Goal: Transaction & Acquisition: Download file/media

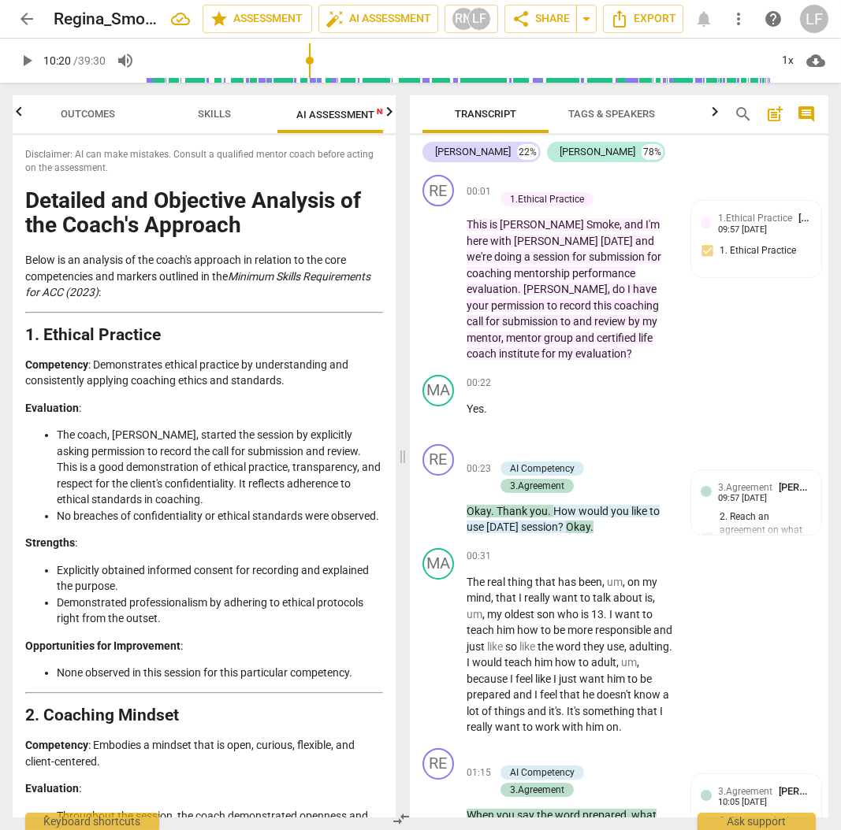
scroll to position [3266, 0]
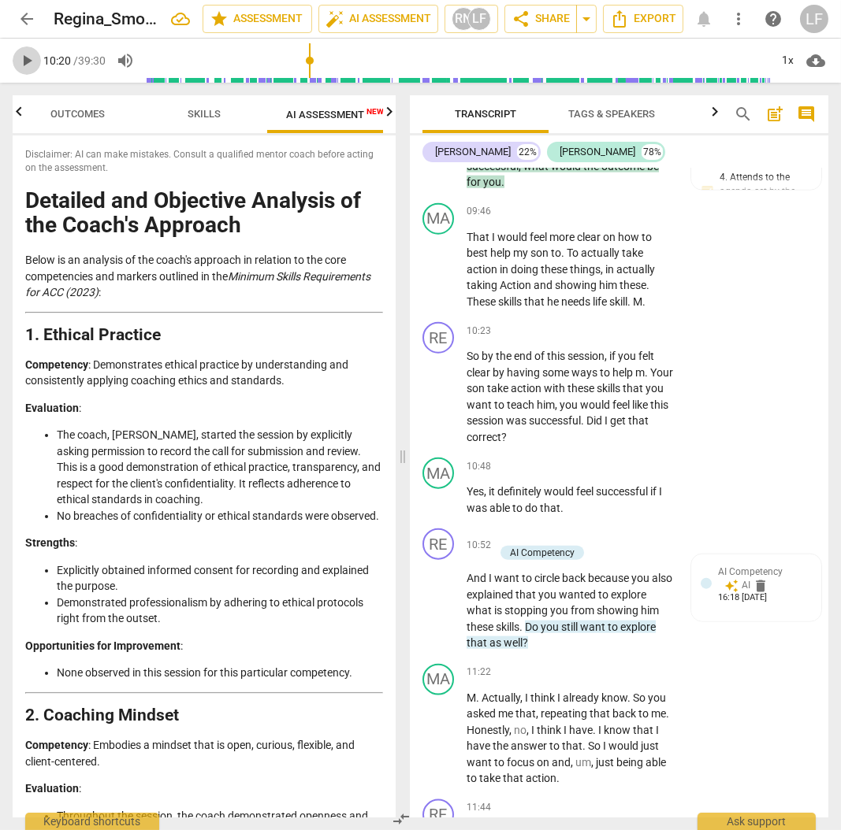
click at [21, 58] on span "play_arrow" at bounding box center [26, 60] width 19 height 19
click at [607, 339] on p "Add competency" at bounding box center [624, 332] width 75 height 14
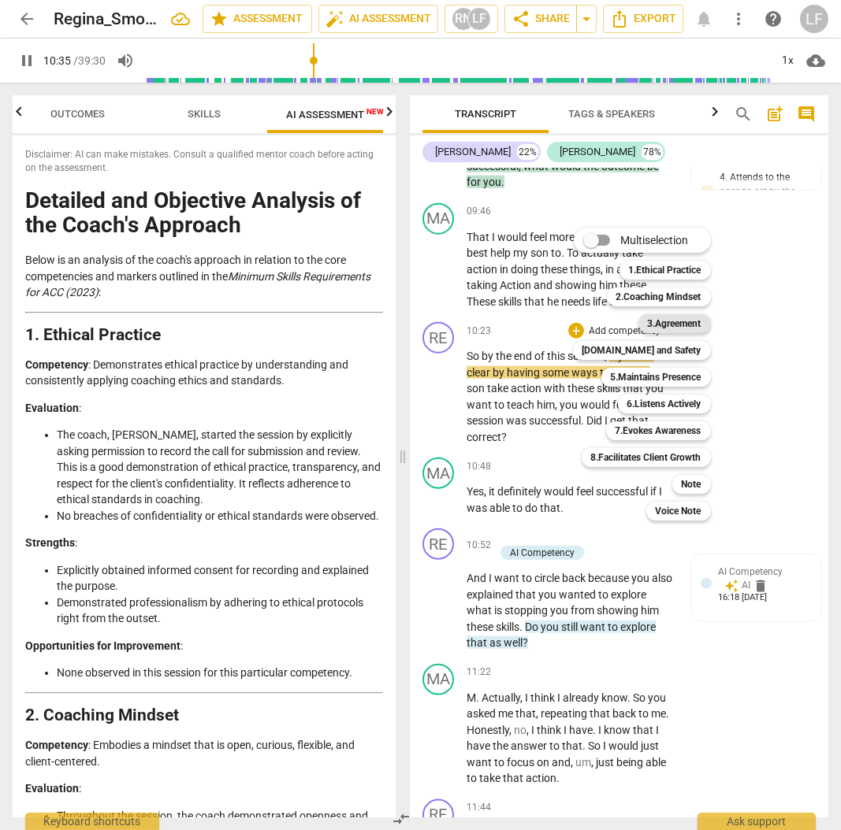
click at [673, 323] on b "3.Agreement" at bounding box center [675, 323] width 54 height 19
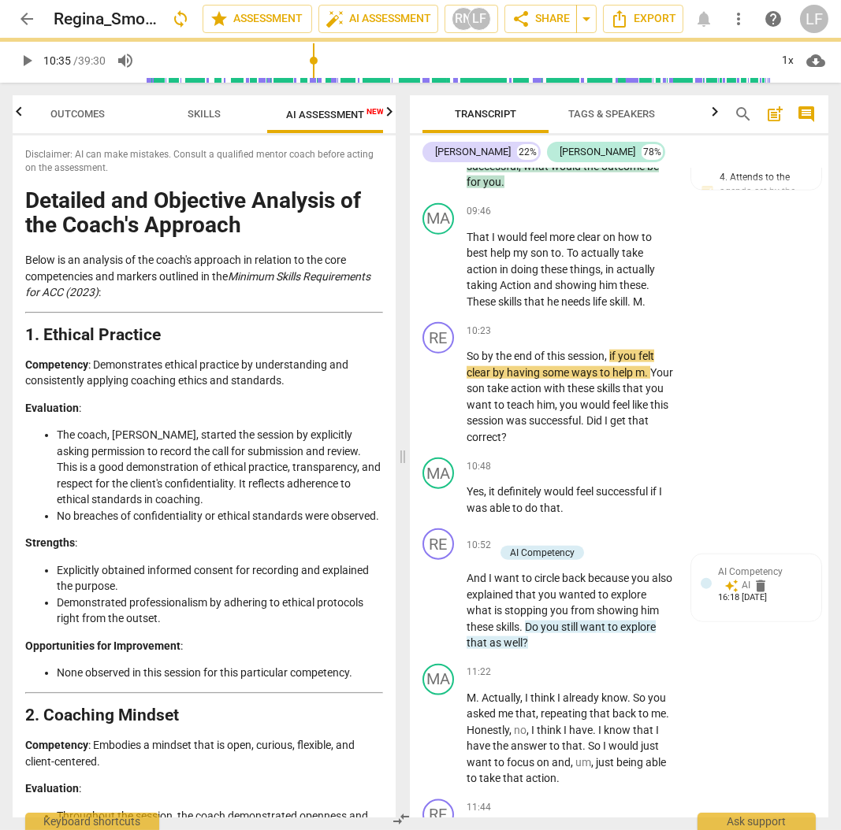
type input "636"
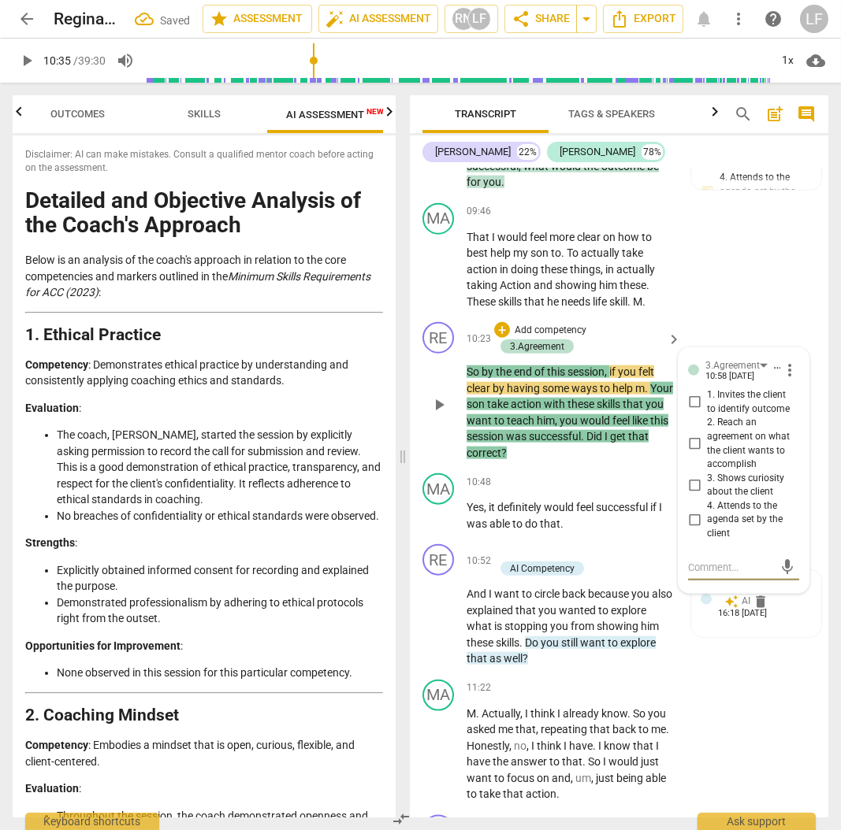
click at [694, 412] on input "1. Invites the client to identify outcome" at bounding box center [693, 402] width 25 height 19
checkbox input "true"
click at [693, 454] on input "2. Reach an agreement on what the client wants to accomplish" at bounding box center [693, 444] width 25 height 19
checkbox input "true"
click at [687, 495] on input "3. Shows curiosity about the client" at bounding box center [693, 485] width 25 height 19
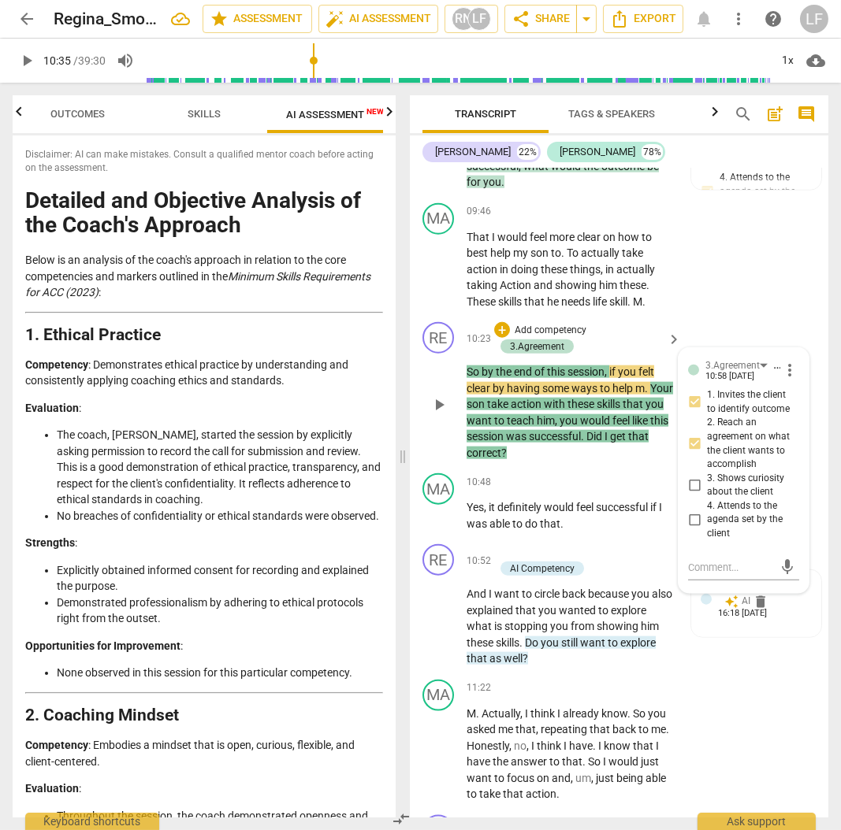
checkbox input "true"
click at [693, 529] on input "4. Attends to the agenda set by the client" at bounding box center [693, 519] width 25 height 19
checkbox input "true"
click at [552, 338] on p "Add competency" at bounding box center [550, 331] width 75 height 14
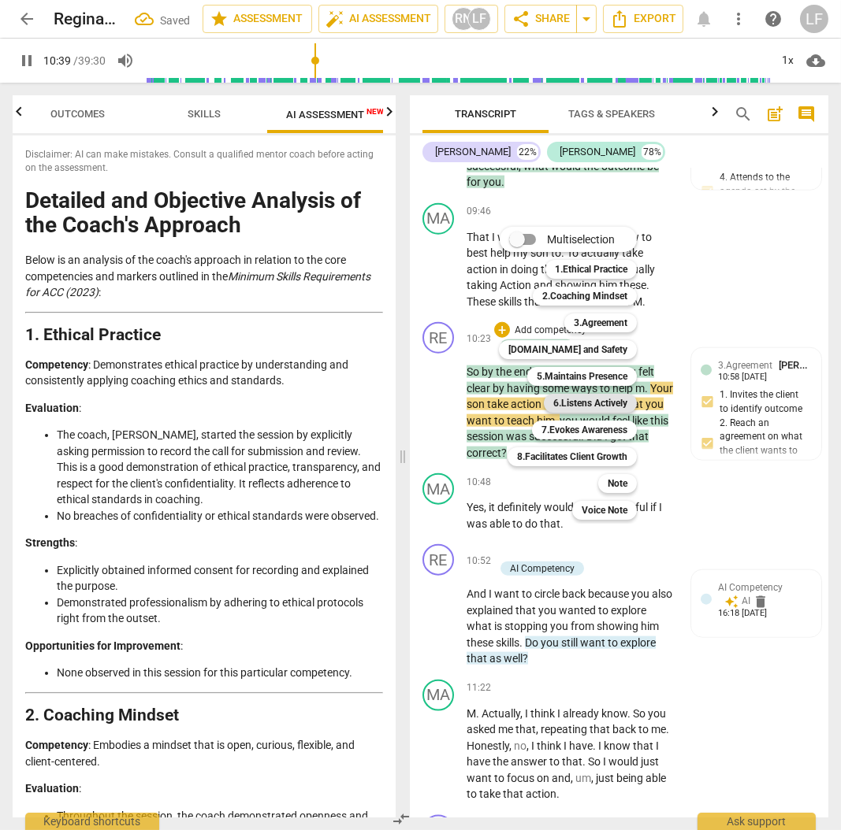
click at [593, 406] on b "6.Listens Actively" at bounding box center [590, 403] width 74 height 19
type input "640"
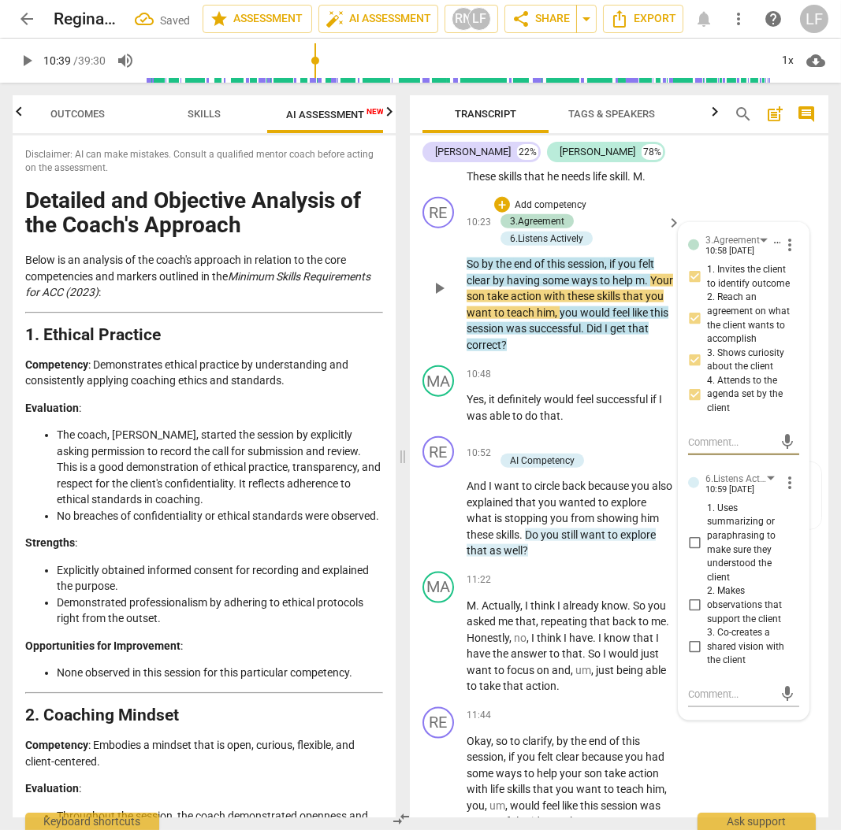
scroll to position [3476, 0]
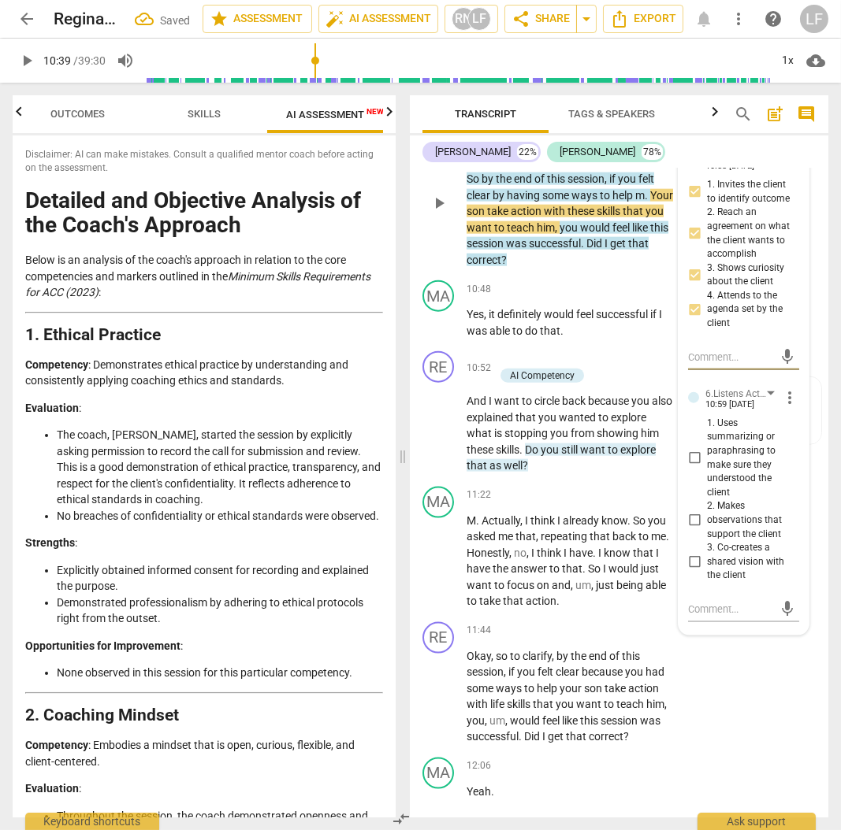
click at [690, 468] on input "1. Uses summarizing or paraphrasing to make sure they understood the client" at bounding box center [693, 458] width 25 height 19
checkbox input "true"
click at [690, 530] on input "2. Makes observations that support the client" at bounding box center [693, 520] width 25 height 19
checkbox input "true"
click at [692, 571] on input "3. Co-creates a shared vision with the client" at bounding box center [693, 561] width 25 height 19
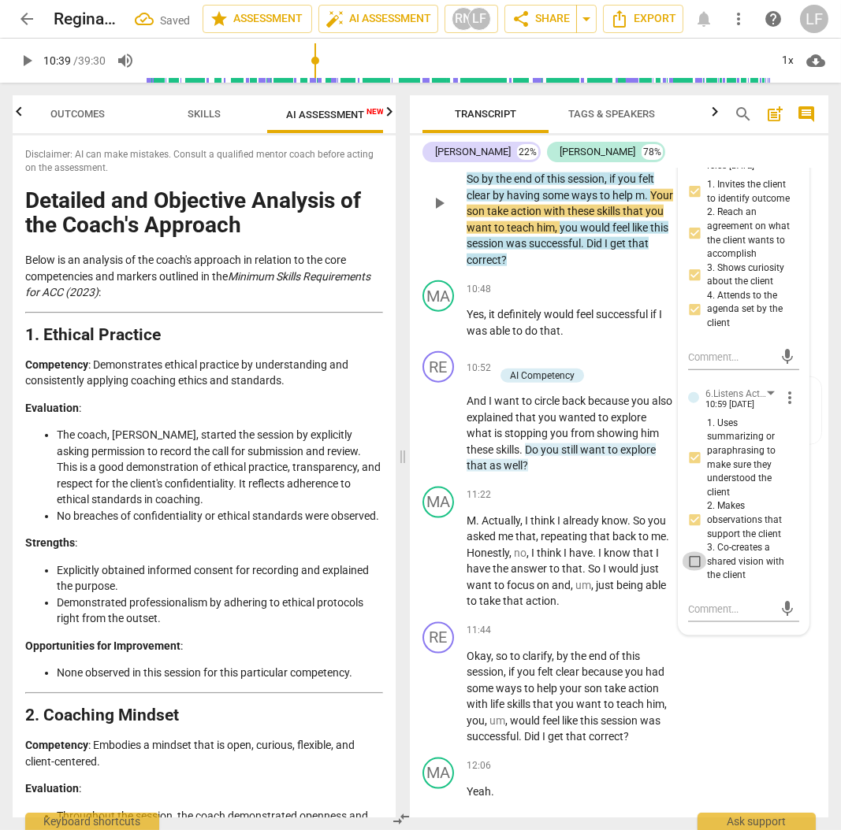
checkbox input "true"
click at [21, 62] on span "play_arrow" at bounding box center [26, 60] width 19 height 19
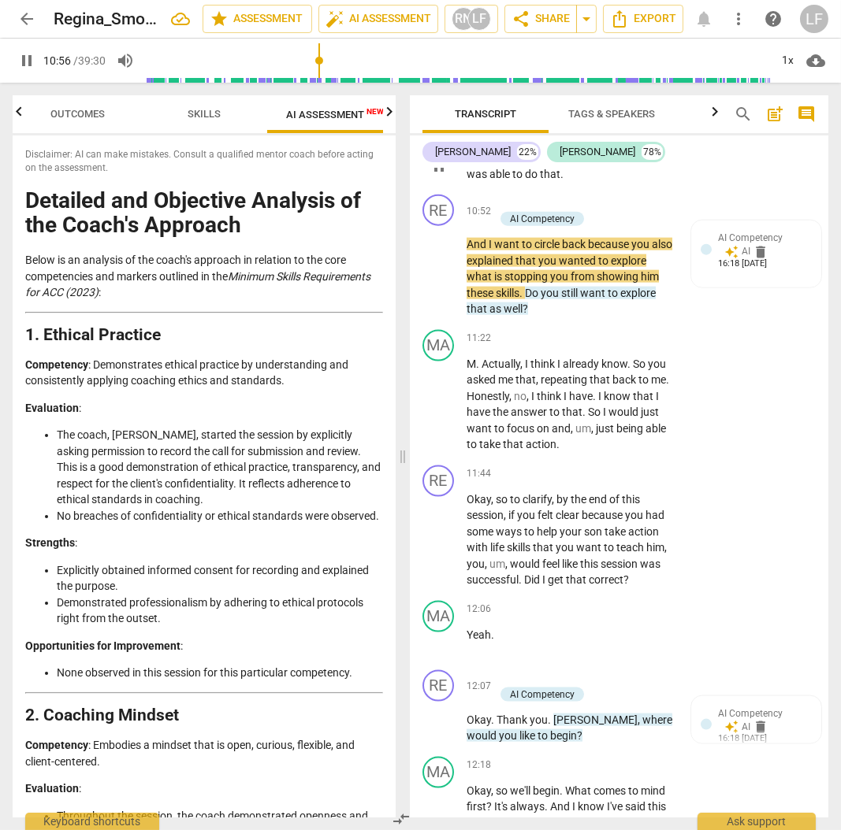
scroll to position [3634, 0]
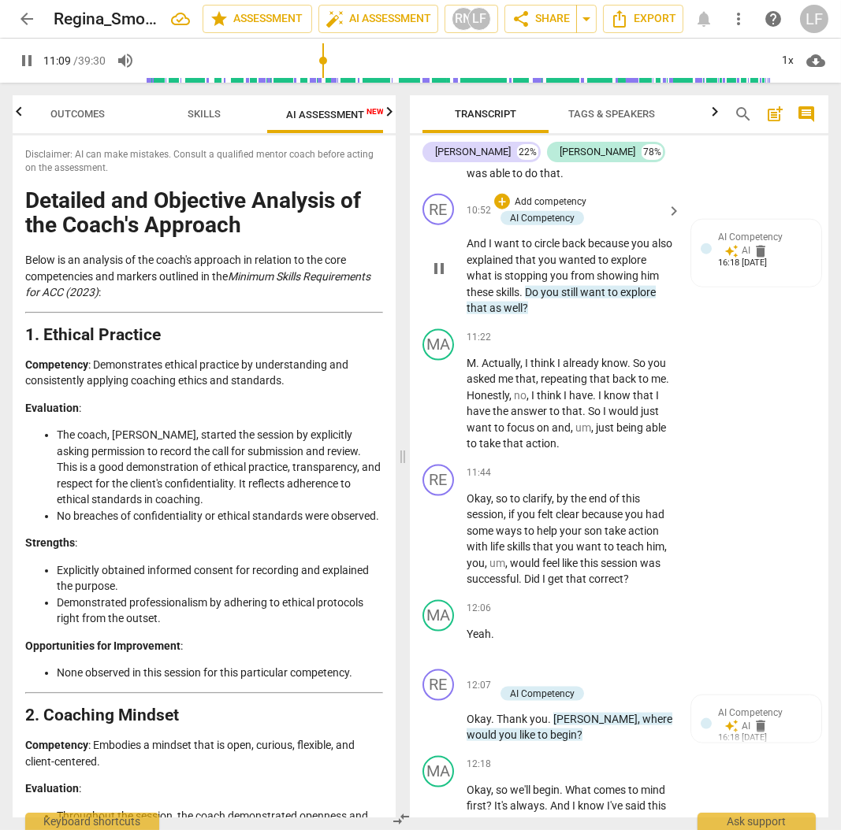
click at [538, 210] on p "Add competency" at bounding box center [550, 202] width 75 height 14
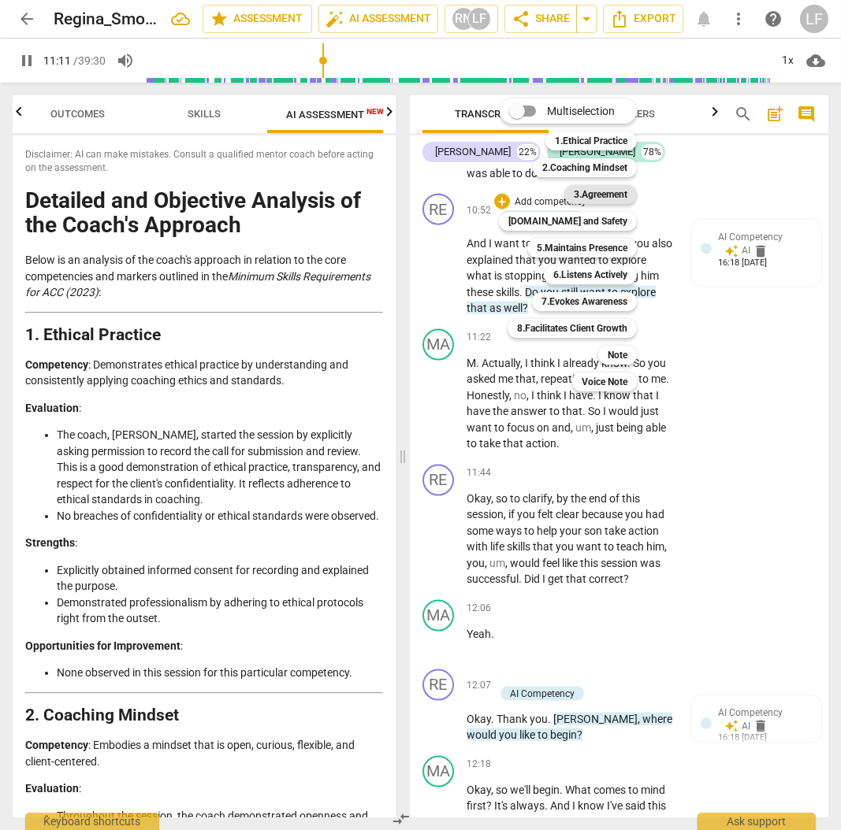
click at [584, 198] on b "3.Agreement" at bounding box center [600, 194] width 54 height 19
type input "672"
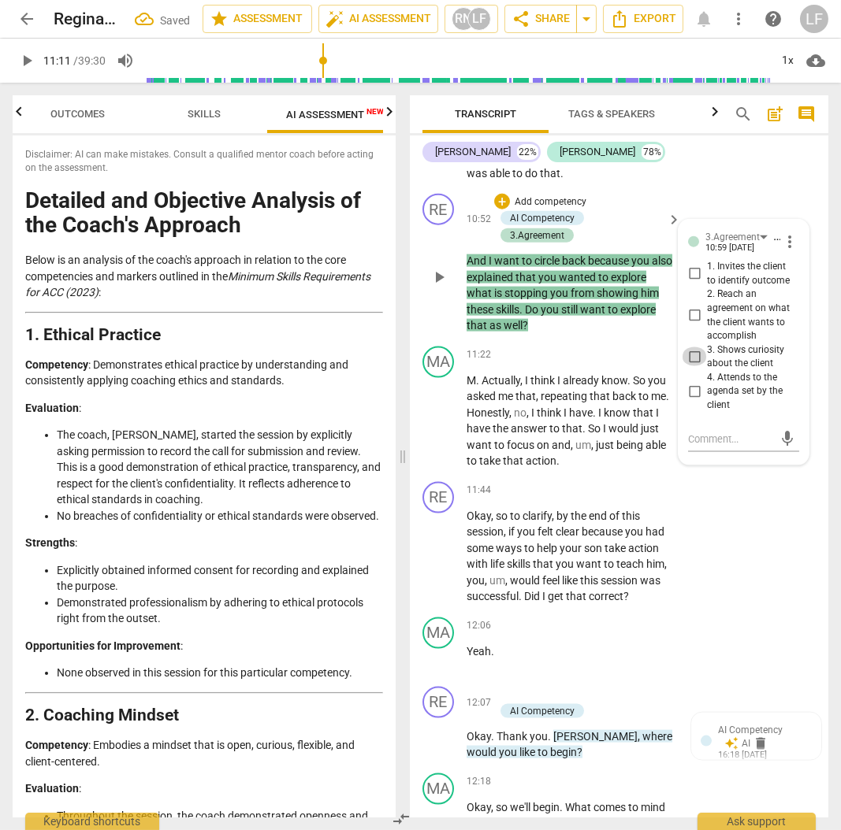
click at [692, 366] on input "3. Shows curiosity about the client" at bounding box center [693, 356] width 25 height 19
checkbox input "true"
drag, startPoint x: 694, startPoint y: 436, endPoint x: 699, endPoint y: 404, distance: 32.6
click at [696, 401] on input "4. Attends to the agenda set by the client" at bounding box center [693, 391] width 25 height 19
checkbox input "true"
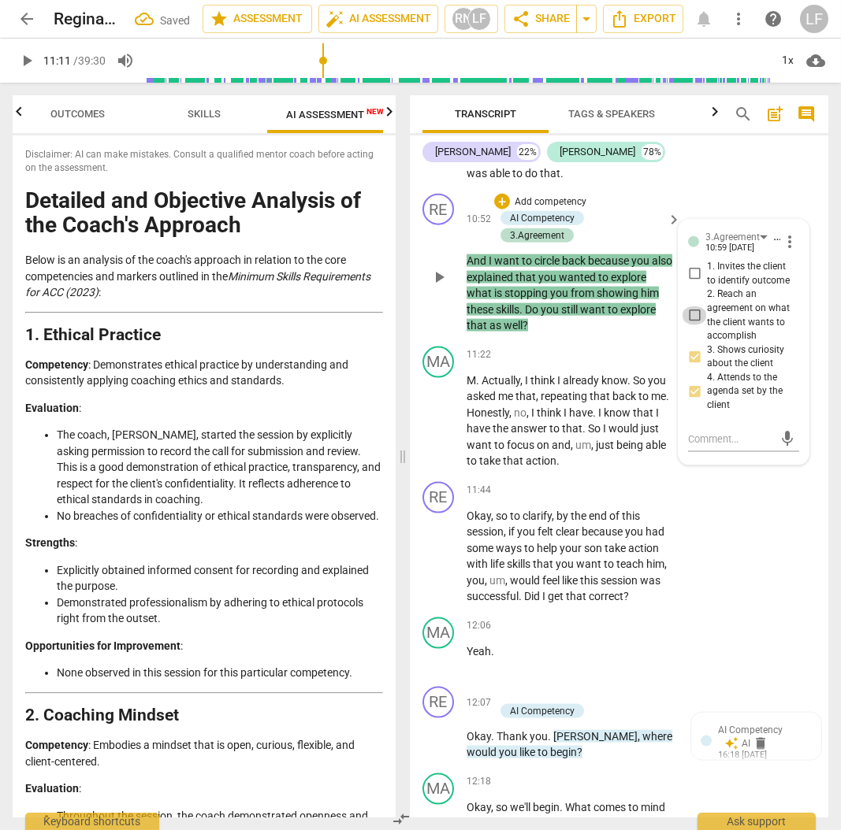
click at [690, 325] on input "2. Reach an agreement on what the client wants to accomplish" at bounding box center [693, 315] width 25 height 19
checkbox input "true"
click at [695, 284] on input "1. Invites the client to identify outcome" at bounding box center [693, 274] width 25 height 19
checkbox input "true"
click at [541, 210] on p "Add competency" at bounding box center [550, 202] width 75 height 14
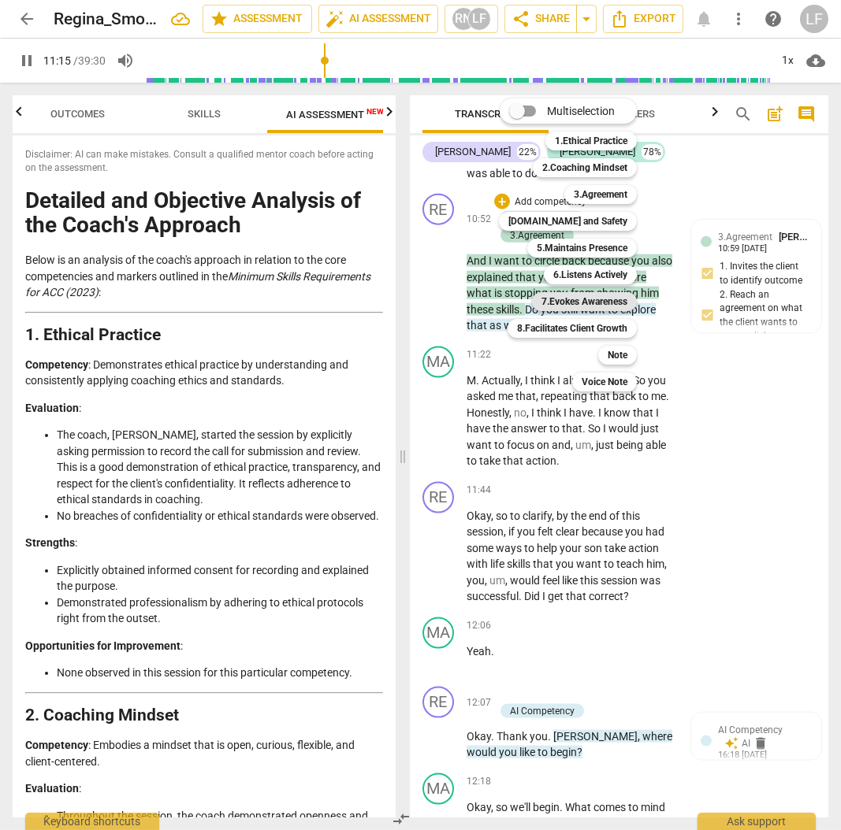
click at [566, 295] on b "7.Evokes Awareness" at bounding box center [584, 301] width 86 height 19
type input "676"
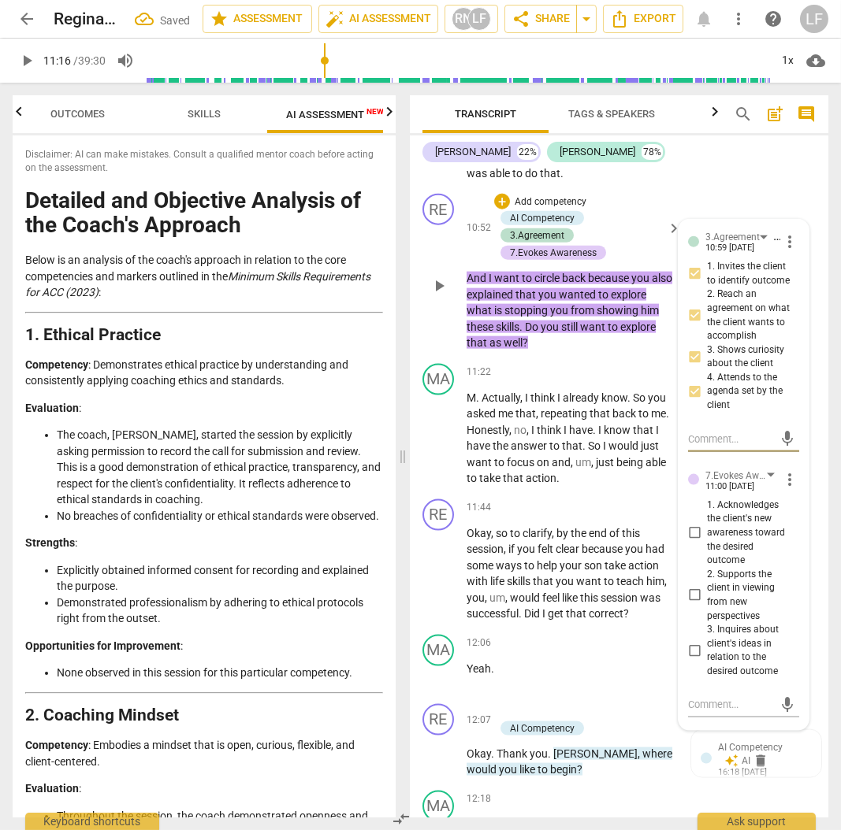
click at [688, 543] on input "1. Acknowledges the client's new awareness toward the desired outcome" at bounding box center [693, 533] width 25 height 19
checkbox input "true"
click at [692, 660] on input "3. Inquires about client's ideas in relation to the desired outcome" at bounding box center [693, 650] width 25 height 19
checkbox input "true"
drag, startPoint x: 17, startPoint y: 57, endPoint x: 20, endPoint y: 66, distance: 10.0
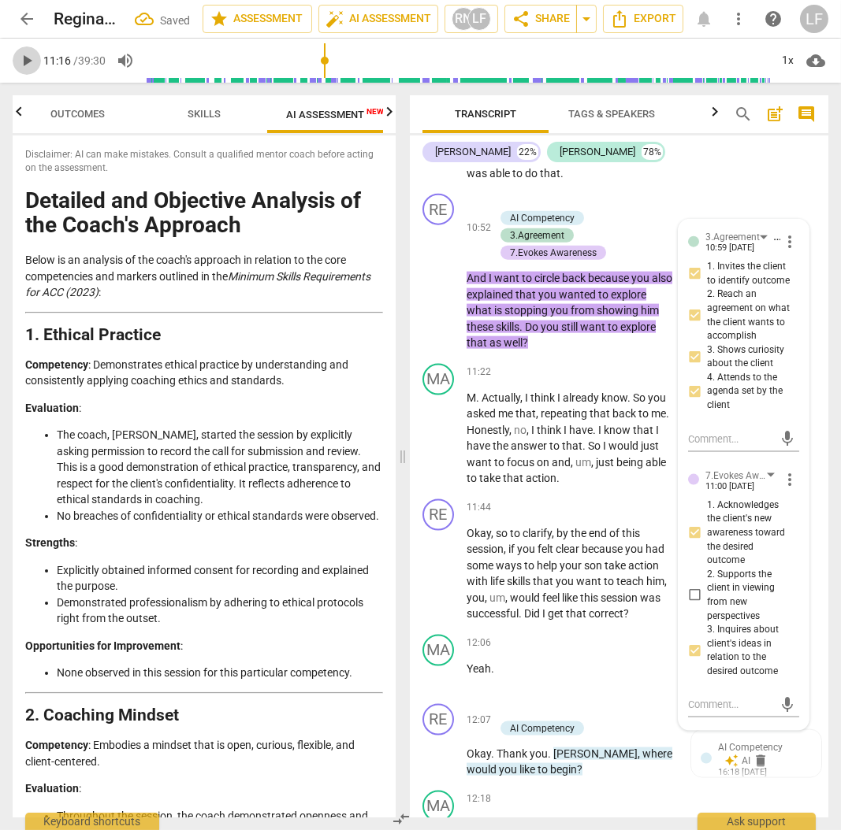
click at [17, 60] on span "play_arrow" at bounding box center [26, 60] width 19 height 19
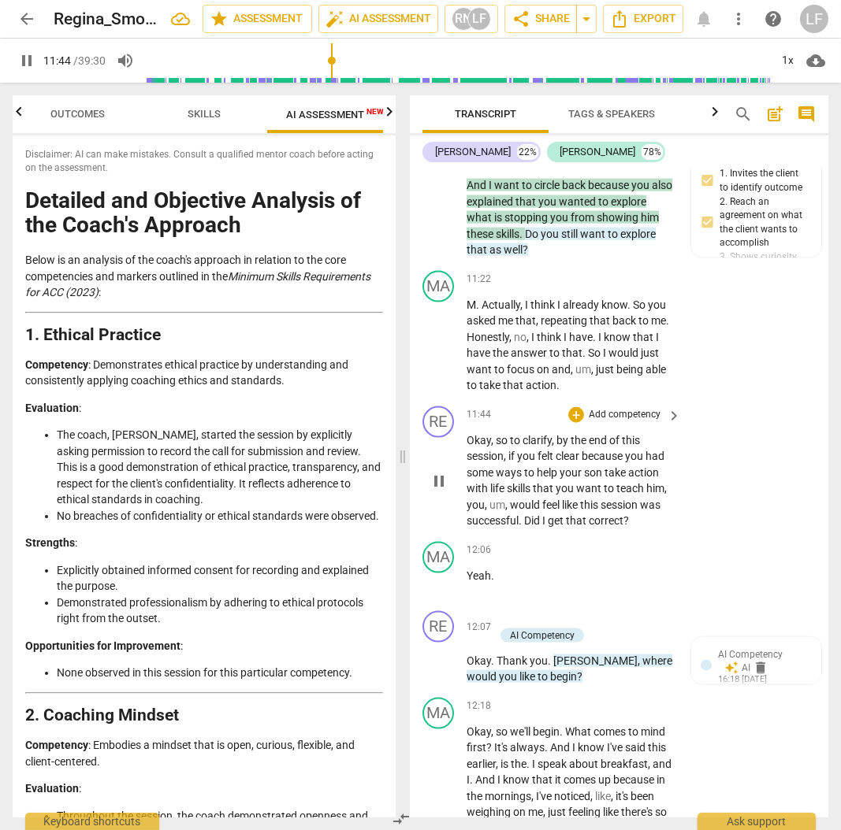
scroll to position [3791, 0]
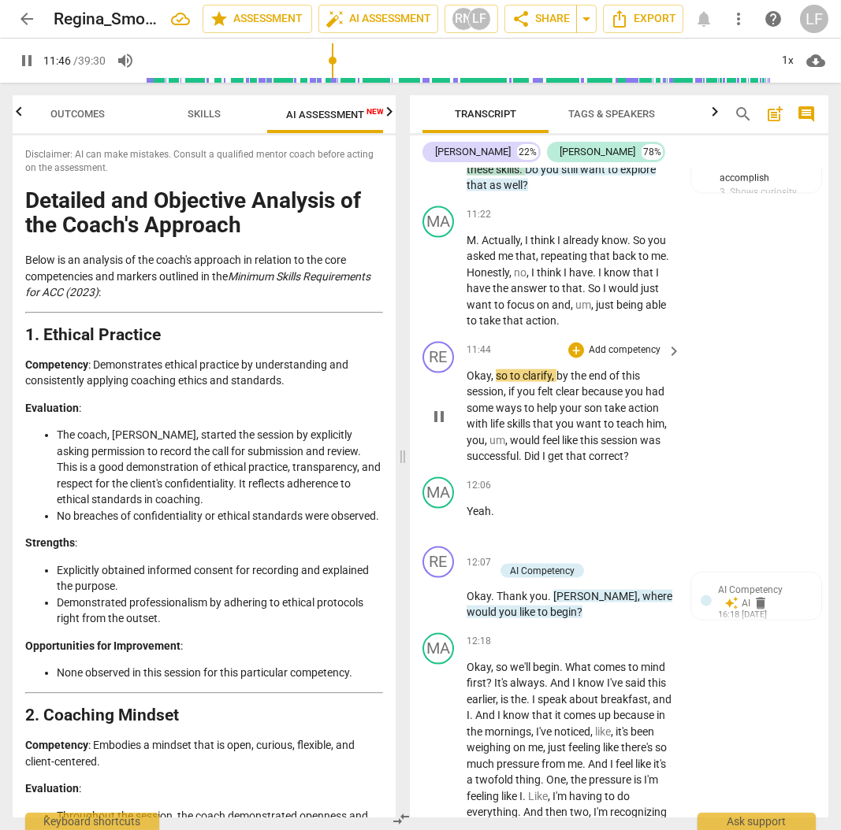
click at [632, 358] on p "Add competency" at bounding box center [624, 350] width 75 height 14
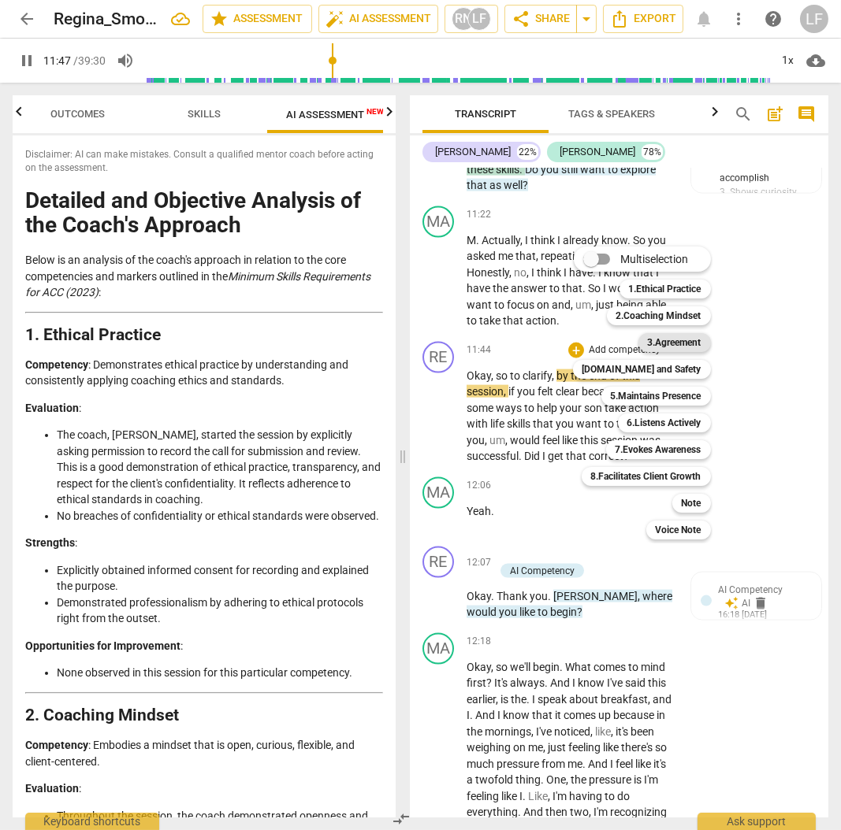
click at [680, 340] on b "3.Agreement" at bounding box center [675, 342] width 54 height 19
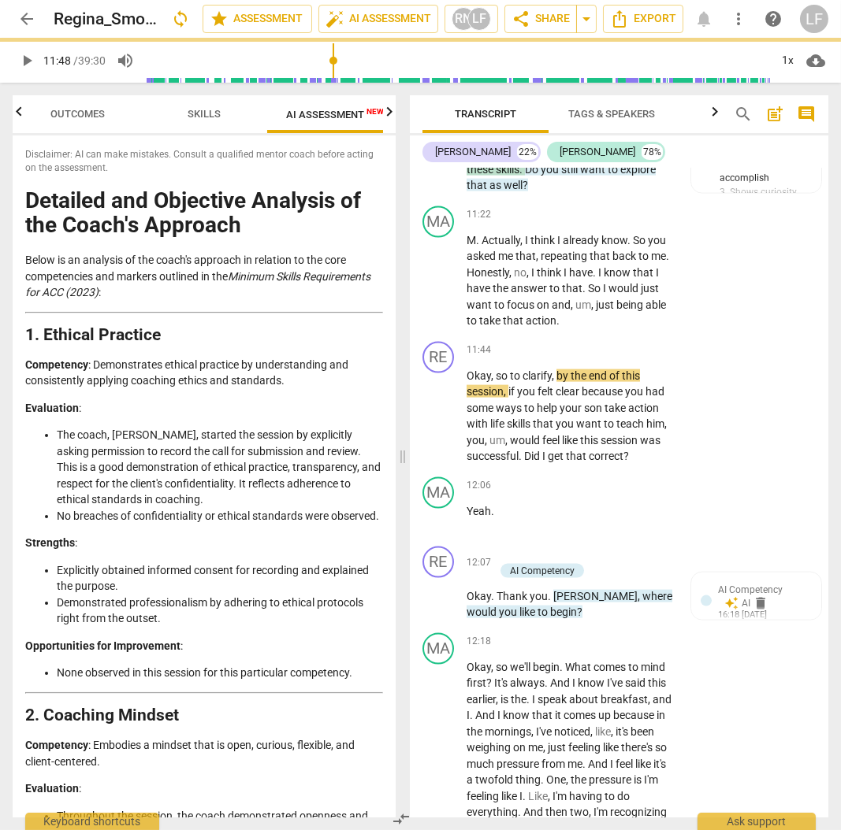
type input "708"
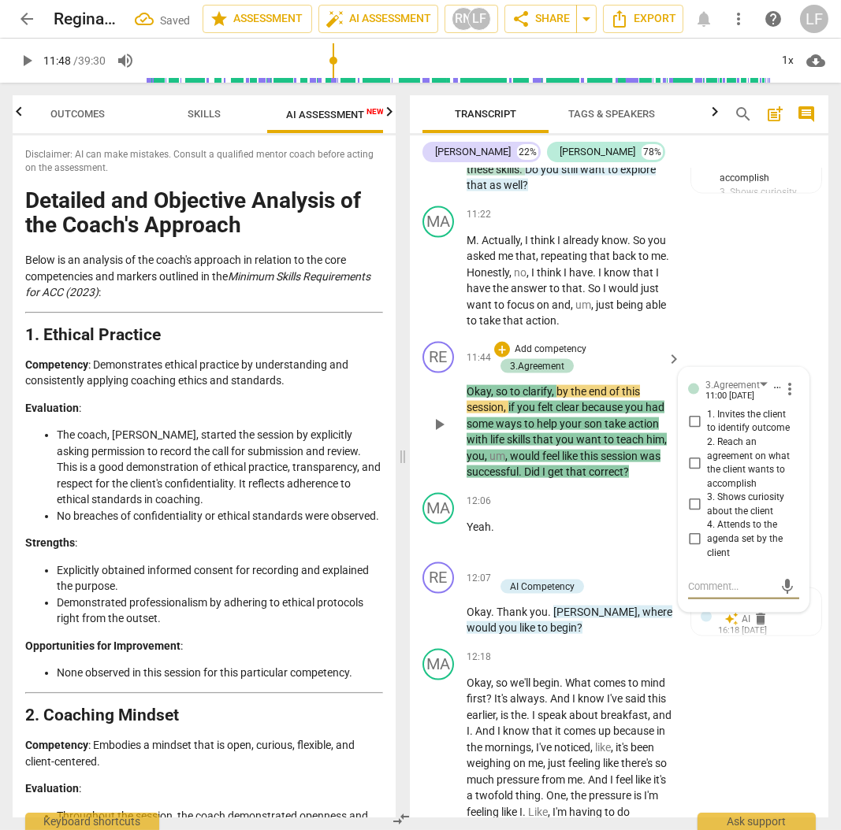
click at [697, 473] on input "2. Reach an agreement on what the client wants to accomplish" at bounding box center [693, 463] width 25 height 19
checkbox input "true"
click at [686, 514] on input "3. Shows curiosity about the client" at bounding box center [693, 504] width 25 height 19
checkbox input "true"
click at [733, 336] on div "MA play_arrow pause 11:22 + Add competency keyboard_arrow_right M . Actually , …" at bounding box center [619, 267] width 418 height 135
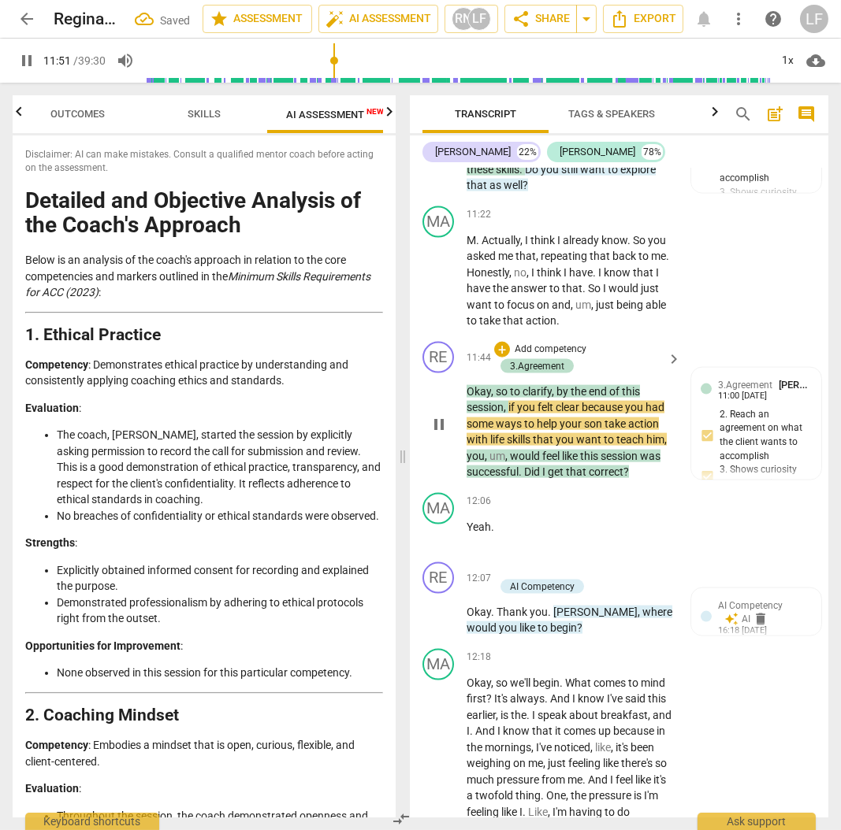
click at [551, 357] on p "Add competency" at bounding box center [550, 350] width 75 height 14
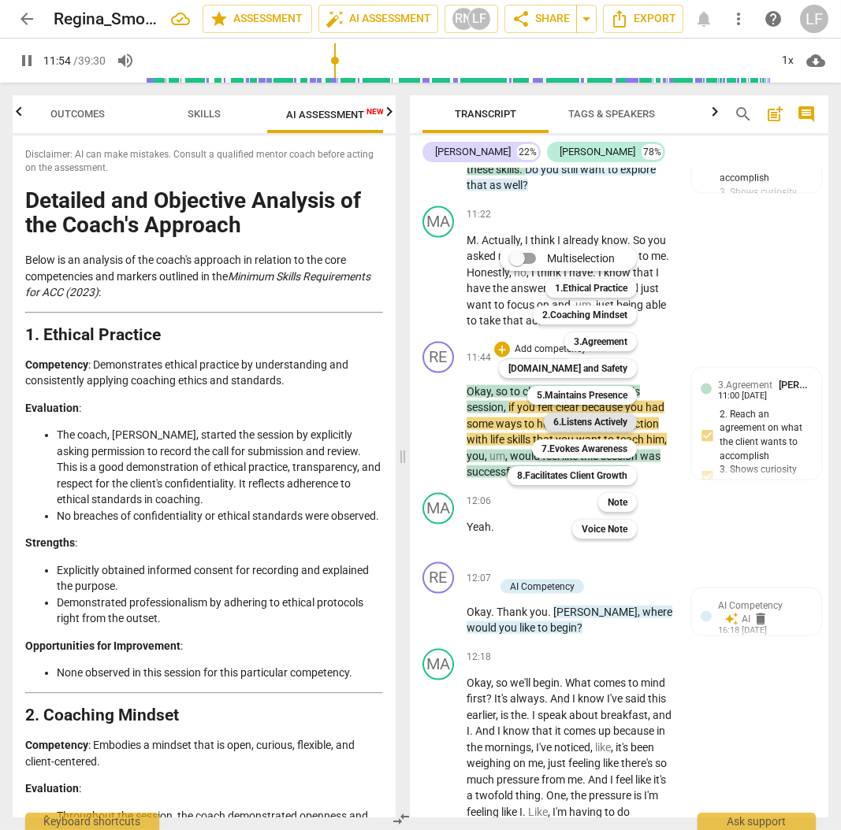
click at [587, 425] on b "6.Listens Actively" at bounding box center [590, 422] width 74 height 19
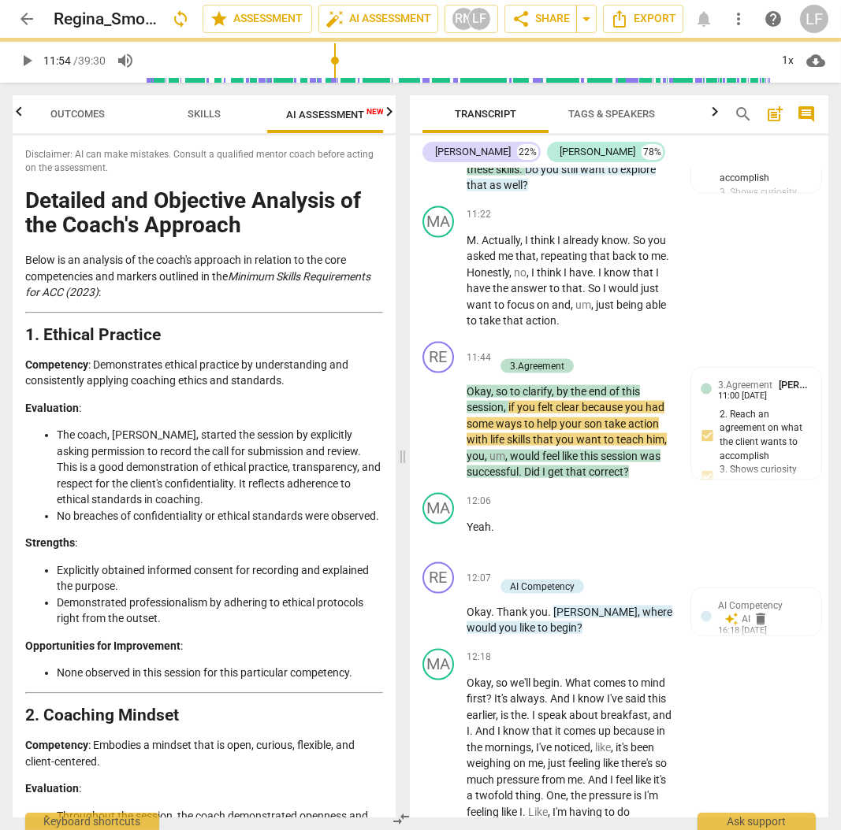
type input "715"
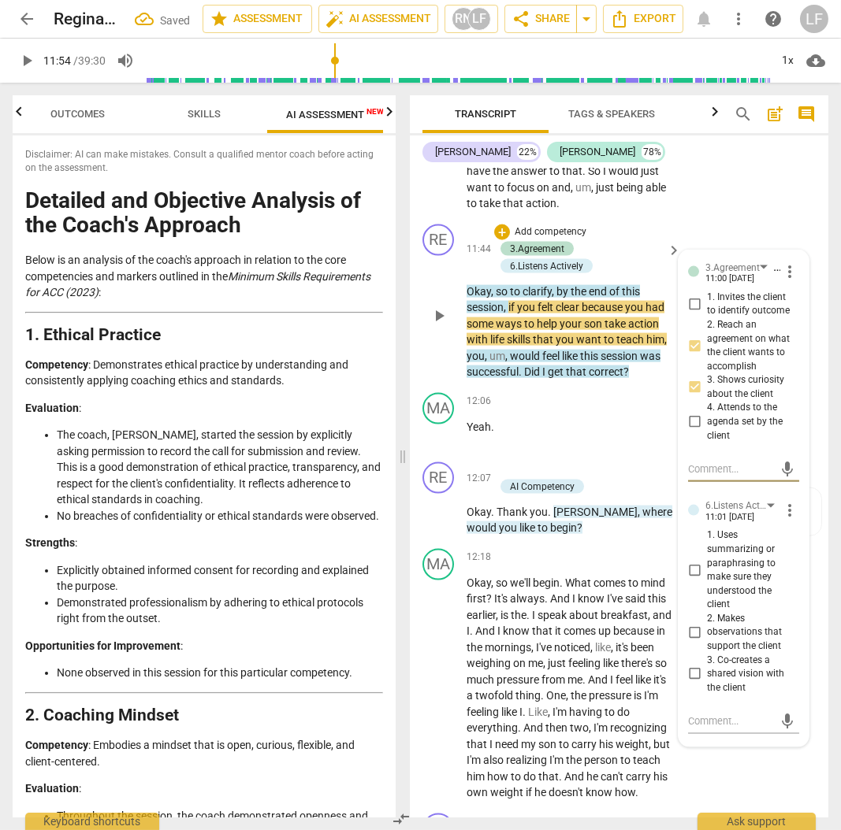
scroll to position [4002, 0]
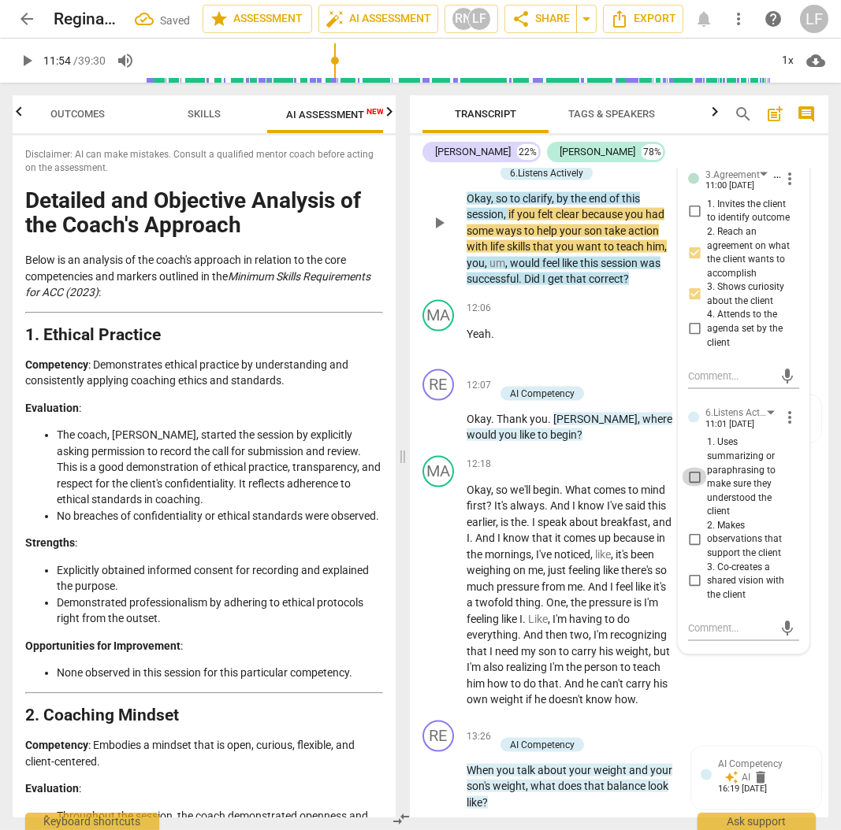
click at [692, 487] on input "1. Uses summarizing or paraphrasing to make sure they understood the client" at bounding box center [693, 477] width 25 height 19
checkbox input "true"
click at [622, 343] on p "Yeah ." at bounding box center [569, 334] width 206 height 17
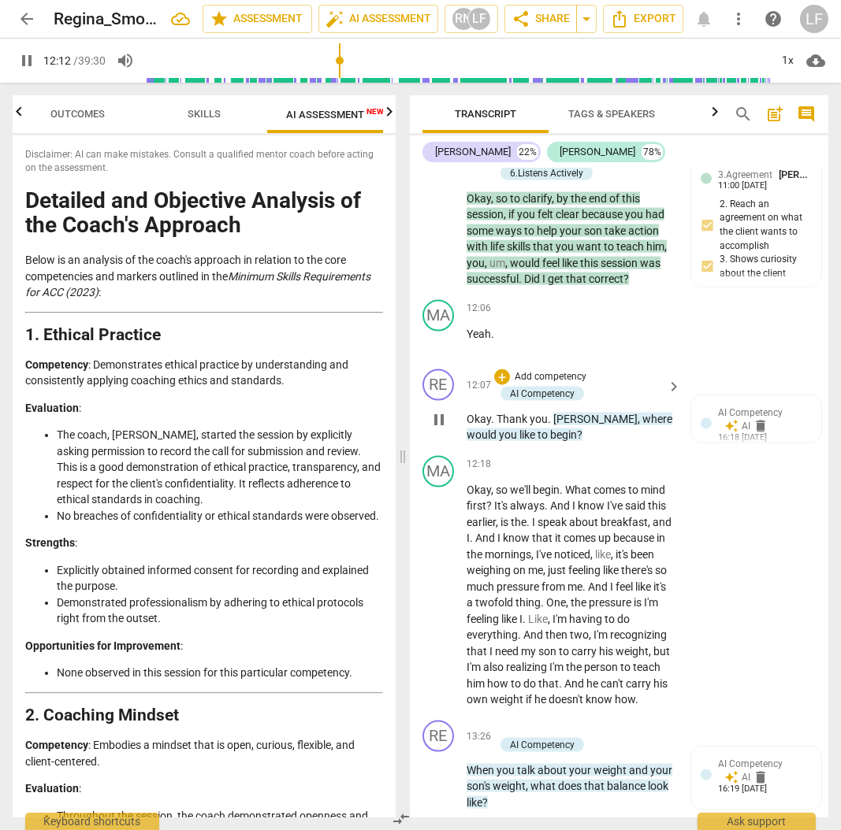
click at [544, 384] on p "Add competency" at bounding box center [550, 377] width 75 height 14
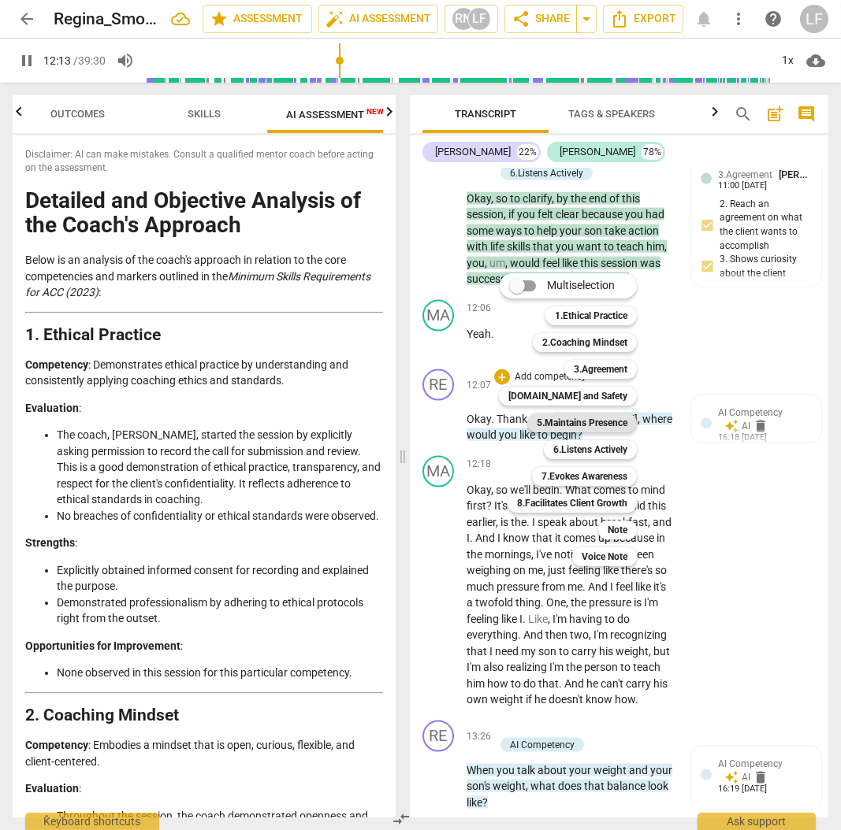
click at [605, 421] on b "5.Maintains Presence" at bounding box center [581, 423] width 91 height 19
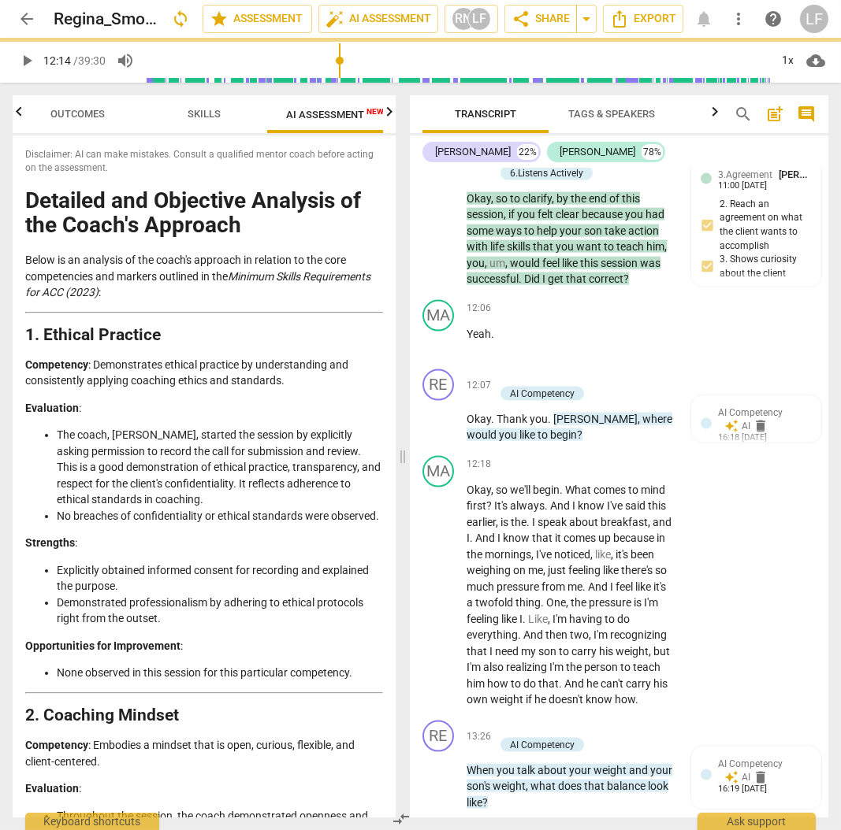
type input "734"
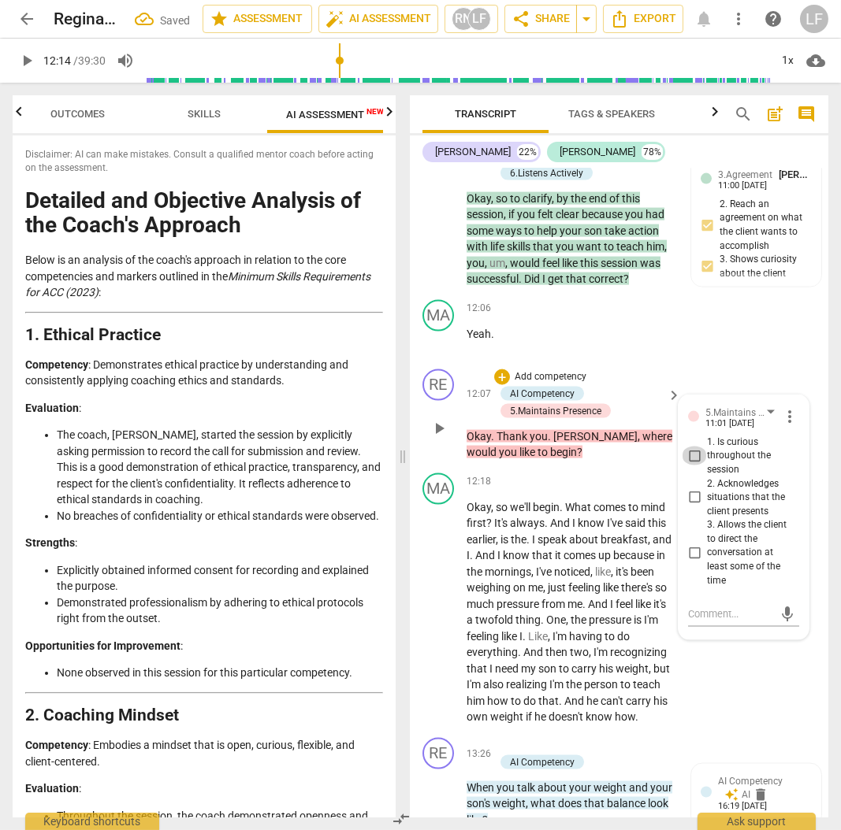
click at [696, 466] on input "1. Is curious throughout the session" at bounding box center [693, 456] width 25 height 19
checkbox input "true"
click at [696, 507] on input "2. Acknowledges situations that the client presents" at bounding box center [693, 497] width 25 height 19
checkbox input "true"
click at [695, 562] on input "3. Allows the client to direct the conversation at least some of the time" at bounding box center [693, 553] width 25 height 19
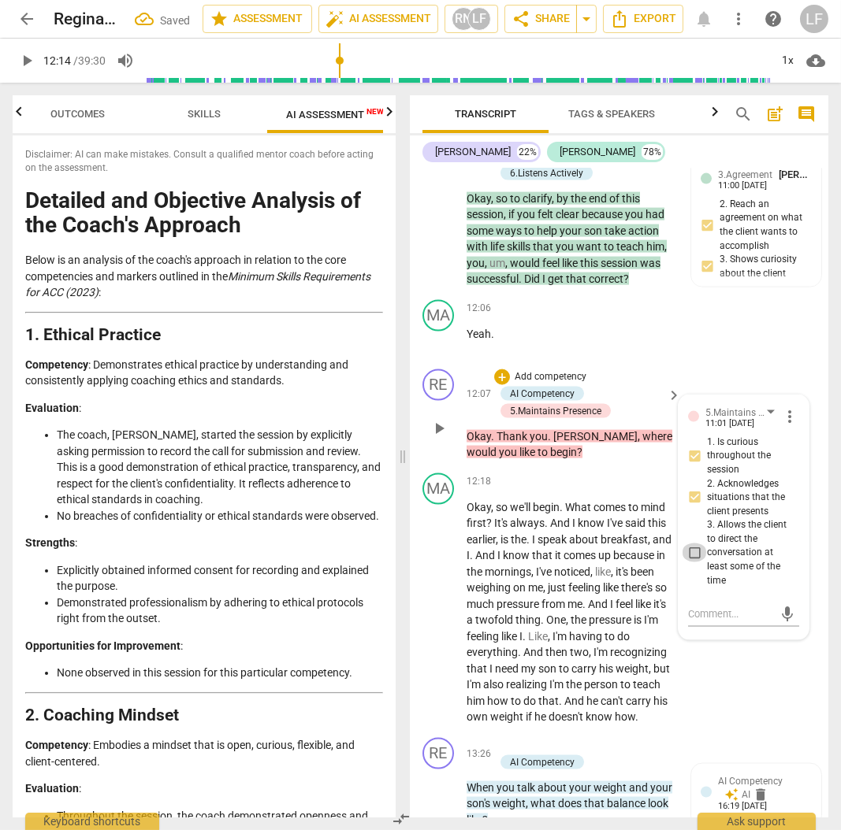
checkbox input "true"
click at [540, 384] on p "Add competency" at bounding box center [550, 377] width 75 height 14
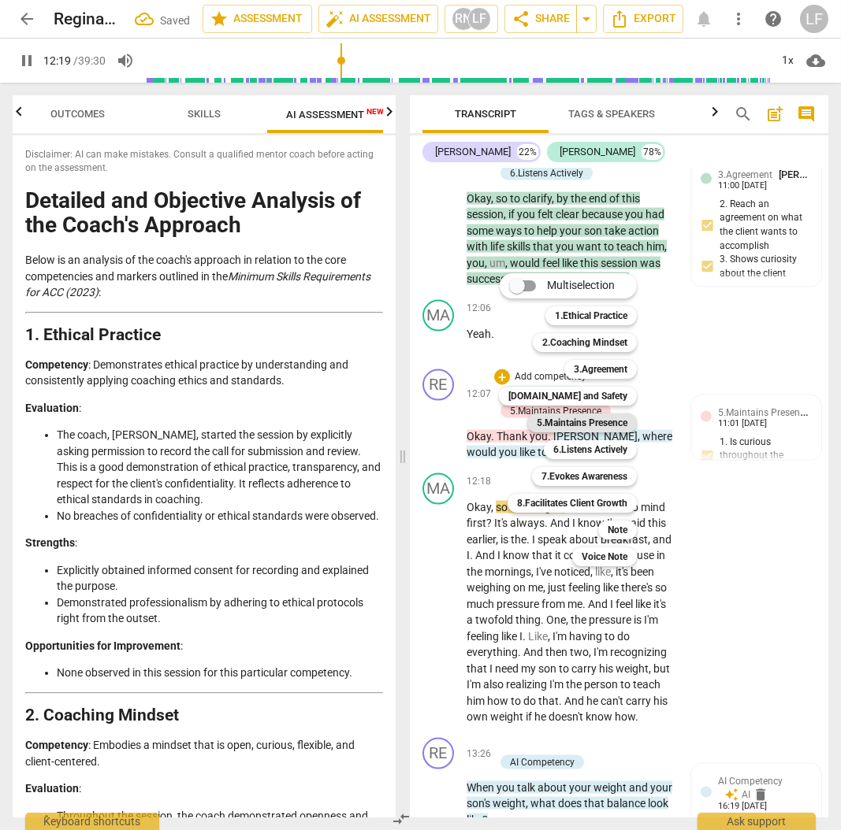
click at [601, 423] on b "5.Maintains Presence" at bounding box center [581, 423] width 91 height 19
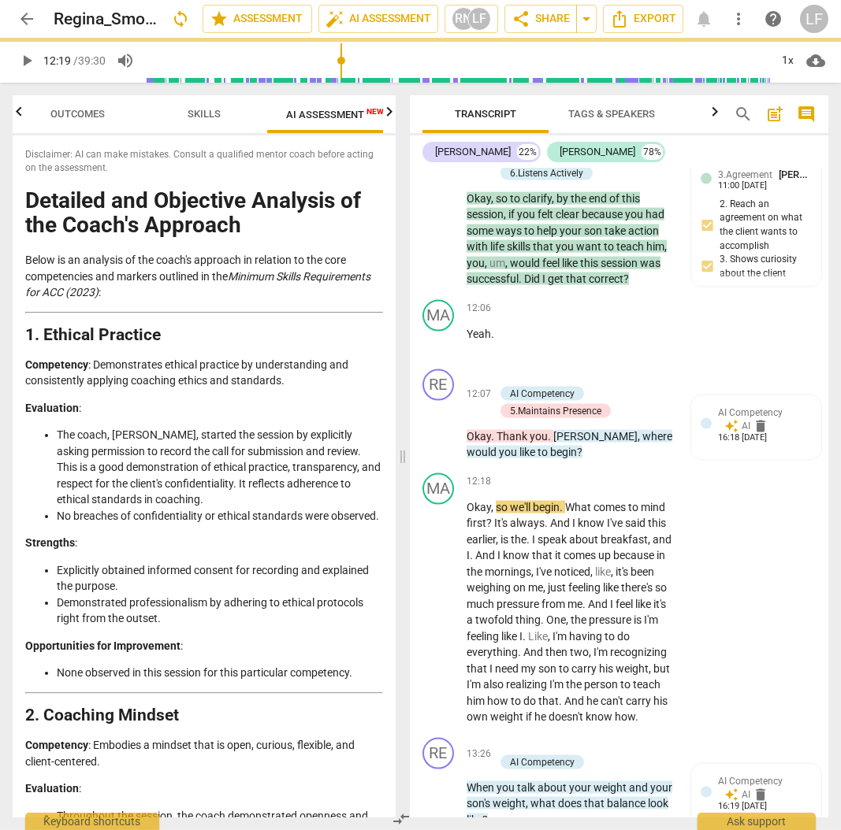
type input "740"
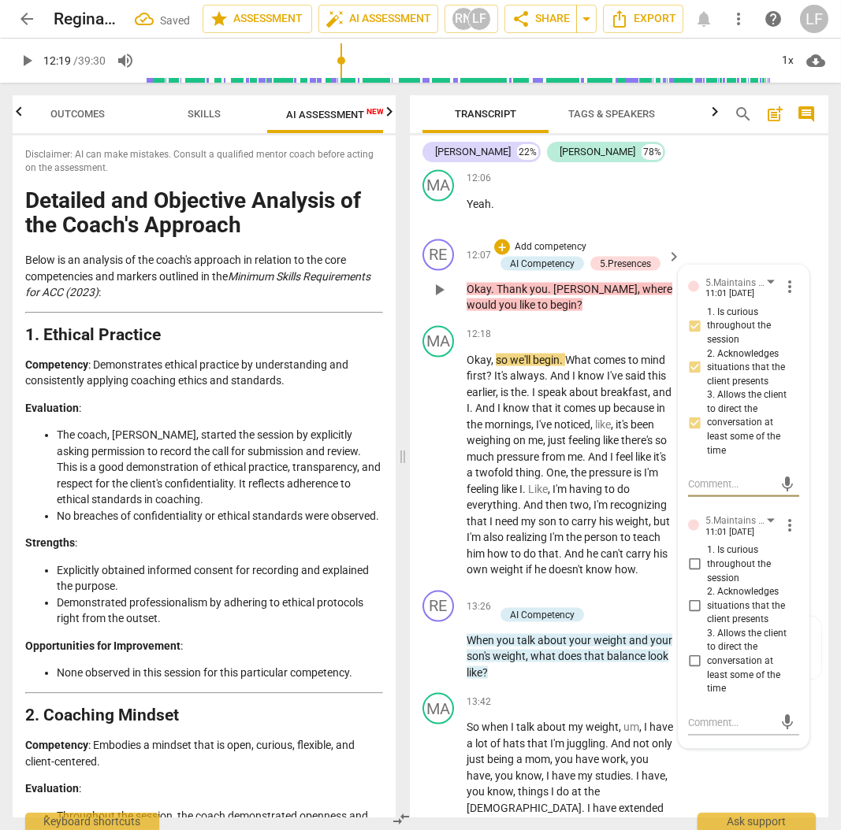
scroll to position [4159, 0]
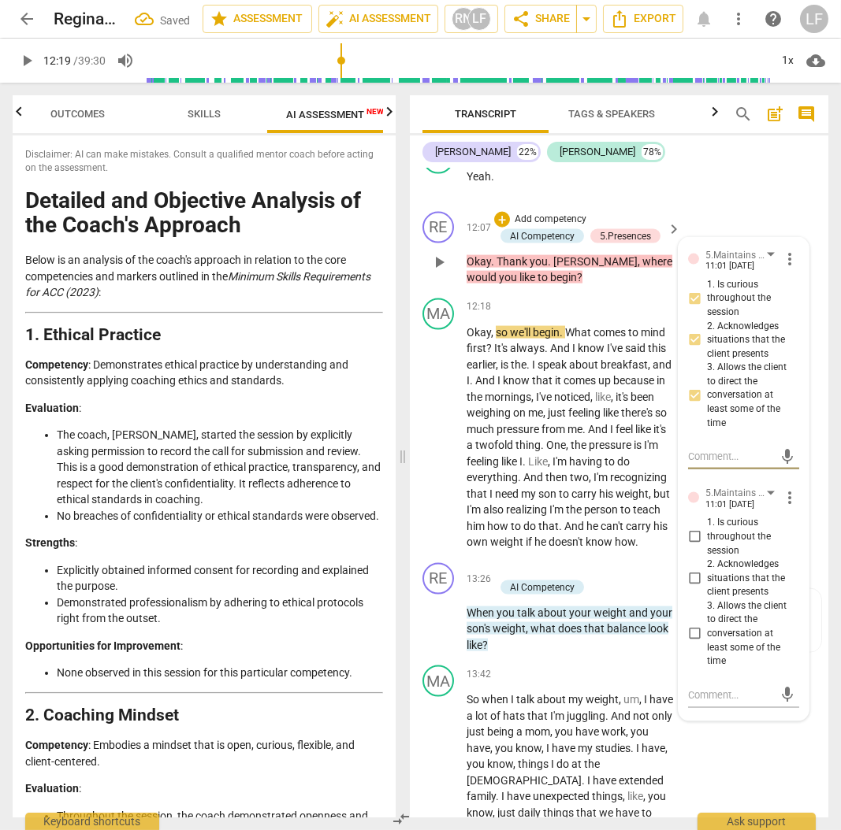
drag, startPoint x: 692, startPoint y: 577, endPoint x: 694, endPoint y: 600, distance: 22.9
click at [692, 547] on input "1. Is curious throughout the session" at bounding box center [693, 537] width 25 height 19
checkbox input "true"
click at [688, 588] on input "2. Acknowledges situations that the client presents" at bounding box center [693, 578] width 25 height 19
checkbox input "true"
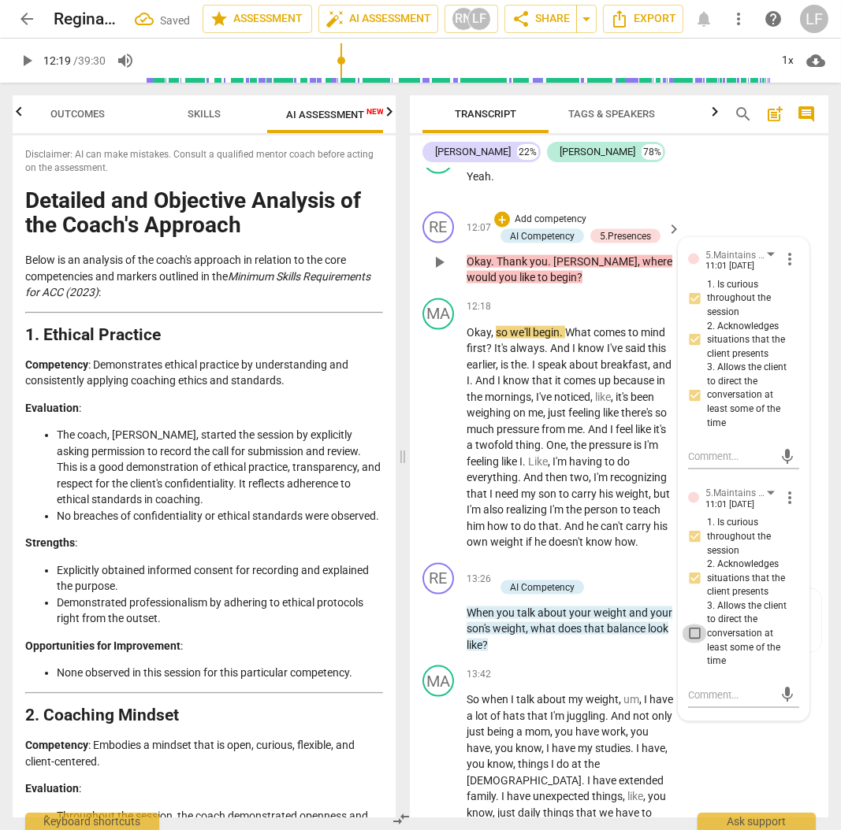
click at [692, 644] on input "3. Allows the client to direct the conversation at least some of the time" at bounding box center [693, 634] width 25 height 19
checkbox input "true"
click at [21, 67] on span "play_arrow" at bounding box center [26, 60] width 19 height 19
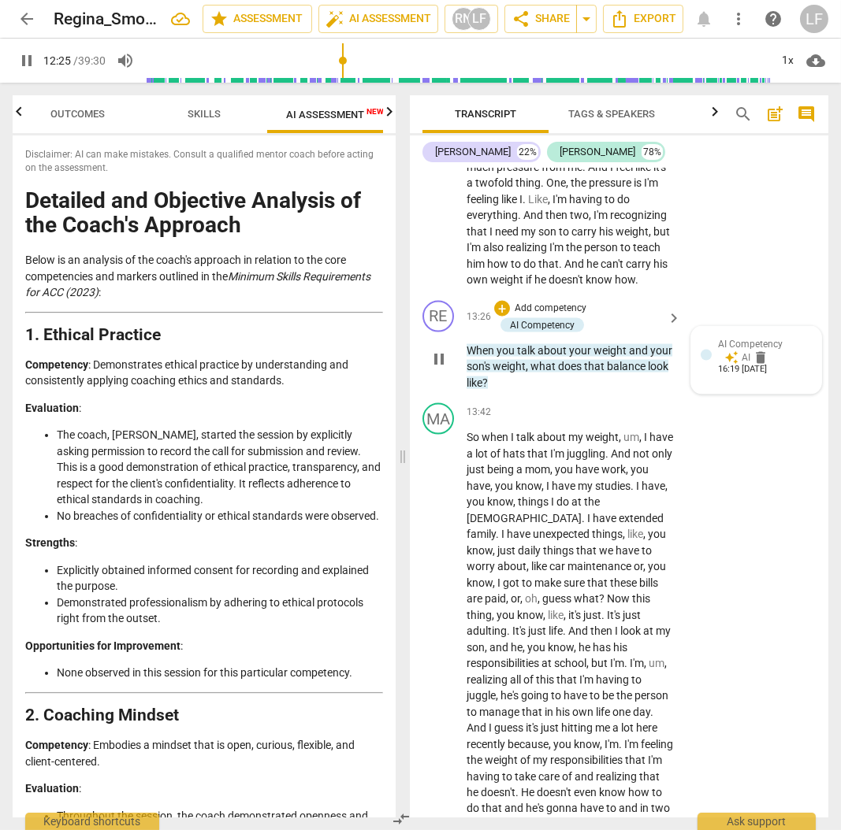
scroll to position [4317, 0]
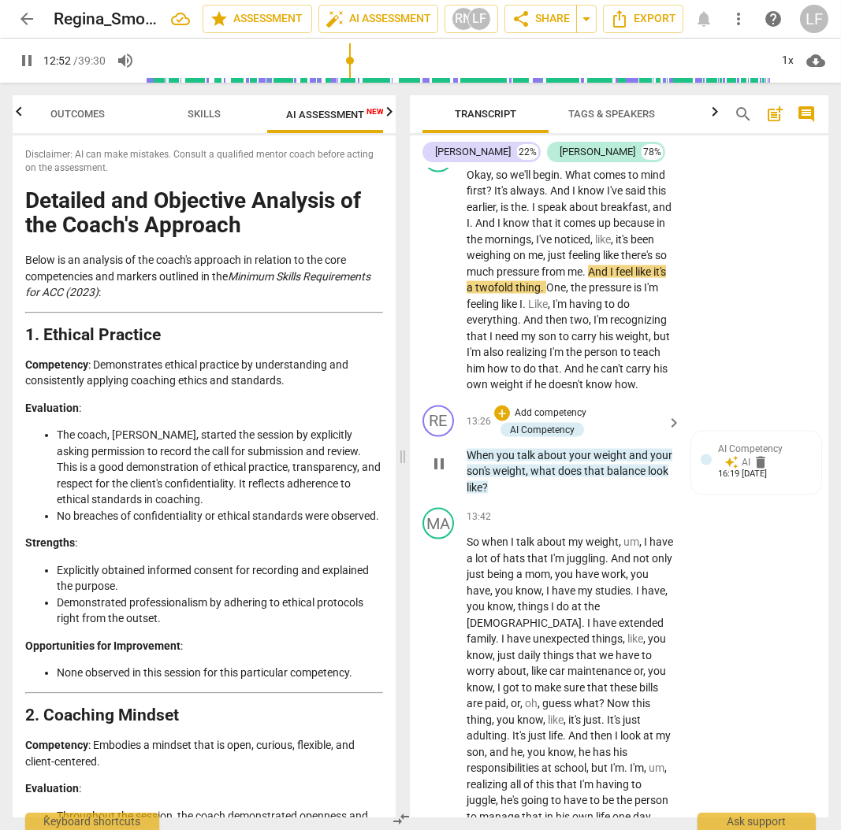
click at [521, 421] on p "Add competency" at bounding box center [550, 413] width 75 height 14
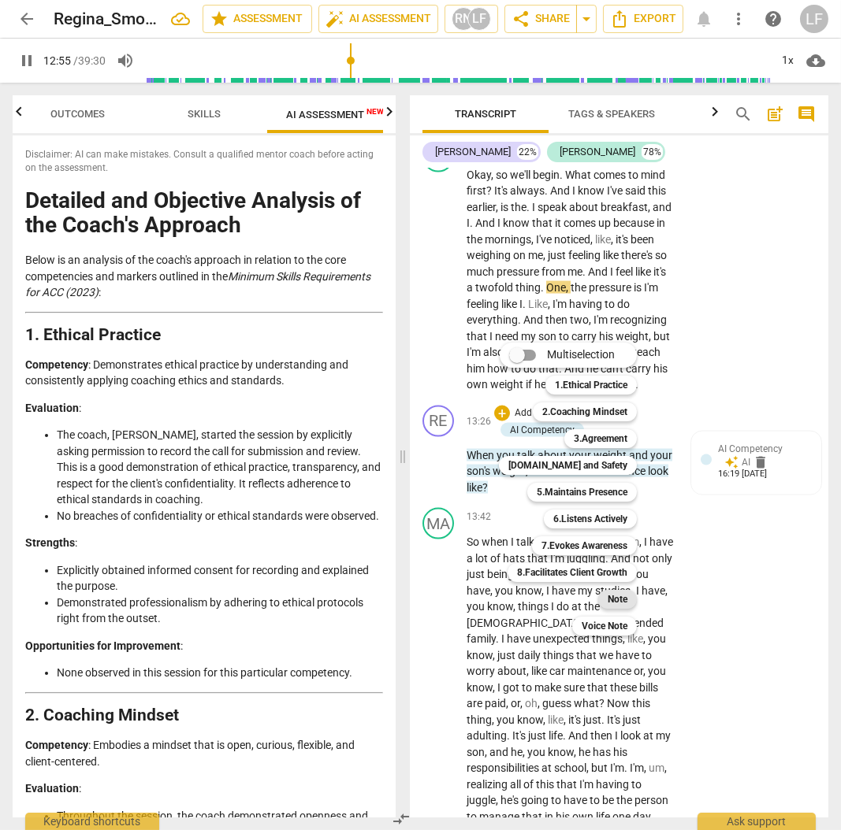
click at [620, 595] on b "Note" at bounding box center [617, 599] width 20 height 19
type input "776"
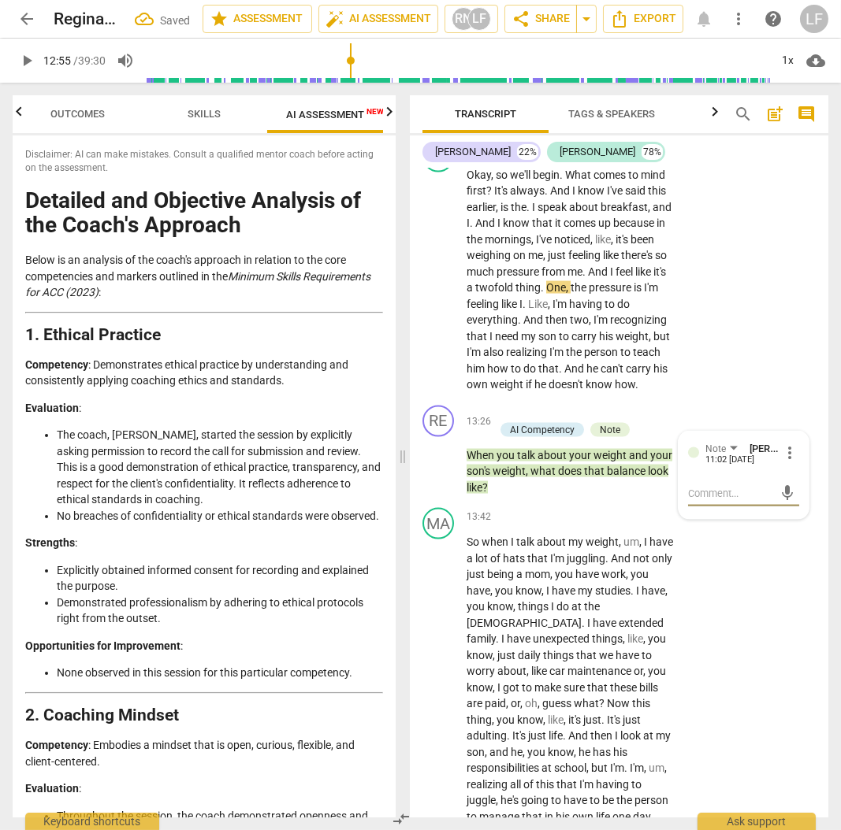
type textarea "t"
type textarea "th"
type textarea "the"
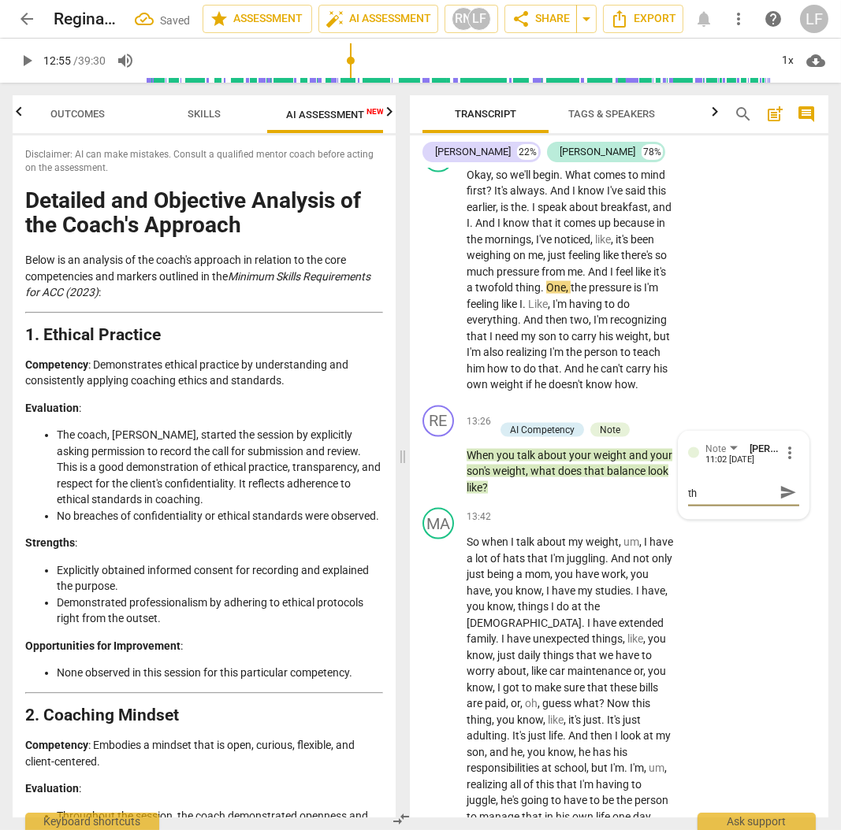
type textarea "the"
type textarea "ther"
type textarea "there"
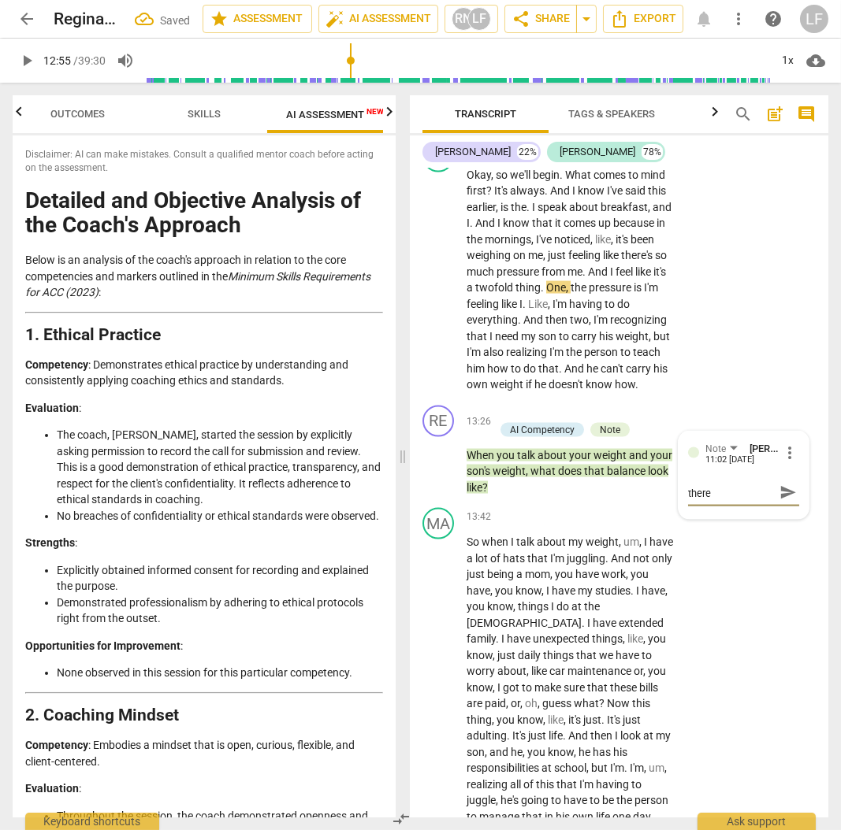
type textarea "there"
type textarea "there w"
type textarea "there wa"
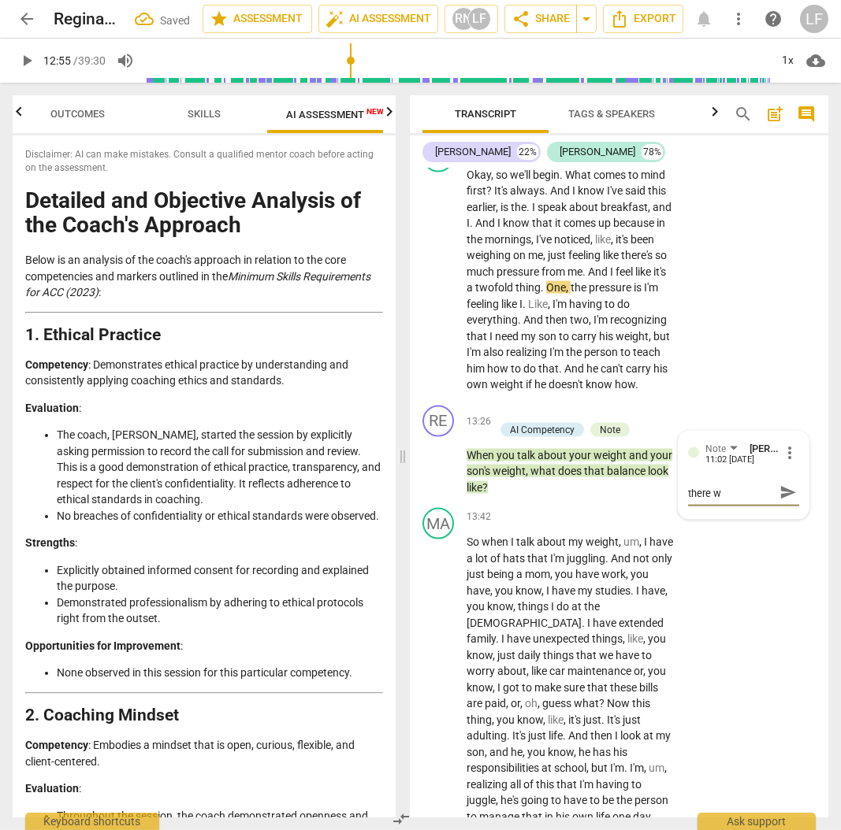
type textarea "there wa"
type textarea "there was"
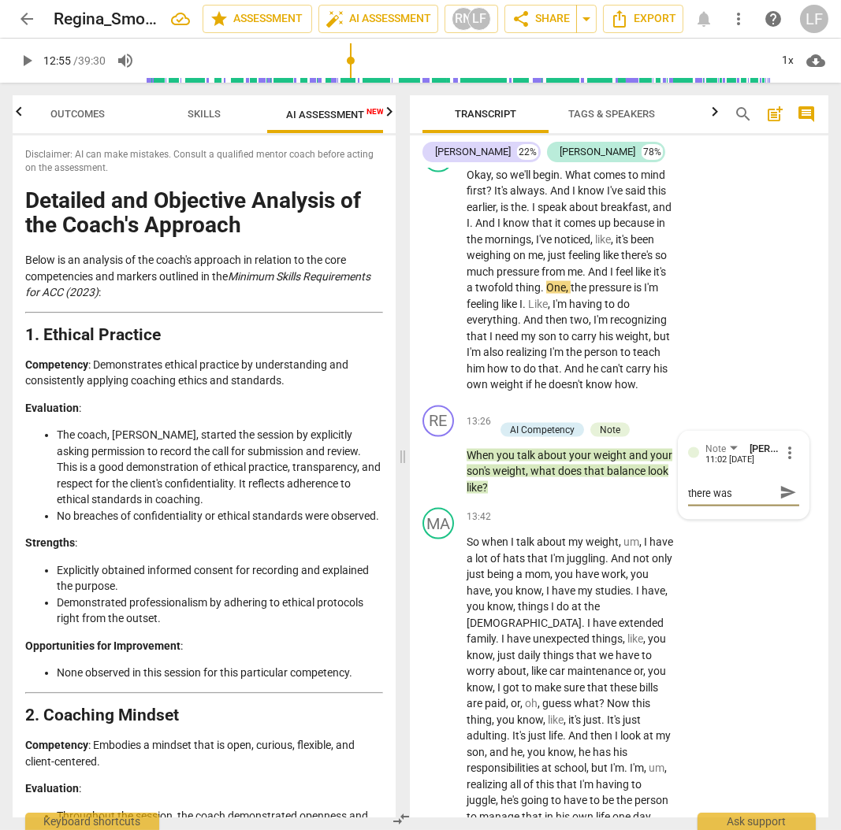
type textarea "there was a"
type textarea "there was a m"
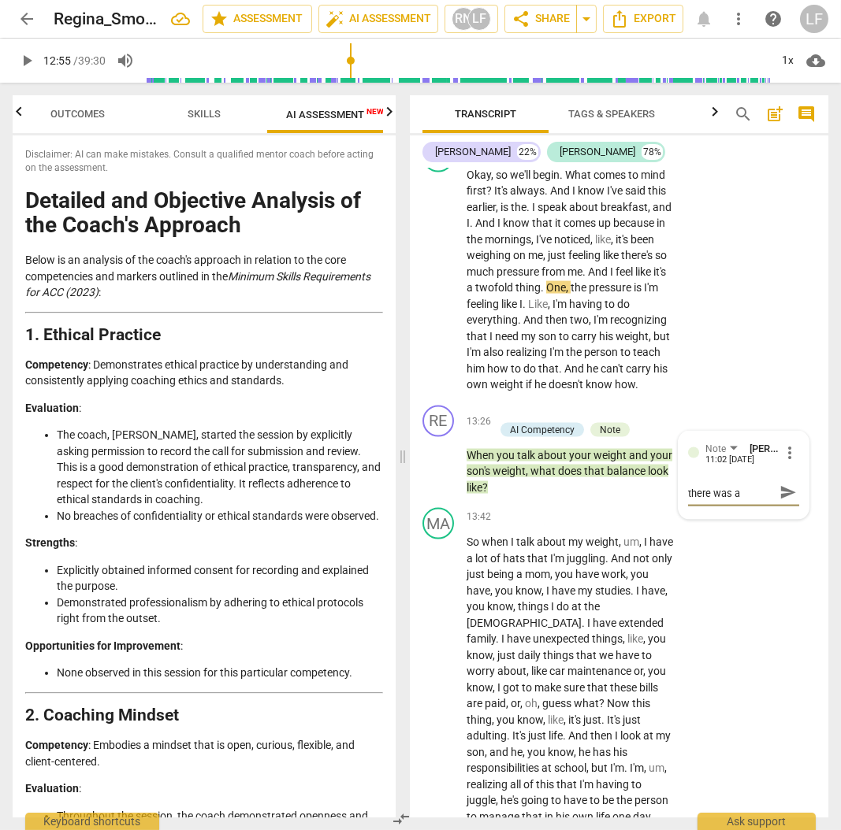
type textarea "there was a m"
type textarea "there was a mi"
type textarea "there was a mis"
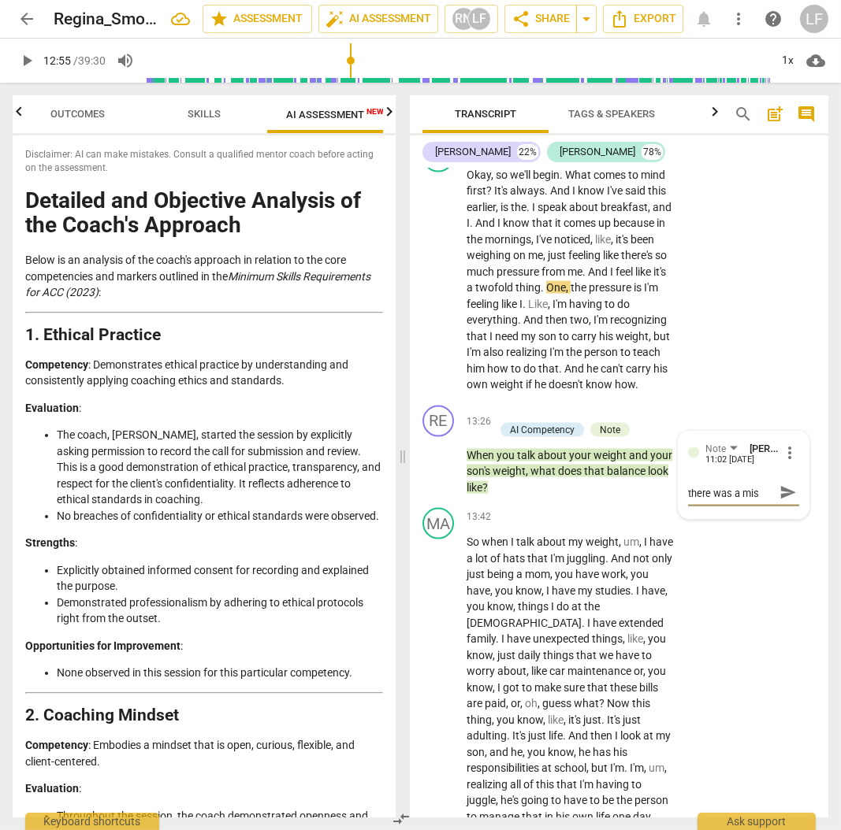
type textarea "there was a miss"
type textarea "there was a misse"
type textarea "there was a missed"
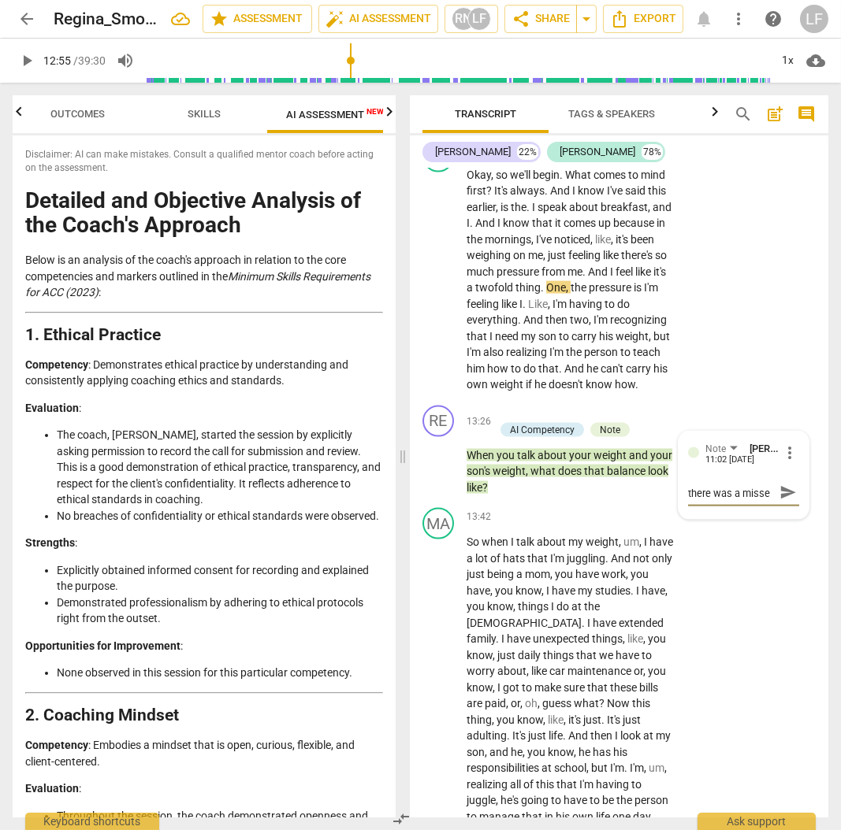
type textarea "there was a missed"
type textarea "there was a missed o"
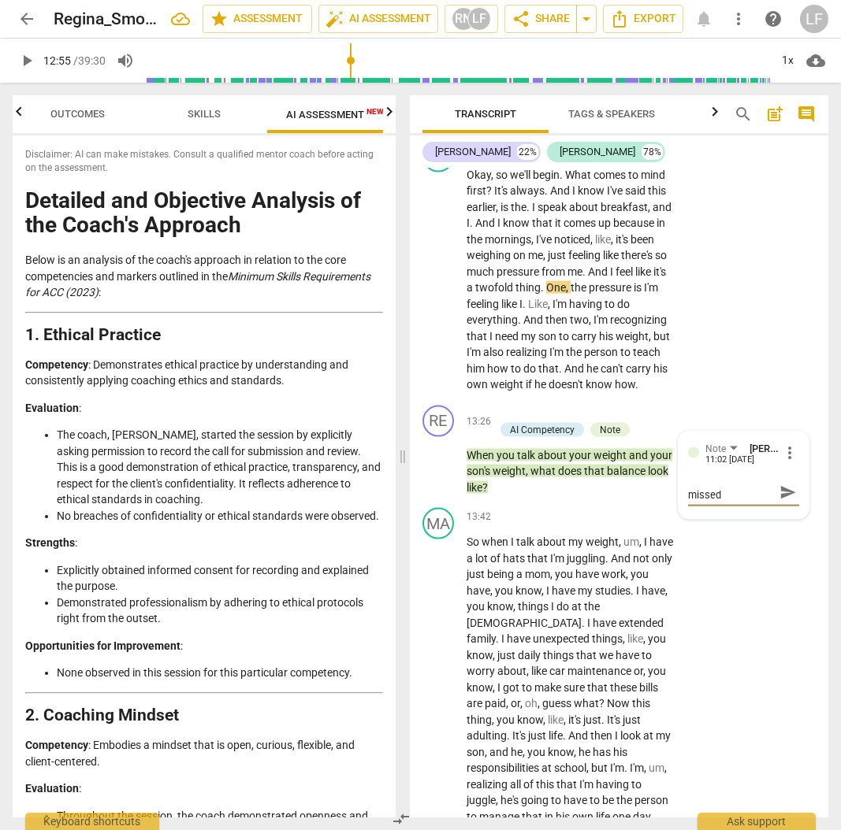
type textarea "there was a missed o"
type textarea "there was a missed op"
type textarea "there was a missed opp"
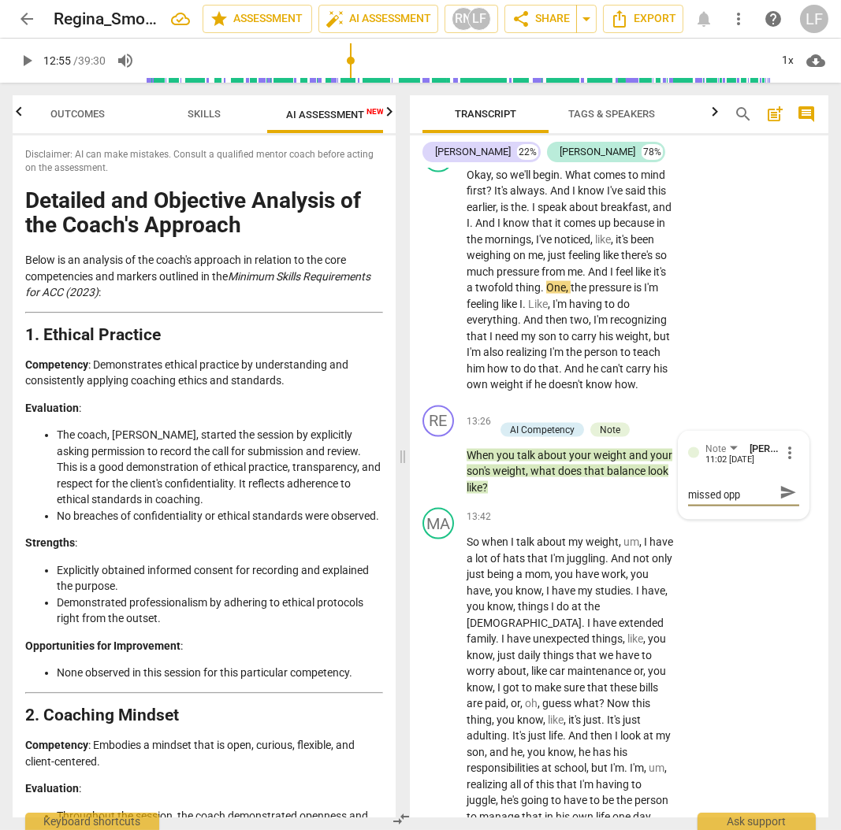
type textarea "there was a missed oppo"
type textarea "there was a missed oppor"
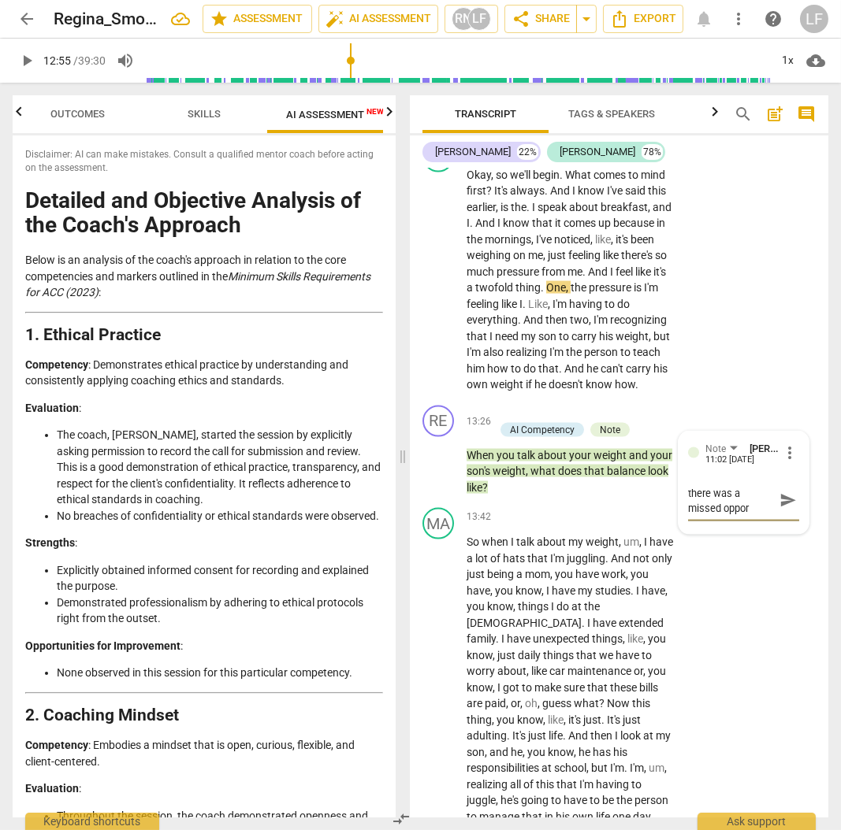
type textarea "there was a missed opport"
type textarea "there was a missed opportu"
type textarea "there was a missed opportun"
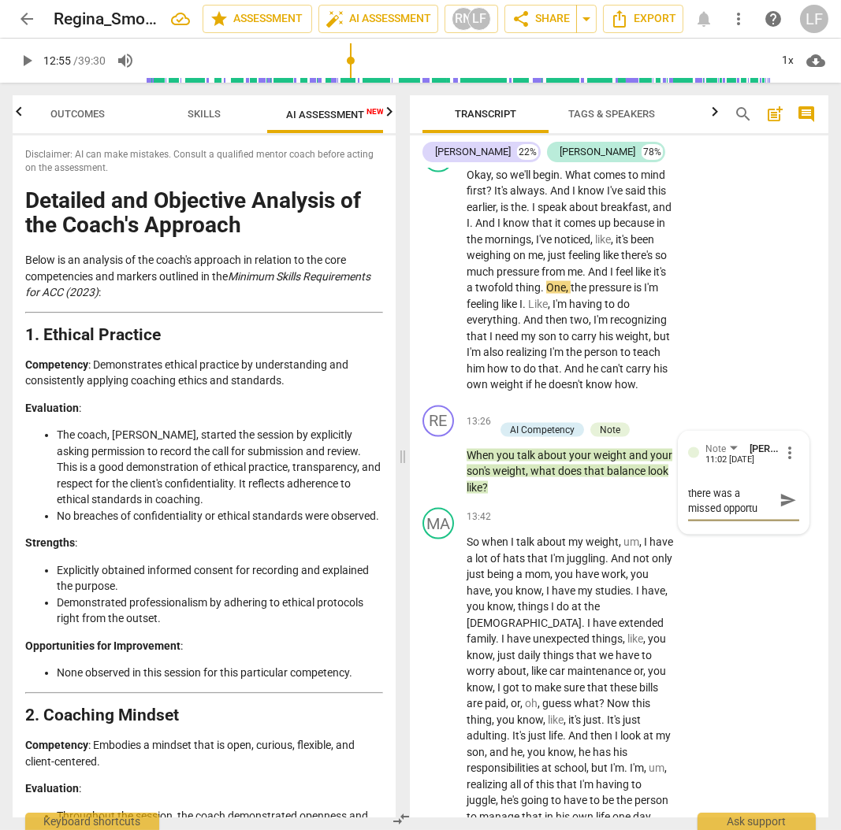
type textarea "there was a missed opportun"
type textarea "there was a missed opportuni"
type textarea "there was a missed opportunit"
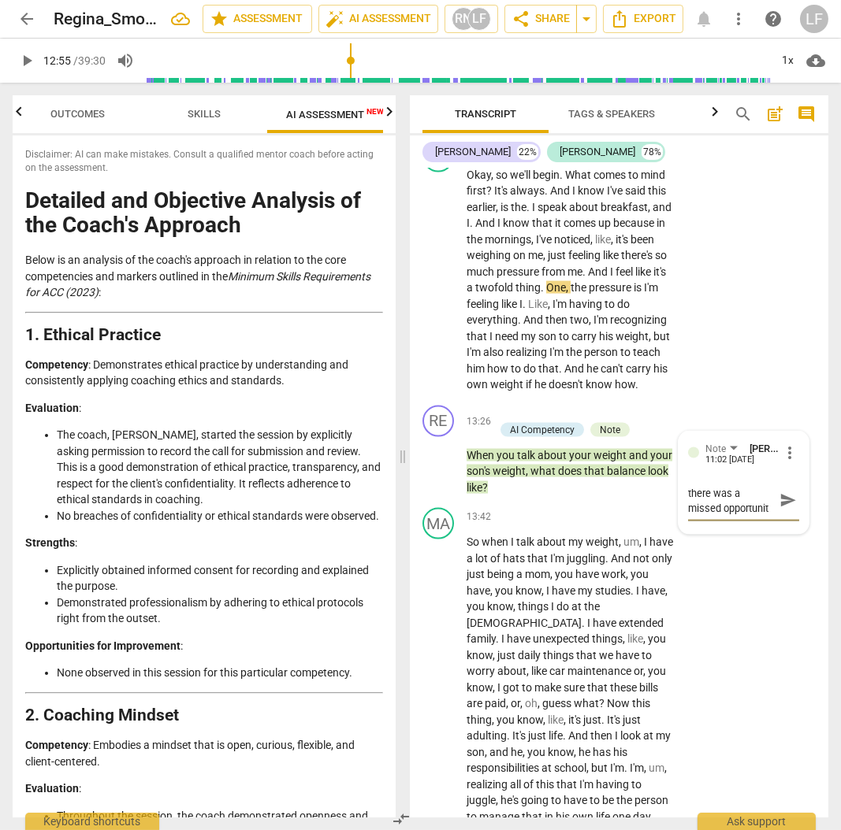
type textarea "there was a missed opportunity"
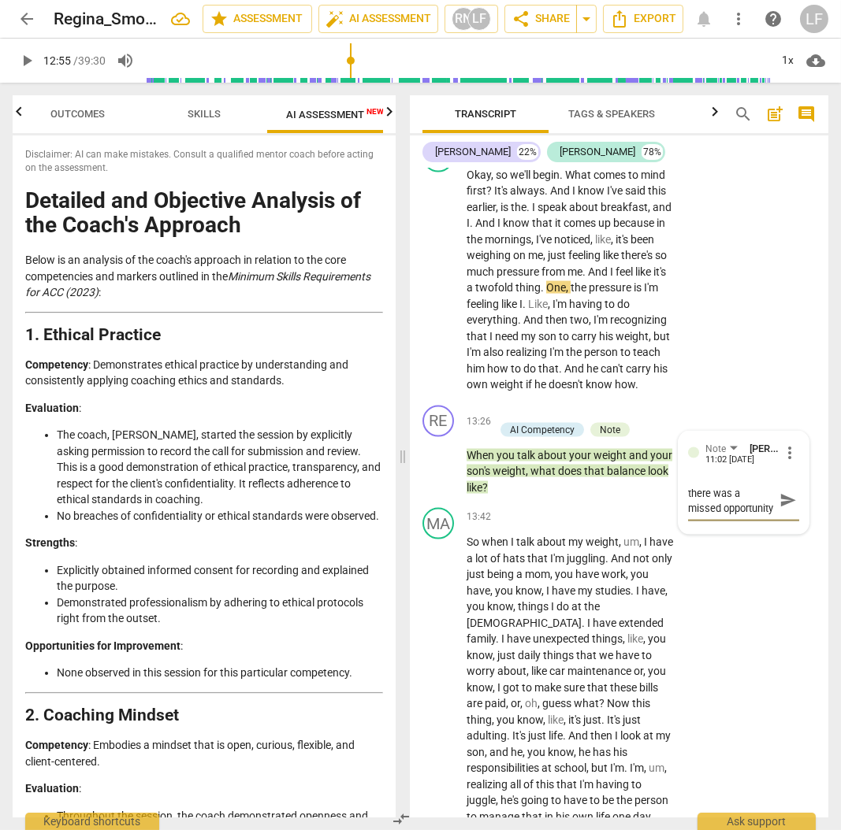
type textarea "there was a missed opportunity t"
type textarea "there was a missed opportunity to"
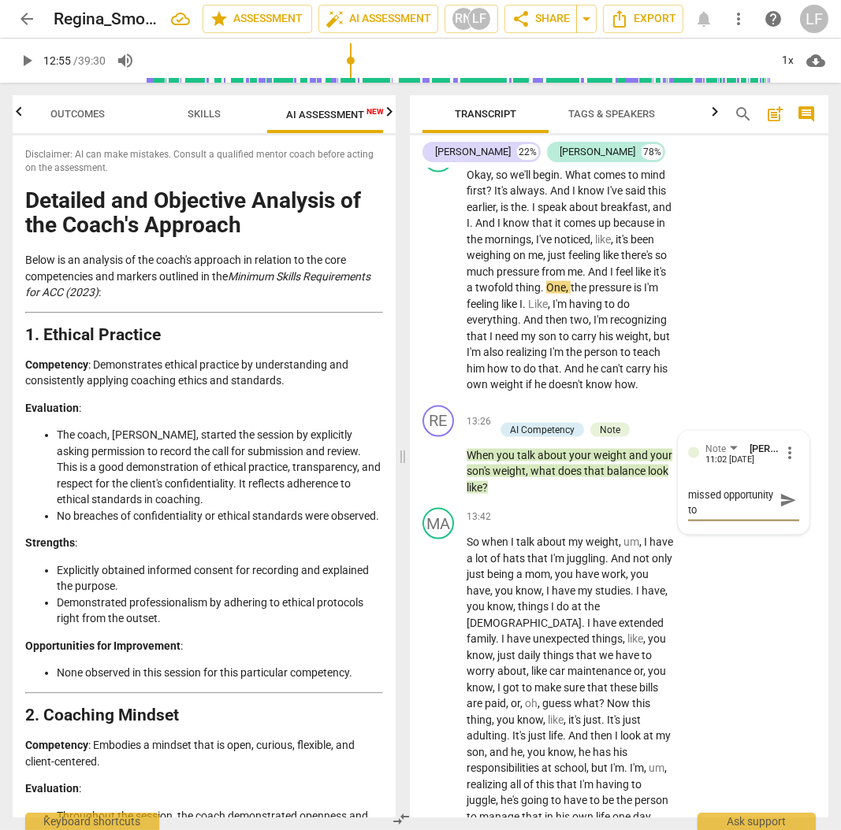
type textarea "there was a missed opportunity to"
type textarea "there was a missed opportunity to a"
type textarea "there was a missed opportunity to as"
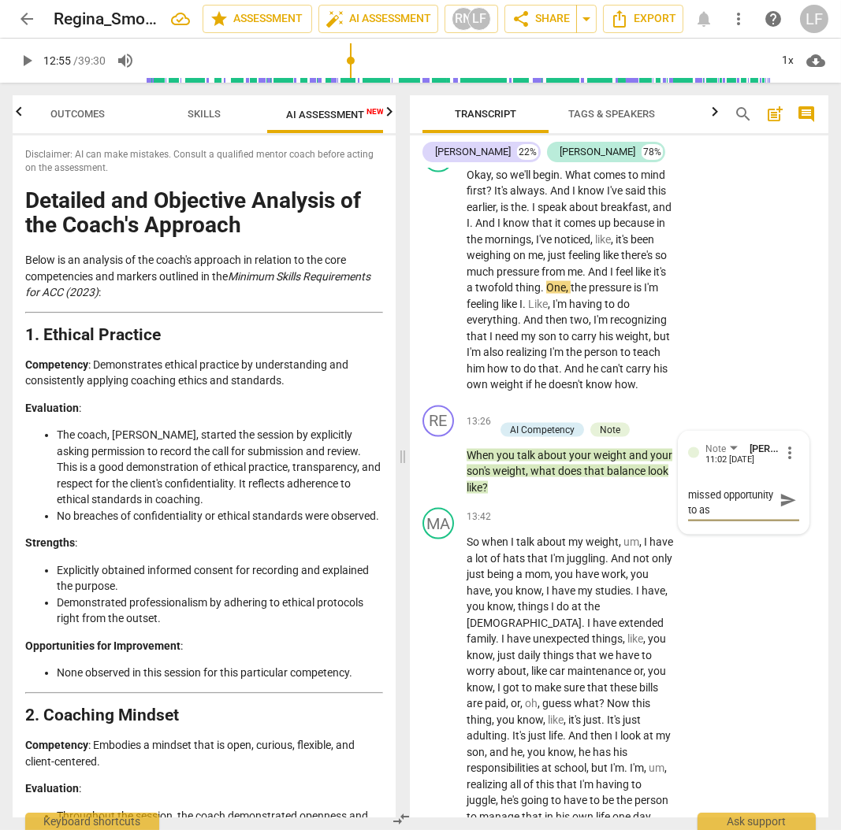
type textarea "there was a missed opportunity to ask"
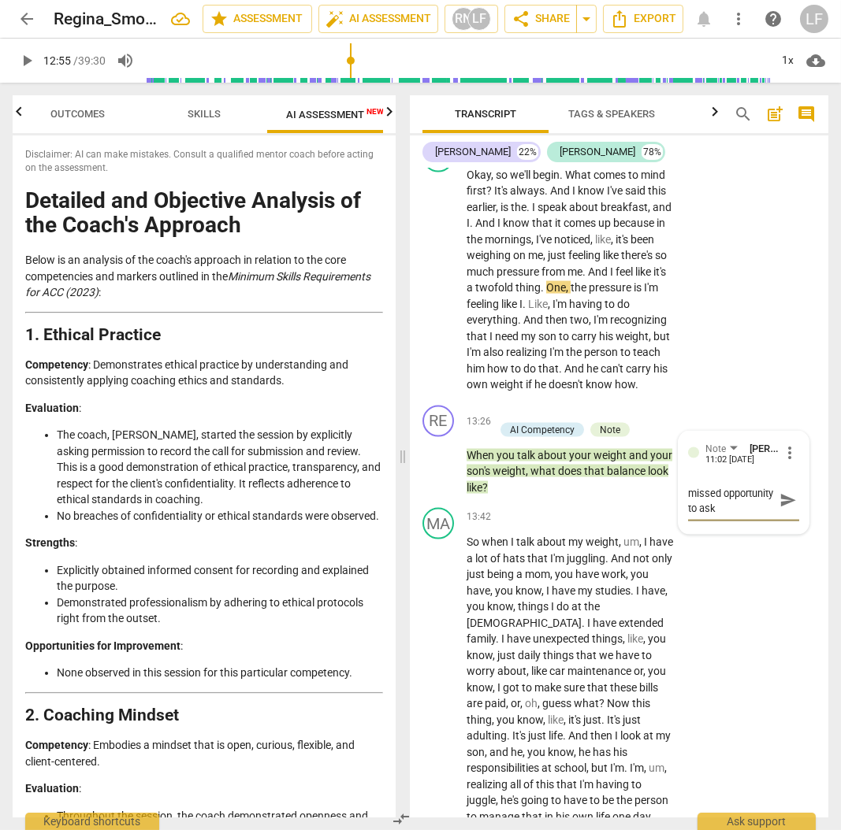
type textarea "there was a missed opportunity to ask i"
type textarea "there was a missed opportunity to ask in"
type textarea "there was a missed opportunity to ask int"
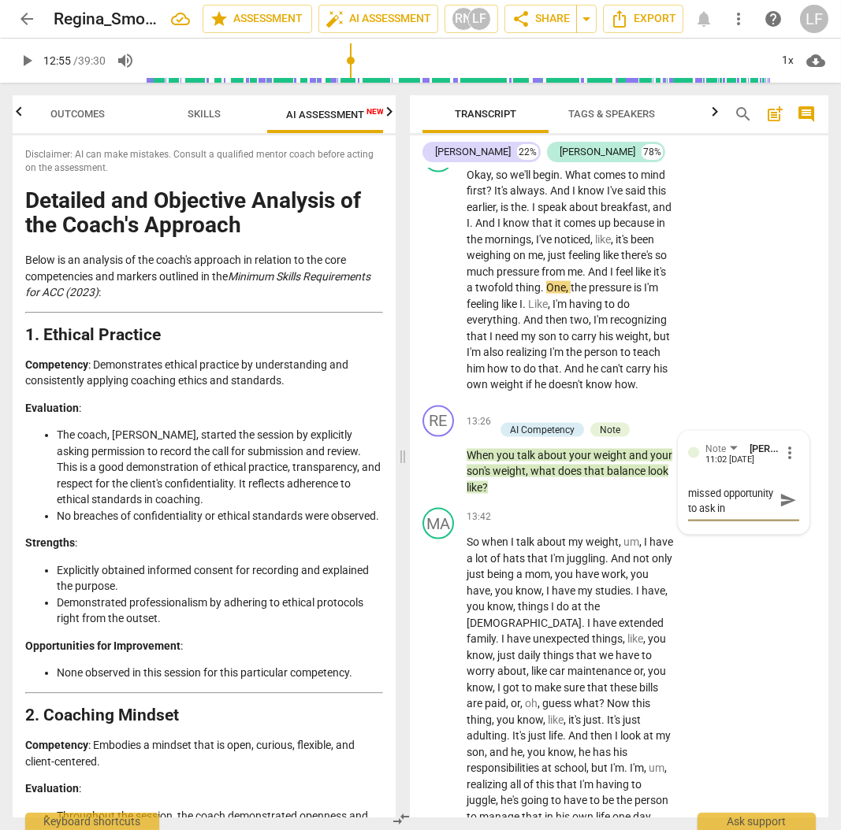
type textarea "there was a missed opportunity to ask int"
type textarea "there was a missed opportunity to ask into"
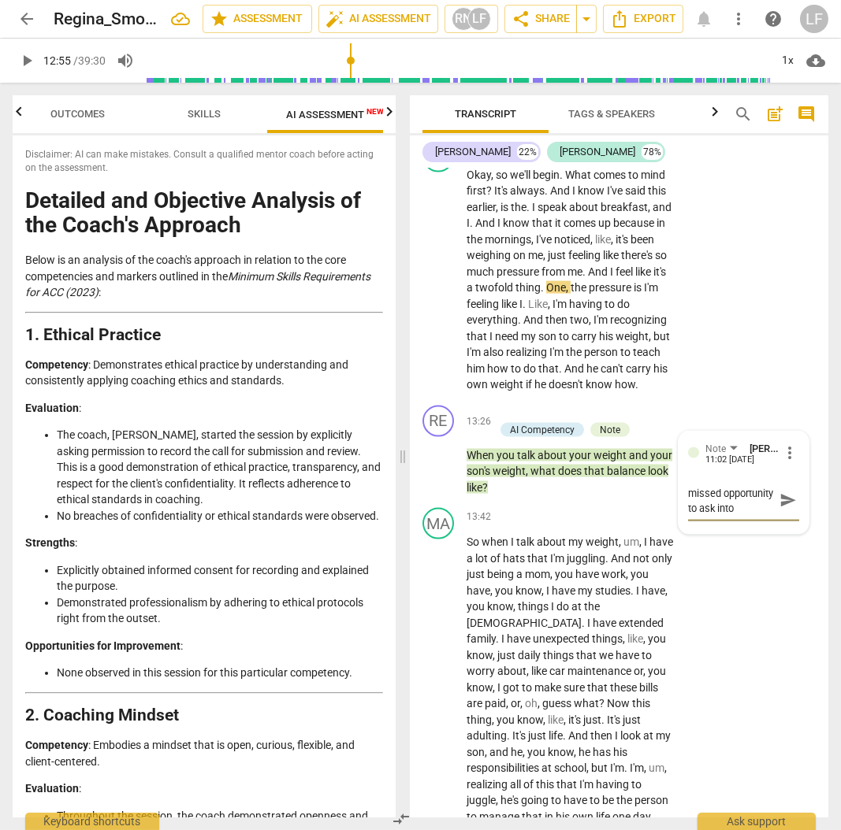
type textarea "there was a missed opportunity to ask into t"
type textarea "there was a missed opportunity to ask into th"
type textarea "there was a missed opportunity to ask into the"
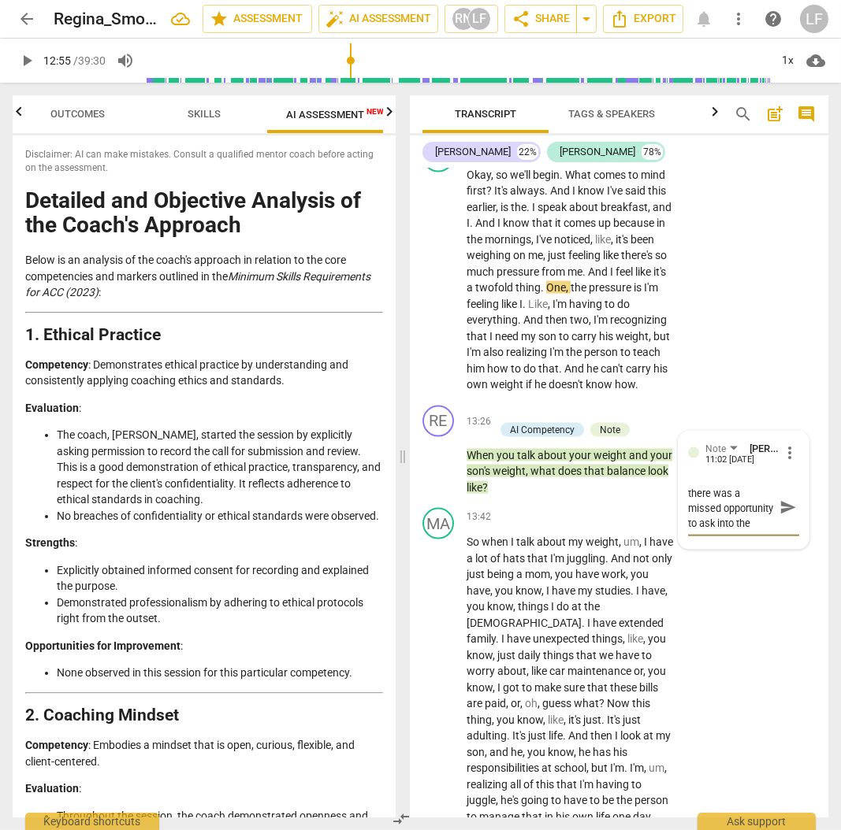
type textarea "there was a missed opportunity to ask into the"
type textarea "there was a missed opportunity to ask into the p"
type textarea "there was a missed opportunity to ask into the pr"
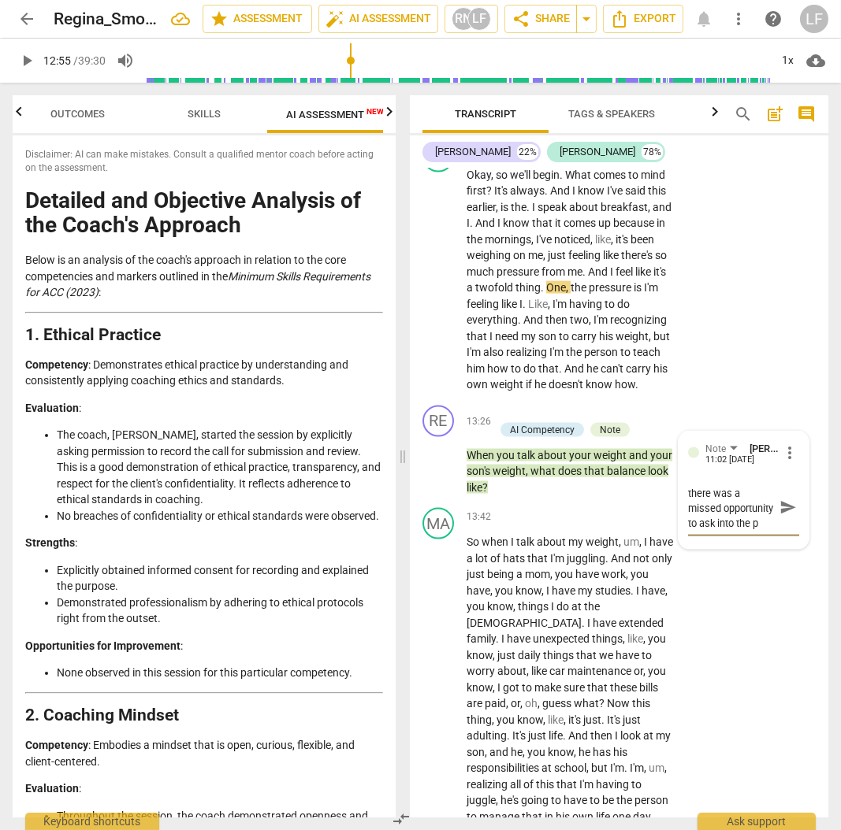
type textarea "there was a missed opportunity to ask into the pr"
type textarea "there was a missed opportunity to ask into the pre"
type textarea "there was a missed opportunity to ask into the pres"
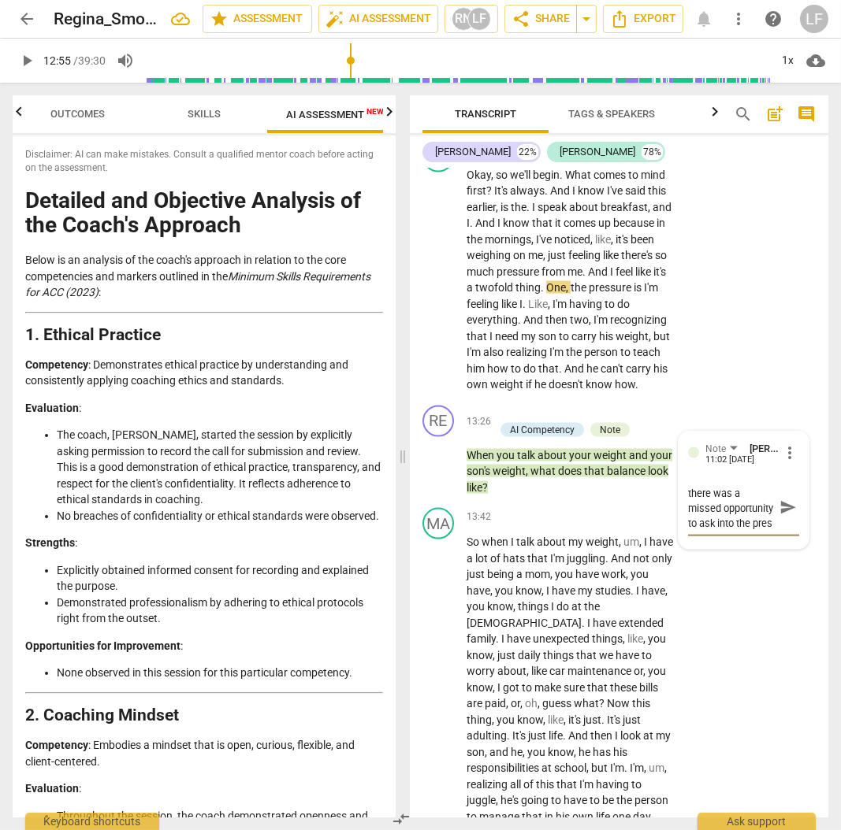
type textarea "there was a missed opportunity to ask into the press"
type textarea "there was a missed opportunity to ask into the pressu"
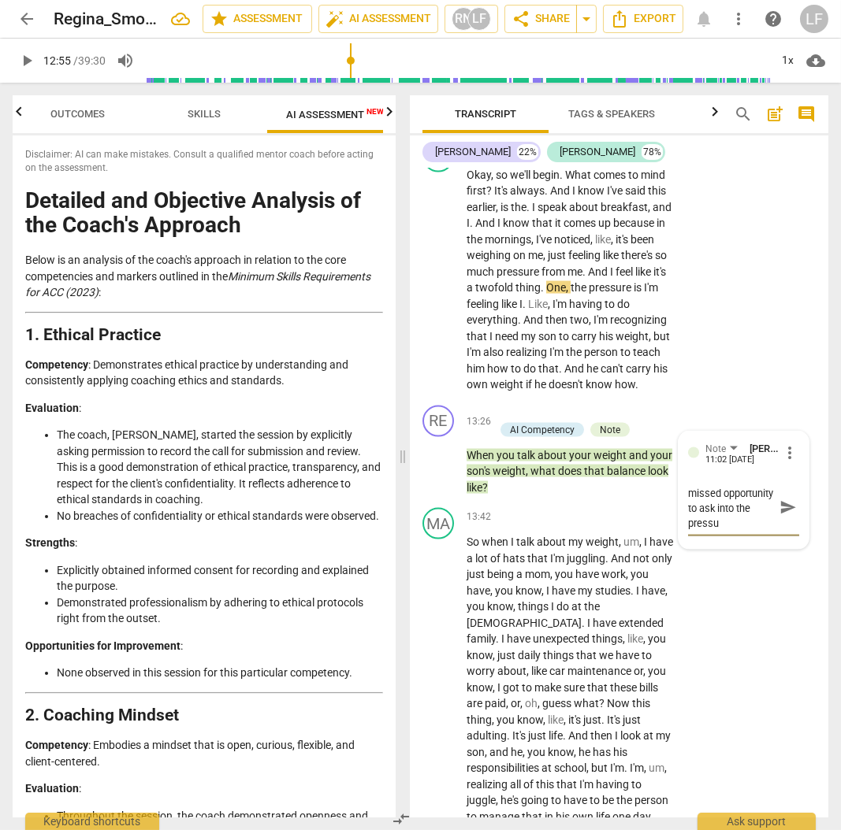
type textarea "there was a missed opportunity to ask into the pressur"
type textarea "there was a missed opportunity to ask into the pressure"
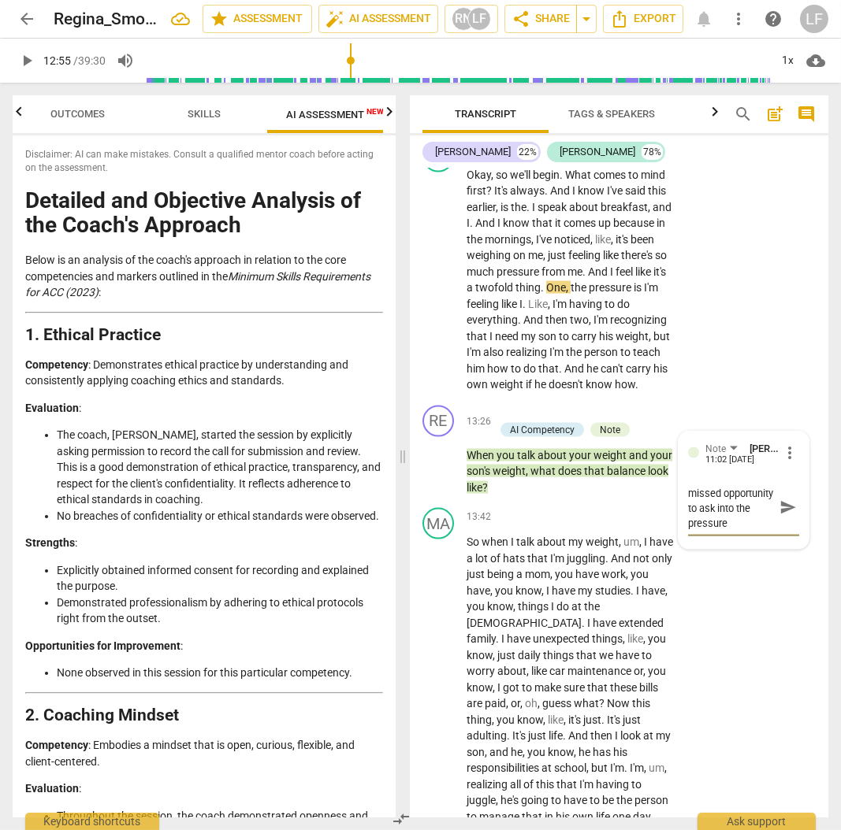
type textarea "there was a missed opportunity to ask into the pressure"
type textarea "there was a missed opportunity to ask into the pressure,"
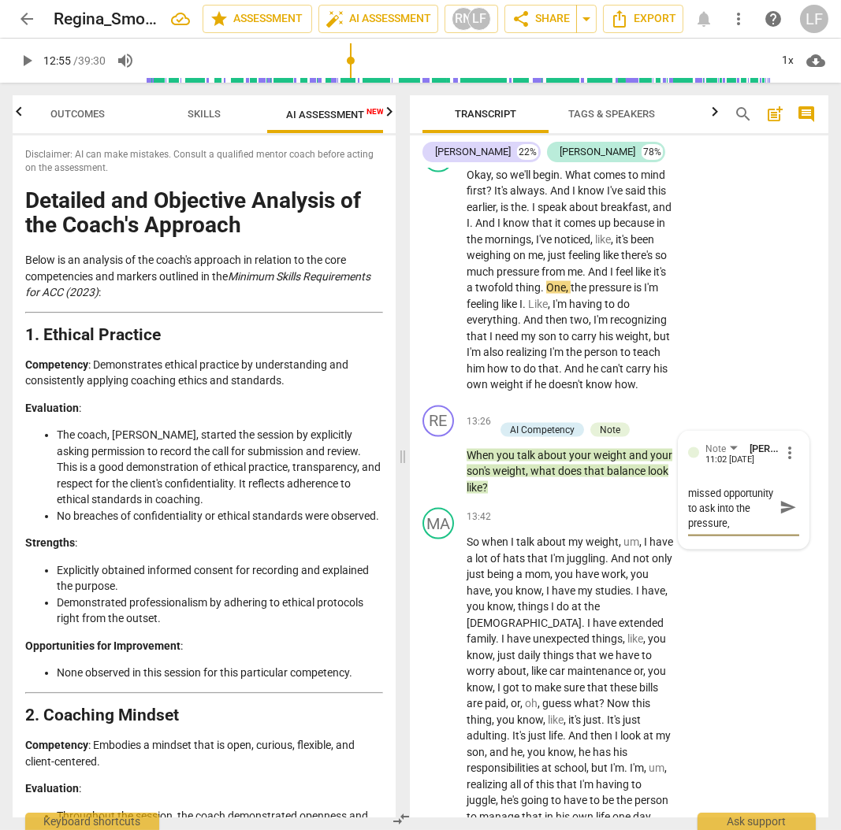
type textarea "there was a missed opportunity to ask into the pressure,"
type textarea "there was a missed opportunity to ask into the pressure, s"
type textarea "there was a missed opportunity to ask into the pressure, sh"
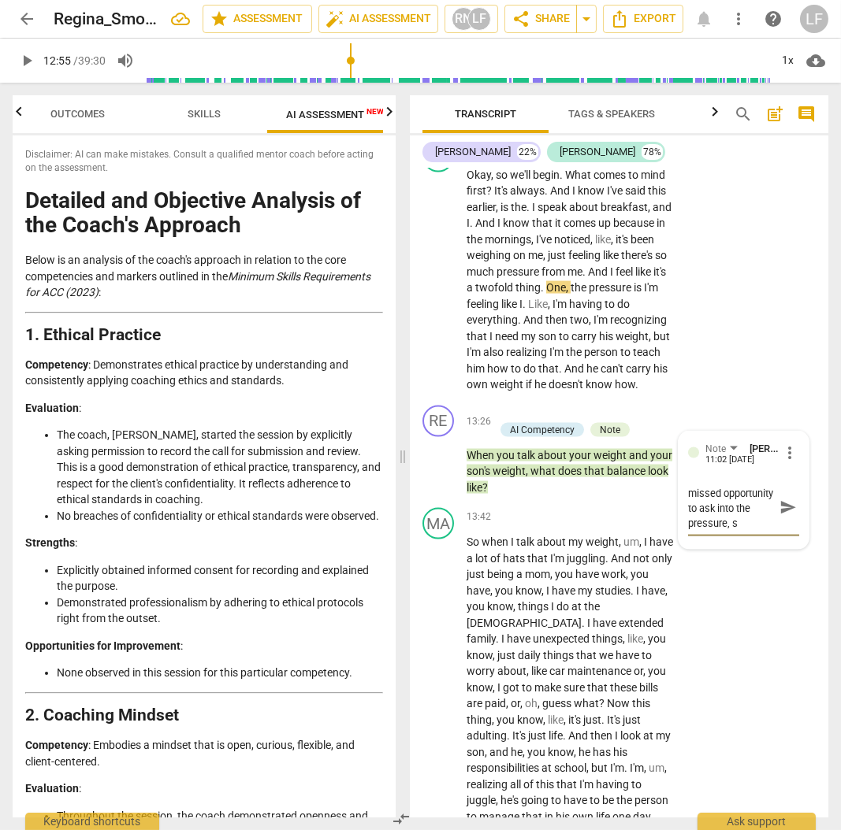
type textarea "there was a missed opportunity to ask into the pressure, sh"
type textarea "there was a missed opportunity to ask into the pressure, she"
type textarea "there was a missed opportunity to ask into the pressure, she'"
type textarea "there was a missed opportunity to ask into the pressure, she's"
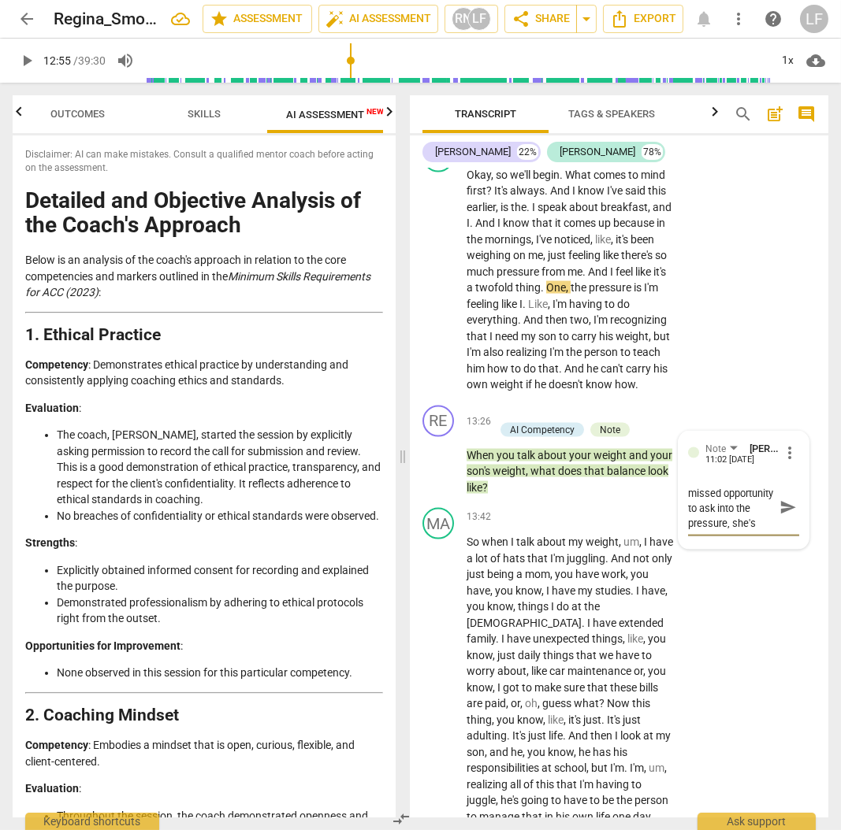
type textarea "there was a missed opportunity to ask into the pressure, she's"
type textarea "there was a missed opportunity to ask into the pressure, she's m"
type textarea "there was a missed opportunity to ask into the pressure, she's me"
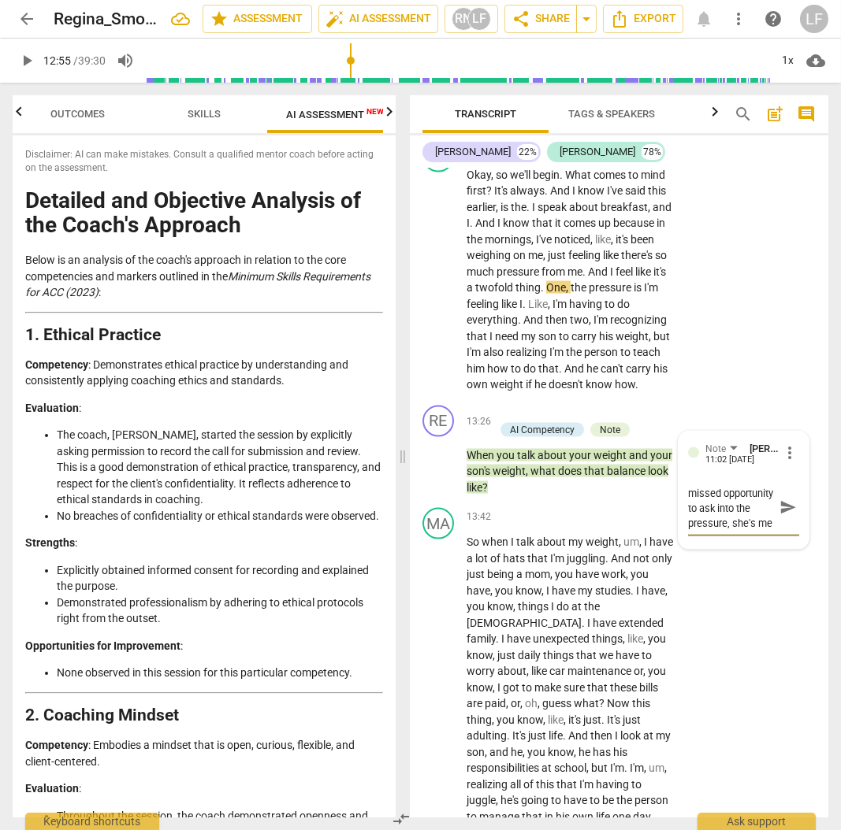
type textarea "there was a missed opportunity to ask into the pressure, she's men"
type textarea "there was a missed opportunity to ask into the pressure, she's ment"
type textarea "there was a missed opportunity to ask into the pressure, she's menti"
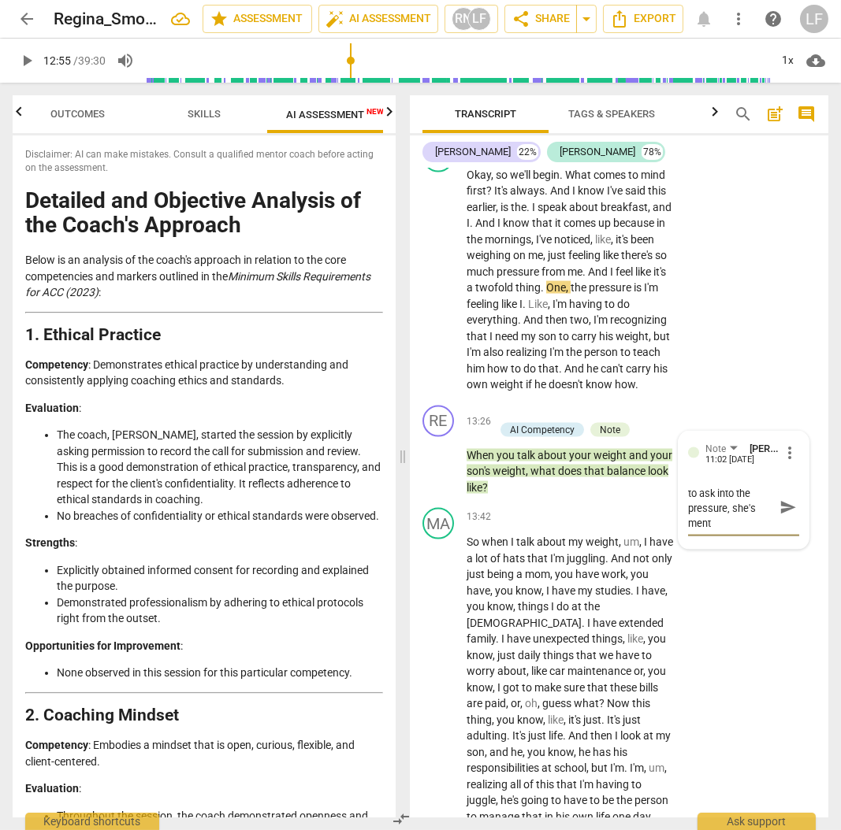
type textarea "there was a missed opportunity to ask into the pressure, she's menti"
type textarea "there was a missed opportunity to ask into the pressure, she's mentio"
type textarea "there was a missed opportunity to ask into the pressure, she's mention"
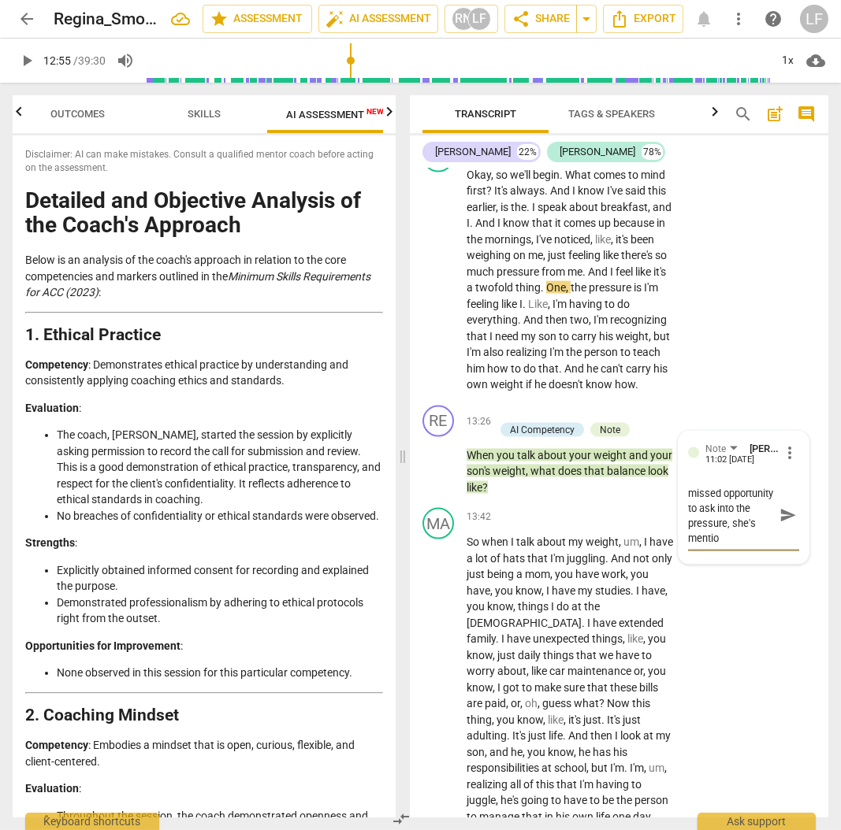
type textarea "there was a missed opportunity to ask into the pressure, she's mention"
type textarea "there was a missed opportunity to ask into the pressure, she's mentione"
type textarea "there was a missed opportunity to ask into the pressure, she's mentioned"
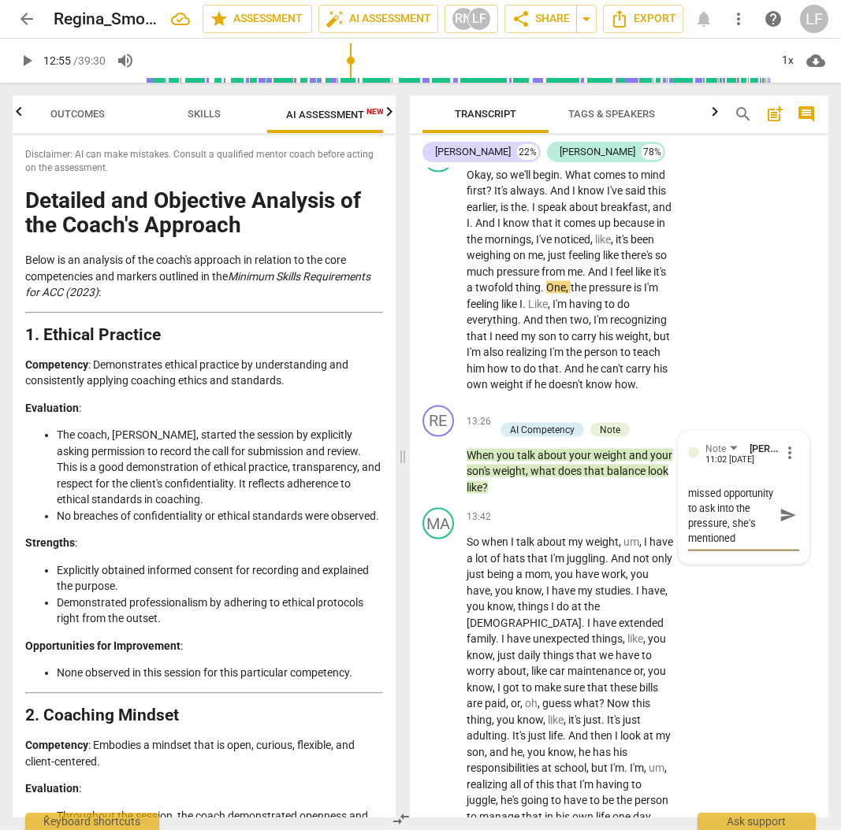
type textarea "there was a missed opportunity to ask into the pressure, she's mentioned"
type textarea "there was a missed opportunity to ask into the pressure, she's mentioned a"
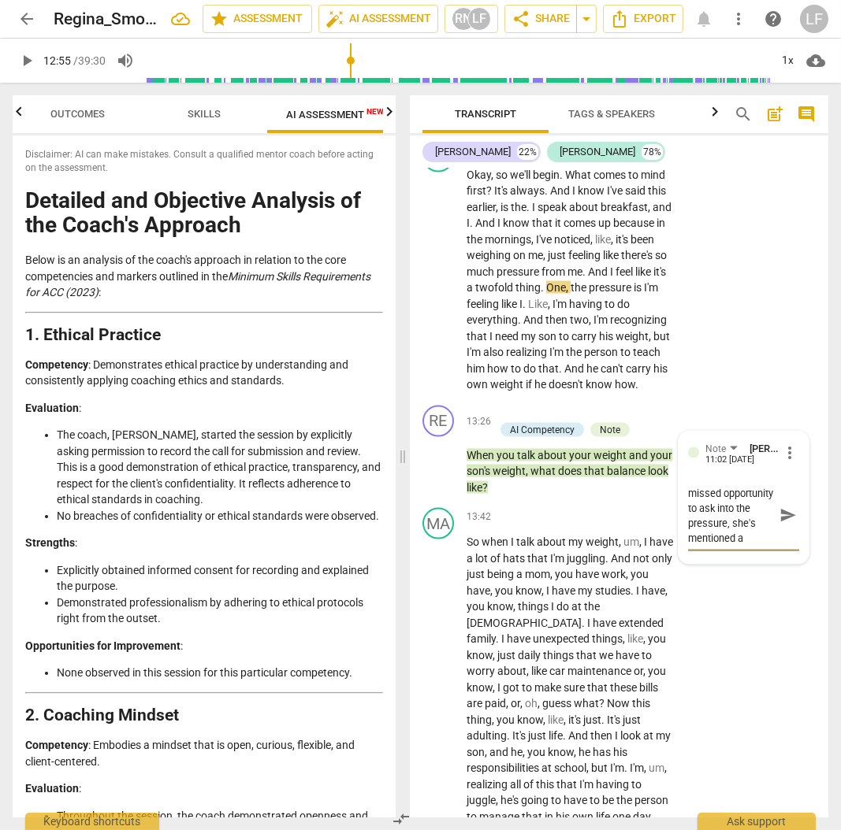
type textarea "there was a missed opportunity to ask into the pressure, she's mentioned a f"
type textarea "there was a missed opportunity to ask into the pressure, she's mentioned a fe"
type textarea "there was a missed opportunity to ask into the pressure, she's mentioned a few"
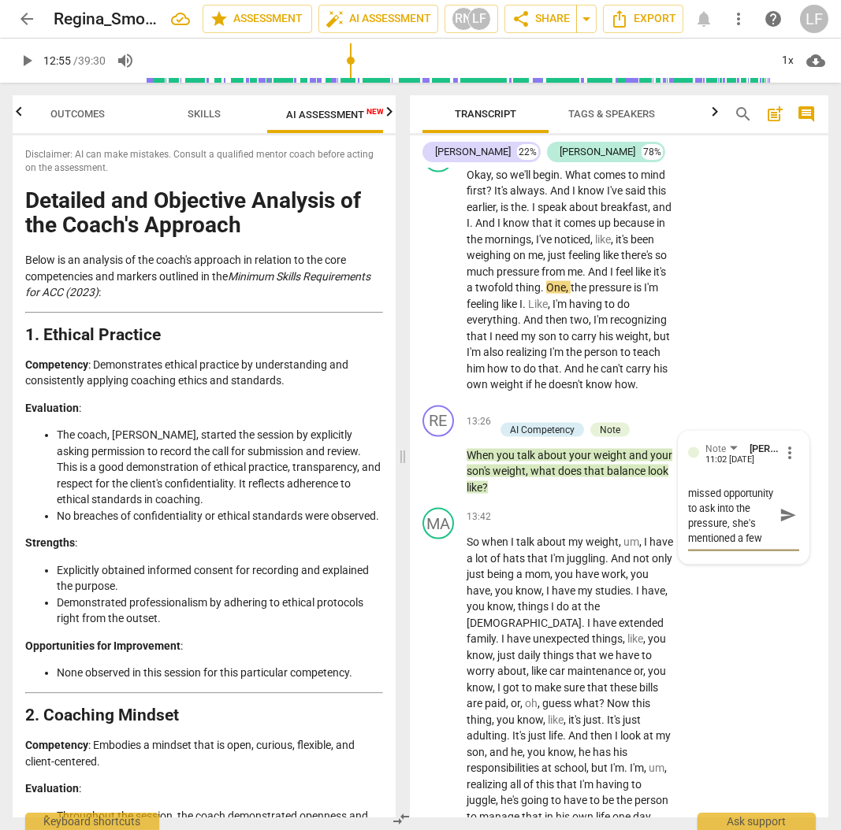
type textarea "there was a missed opportunity to ask into the pressure, she's mentioned a few"
type textarea "there was a missed opportunity to ask into the pressure, she's mentioned a few t"
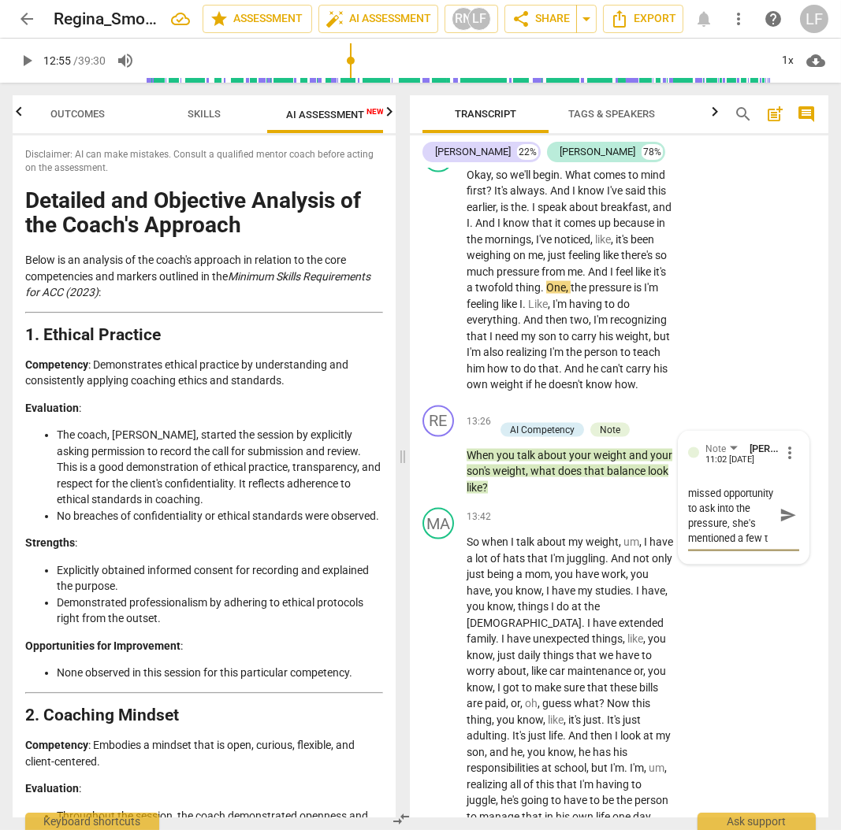
type textarea "there was a missed opportunity to ask into the pressure, she's mentioned a few …"
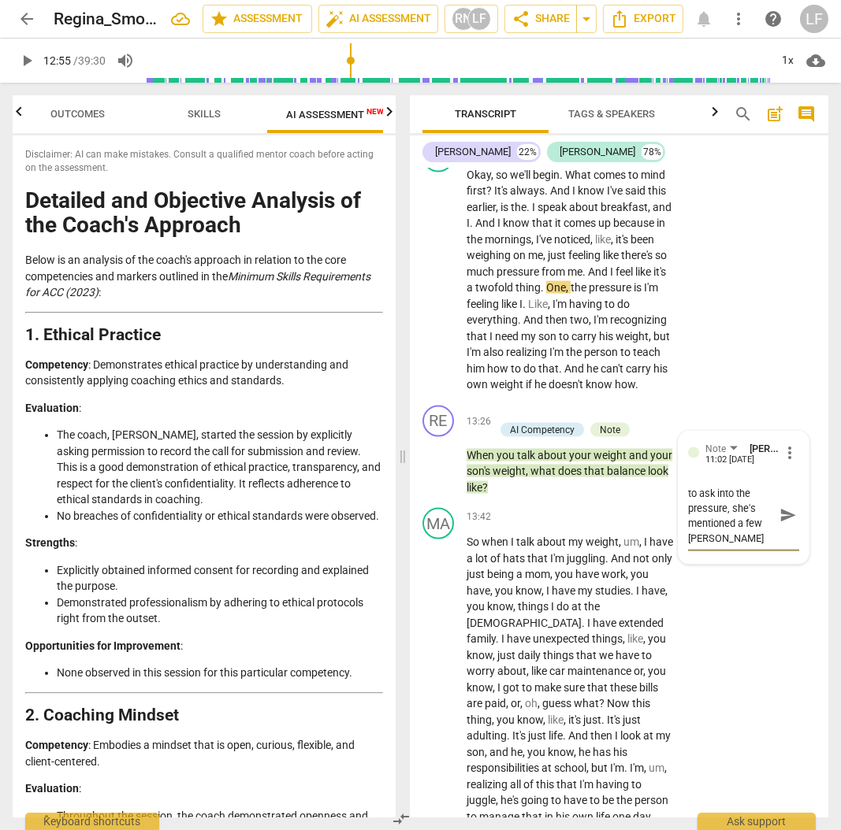
type textarea "there was a missed opportunity to ask into the pressure, she's mentioned a few …"
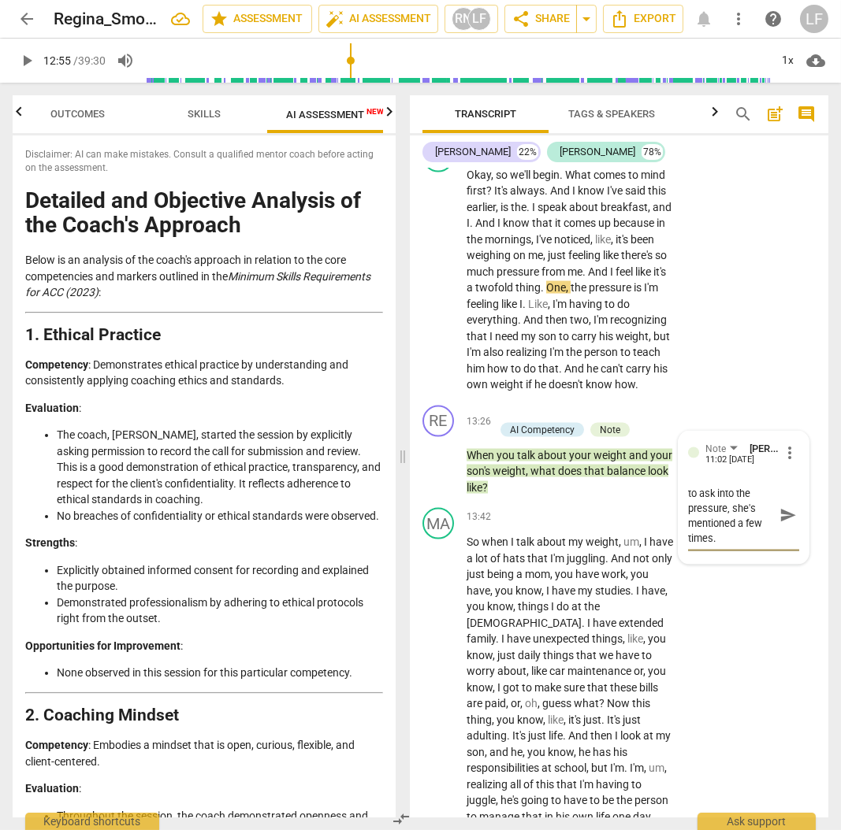
click at [25, 64] on span "play_arrow" at bounding box center [26, 60] width 19 height 19
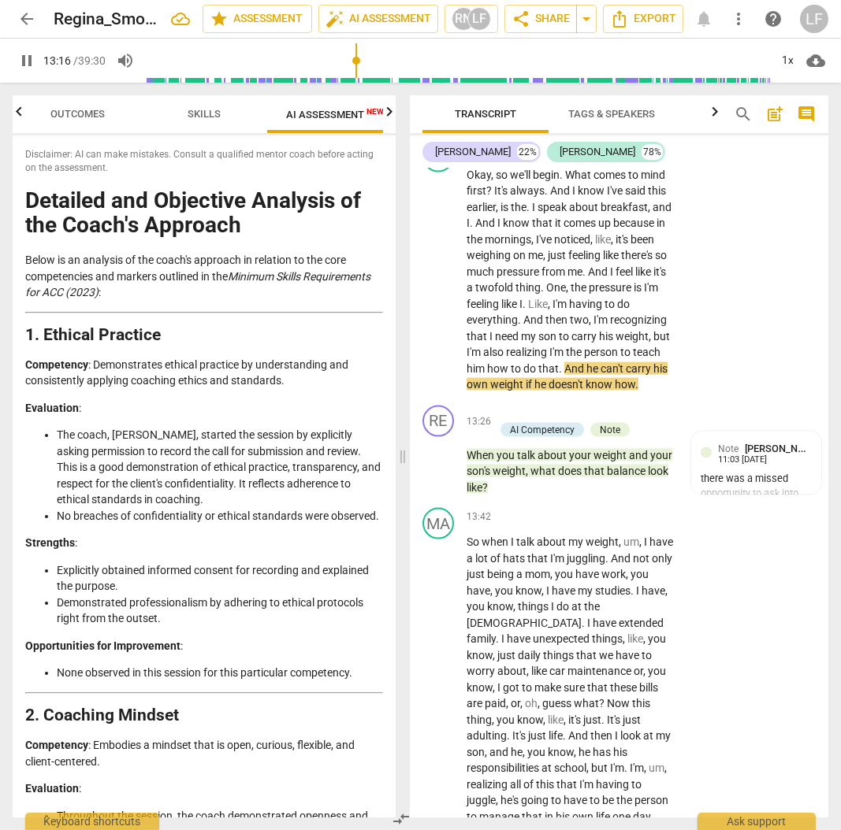
click at [24, 61] on span "pause" at bounding box center [26, 60] width 19 height 19
type input "797"
click at [581, 421] on p "Add competency" at bounding box center [550, 413] width 75 height 14
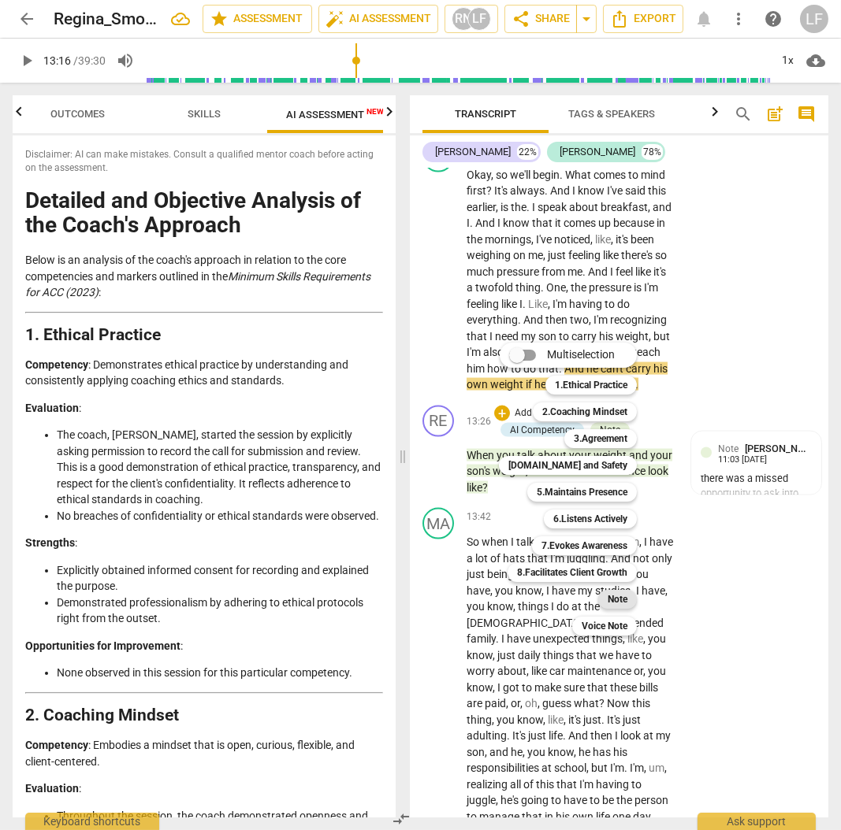
click at [623, 598] on b "Note" at bounding box center [617, 599] width 20 height 19
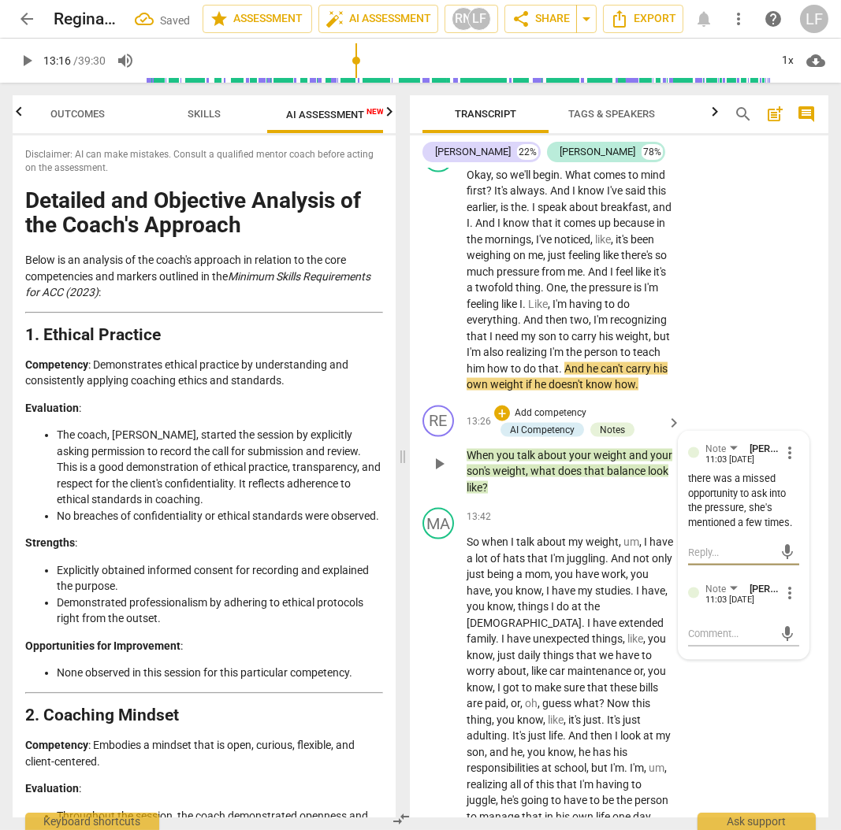
click at [725, 560] on textarea at bounding box center [731, 552] width 86 height 15
type textarea "o"
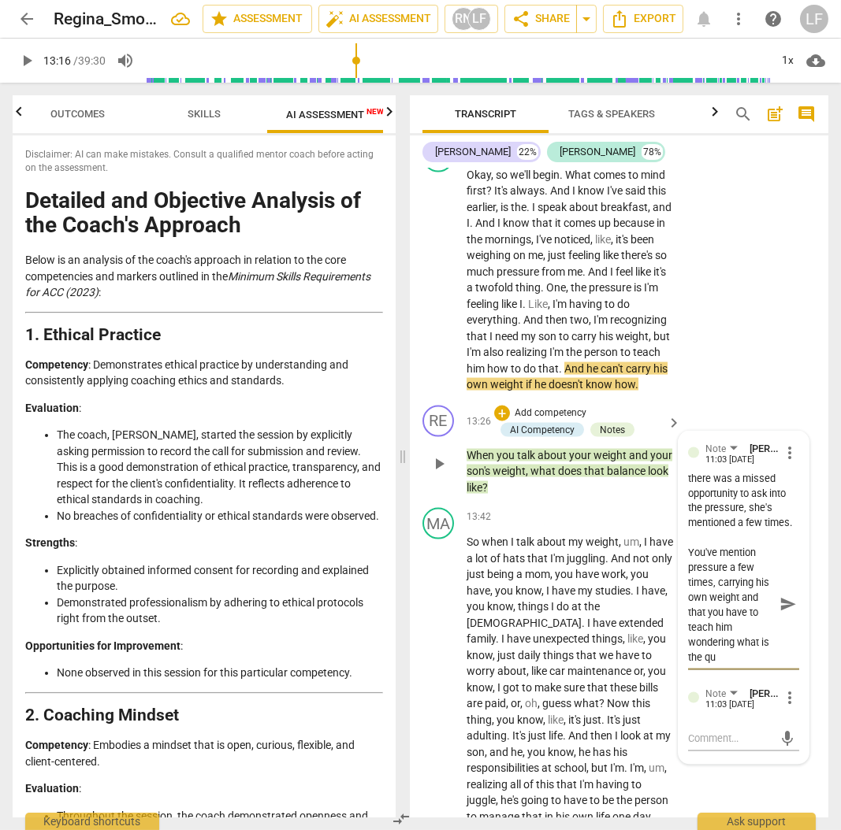
scroll to position [45, 0]
click at [72, 111] on span "Outcomes" at bounding box center [78, 114] width 54 height 12
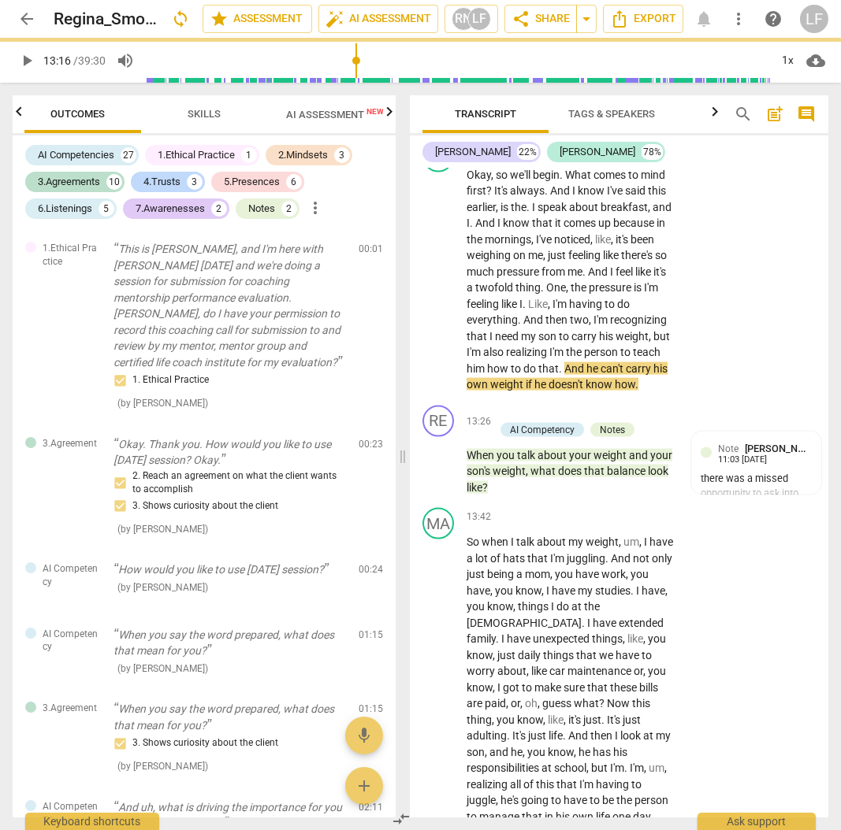
scroll to position [0, 0]
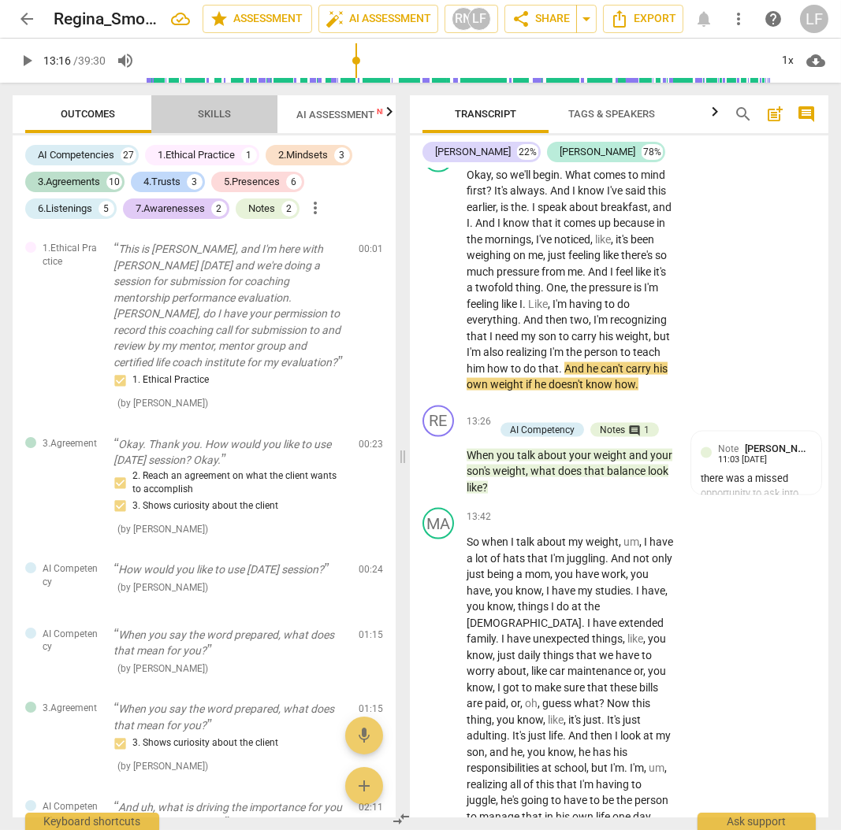
click at [218, 122] on span "Skills" at bounding box center [214, 114] width 71 height 21
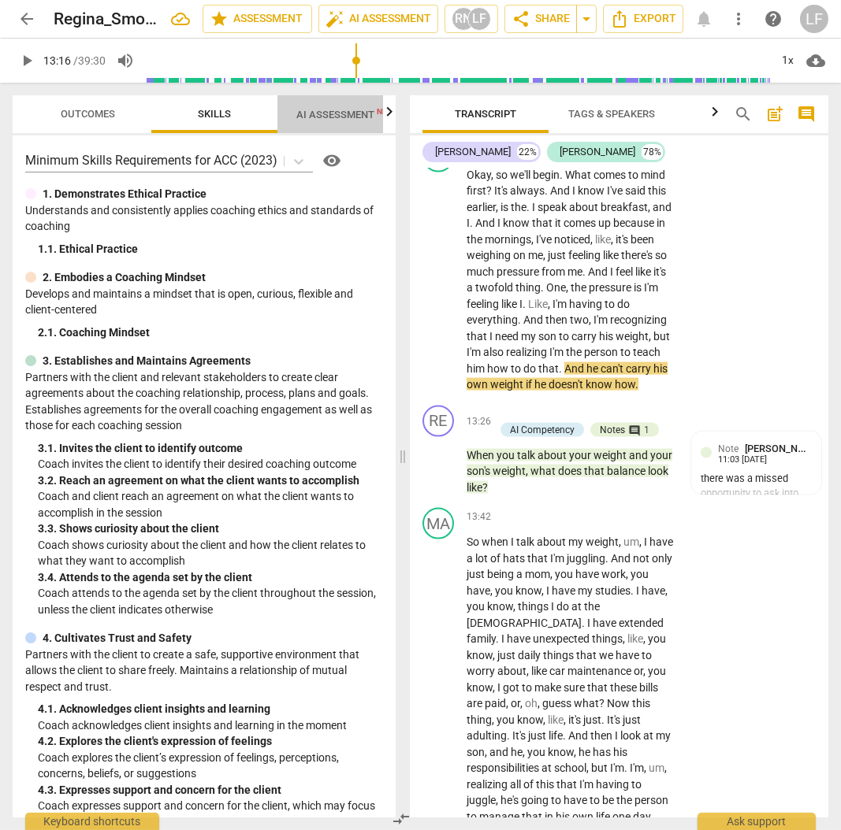
click at [340, 113] on span "AI Assessment New" at bounding box center [345, 115] width 98 height 12
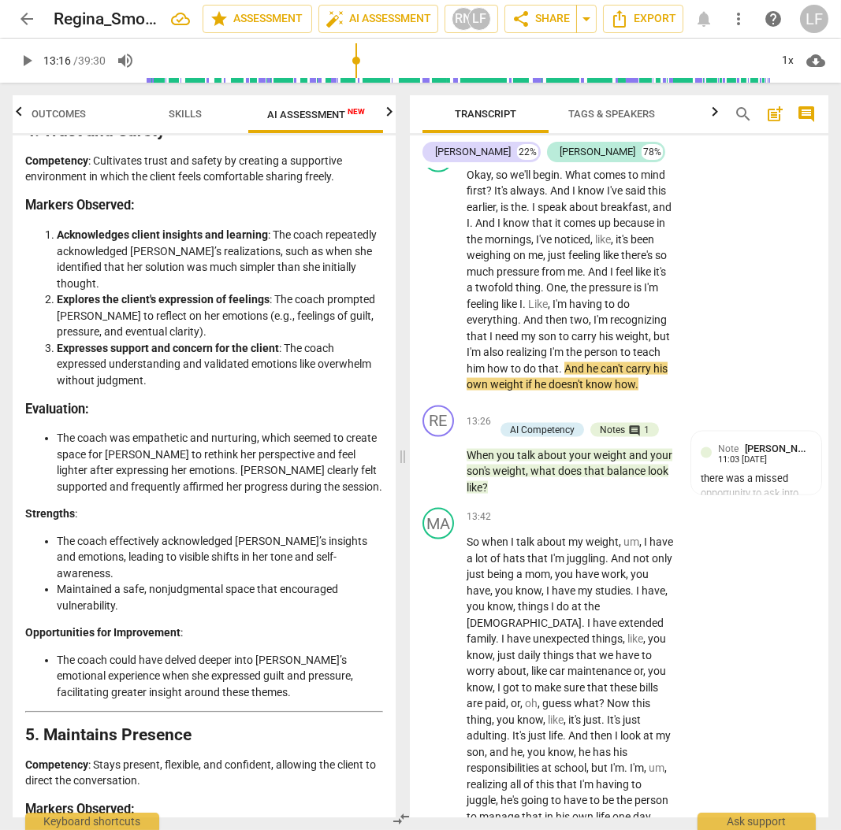
scroll to position [1733, 0]
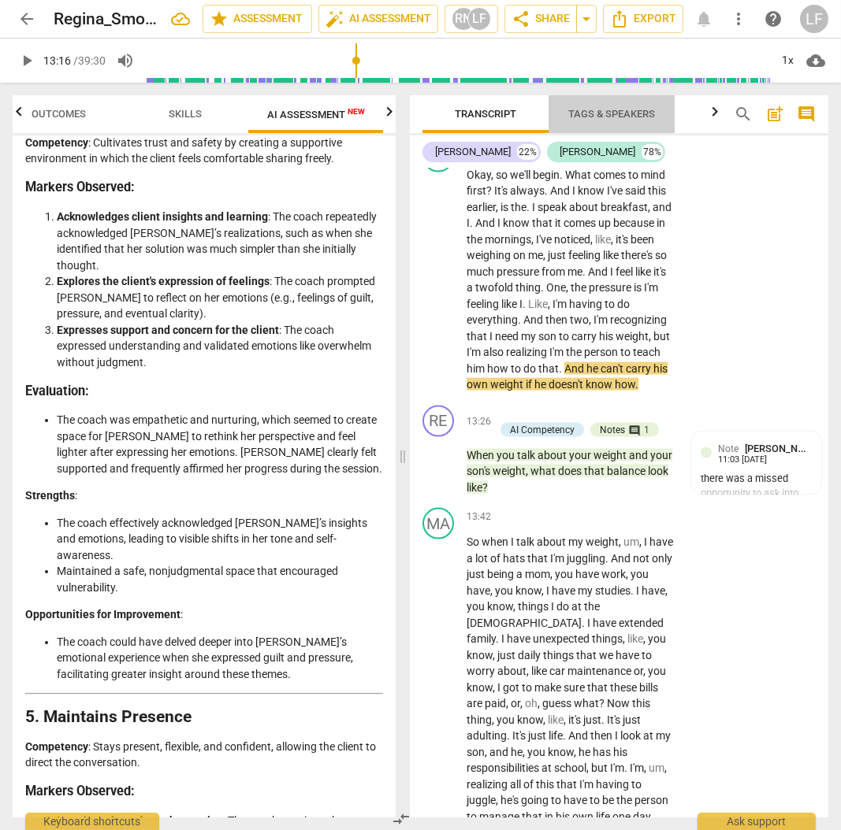
click at [608, 112] on span "Tags & Speakers" at bounding box center [611, 114] width 87 height 12
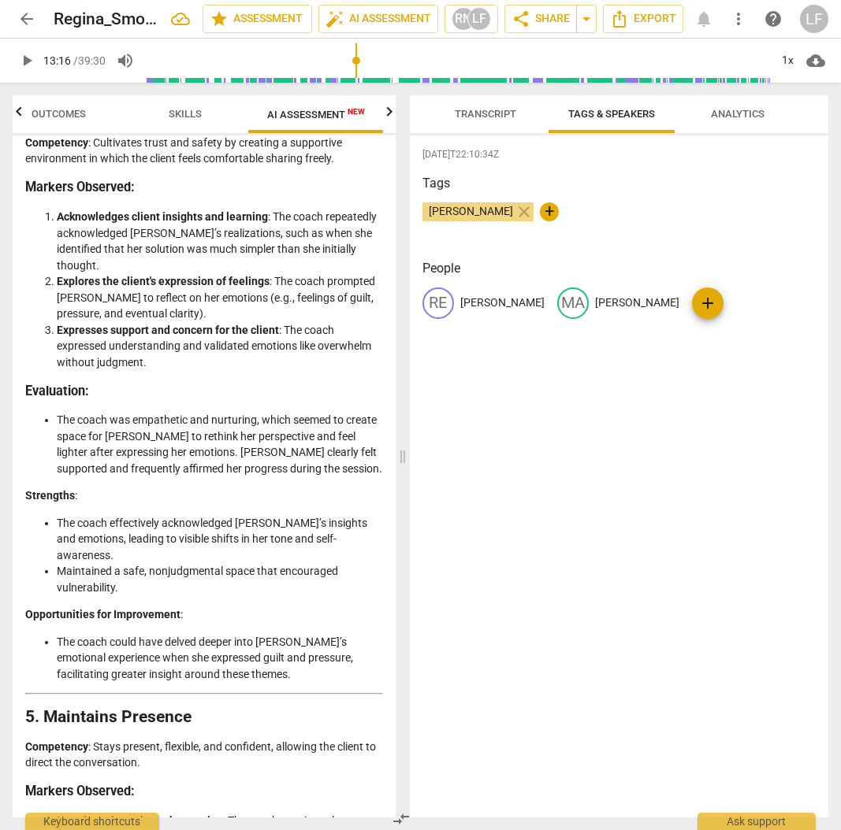
click at [733, 115] on span "Analytics" at bounding box center [738, 114] width 54 height 12
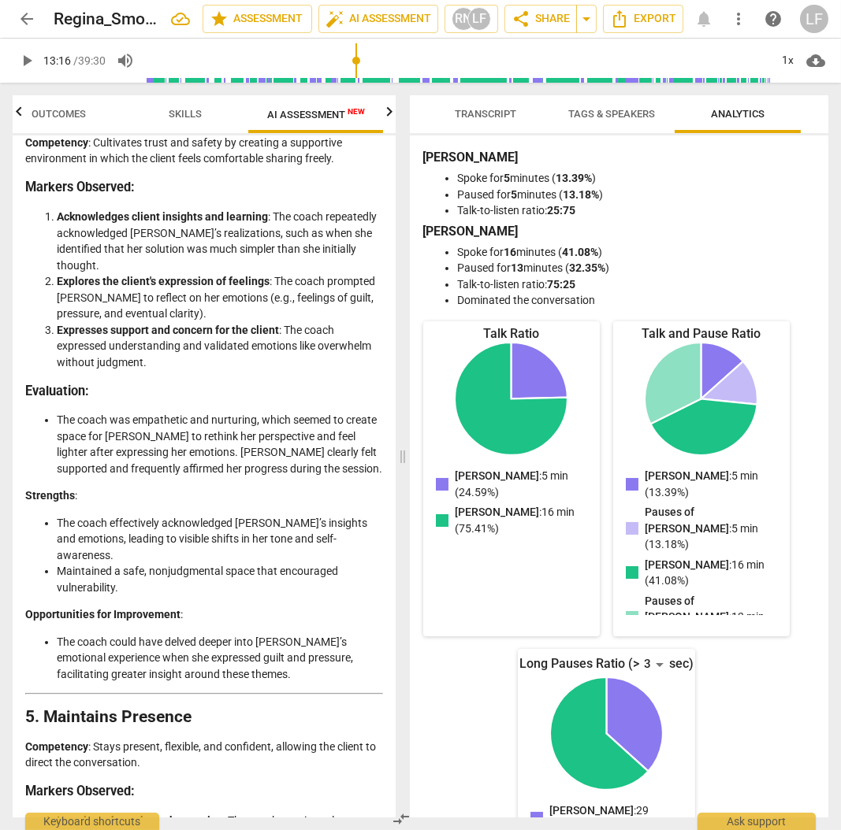
click at [482, 115] on span "Transcript" at bounding box center [485, 114] width 61 height 12
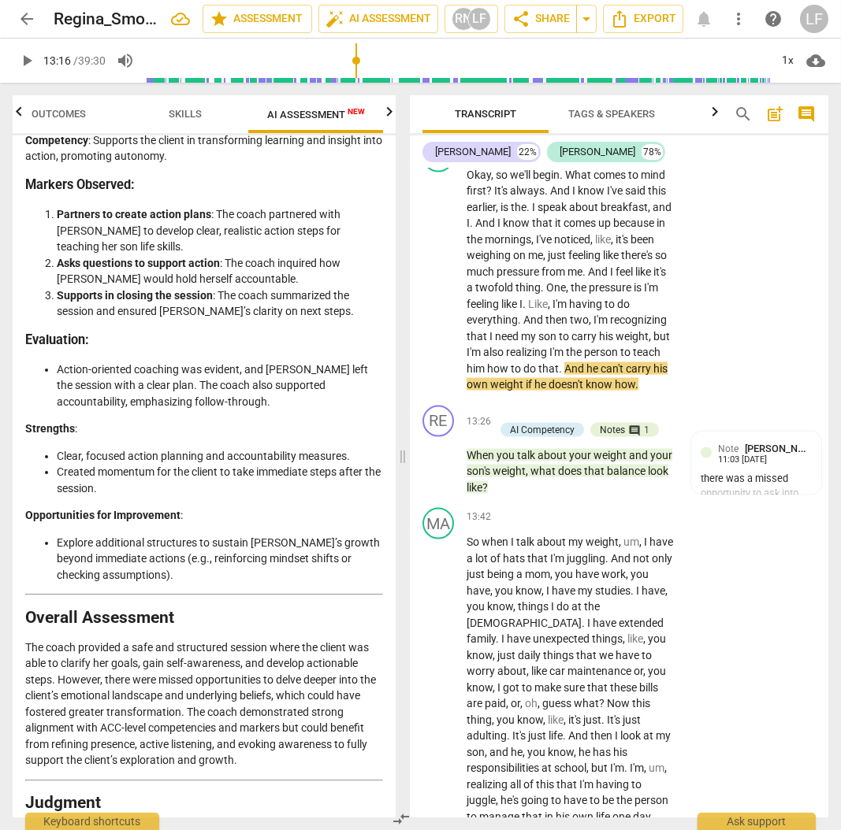
scroll to position [4066, 0]
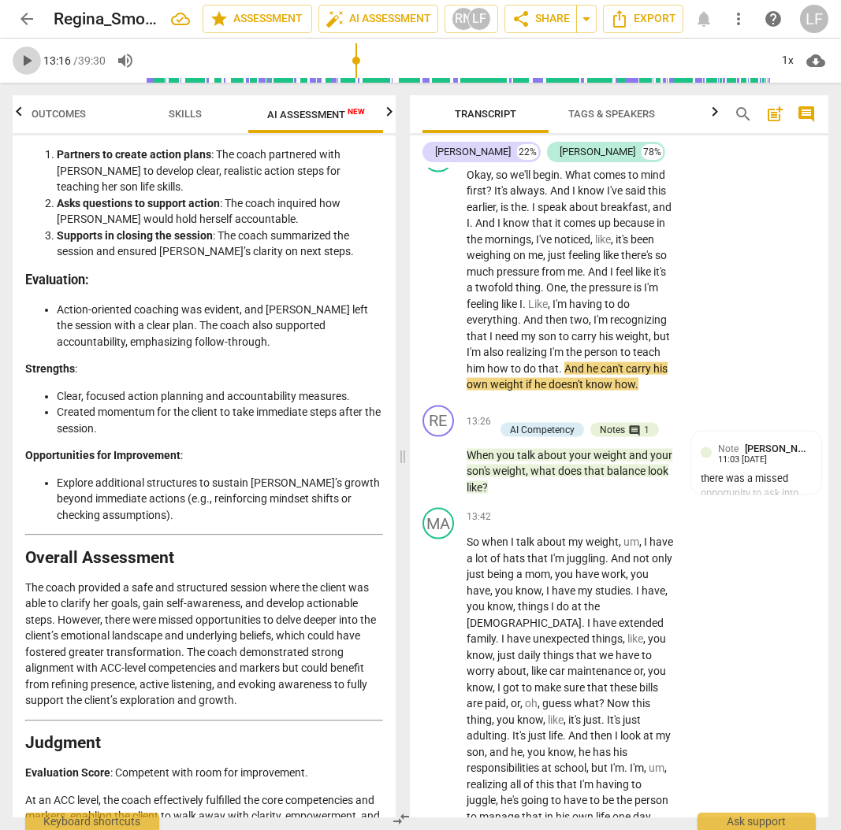
click at [24, 60] on span "play_arrow" at bounding box center [26, 60] width 19 height 19
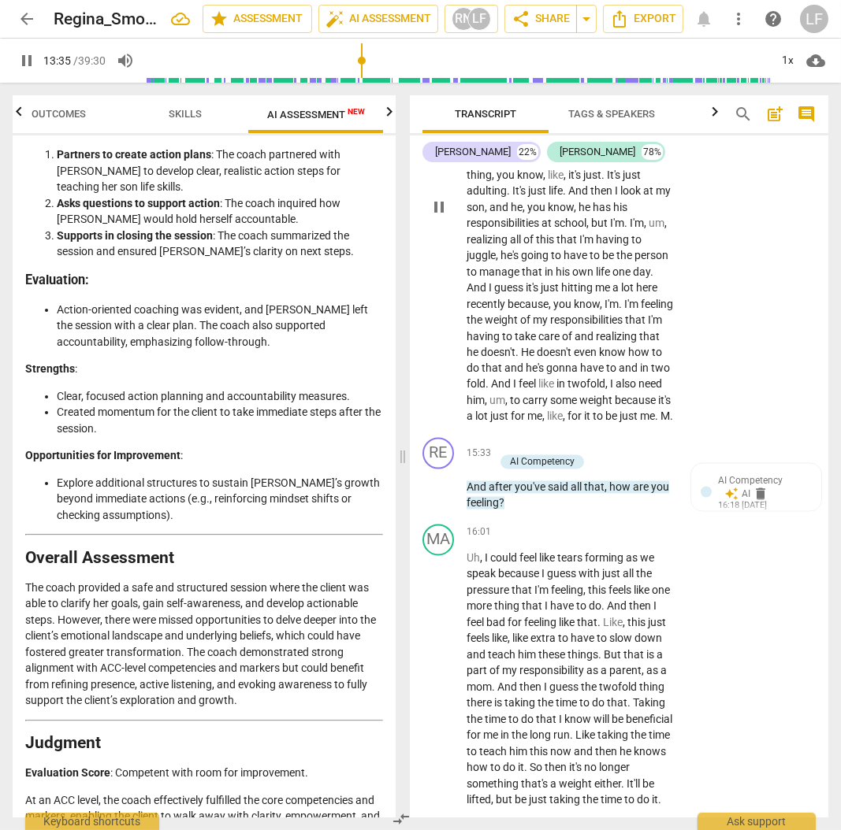
scroll to position [4894, 0]
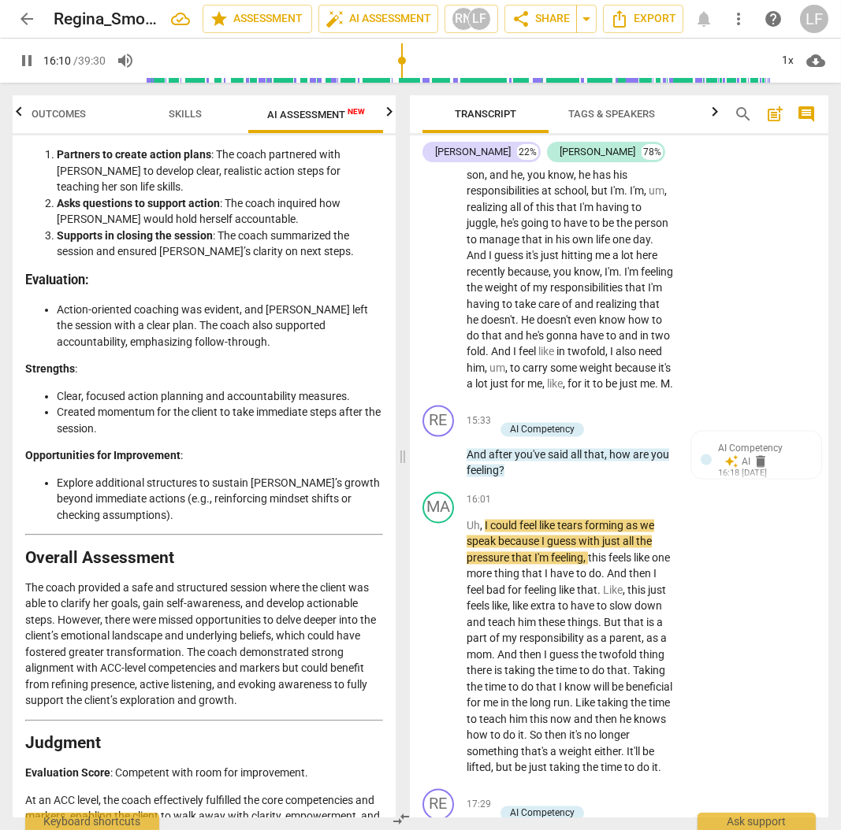
click at [25, 59] on span "pause" at bounding box center [26, 60] width 19 height 19
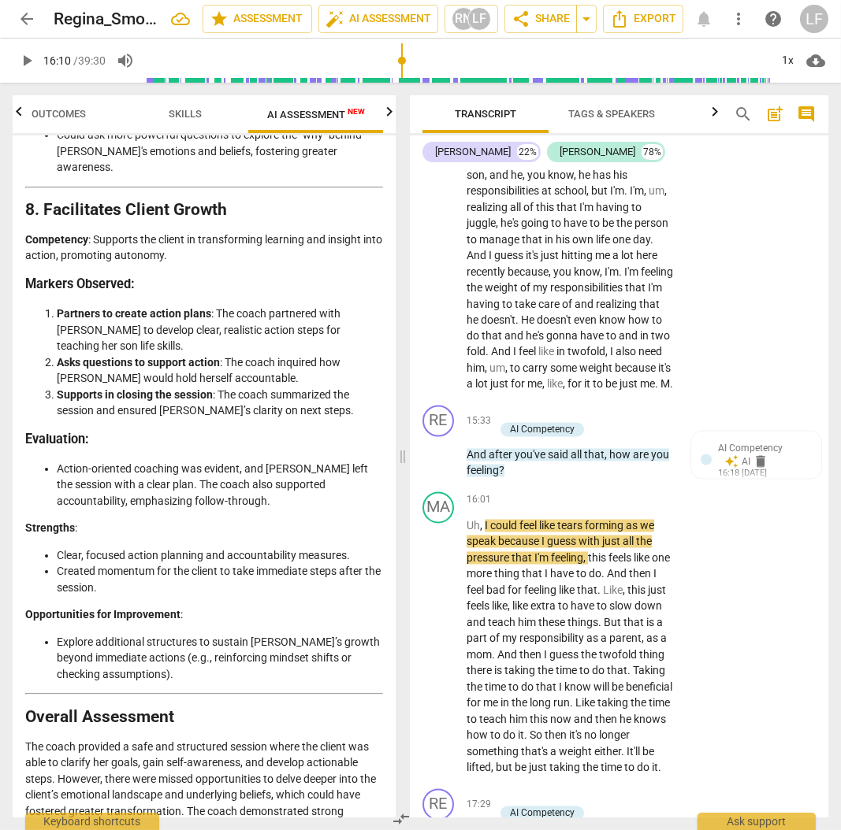
scroll to position [3856, 0]
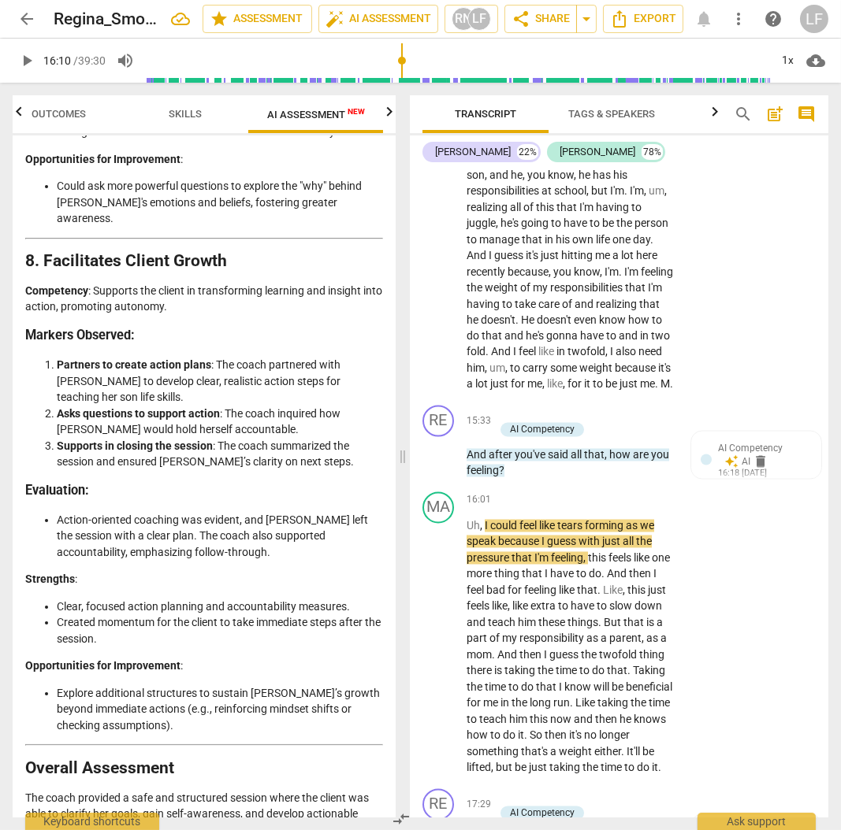
click at [55, 116] on span "Outcomes" at bounding box center [59, 114] width 54 height 12
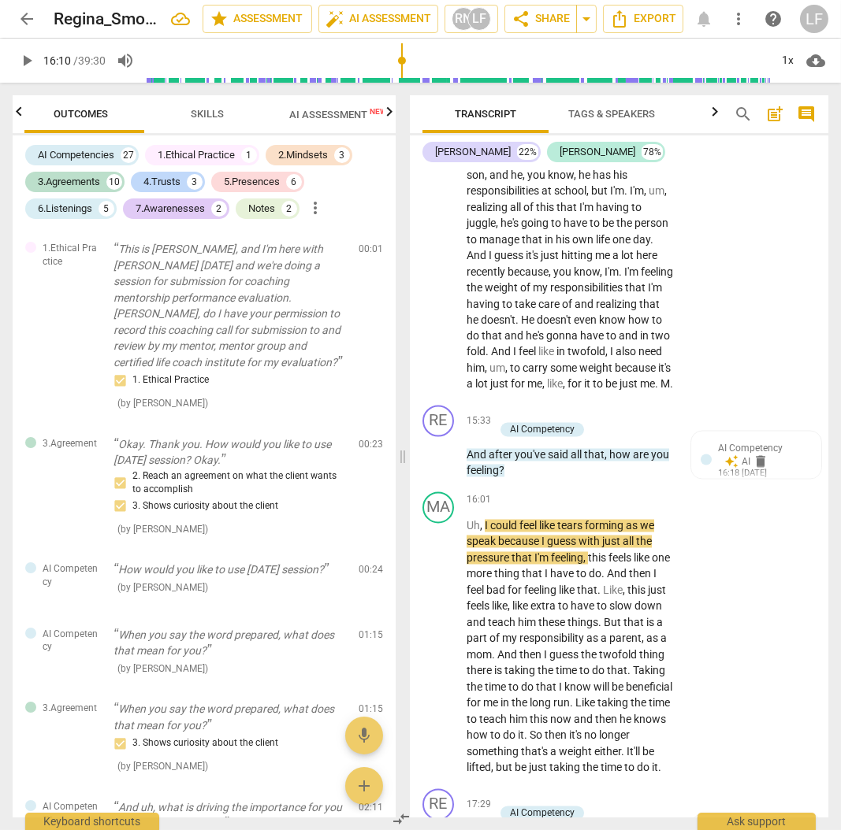
scroll to position [0, 0]
click at [226, 109] on span "Skills" at bounding box center [214, 114] width 33 height 12
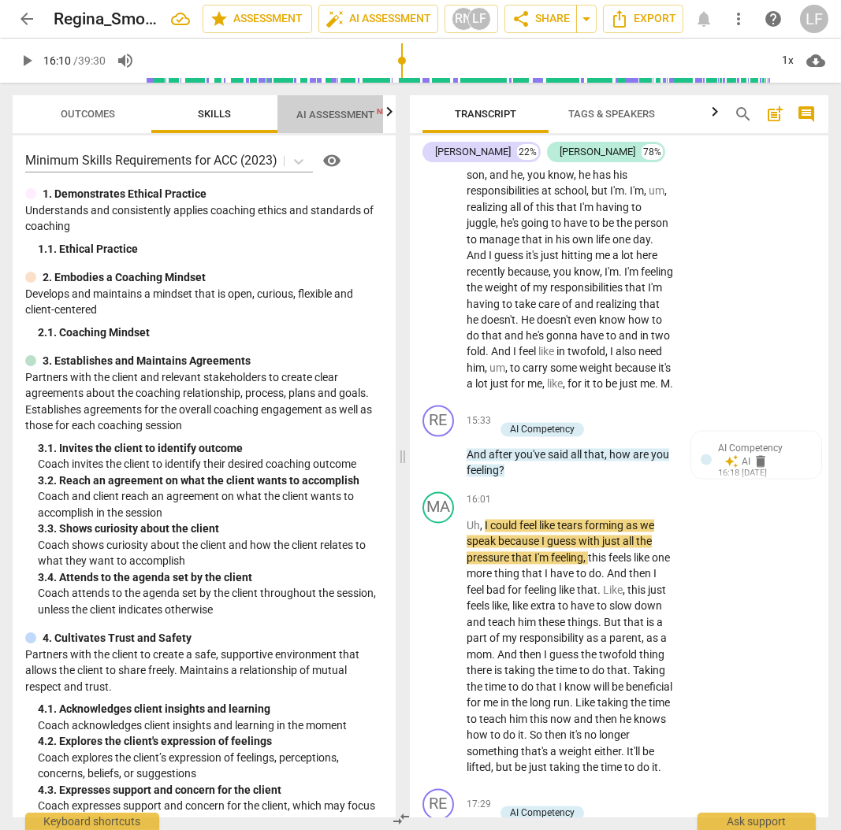
click at [331, 118] on span "AI Assessment New" at bounding box center [345, 115] width 98 height 12
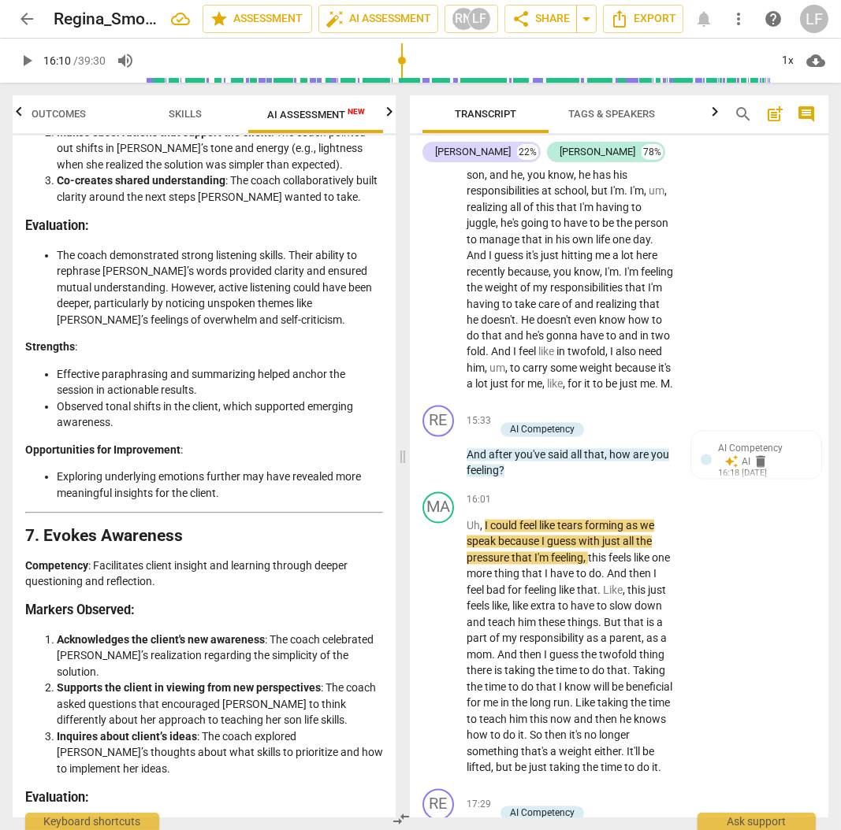
scroll to position [3203, 0]
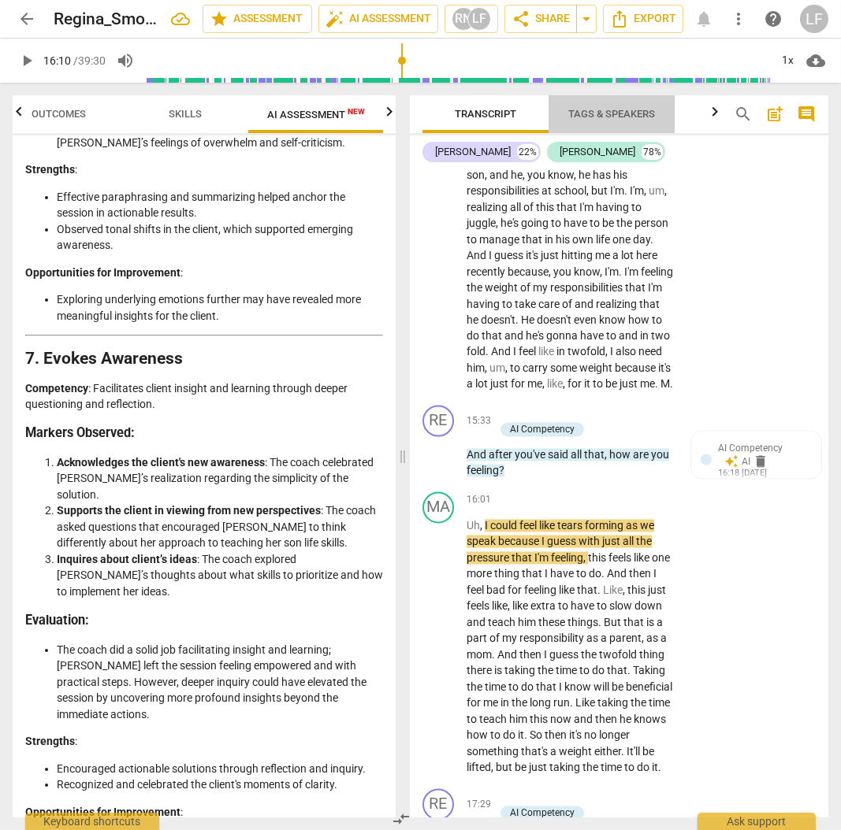
click at [611, 117] on span "Tags & Speakers" at bounding box center [611, 114] width 87 height 12
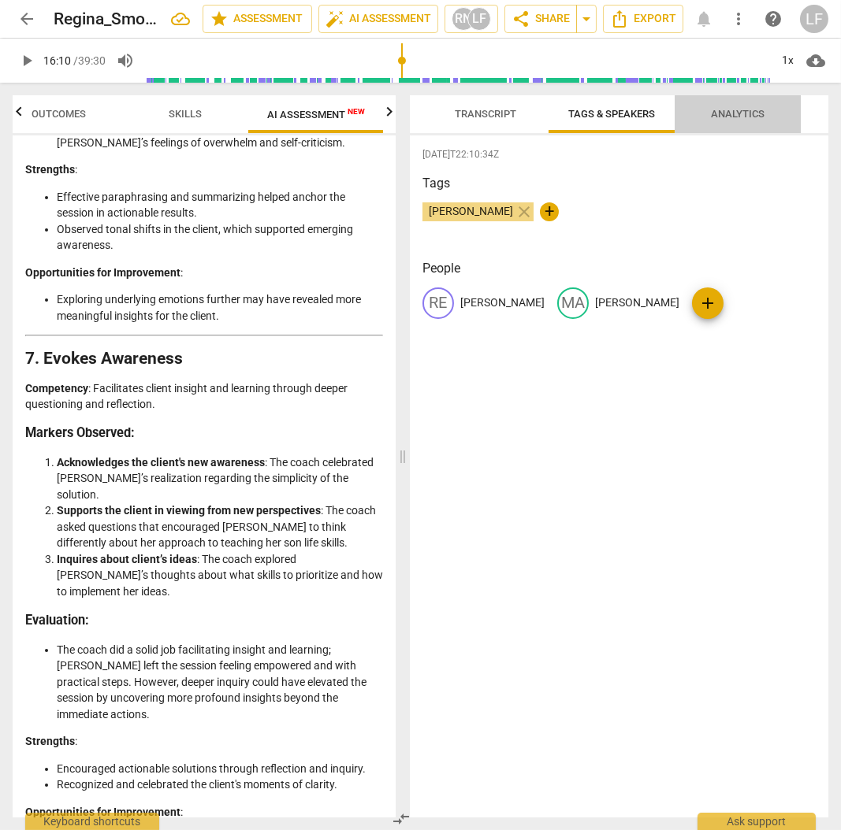
click at [736, 113] on span "Analytics" at bounding box center [738, 114] width 54 height 12
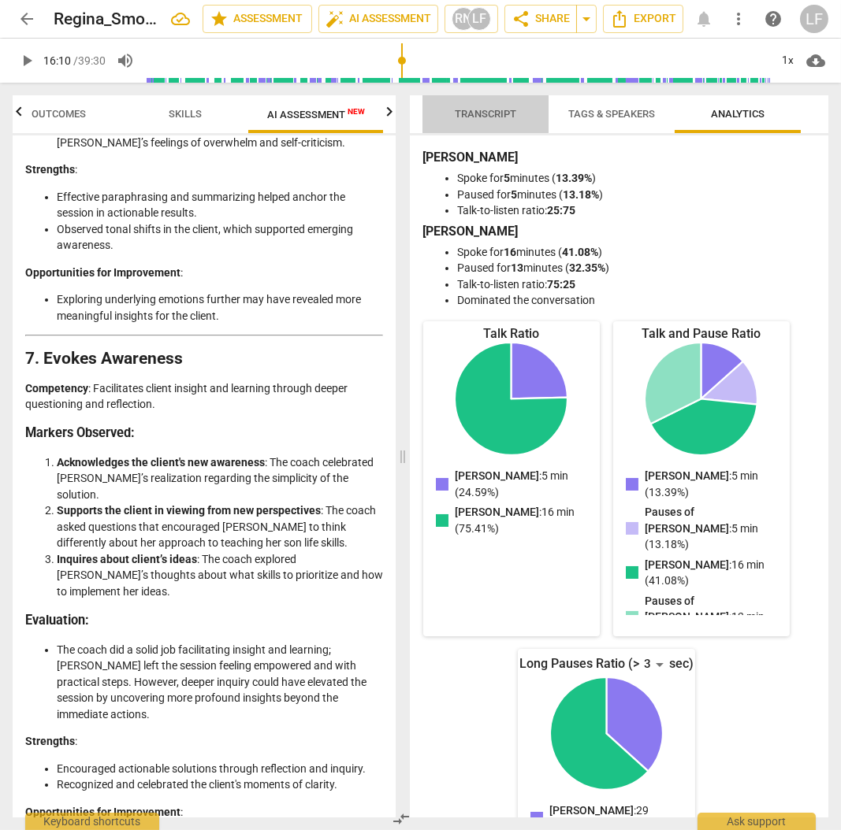
click at [470, 112] on span "Transcript" at bounding box center [485, 114] width 61 height 12
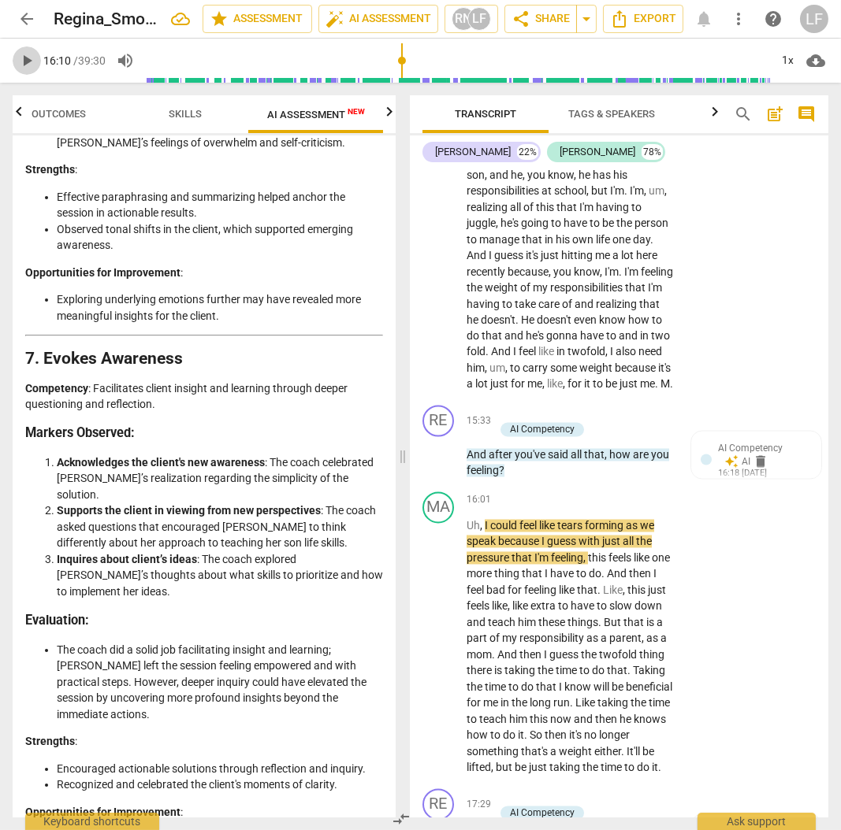
click at [22, 60] on span "play_arrow" at bounding box center [26, 60] width 19 height 19
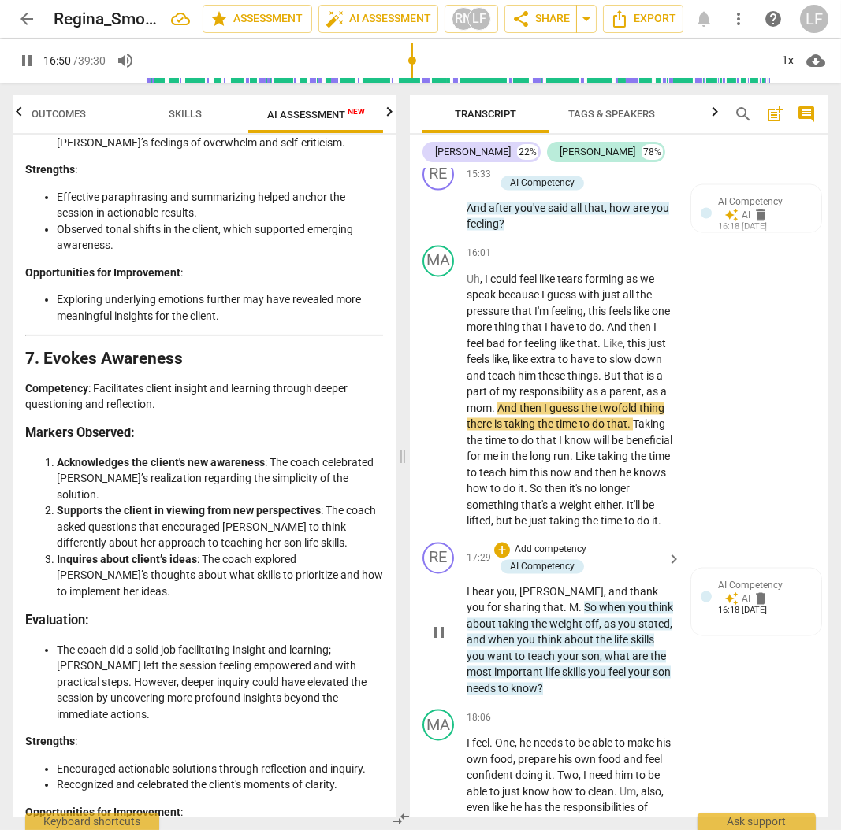
scroll to position [5209, 0]
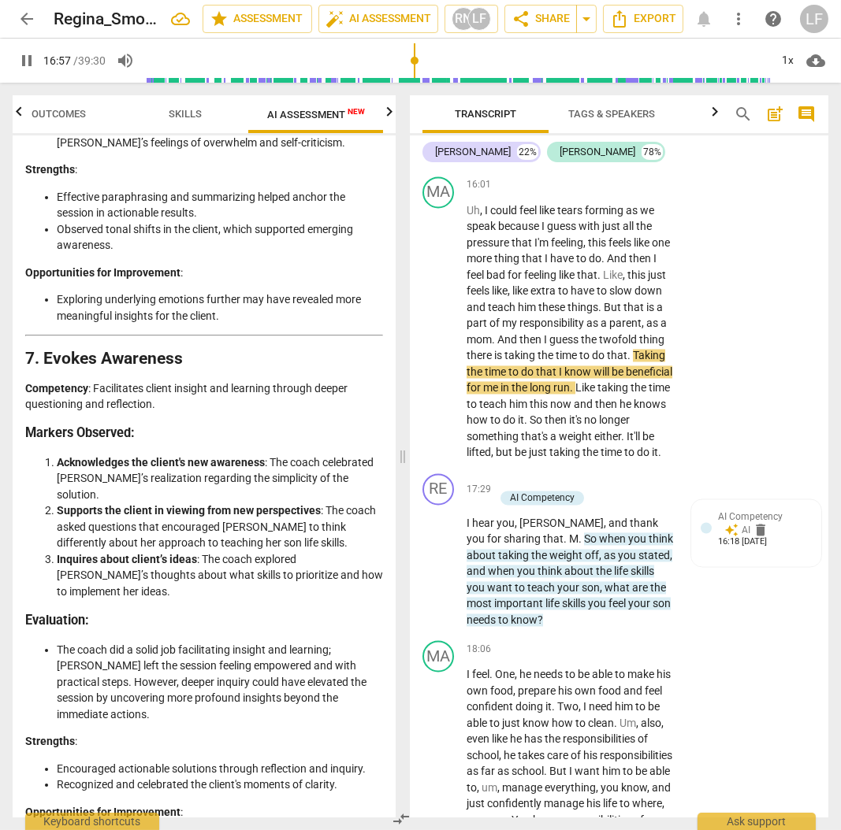
click at [561, 106] on p "Add competency" at bounding box center [550, 98] width 75 height 14
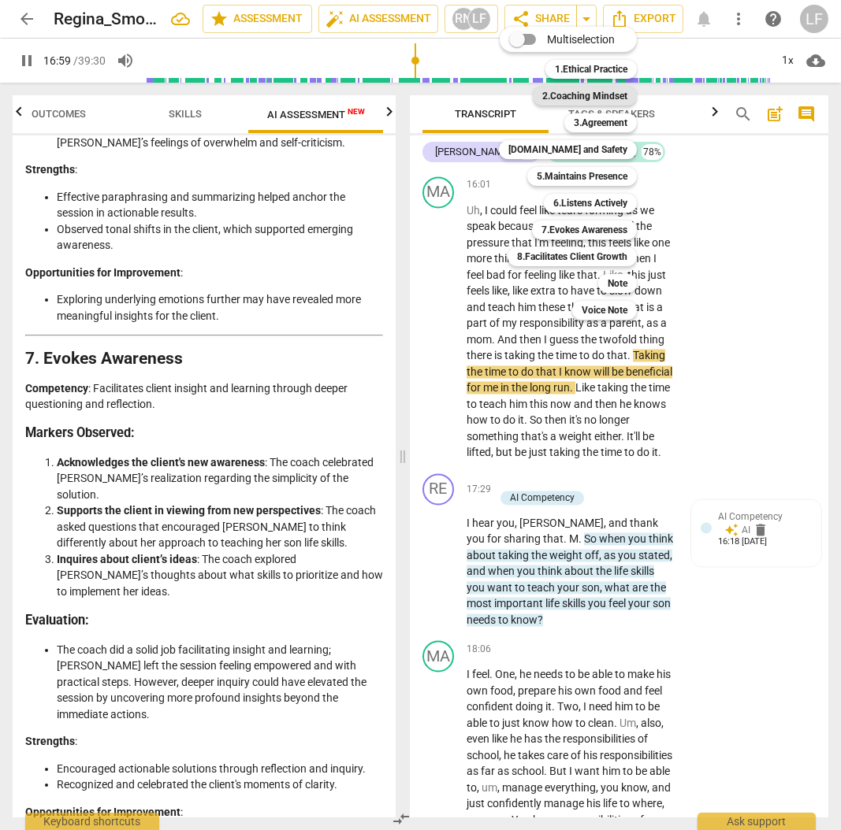
click at [606, 94] on b "2.Coaching Mindset" at bounding box center [584, 96] width 85 height 19
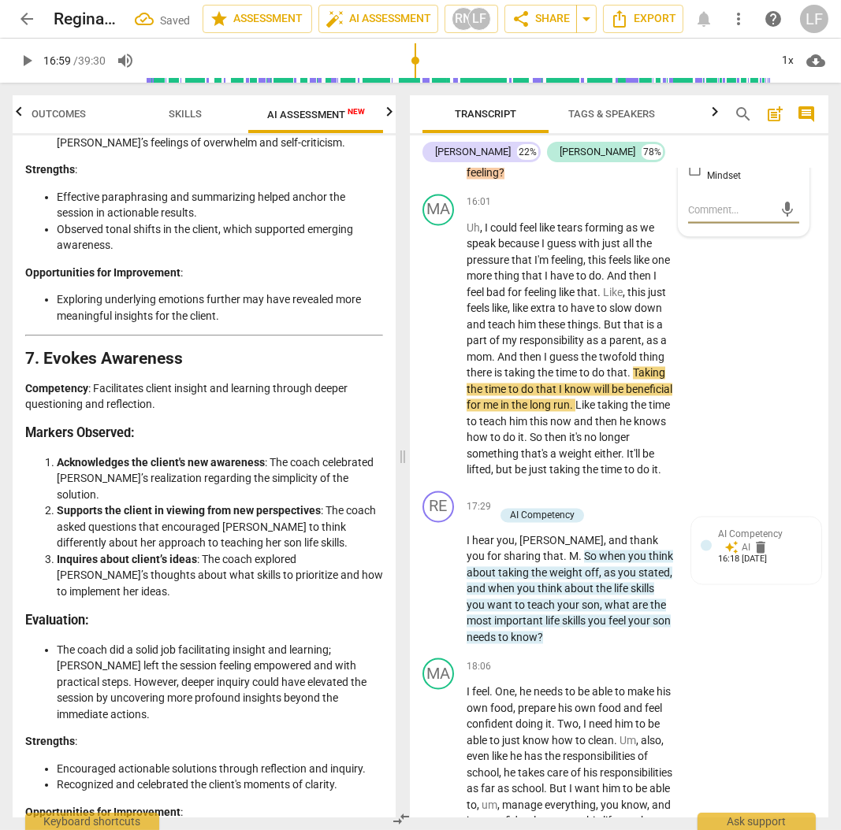
click at [699, 180] on input "1. Coaching Mindset" at bounding box center [693, 170] width 25 height 19
click at [539, 106] on p "Add competency" at bounding box center [550, 98] width 75 height 14
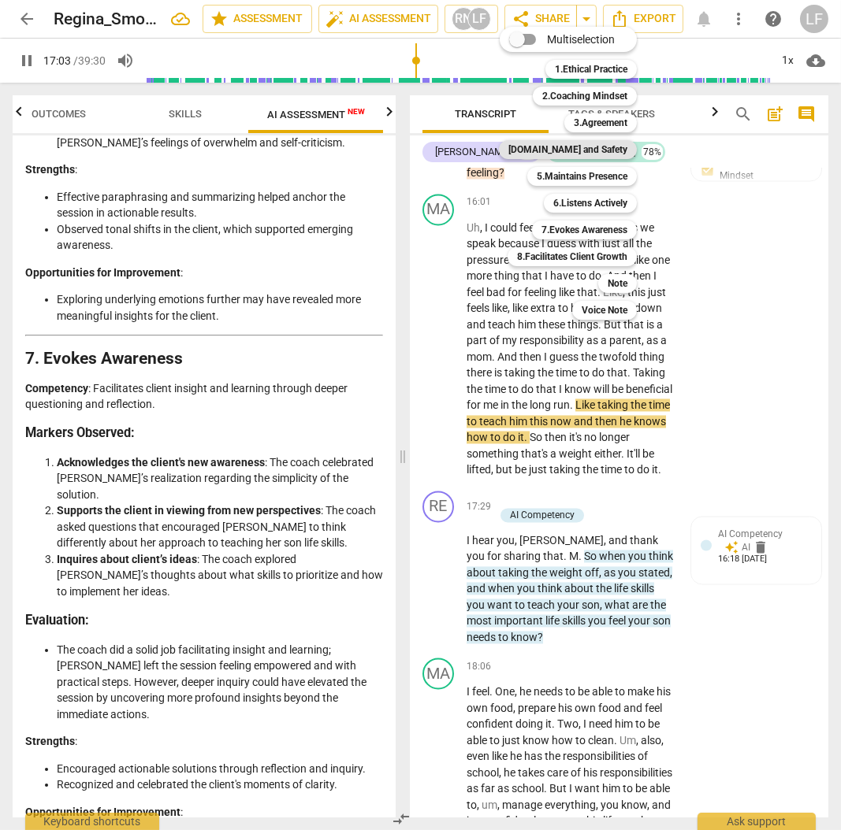
click at [592, 147] on b "[DOMAIN_NAME] and Safety" at bounding box center [567, 149] width 119 height 19
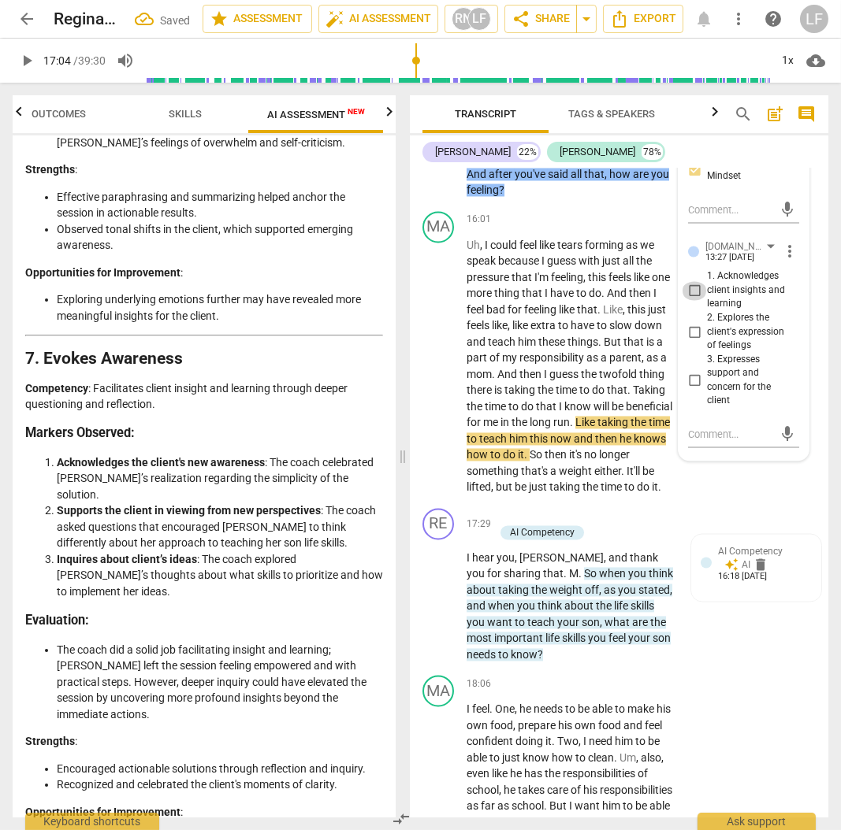
drag, startPoint x: 689, startPoint y: 364, endPoint x: 689, endPoint y: 375, distance: 11.0
click at [689, 301] on input "1. Acknowledges client insights and learning" at bounding box center [693, 291] width 25 height 19
click at [690, 342] on input "2. Explores the client's expression of feelings" at bounding box center [693, 332] width 25 height 19
click at [693, 391] on input "3. Expresses support and concern for the client" at bounding box center [693, 381] width 25 height 19
click at [541, 106] on p "Add competency" at bounding box center [550, 98] width 75 height 14
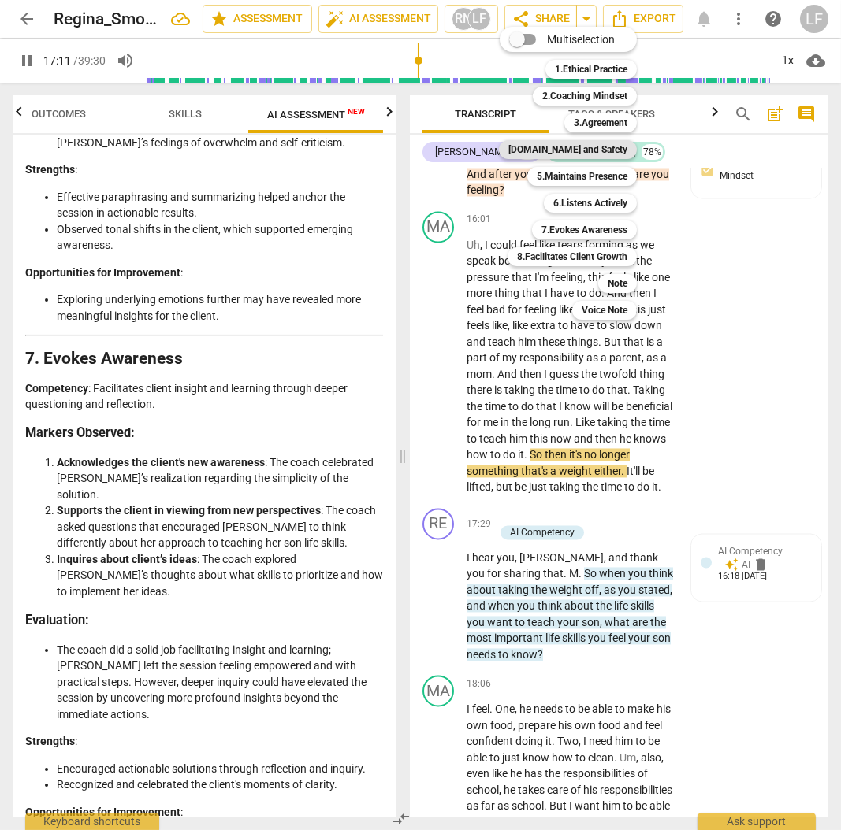
click at [601, 147] on b "[DOMAIN_NAME] and Safety" at bounding box center [567, 149] width 119 height 19
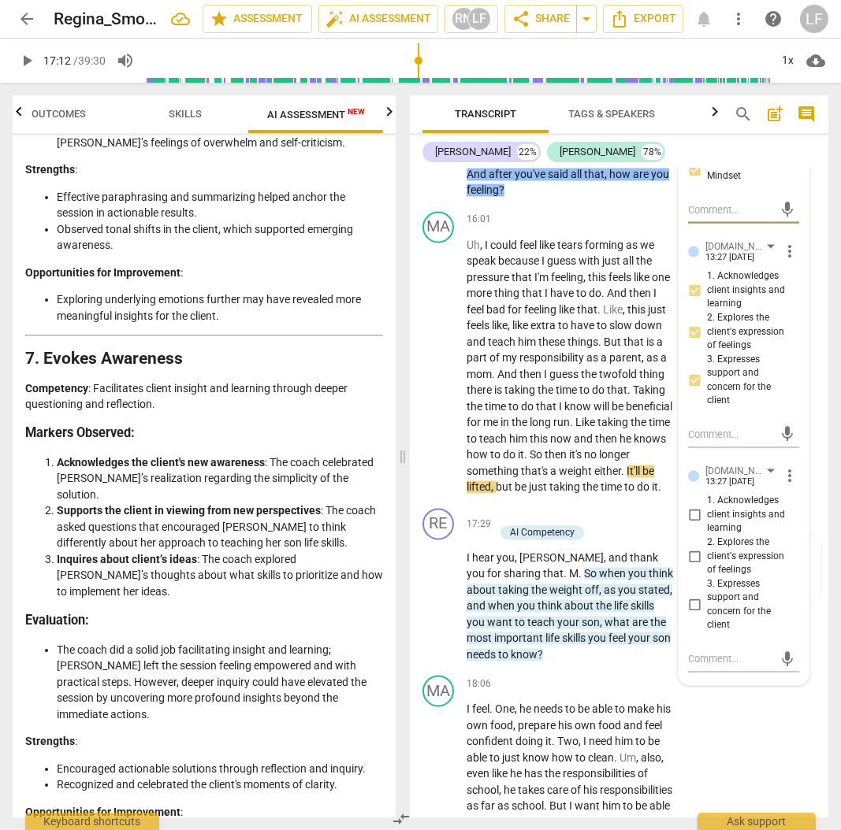
click at [690, 566] on input "2. Explores the client's expression of feelings" at bounding box center [693, 556] width 25 height 19
click at [686, 615] on input "3. Expresses support and concern for the client" at bounding box center [693, 605] width 25 height 19
click at [754, 162] on div "[PERSON_NAME] 22% [PERSON_NAME] 78%" at bounding box center [618, 152] width 393 height 27
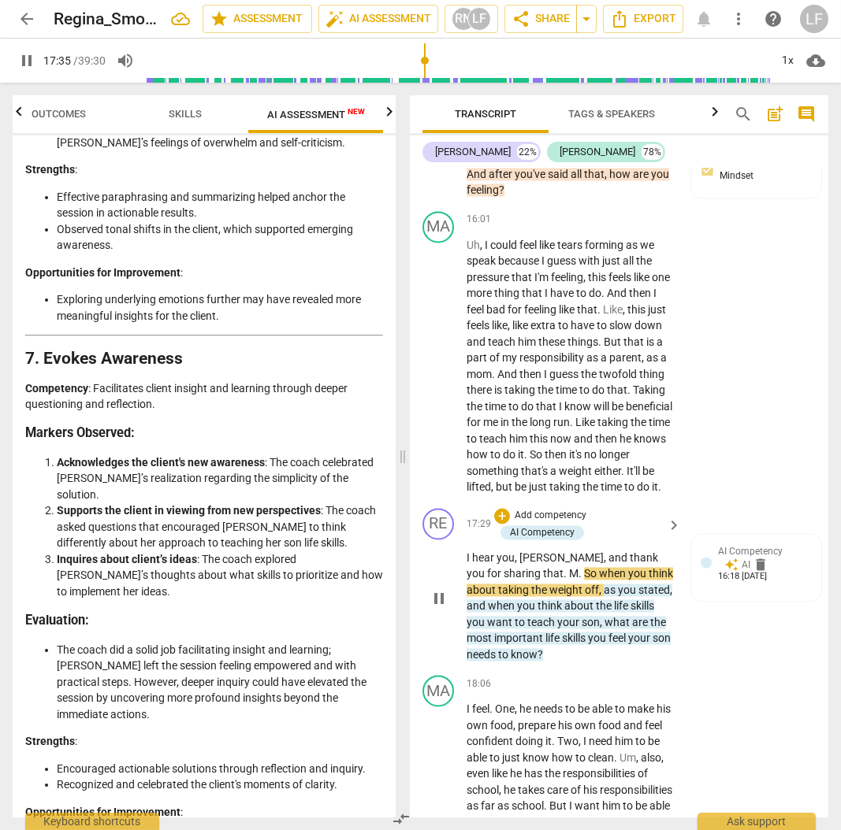
click at [570, 524] on p "Add competency" at bounding box center [550, 517] width 75 height 14
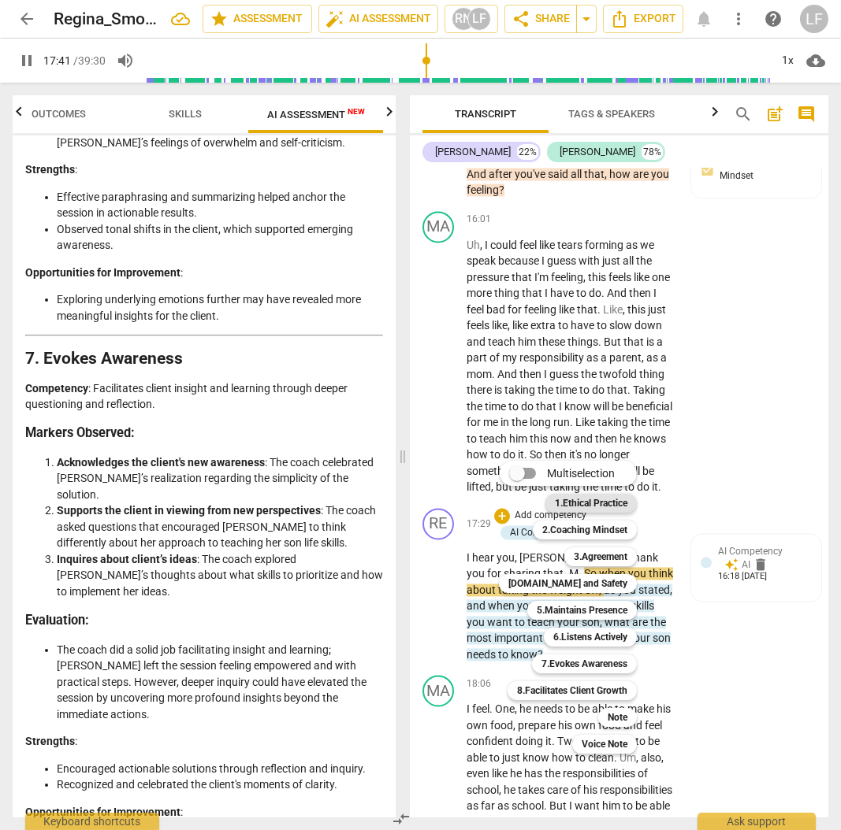
click at [607, 502] on b "1.Ethical Practice" at bounding box center [591, 503] width 72 height 19
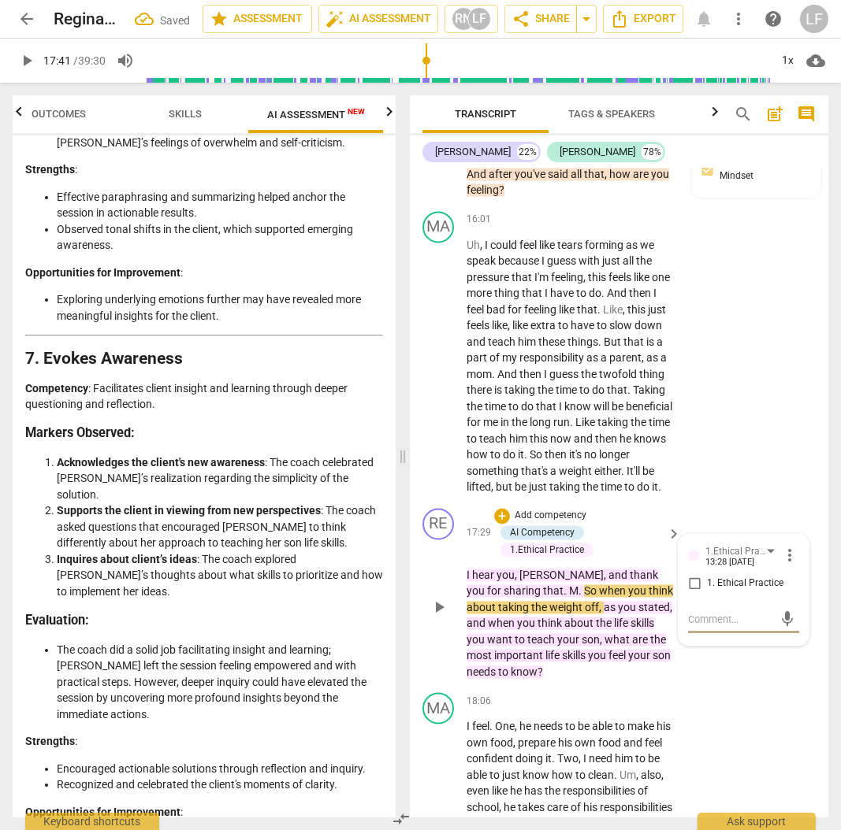
click at [692, 594] on input "1. Ethical Practice" at bounding box center [693, 584] width 25 height 19
click at [533, 524] on p "Add competency" at bounding box center [550, 517] width 75 height 14
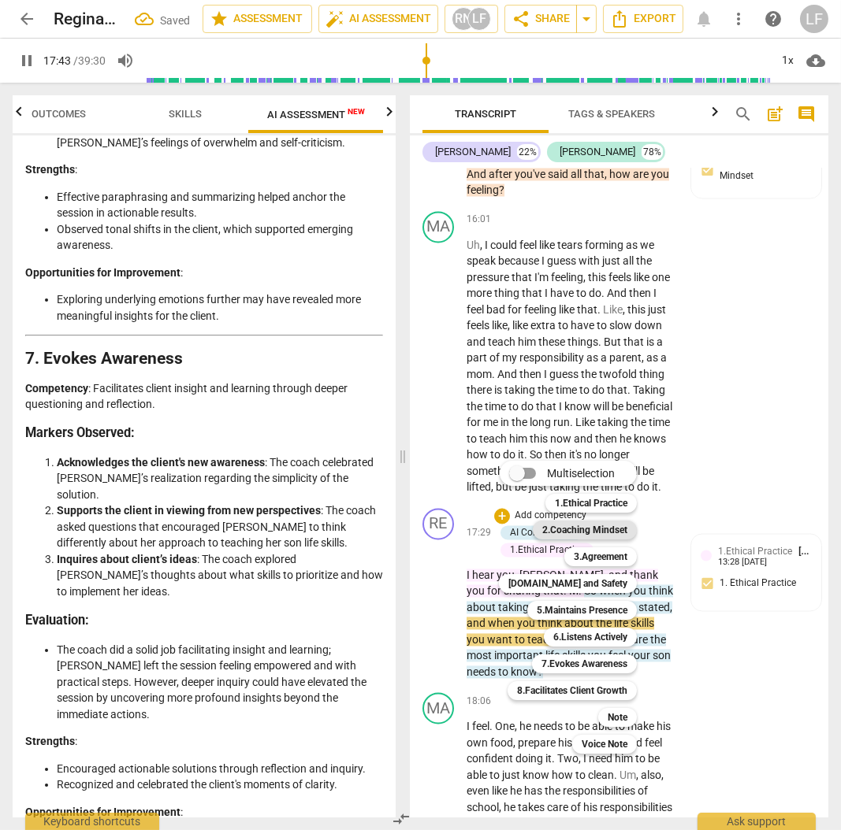
click at [596, 523] on b "2.Coaching Mindset" at bounding box center [584, 530] width 85 height 19
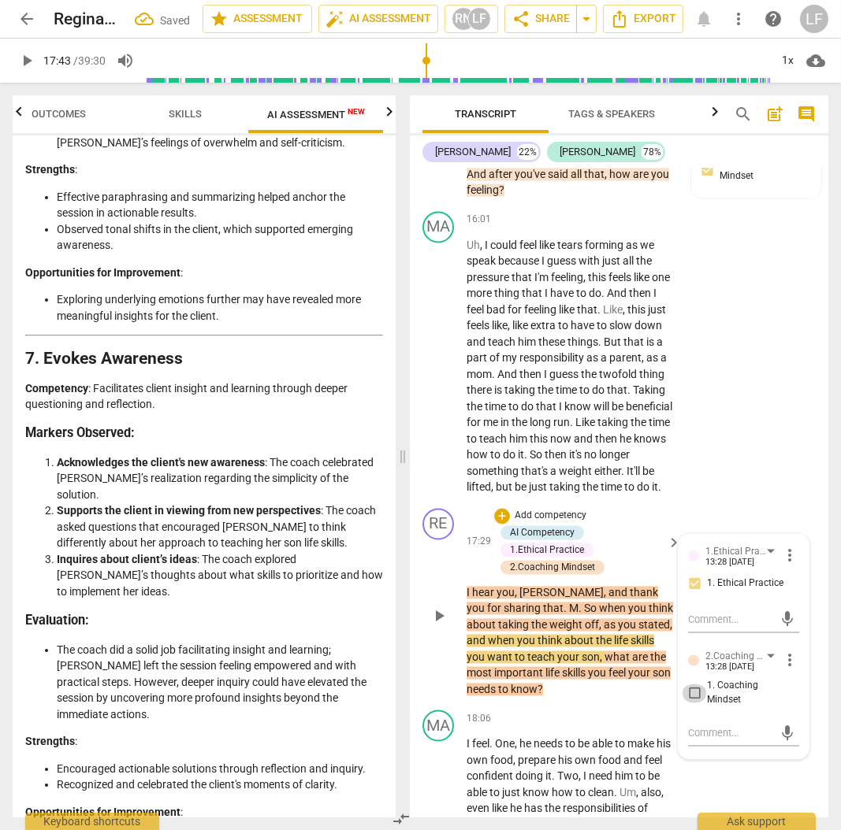
click at [691, 703] on input "1. Coaching Mindset" at bounding box center [693, 694] width 25 height 19
click at [547, 524] on p "Add competency" at bounding box center [550, 517] width 75 height 14
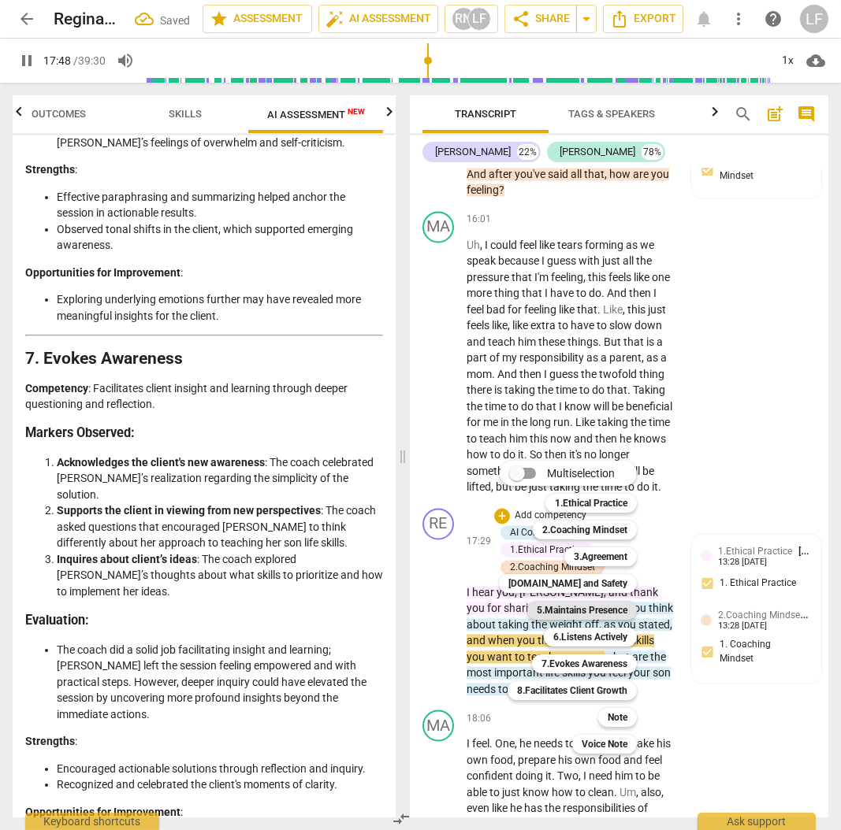
click at [596, 614] on b "5.Maintains Presence" at bounding box center [581, 610] width 91 height 19
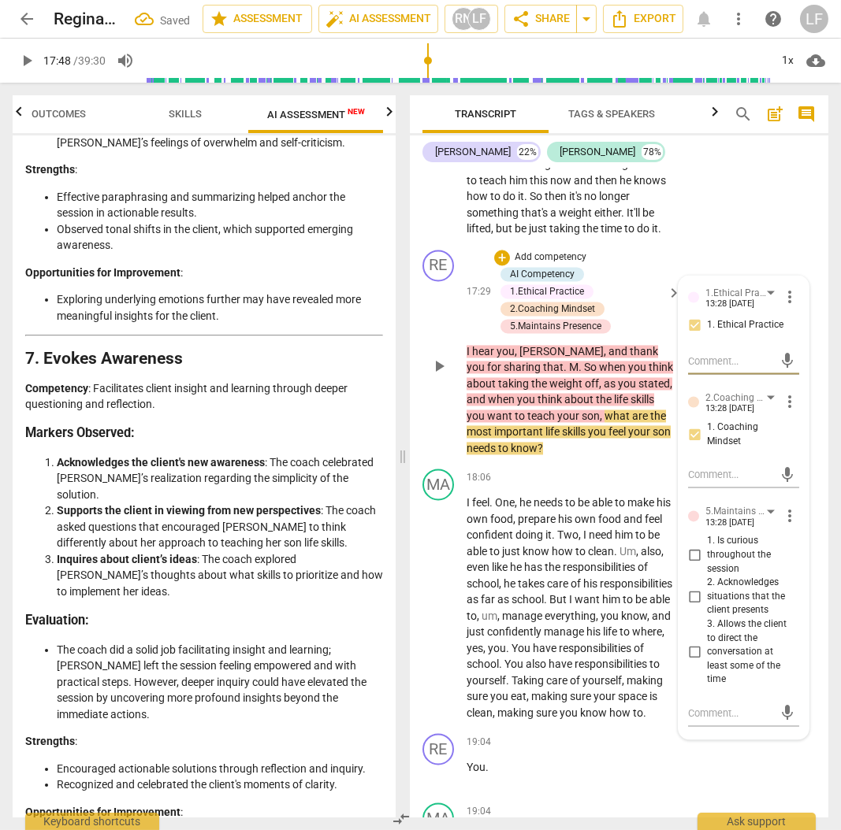
scroll to position [5524, 0]
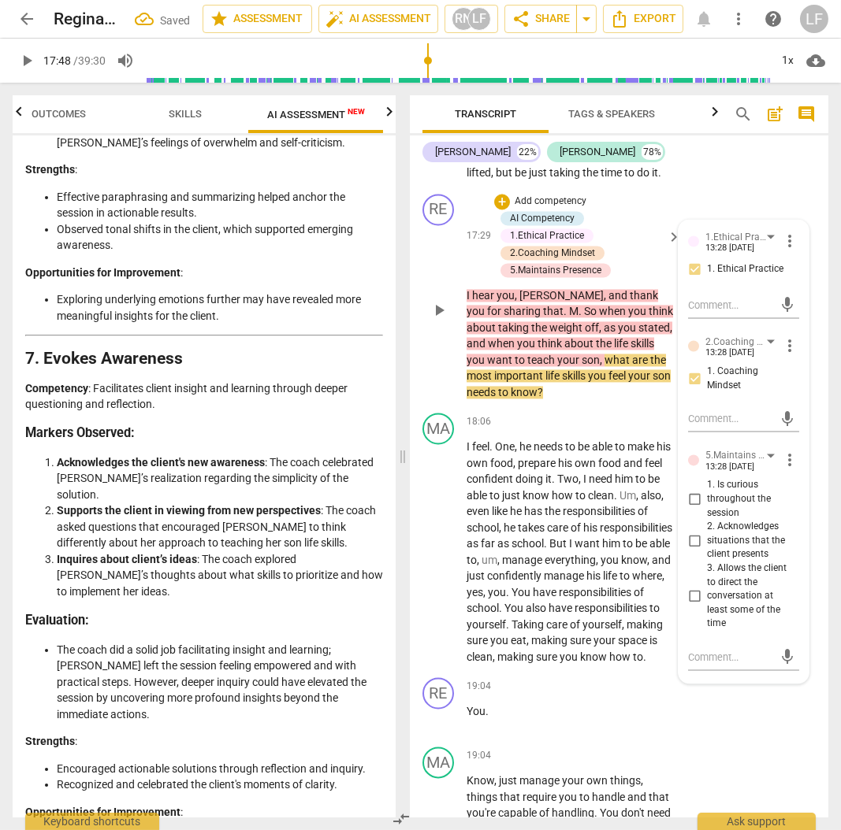
click at [697, 520] on label "1. Is curious throughout the session" at bounding box center [736, 499] width 111 height 42
click at [697, 509] on input "1. Is curious throughout the session" at bounding box center [693, 499] width 25 height 19
click at [689, 551] on input "2. Acknowledges situations that the client presents" at bounding box center [693, 541] width 25 height 19
click at [691, 606] on input "3. Allows the client to direct the conversation at least some of the time" at bounding box center [693, 596] width 25 height 19
click at [553, 209] on p "Add competency" at bounding box center [550, 202] width 75 height 14
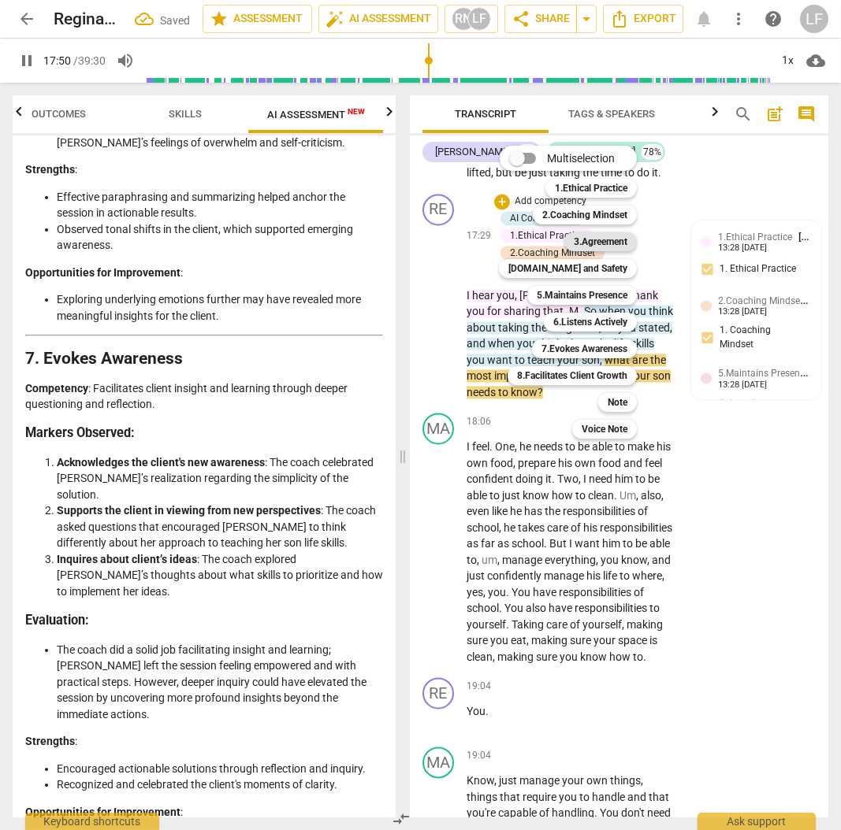
click at [599, 247] on b "3.Agreement" at bounding box center [600, 241] width 54 height 19
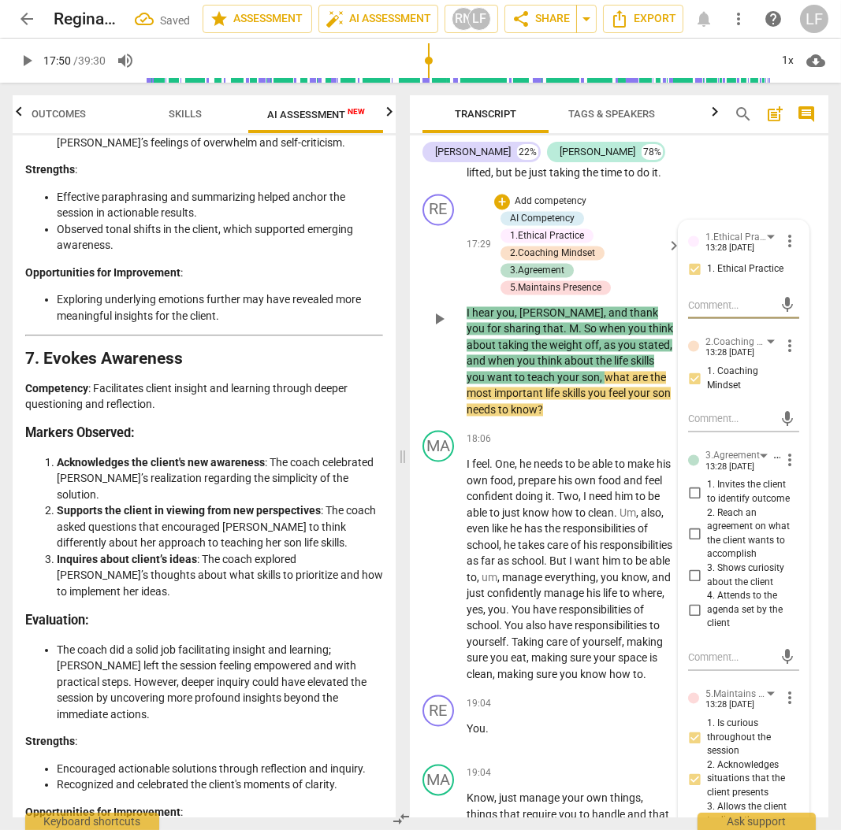
click at [692, 619] on input "4. Attends to the agenda set by the client" at bounding box center [693, 609] width 25 height 19
click at [695, 585] on input "3. Shows curiosity about the client" at bounding box center [693, 575] width 25 height 19
click at [540, 209] on p "Add competency" at bounding box center [550, 202] width 75 height 14
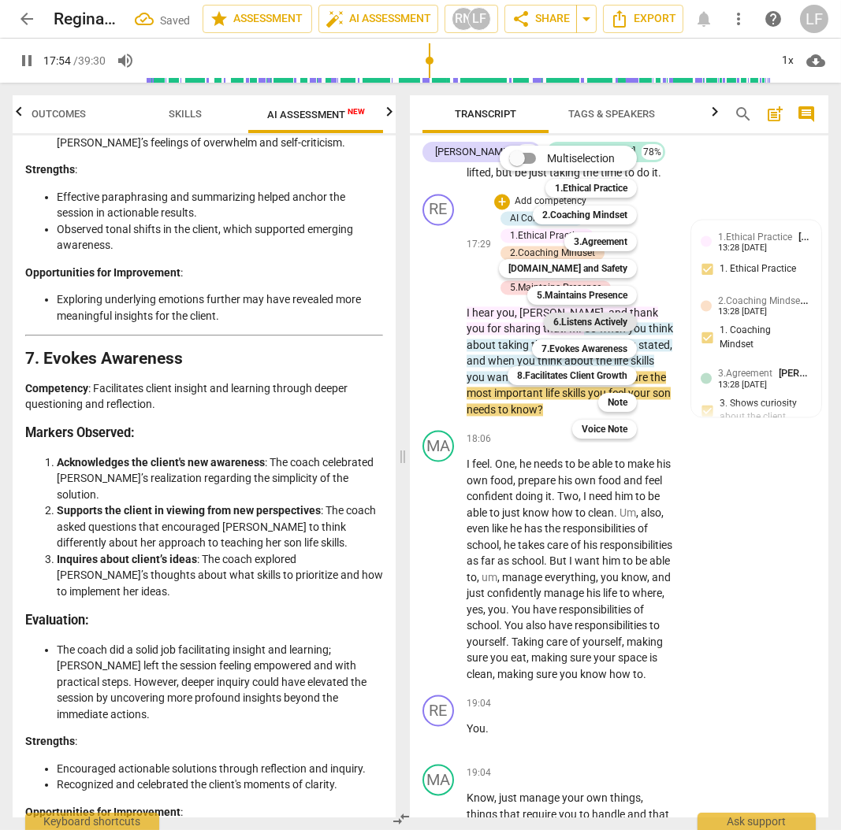
click at [585, 326] on b "6.Listens Actively" at bounding box center [590, 322] width 74 height 19
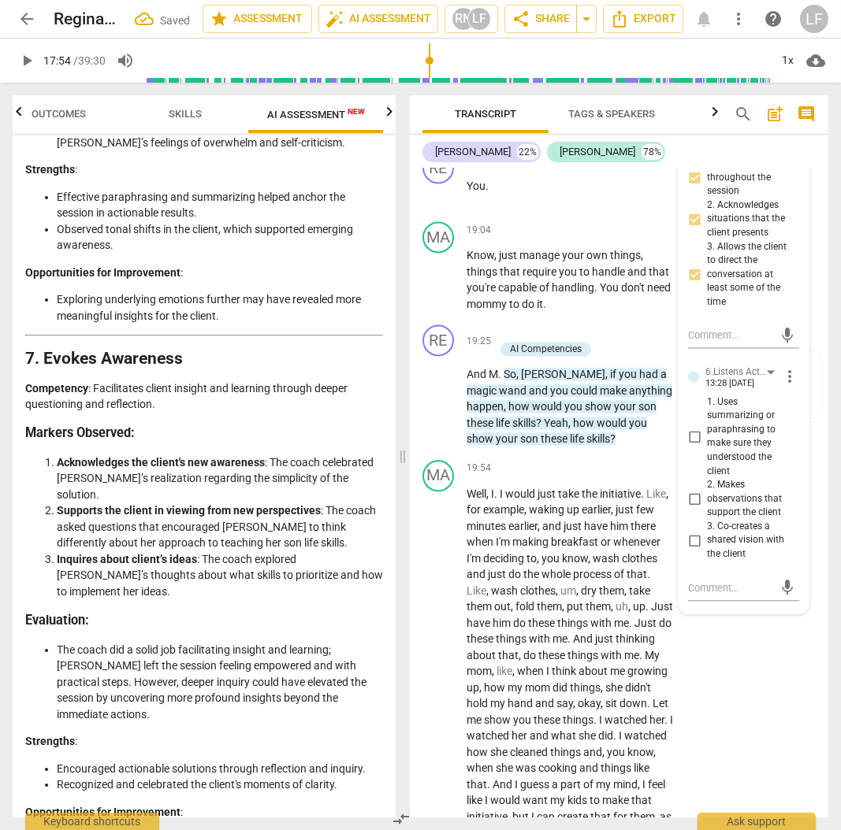
scroll to position [6155, 0]
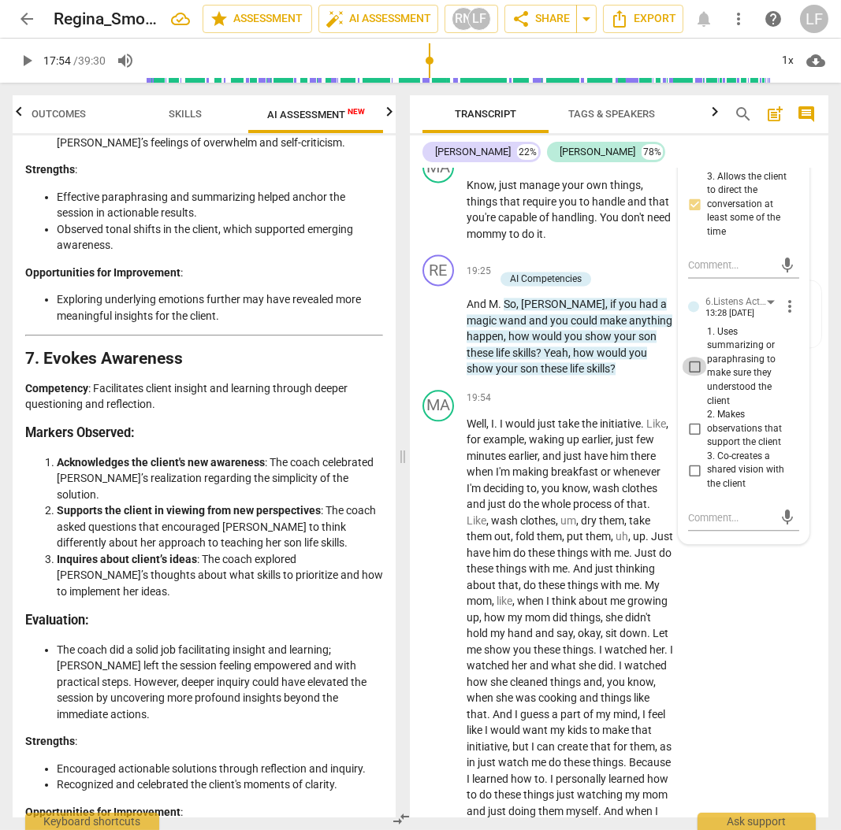
click at [687, 376] on input "1. Uses summarizing or paraphrasing to make sure they understood the client" at bounding box center [693, 366] width 25 height 19
click at [692, 439] on input "2. Makes observations that support the client" at bounding box center [693, 429] width 25 height 19
click at [689, 480] on input "3. Co-creates a shared vision with the client" at bounding box center [693, 470] width 25 height 19
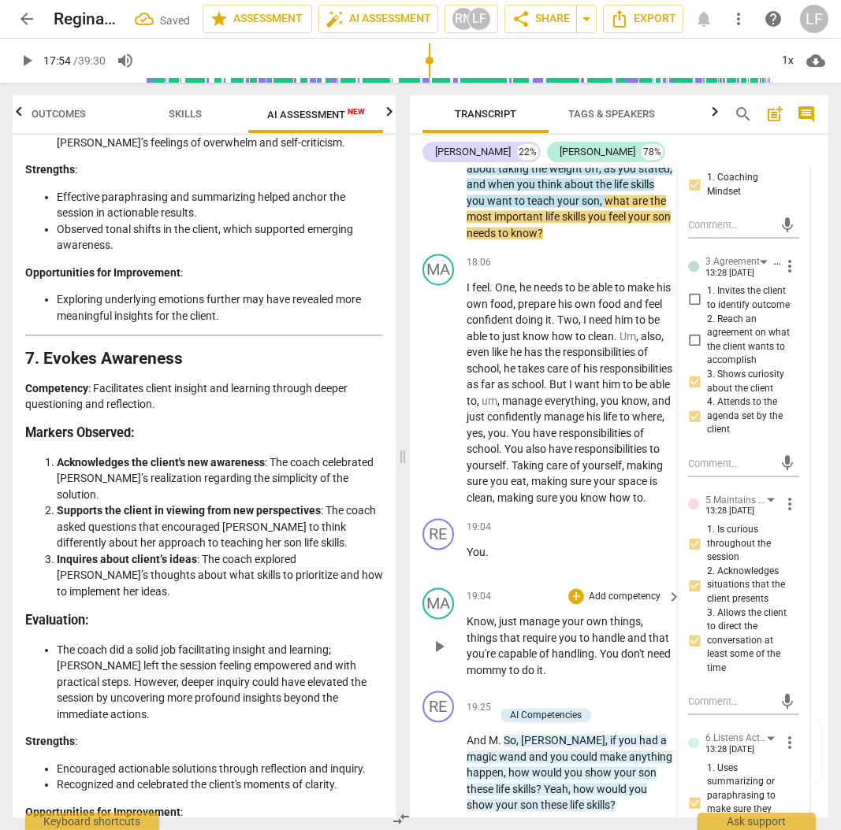
scroll to position [5682, 0]
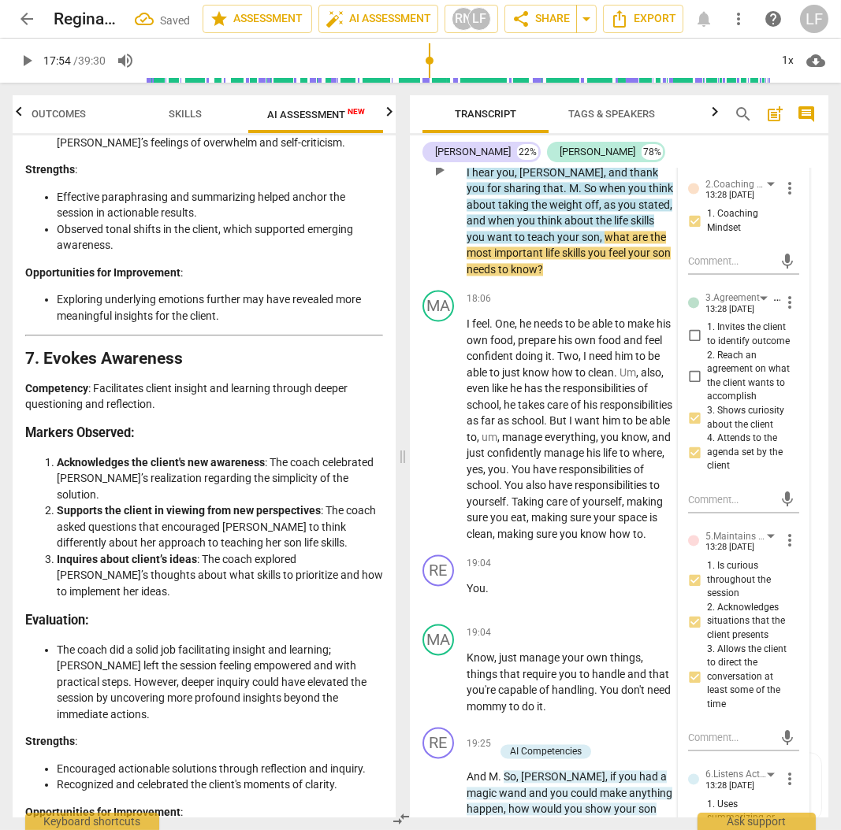
click at [599, 195] on span "when" at bounding box center [613, 188] width 29 height 13
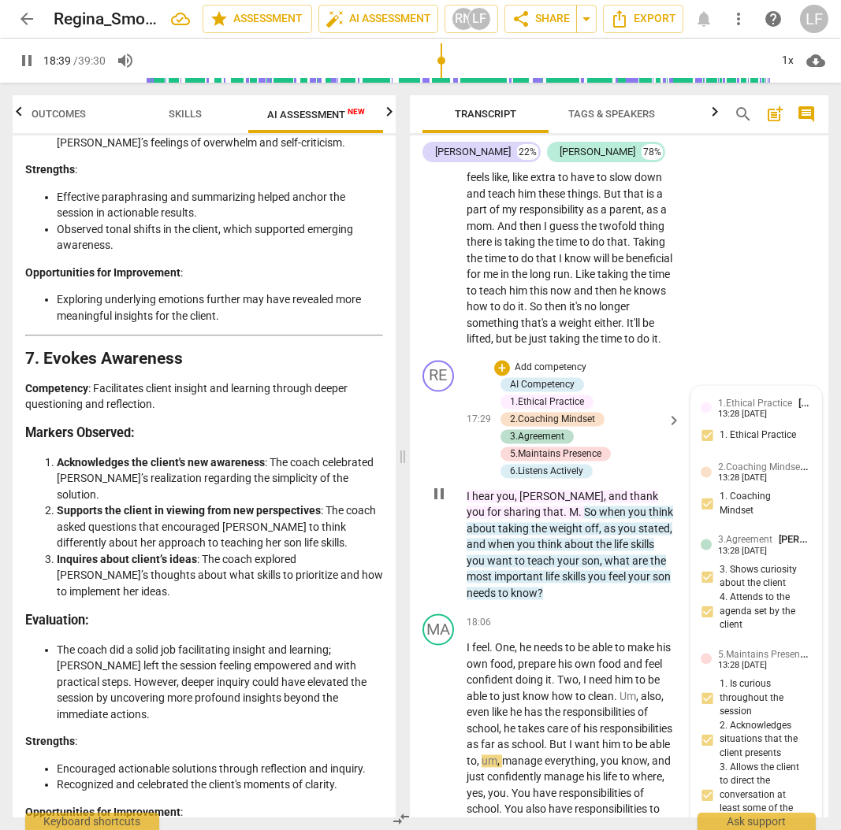
scroll to position [5367, 0]
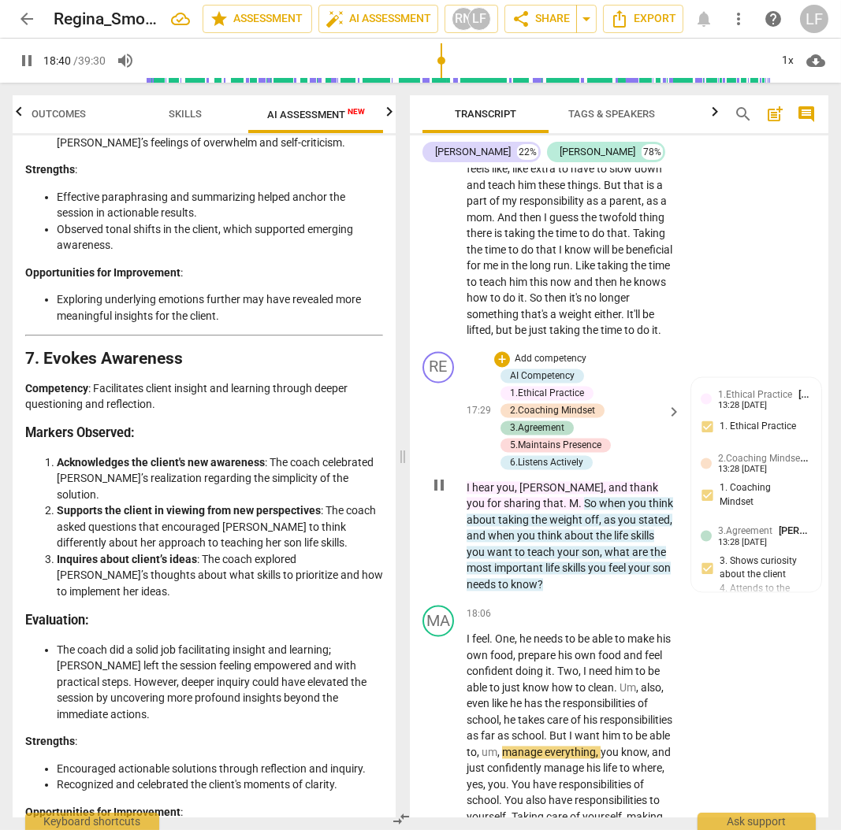
click at [519, 366] on p "Add competency" at bounding box center [550, 359] width 75 height 14
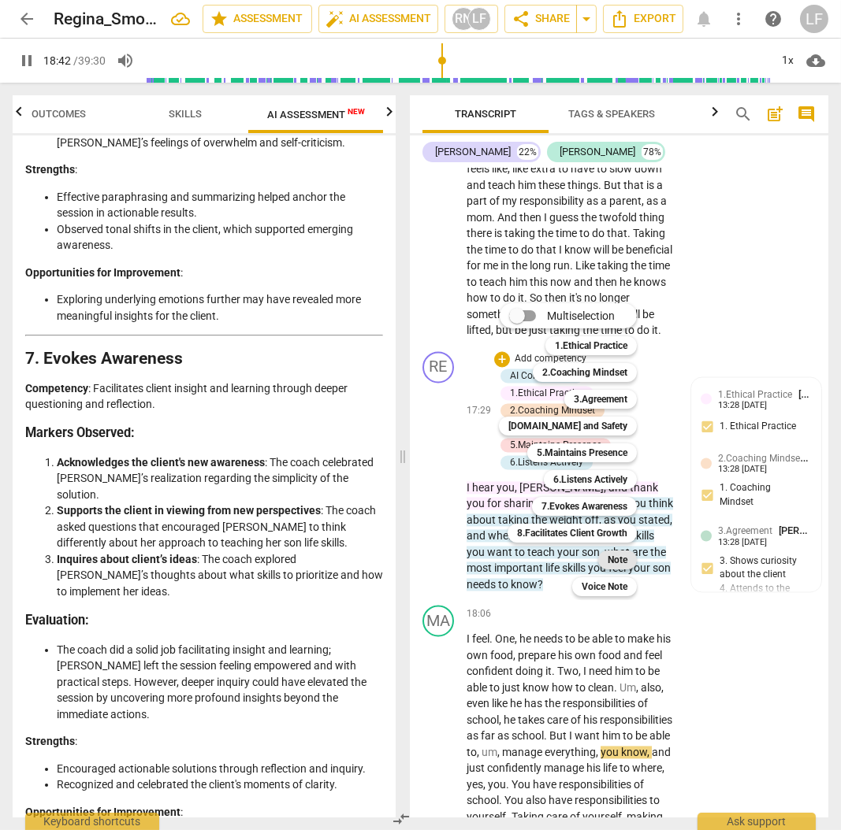
click at [610, 560] on b "Note" at bounding box center [617, 560] width 20 height 19
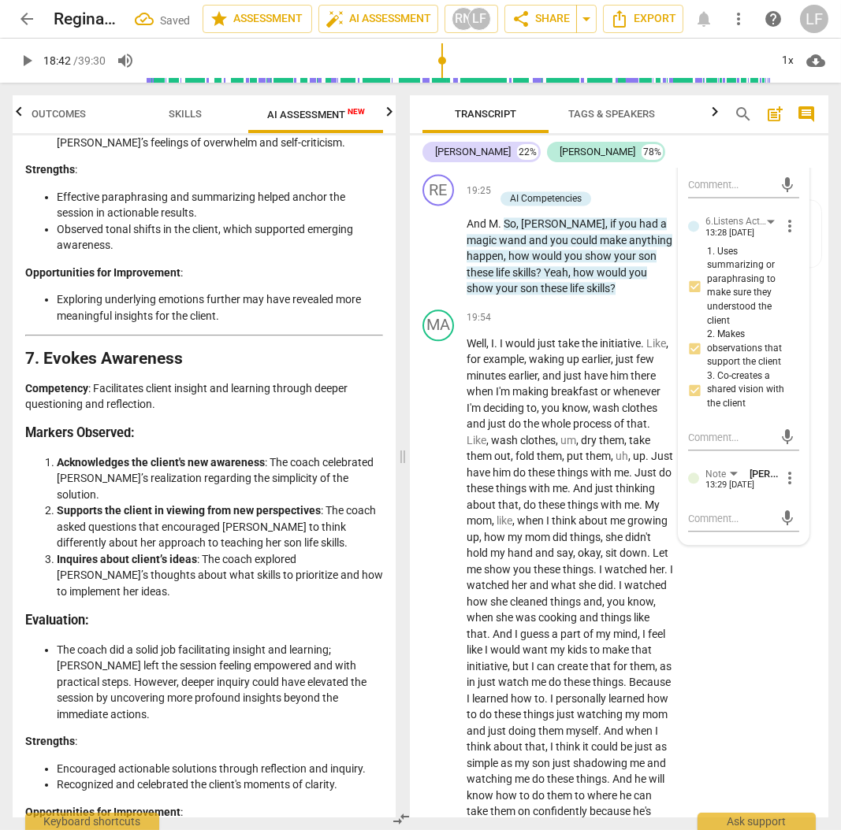
scroll to position [6259, 0]
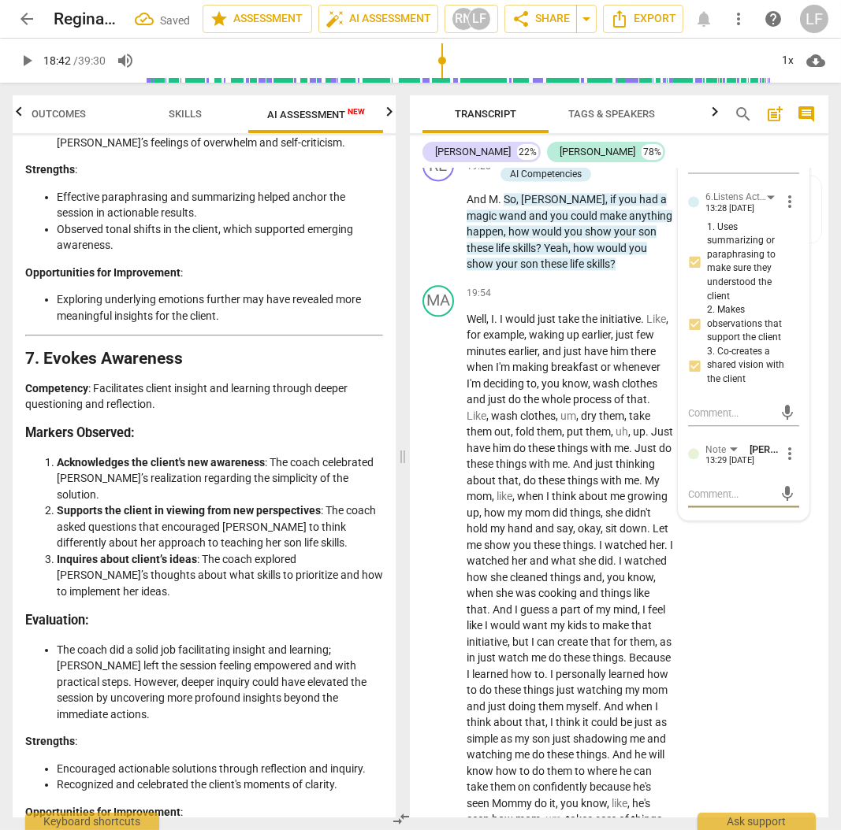
click at [692, 502] on textarea at bounding box center [731, 494] width 86 height 15
click at [781, 518] on span "send" at bounding box center [787, 509] width 17 height 17
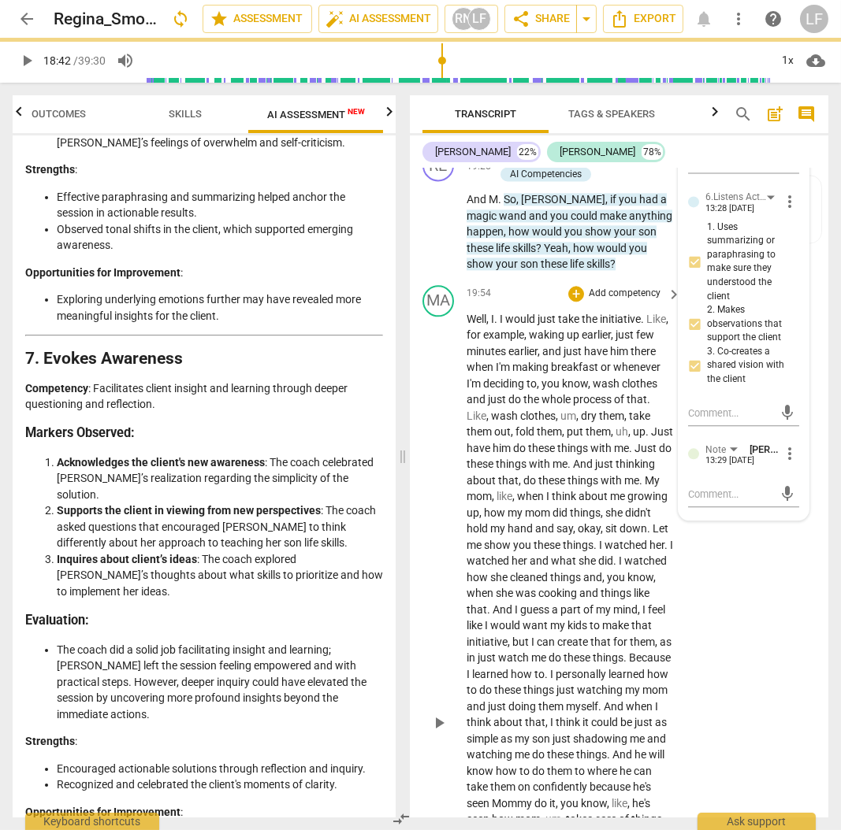
scroll to position [0, 0]
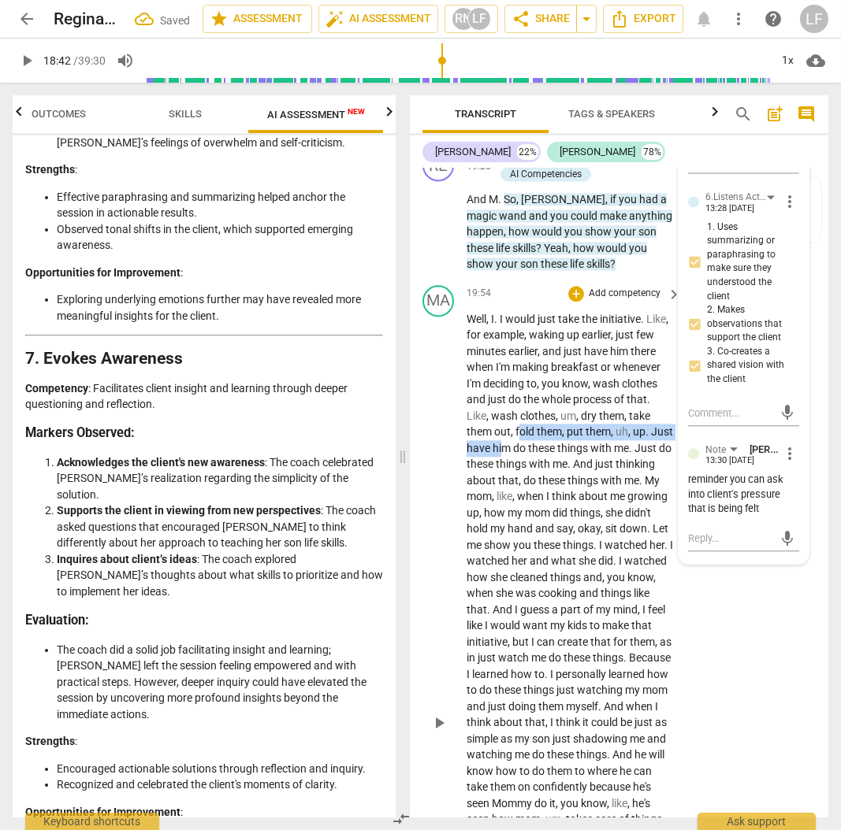
click at [545, 547] on p "Well , I . I would just take the initiative . Like , for example , waking up ea…" at bounding box center [569, 723] width 206 height 824
click at [513, 325] on span "would" at bounding box center [521, 319] width 32 height 13
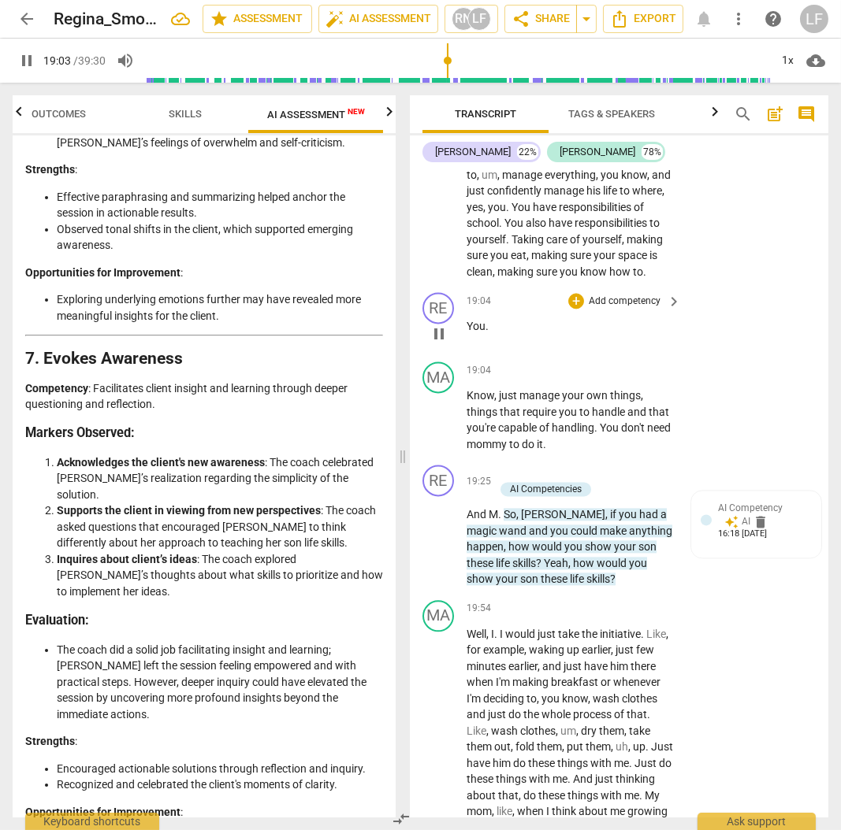
scroll to position [5997, 0]
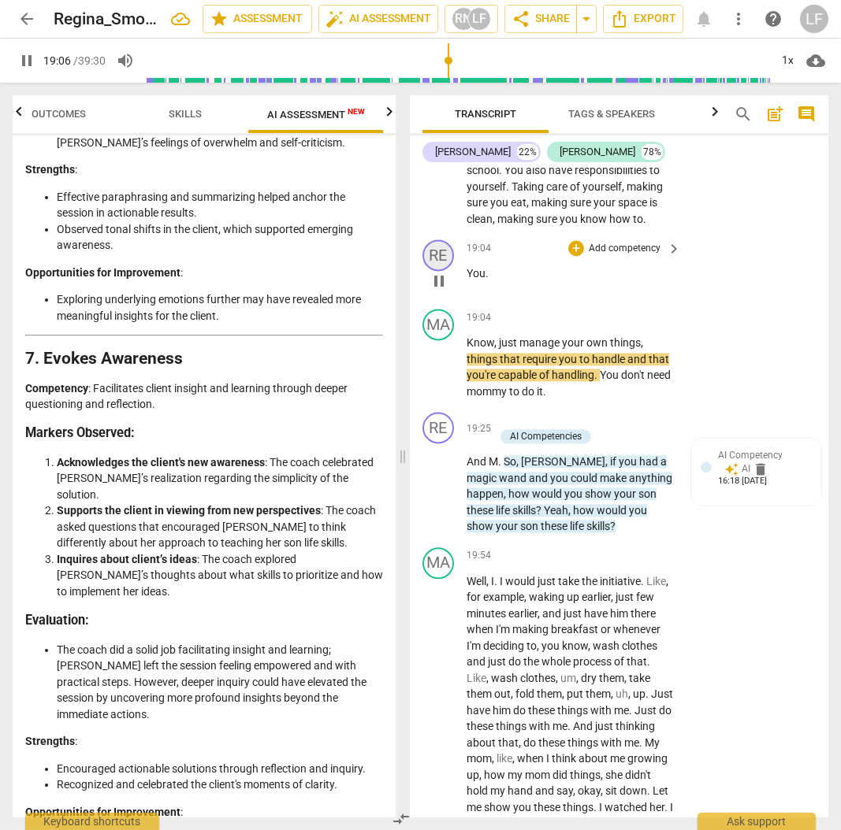
click at [438, 271] on div "RE" at bounding box center [438, 255] width 32 height 32
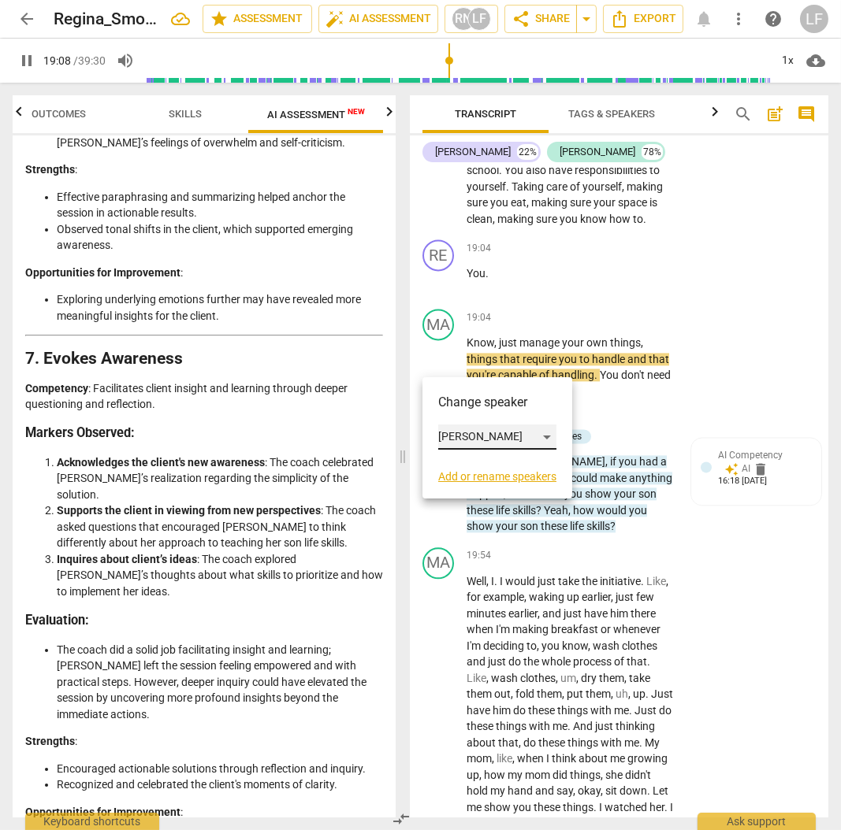
click at [467, 436] on div "[PERSON_NAME]" at bounding box center [497, 437] width 118 height 25
click at [477, 470] on li "[PERSON_NAME]" at bounding box center [498, 467] width 120 height 30
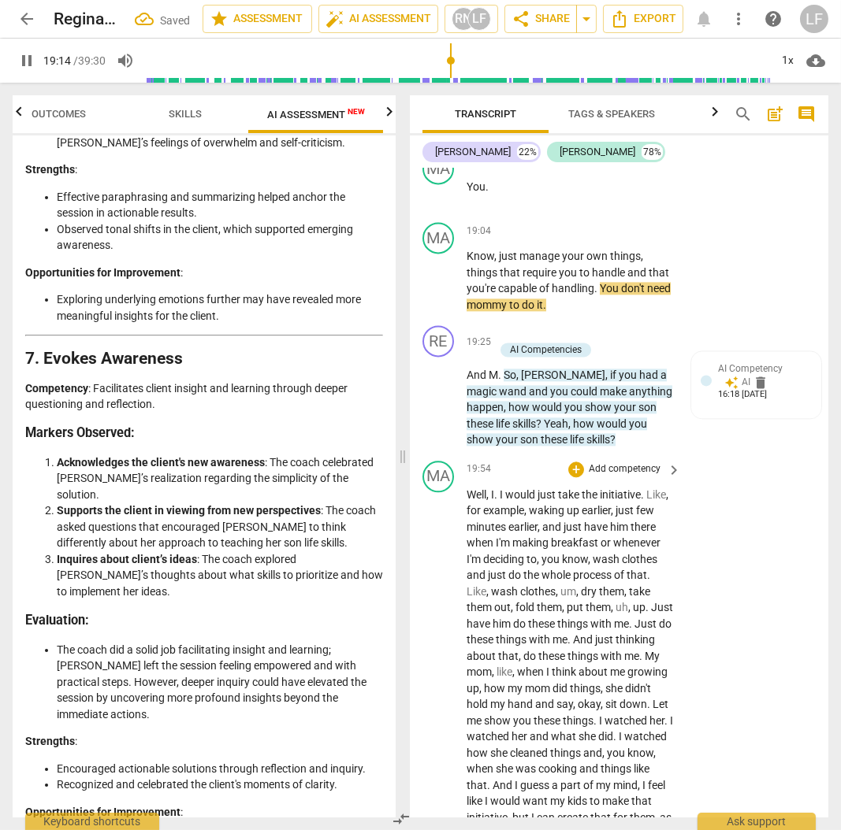
scroll to position [6102, 0]
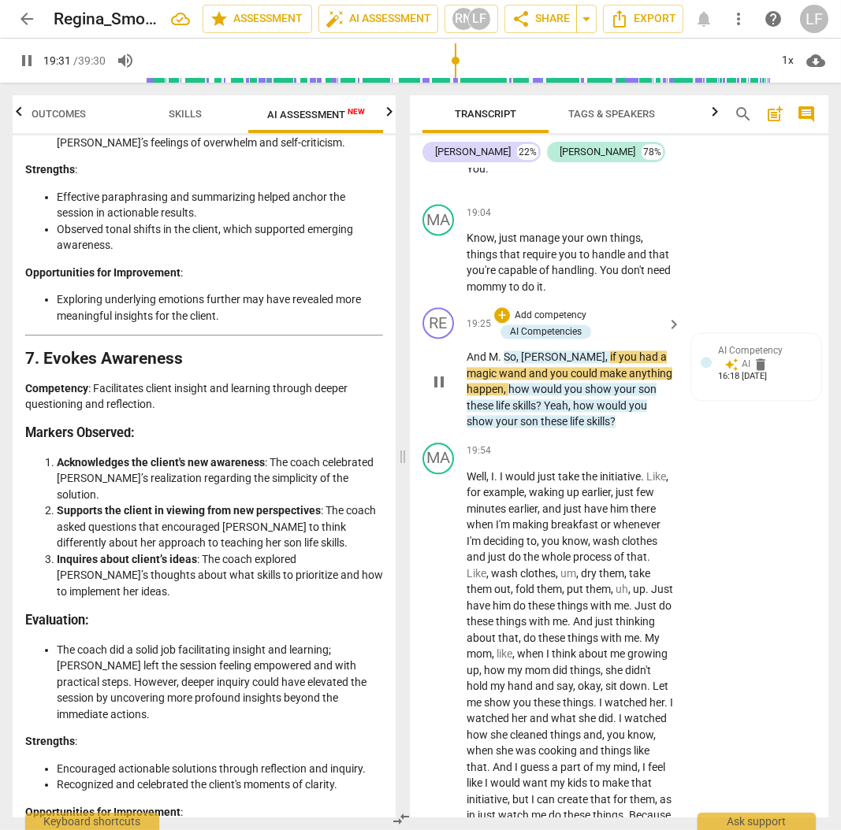
click at [567, 323] on p "Add competency" at bounding box center [550, 316] width 75 height 14
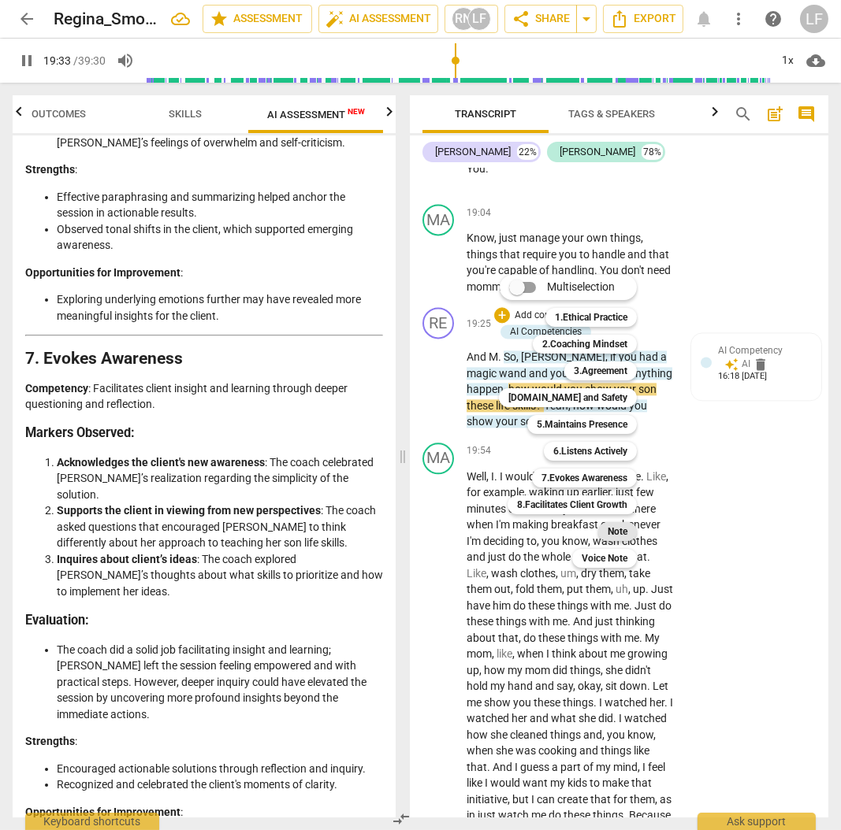
click at [625, 531] on b "Note" at bounding box center [617, 531] width 20 height 19
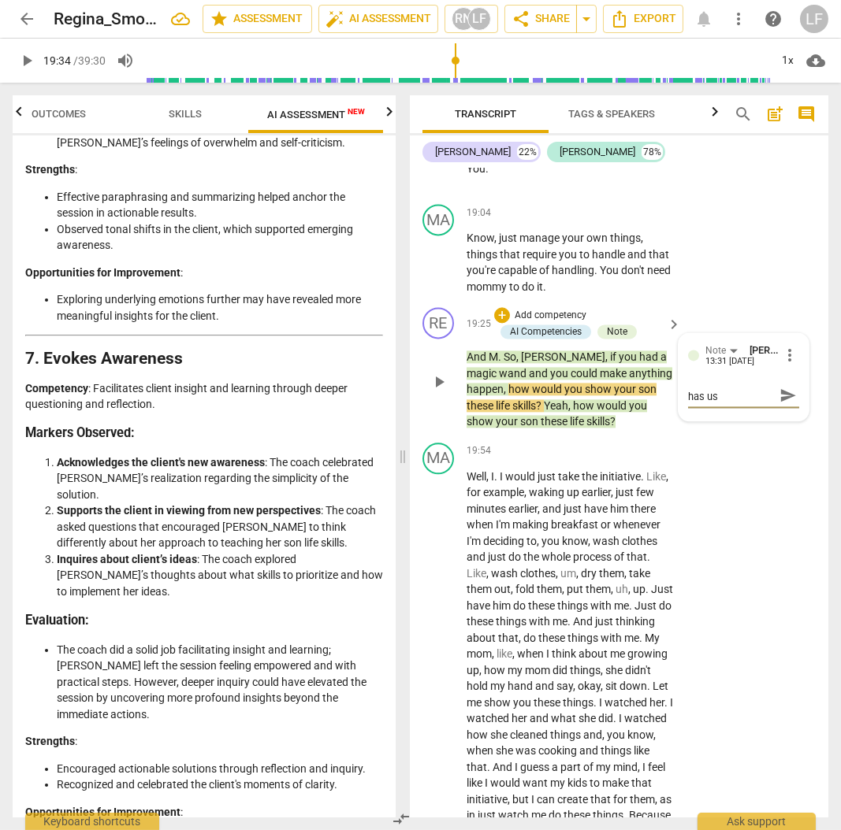
scroll to position [0, 0]
click at [712, 418] on textarea "throughout coach has ustilized" at bounding box center [731, 403] width 86 height 30
click at [743, 418] on textarea "throughout coach has utilized" at bounding box center [731, 403] width 86 height 30
click at [787, 419] on span "send" at bounding box center [787, 410] width 17 height 17
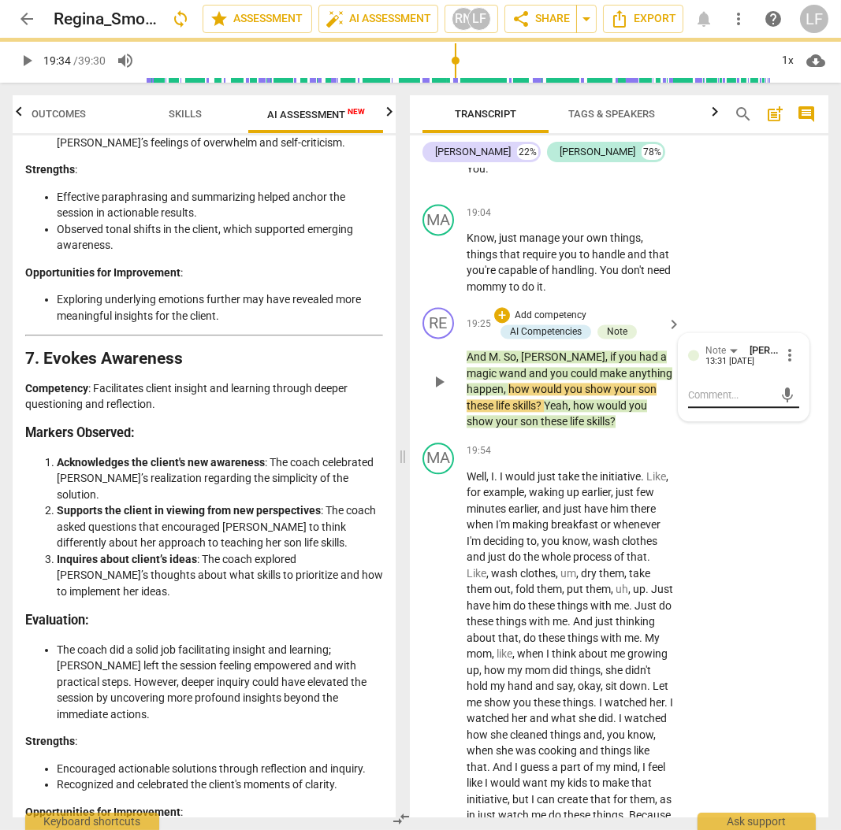
scroll to position [0, 0]
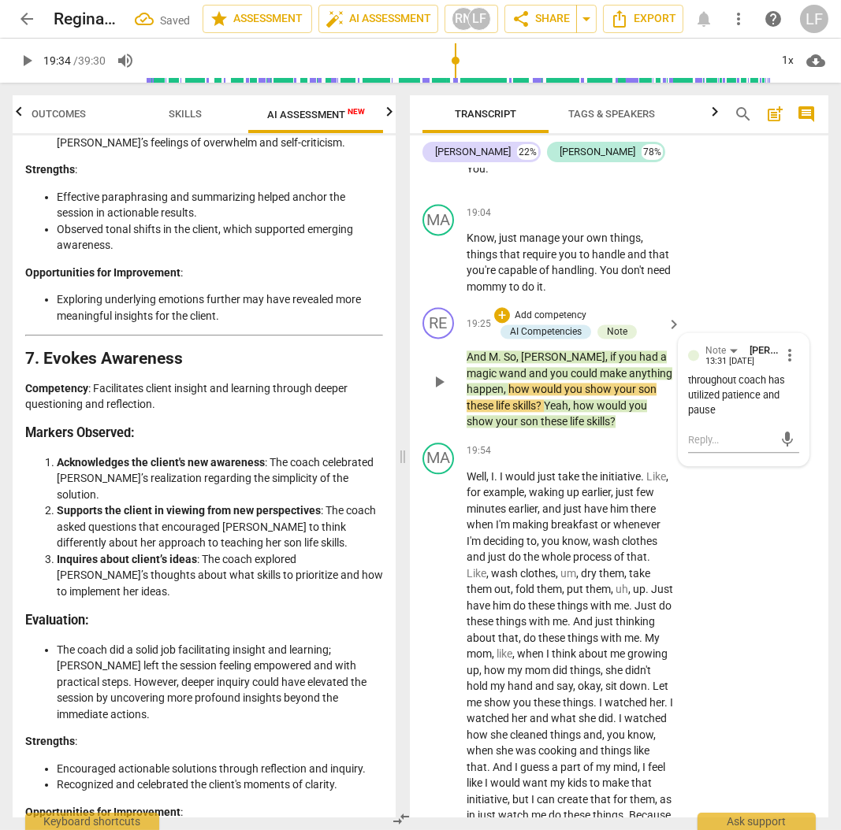
click at [535, 323] on p "Add competency" at bounding box center [550, 316] width 75 height 14
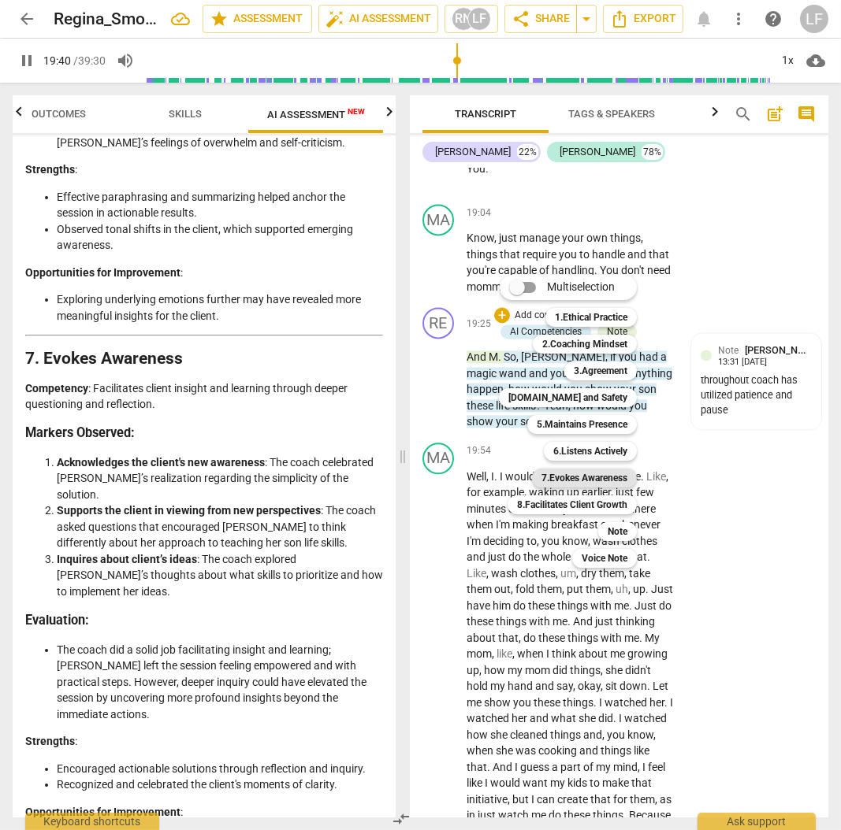
click at [573, 474] on b "7.Evokes Awareness" at bounding box center [584, 478] width 86 height 19
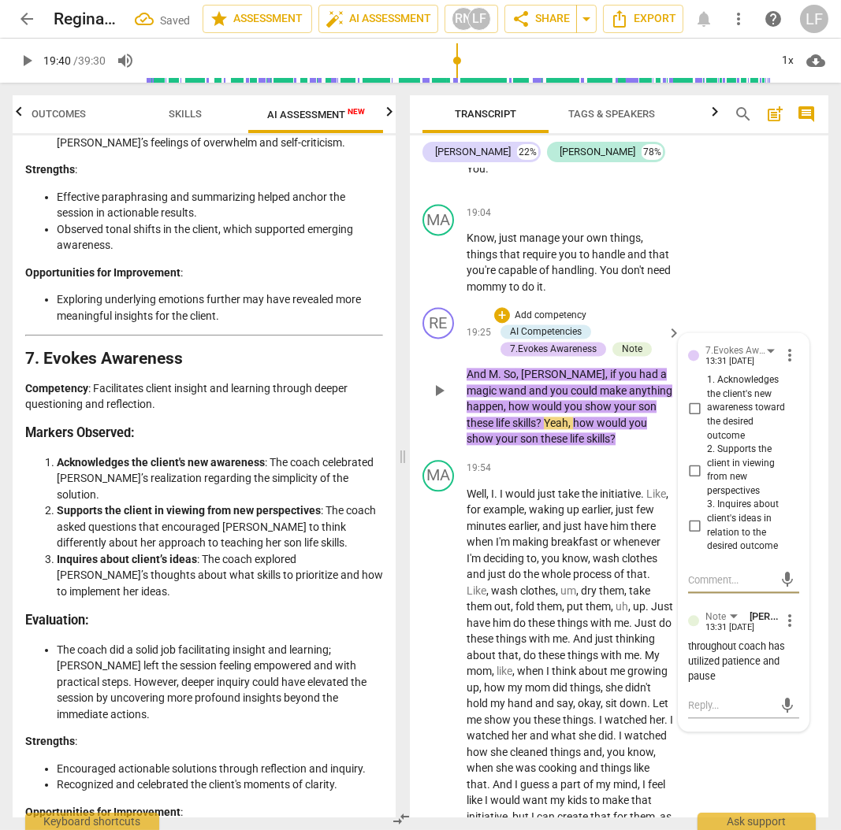
click at [696, 418] on input "1. Acknowledges the client's new awareness toward the desired outcome" at bounding box center [693, 408] width 25 height 19
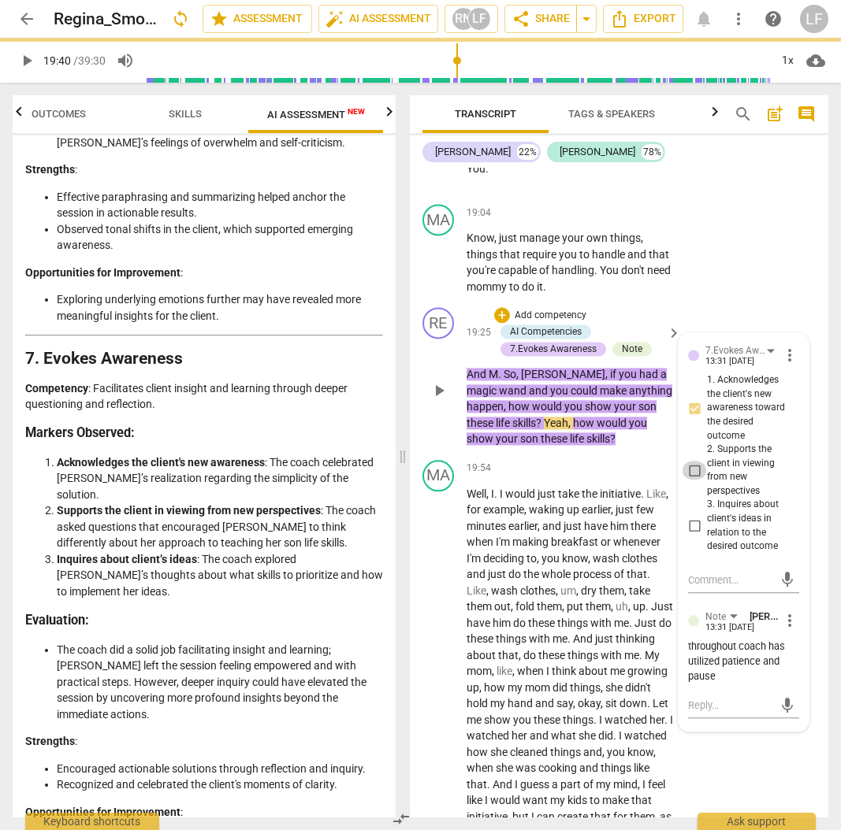
click at [690, 480] on input "2. Supports the client in viewing from new perspectives" at bounding box center [693, 470] width 25 height 19
click at [690, 536] on input "3. Inquires about client's ideas in relation to the desired outcome" at bounding box center [693, 526] width 25 height 19
click at [553, 323] on p "Add competency" at bounding box center [550, 316] width 75 height 14
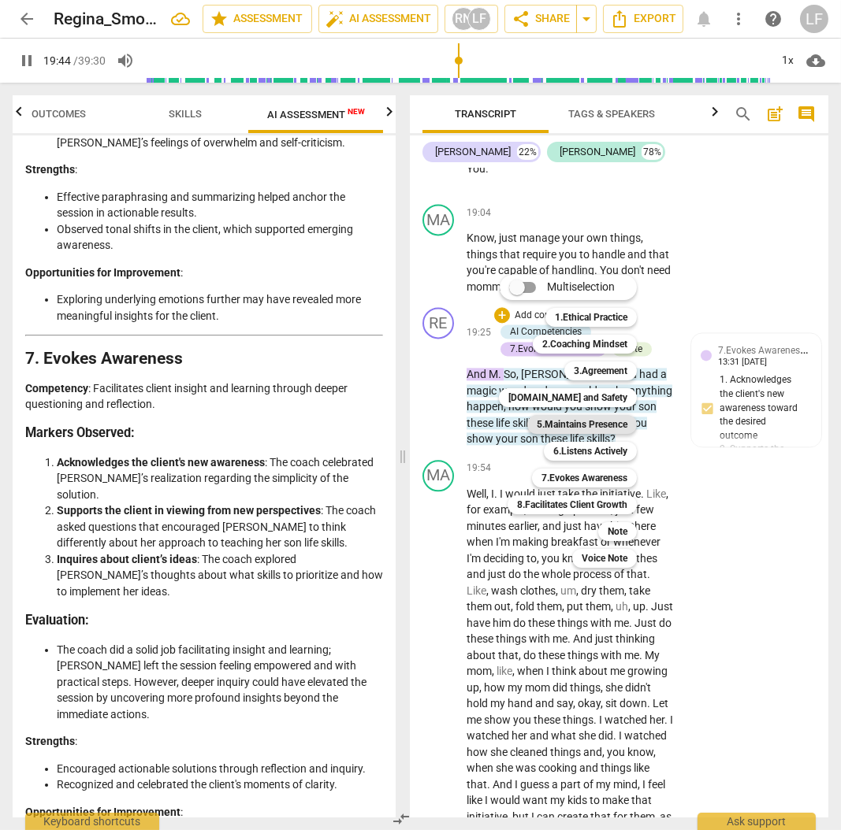
click at [603, 423] on b "5.Maintains Presence" at bounding box center [581, 424] width 91 height 19
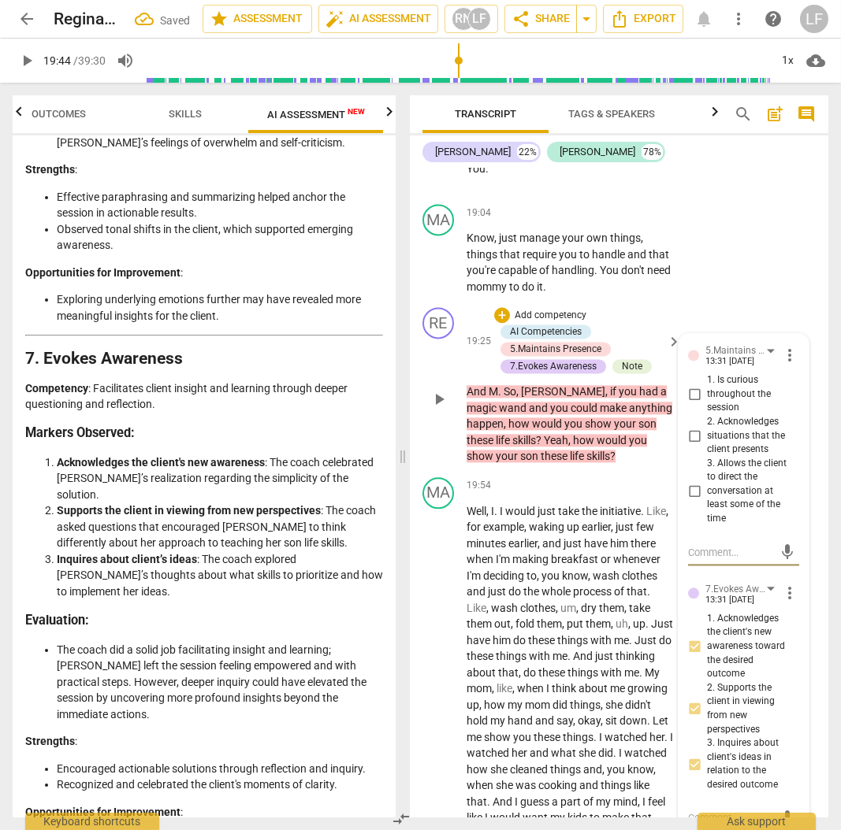
click at [693, 404] on input "1. Is curious throughout the session" at bounding box center [693, 394] width 25 height 19
click at [692, 445] on input "2. Acknowledges situations that the client presents" at bounding box center [693, 435] width 25 height 19
click at [691, 501] on input "3. Allows the client to direct the conversation at least some of the time" at bounding box center [693, 491] width 25 height 19
click at [547, 323] on p "Add competency" at bounding box center [550, 316] width 75 height 14
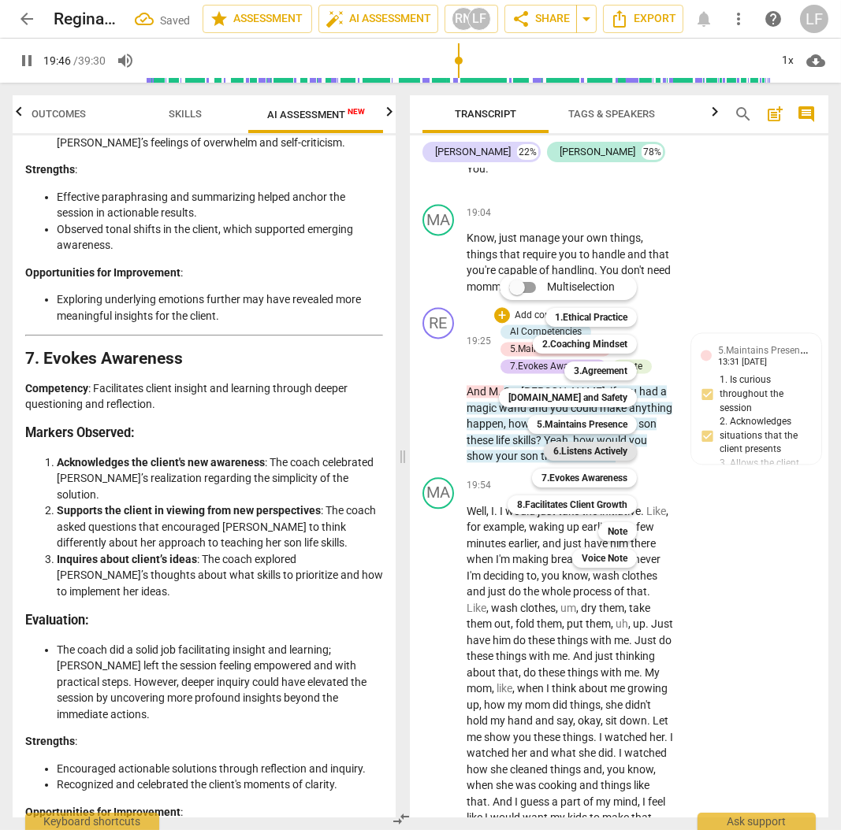
click at [585, 450] on b "6.Listens Actively" at bounding box center [590, 451] width 74 height 19
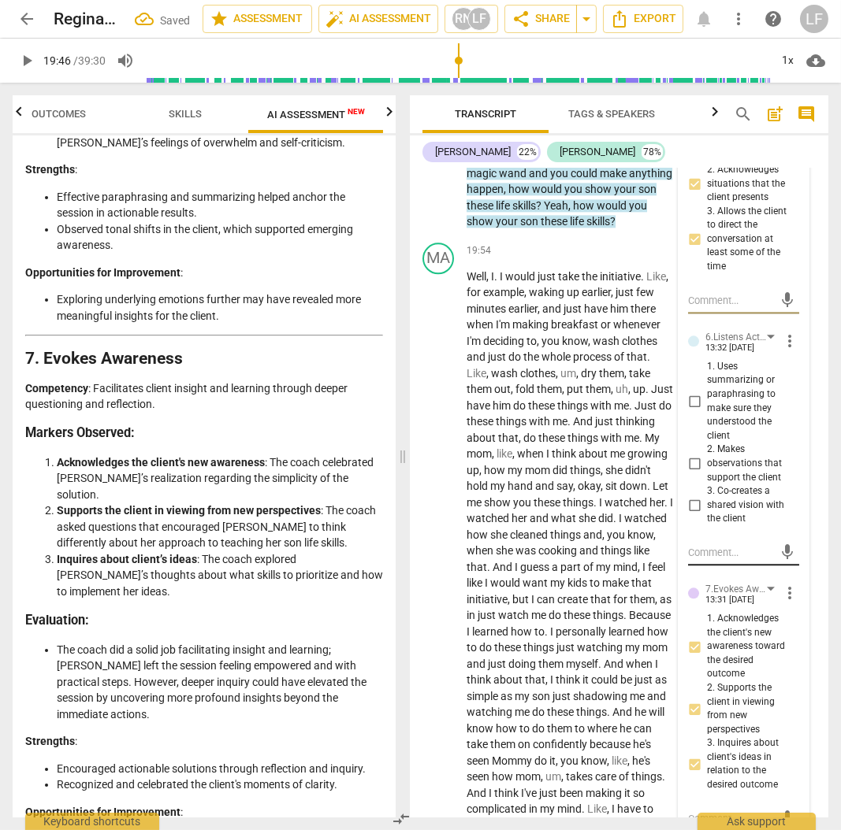
scroll to position [6364, 0]
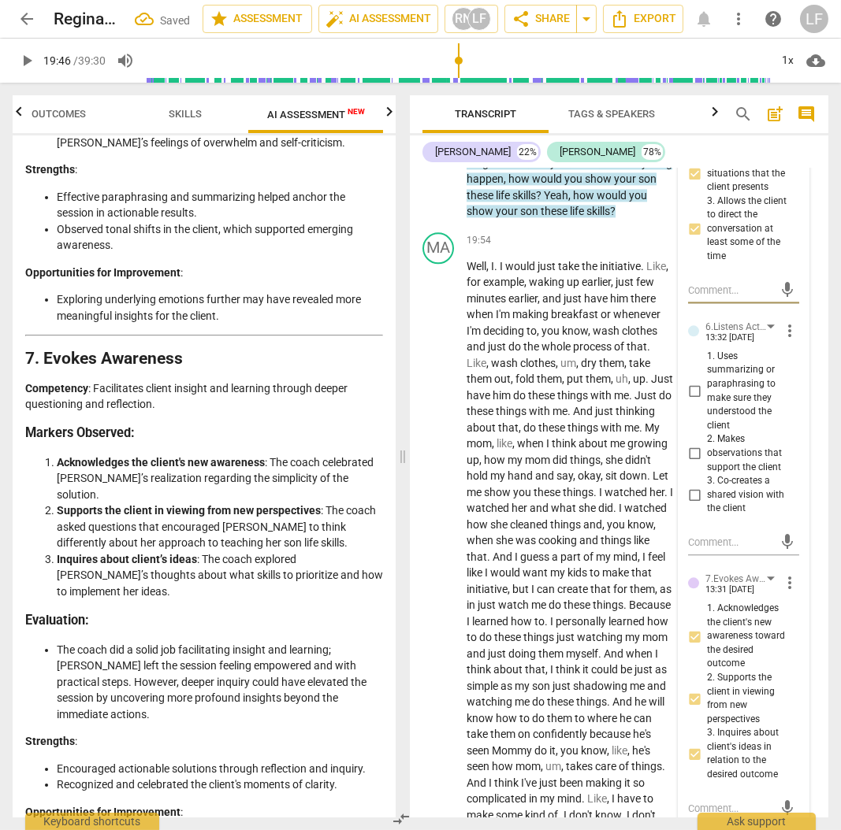
click at [696, 401] on input "1. Uses summarizing or paraphrasing to make sure they understood the client" at bounding box center [693, 391] width 25 height 19
click at [692, 463] on input "2. Makes observations that support the client" at bounding box center [693, 453] width 25 height 19
click at [690, 504] on input "3. Co-creates a shared vision with the client" at bounding box center [693, 494] width 25 height 19
click at [24, 56] on span "play_arrow" at bounding box center [26, 60] width 19 height 19
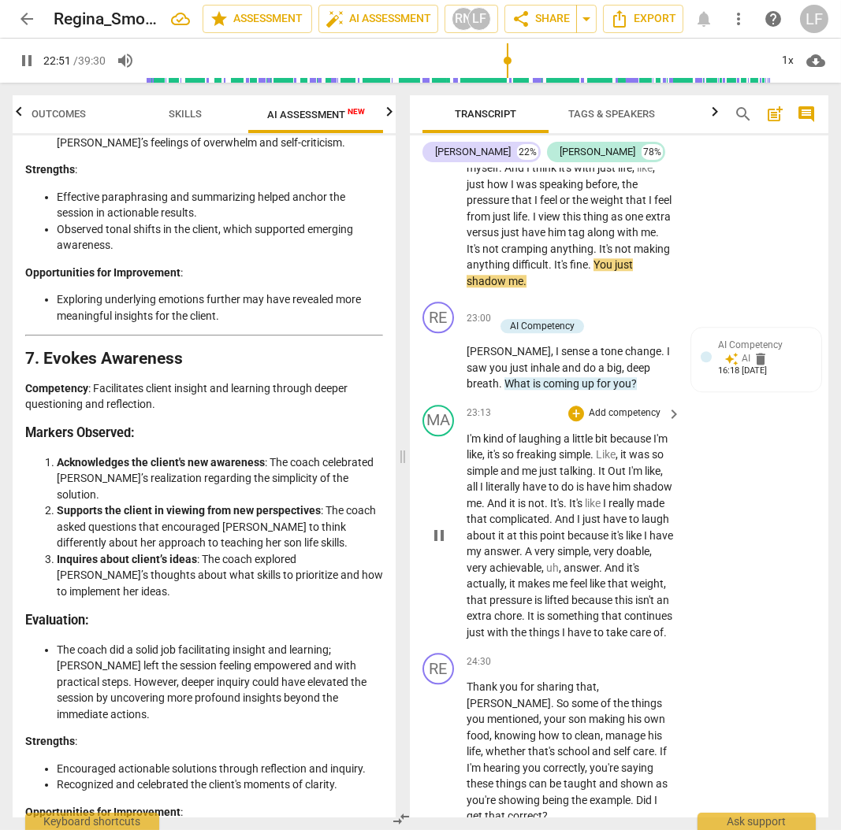
scroll to position [7205, 0]
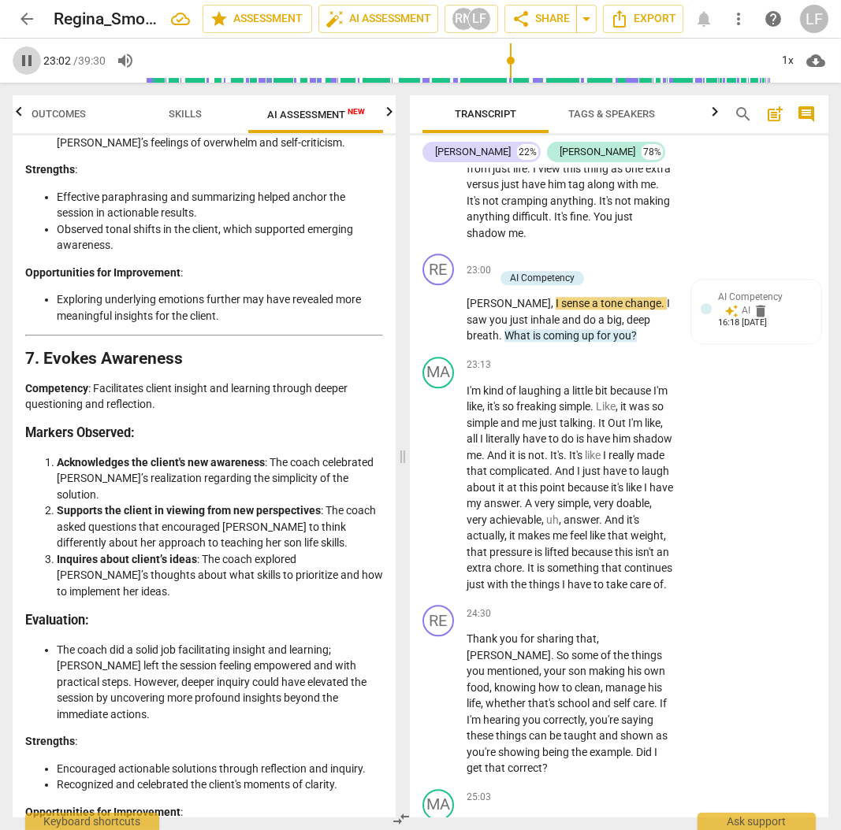
click at [26, 62] on span "pause" at bounding box center [26, 60] width 19 height 19
click at [593, 287] on div "+ Add competency AI Competency" at bounding box center [578, 270] width 168 height 33
click at [559, 269] on p "Add competency" at bounding box center [550, 262] width 75 height 14
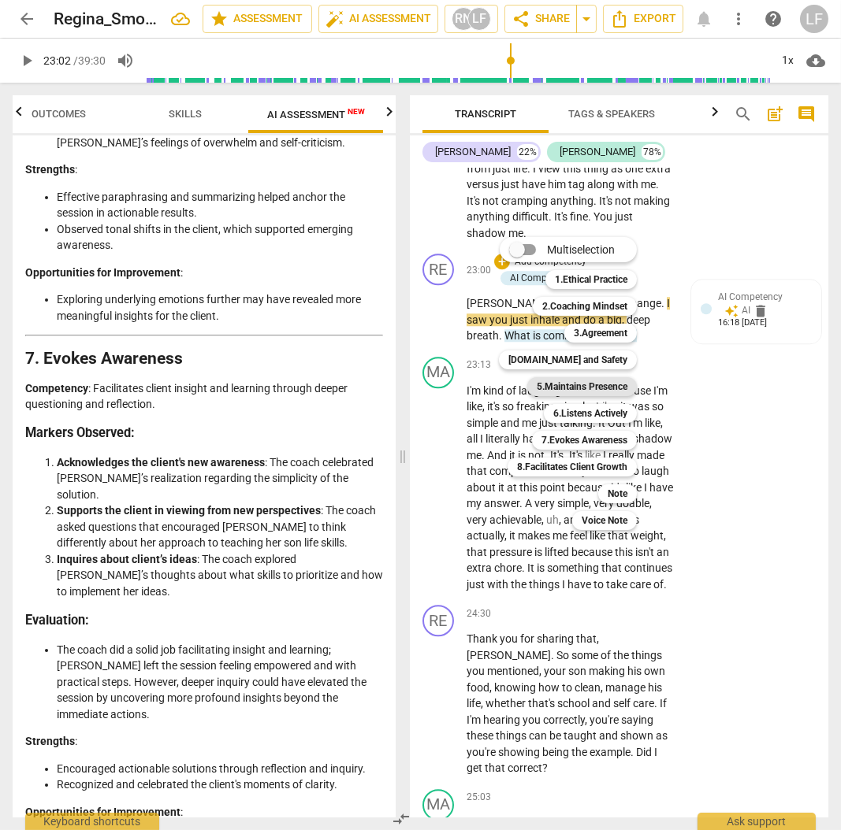
click at [560, 380] on b "5.Maintains Presence" at bounding box center [581, 386] width 91 height 19
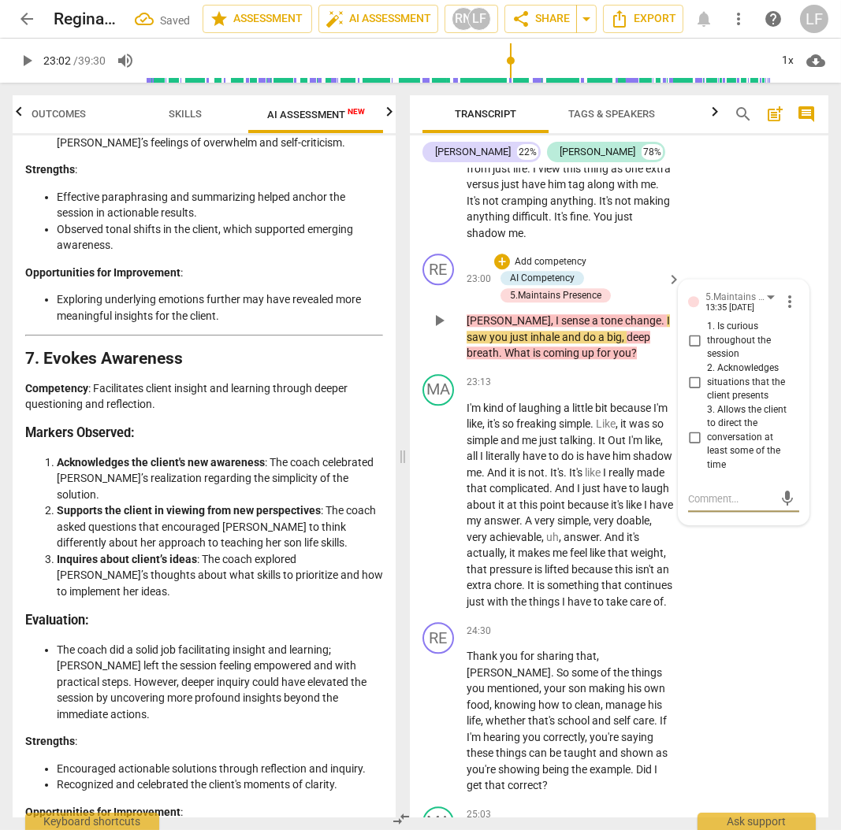
click at [691, 351] on input "1. Is curious throughout the session" at bounding box center [693, 341] width 25 height 19
click at [688, 392] on input "2. Acknowledges situations that the client presents" at bounding box center [693, 382] width 25 height 19
click at [692, 447] on input "3. Allows the client to direct the conversation at least some of the time" at bounding box center [693, 438] width 25 height 19
click at [562, 269] on div "+ Add competency" at bounding box center [541, 262] width 94 height 16
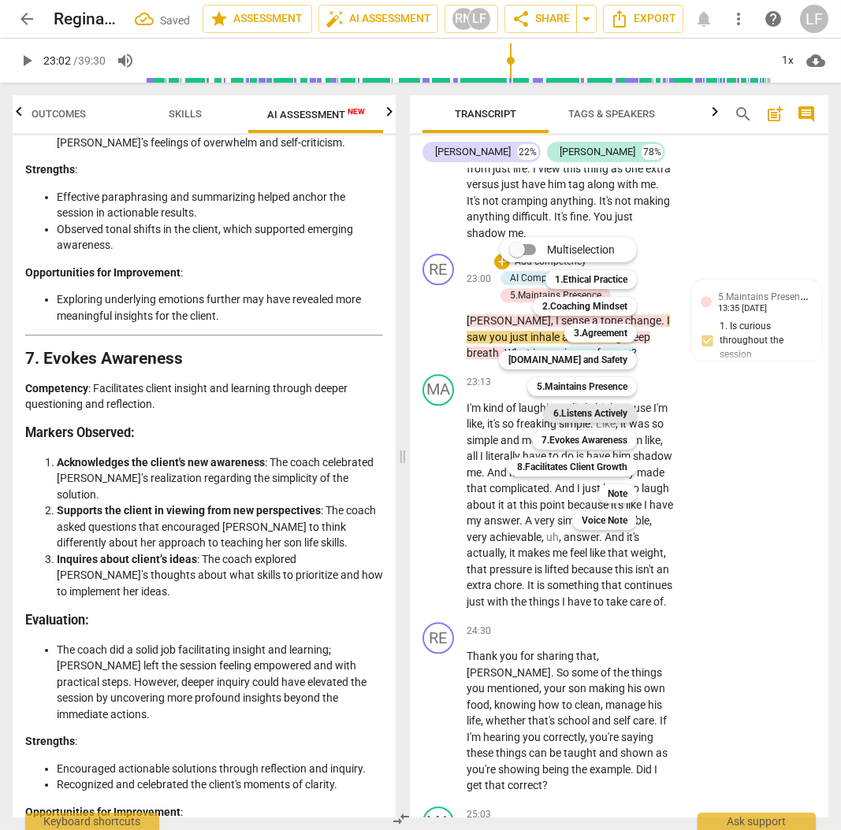
click at [603, 410] on b "6.Listens Actively" at bounding box center [590, 413] width 74 height 19
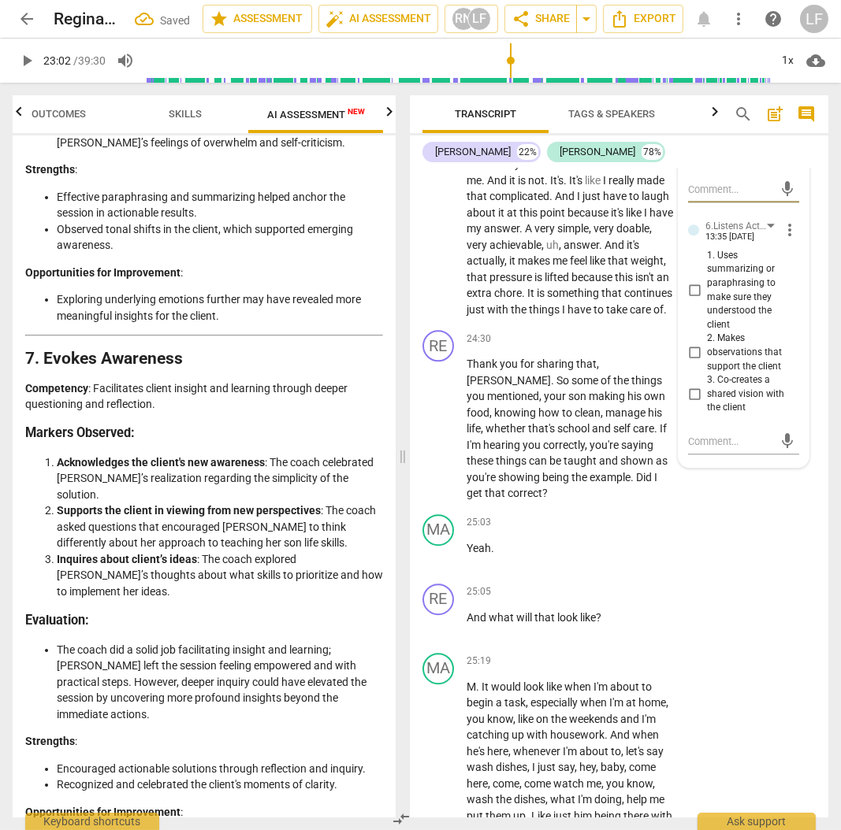
scroll to position [7520, 0]
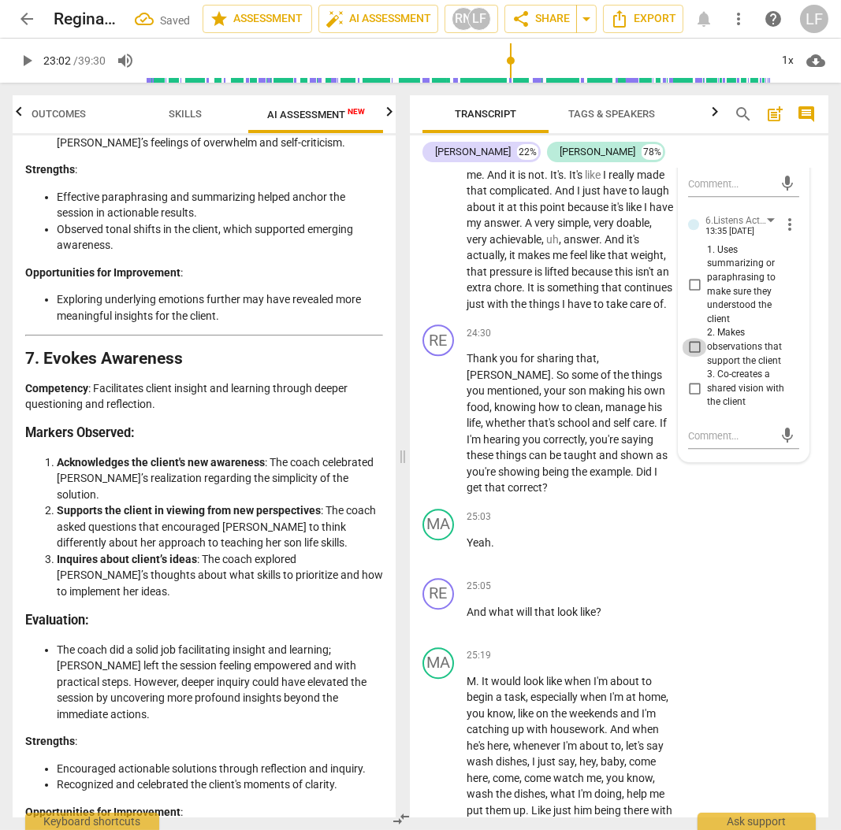
click at [689, 357] on input "2. Makes observations that support the client" at bounding box center [693, 347] width 25 height 19
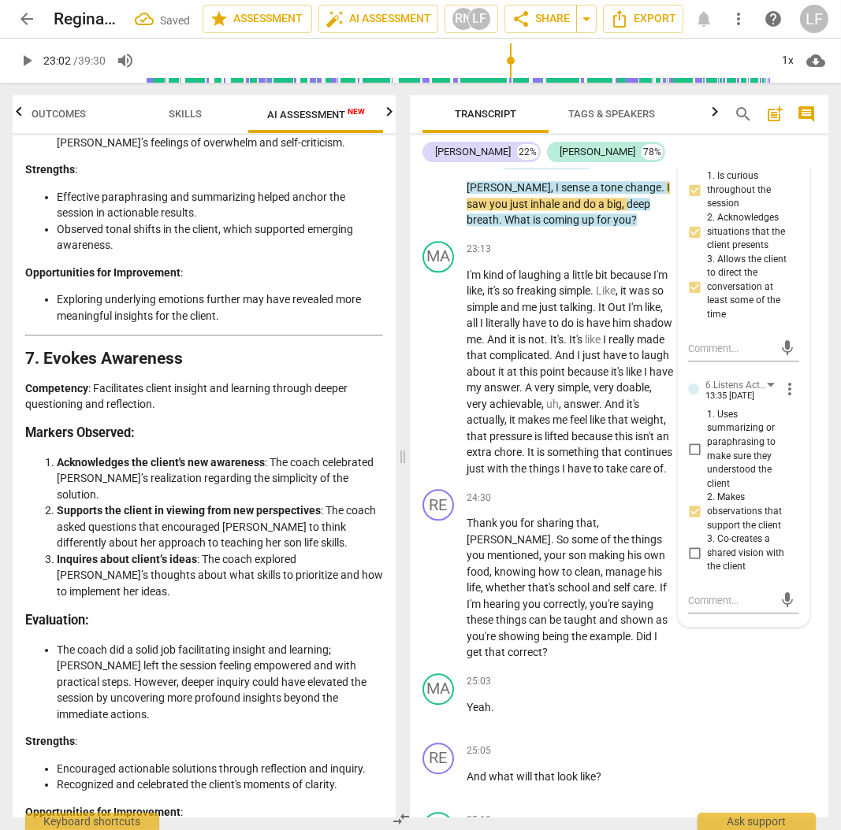
scroll to position [7310, 0]
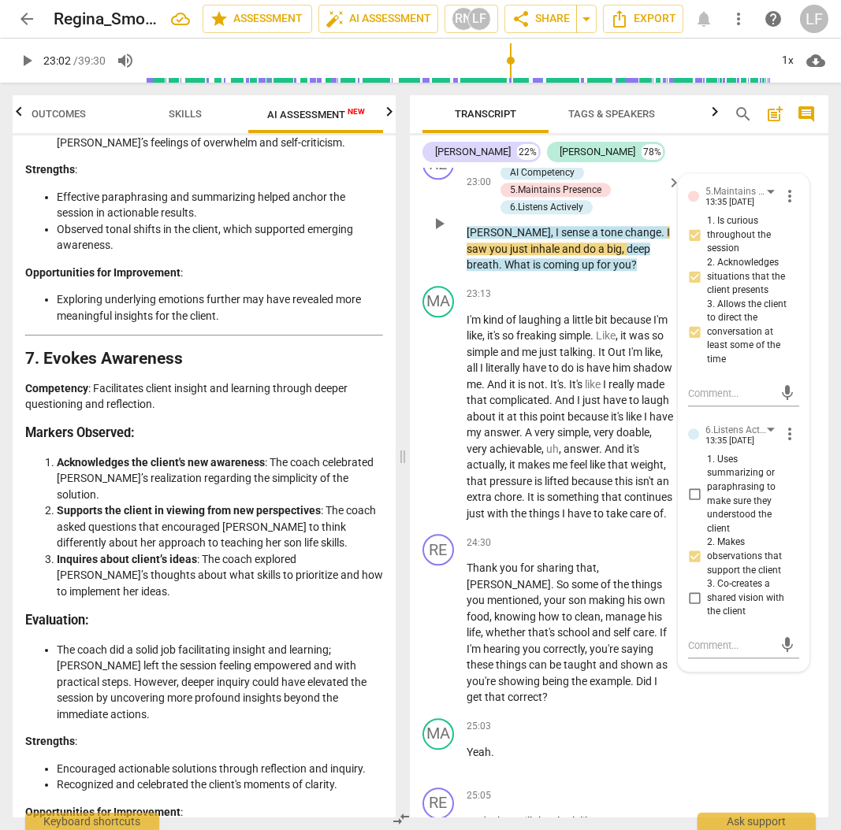
click at [544, 164] on p "Add competency" at bounding box center [550, 157] width 75 height 14
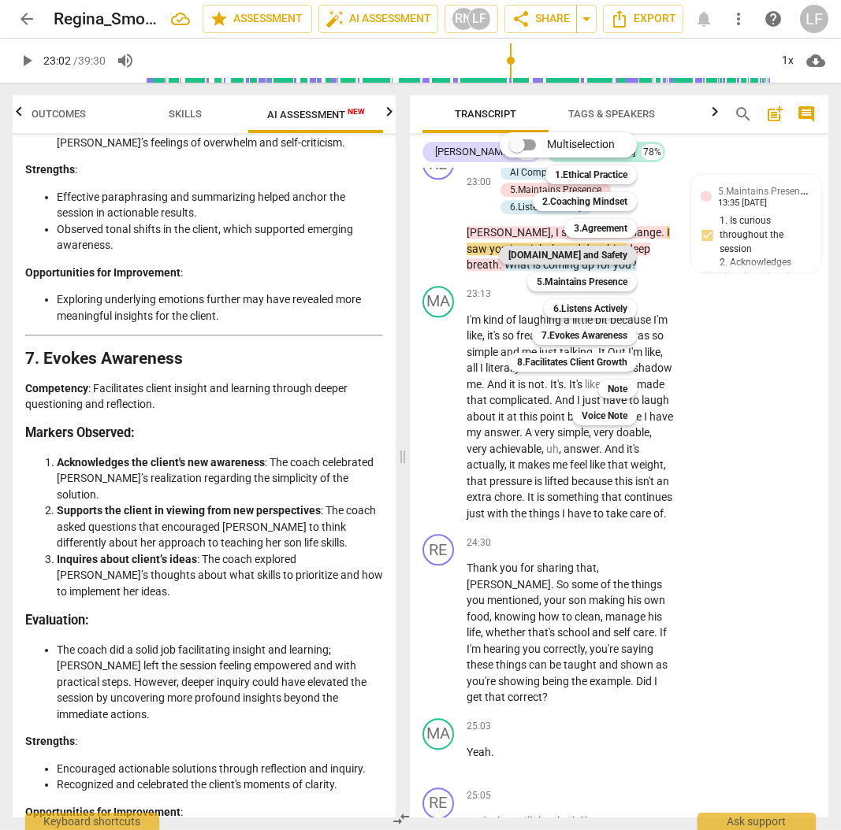
click at [585, 257] on b "[DOMAIN_NAME] and Safety" at bounding box center [567, 255] width 119 height 19
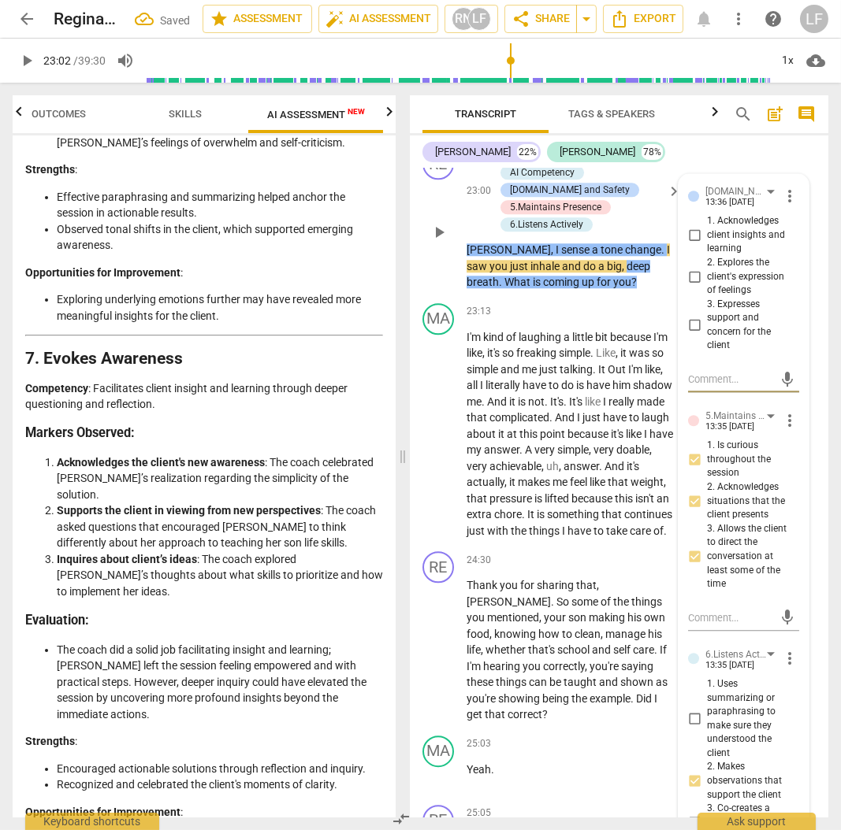
click at [697, 245] on input "1. Acknowledges client insights and learning" at bounding box center [693, 235] width 25 height 19
click at [696, 286] on input "2. Explores the client's expression of feelings" at bounding box center [693, 276] width 25 height 19
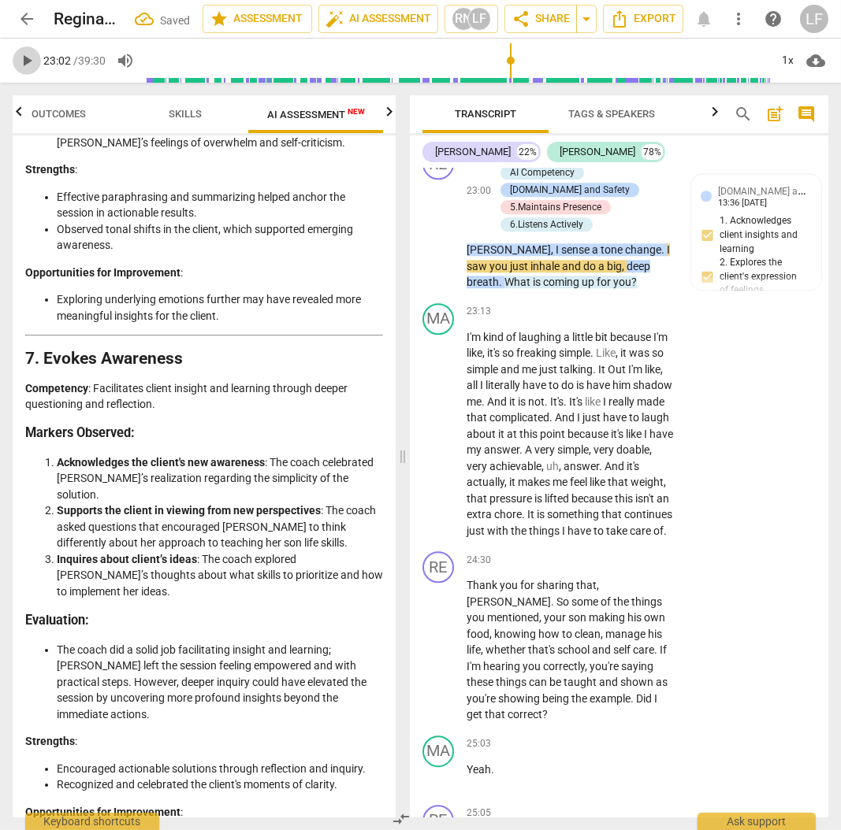
click at [28, 56] on span "play_arrow" at bounding box center [26, 60] width 19 height 19
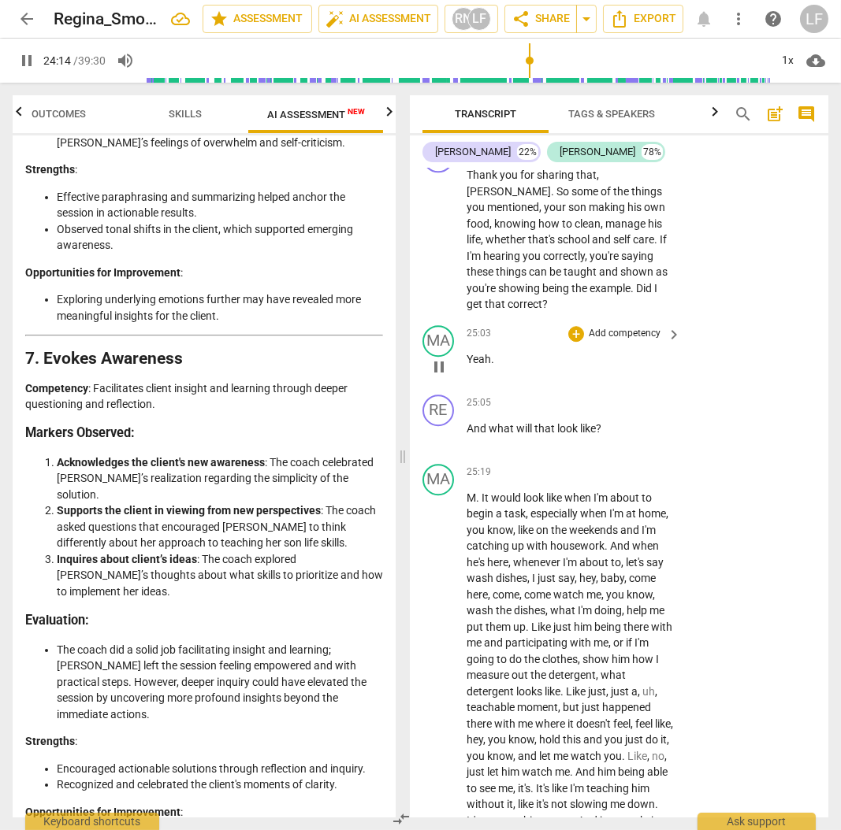
scroll to position [7730, 0]
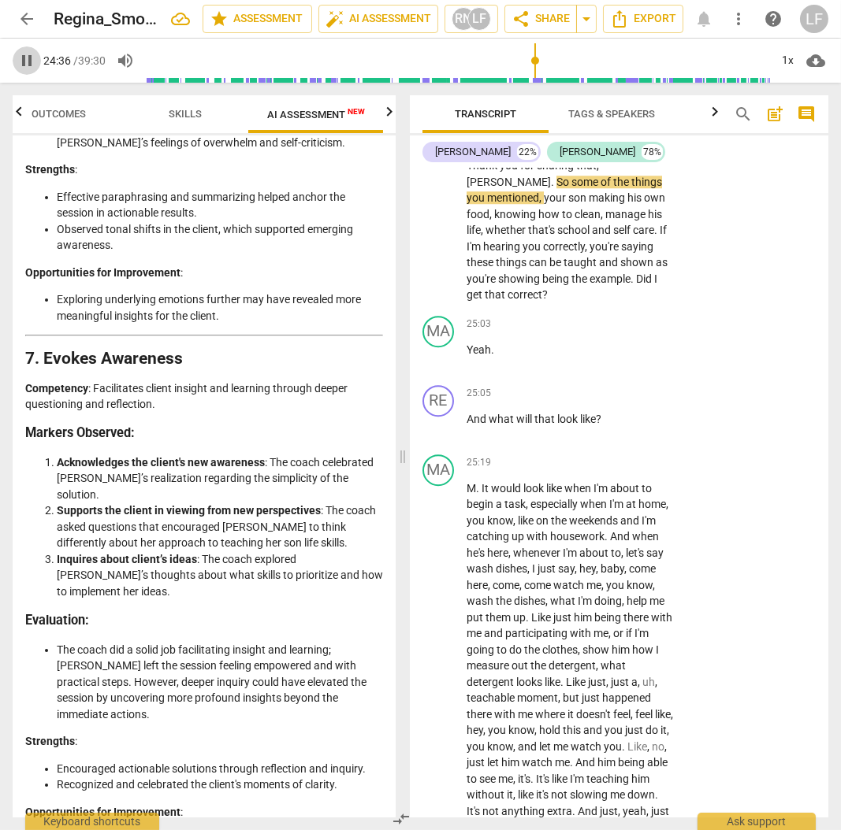
click at [29, 60] on span "pause" at bounding box center [26, 60] width 19 height 19
click at [618, 148] on p "Add competency" at bounding box center [624, 141] width 75 height 14
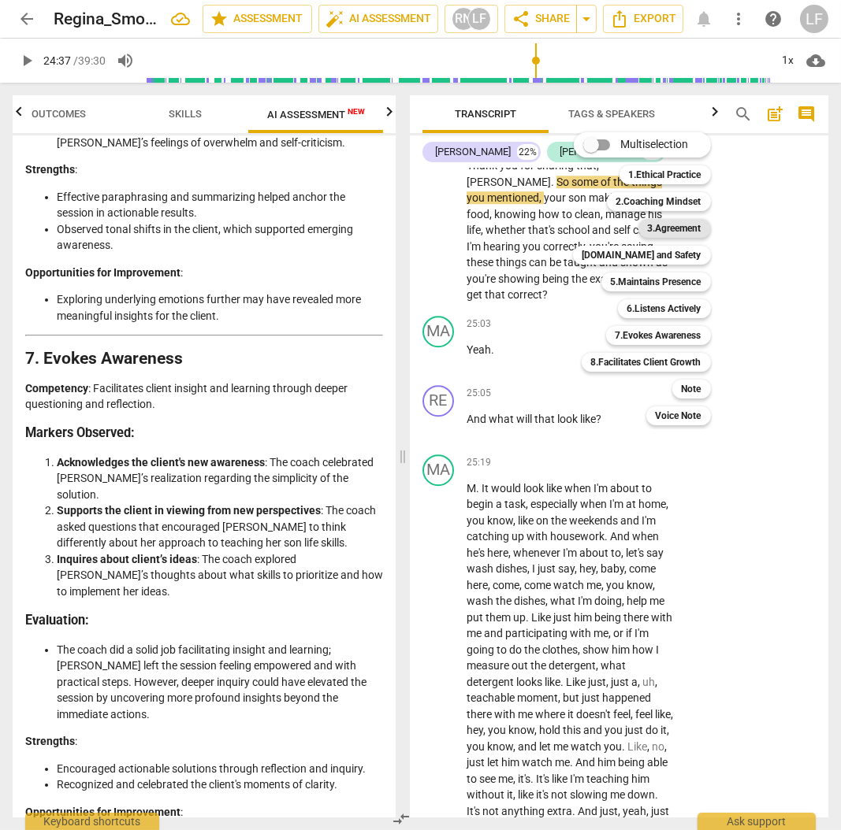
click at [685, 233] on b "3.Agreement" at bounding box center [675, 228] width 54 height 19
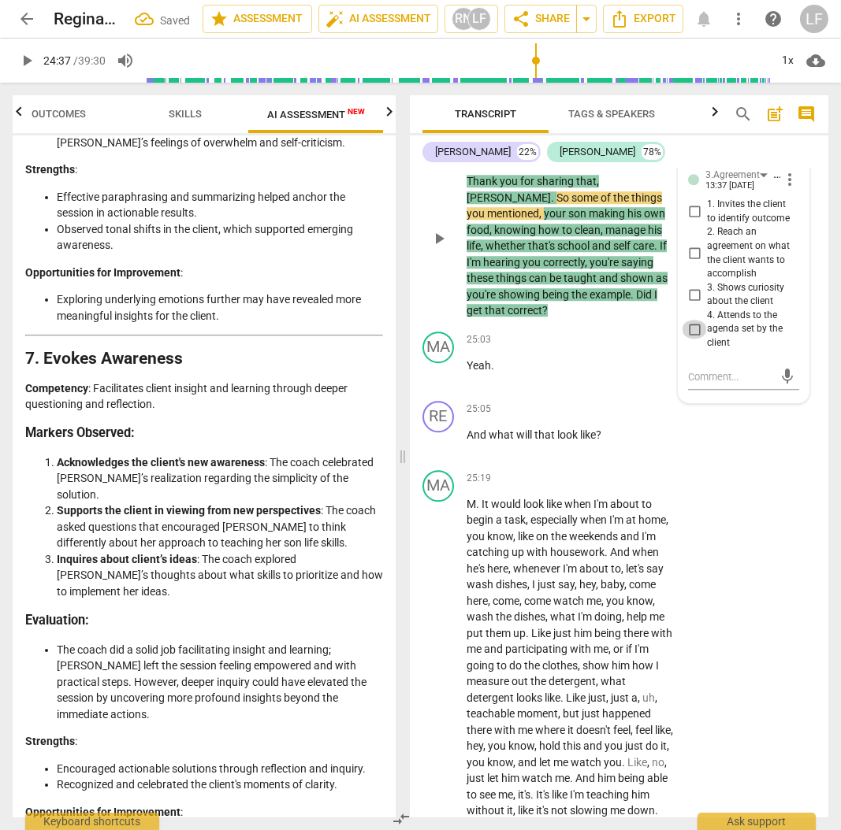
click at [693, 339] on input "4. Attends to the agenda set by the client" at bounding box center [693, 329] width 25 height 19
click at [692, 304] on input "3. Shows curiosity about the client" at bounding box center [693, 294] width 25 height 19
click at [551, 147] on p "Add competency" at bounding box center [550, 140] width 75 height 14
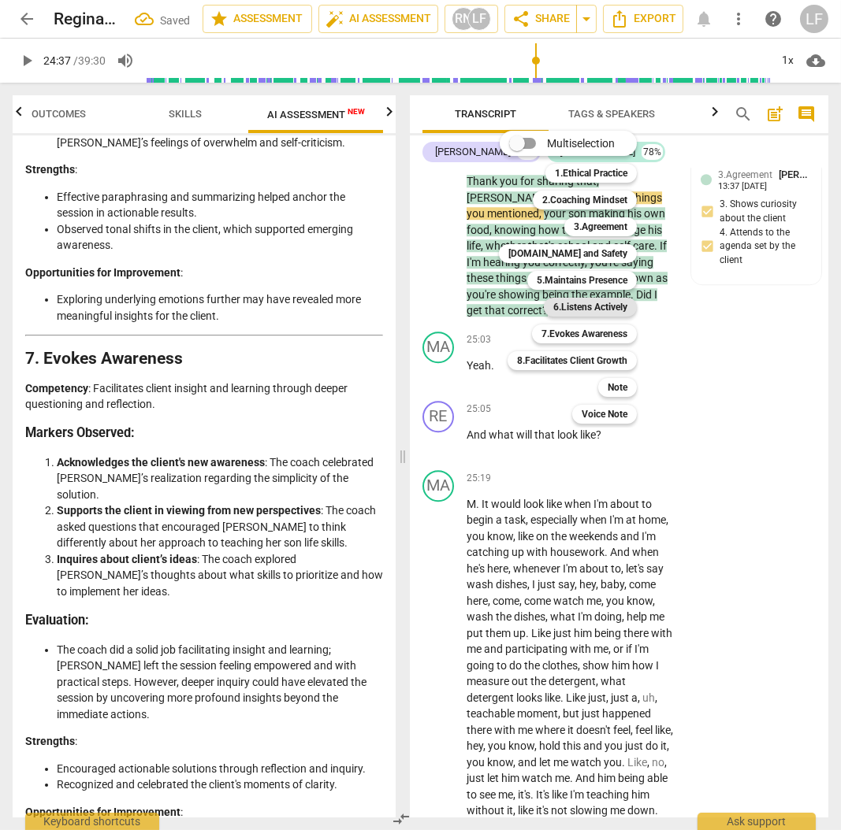
click at [591, 303] on b "6.Listens Actively" at bounding box center [590, 307] width 74 height 19
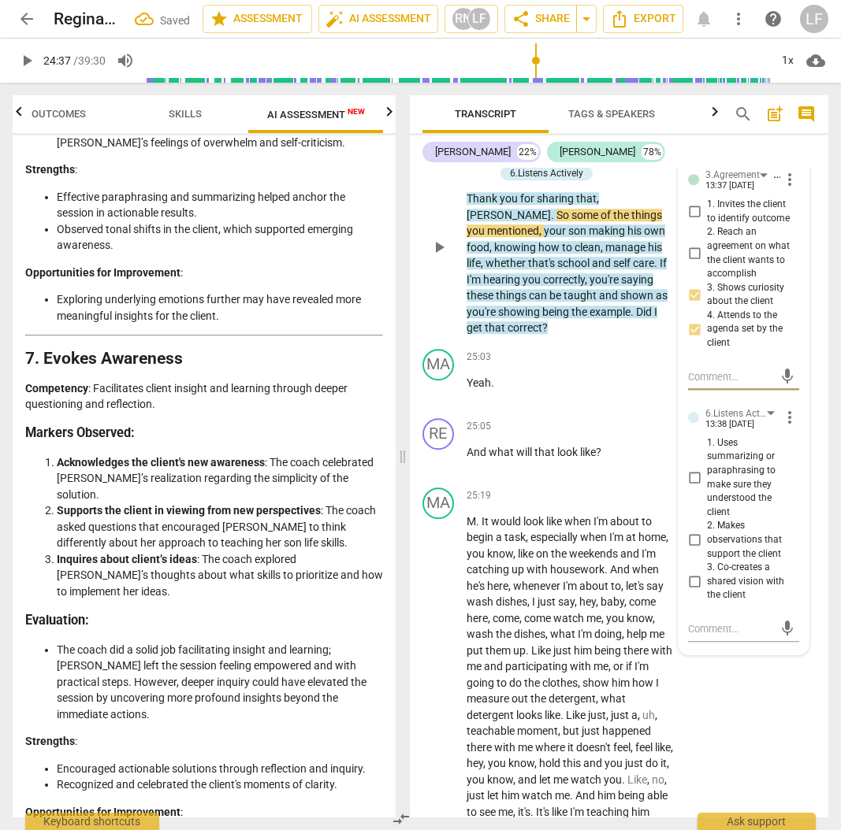
click at [694, 488] on input "1. Uses summarizing or paraphrasing to make sure they understood the client" at bounding box center [693, 478] width 25 height 19
click at [691, 550] on input "2. Makes observations that support the client" at bounding box center [693, 540] width 25 height 19
click at [557, 147] on p "Add competency" at bounding box center [550, 140] width 75 height 14
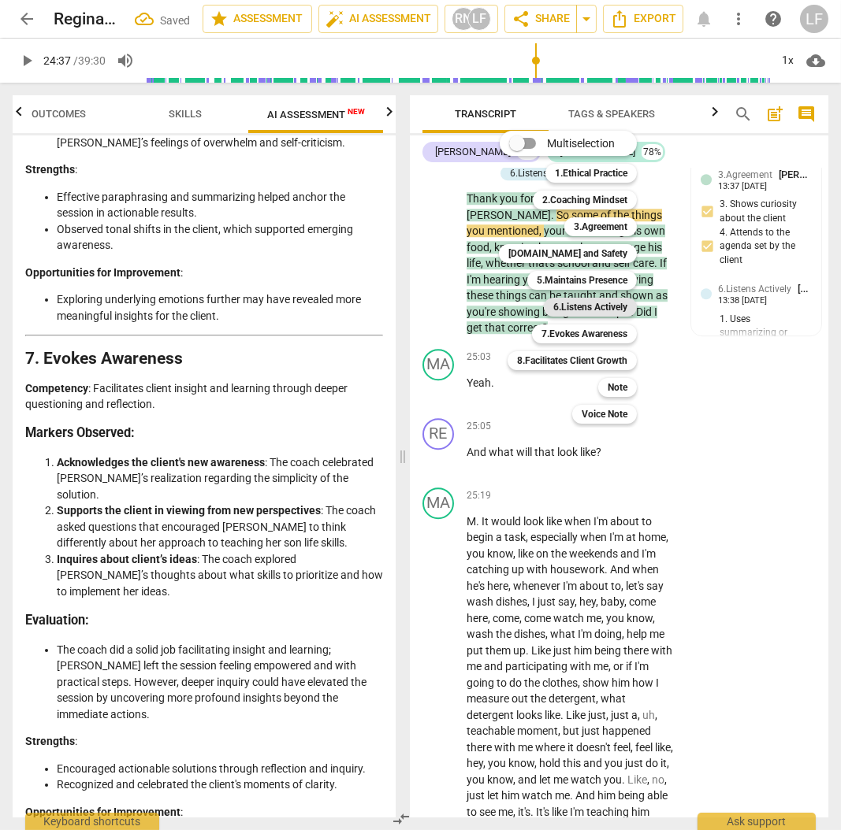
click at [592, 302] on b "6.Listens Actively" at bounding box center [590, 307] width 74 height 19
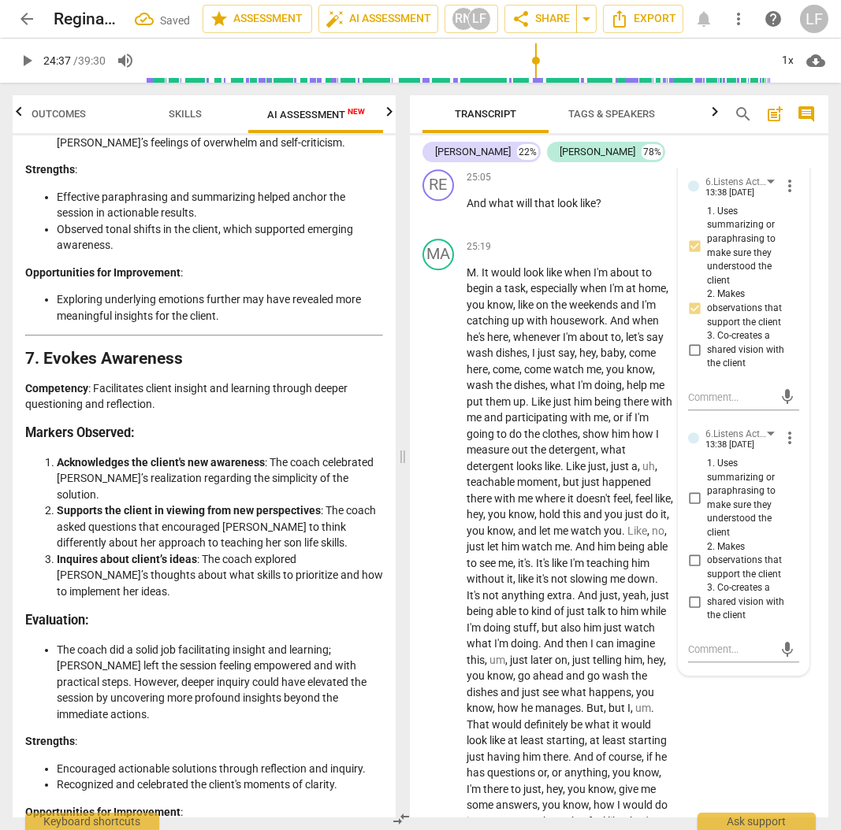
scroll to position [7992, 0]
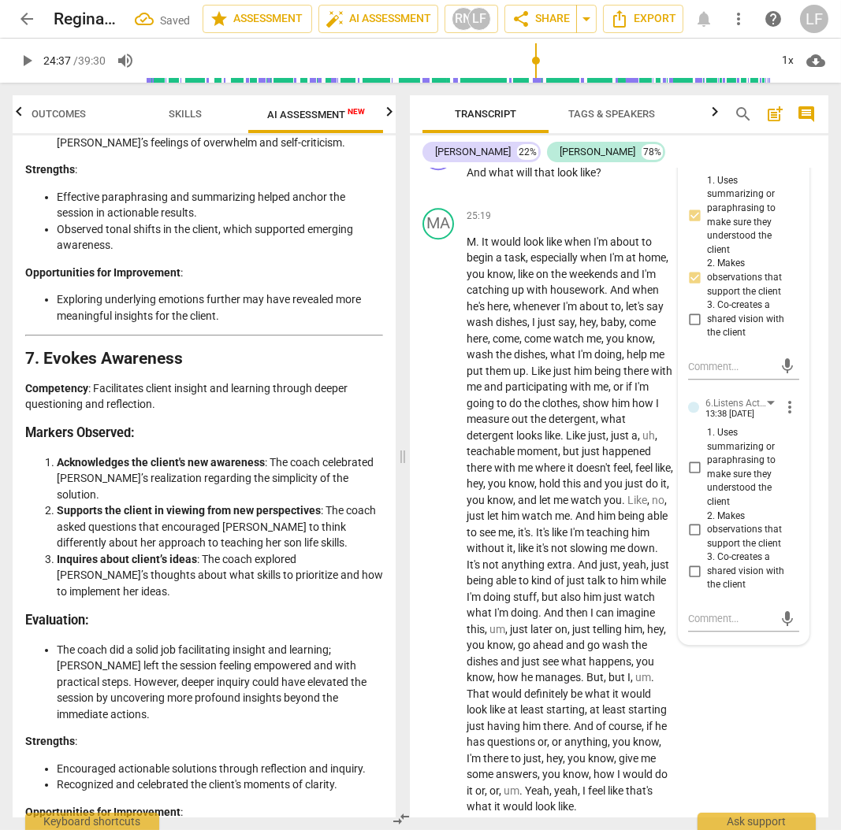
click at [690, 477] on input "1. Uses summarizing or paraphrasing to make sure they understood the client" at bounding box center [693, 467] width 25 height 19
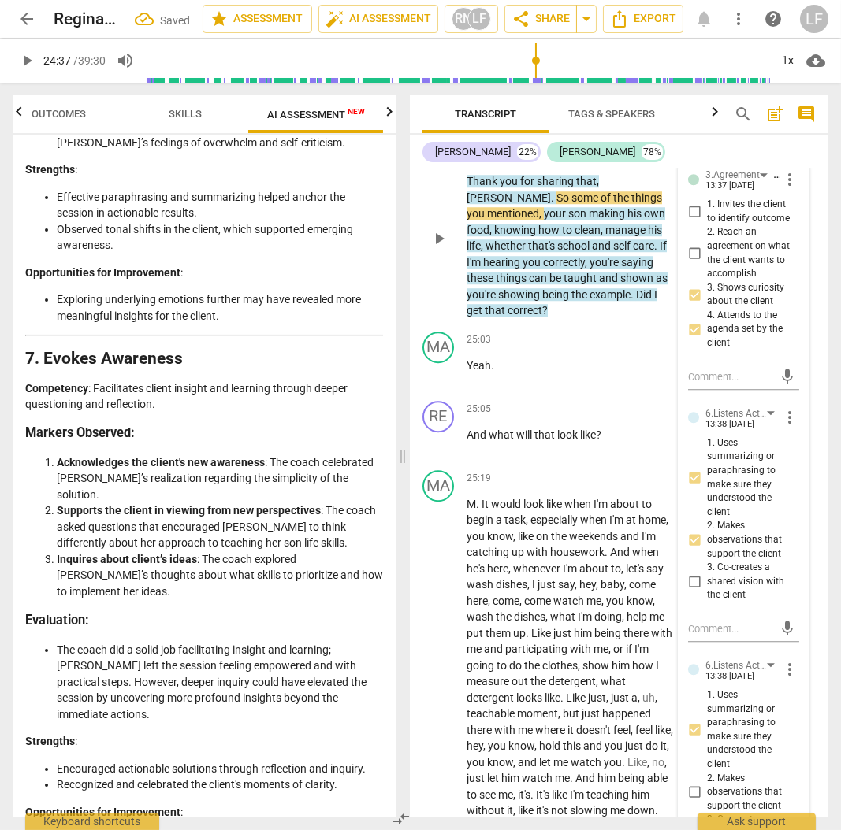
scroll to position [7730, 0]
click at [20, 60] on span "play_arrow" at bounding box center [26, 60] width 19 height 19
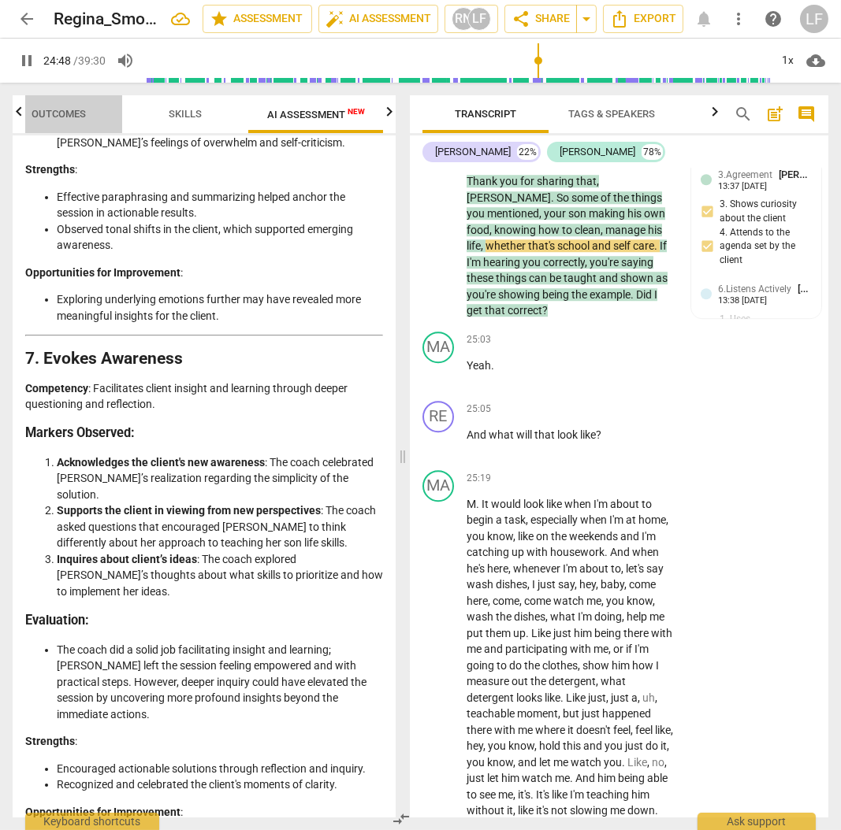
click at [47, 108] on span "Outcomes" at bounding box center [59, 114] width 54 height 12
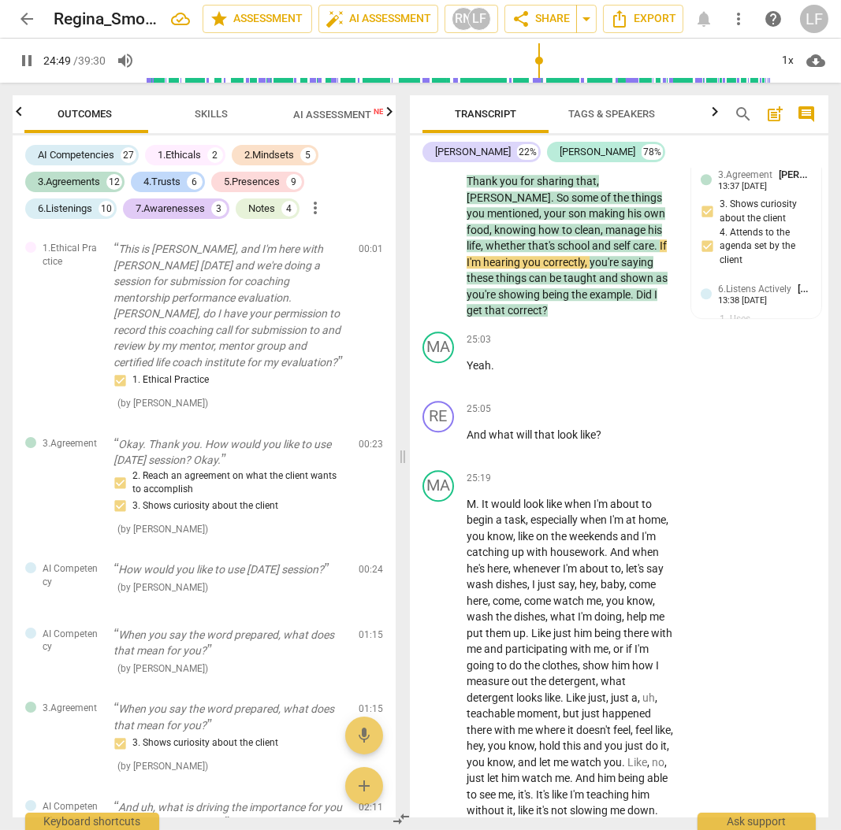
scroll to position [0, 0]
click at [325, 112] on span "AI Assessment New" at bounding box center [345, 115] width 98 height 12
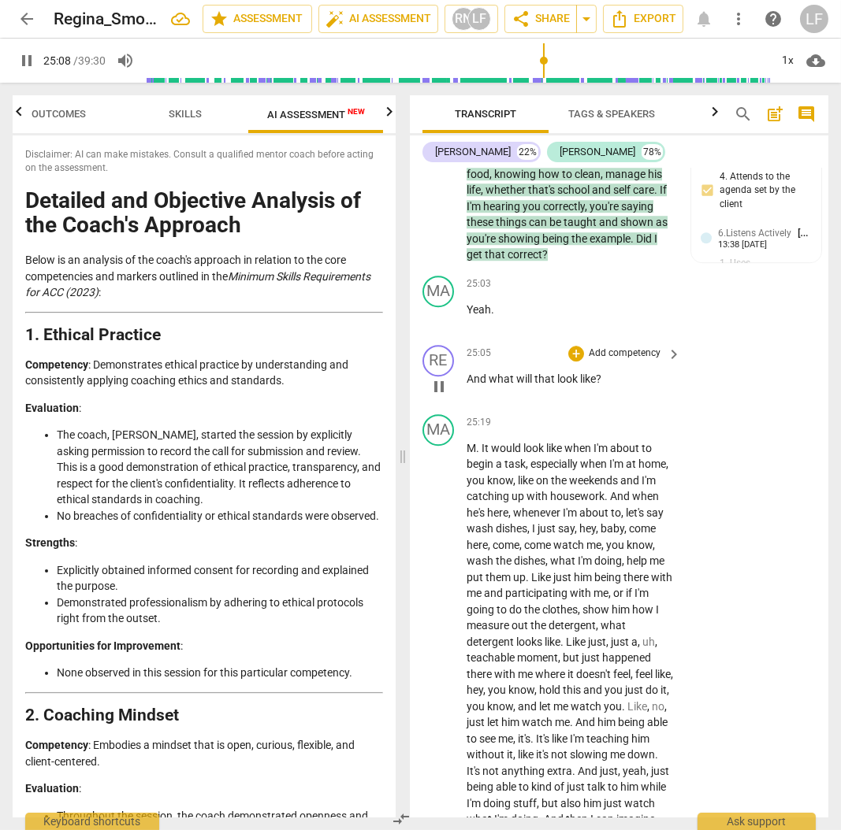
scroll to position [7835, 0]
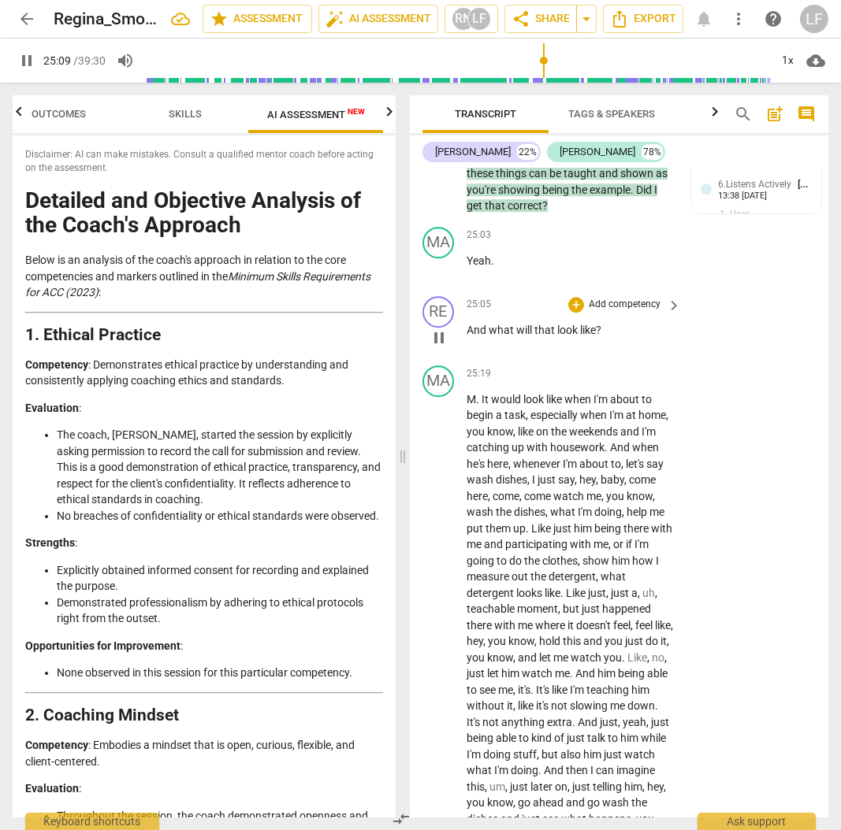
click at [621, 312] on p "Add competency" at bounding box center [624, 305] width 75 height 14
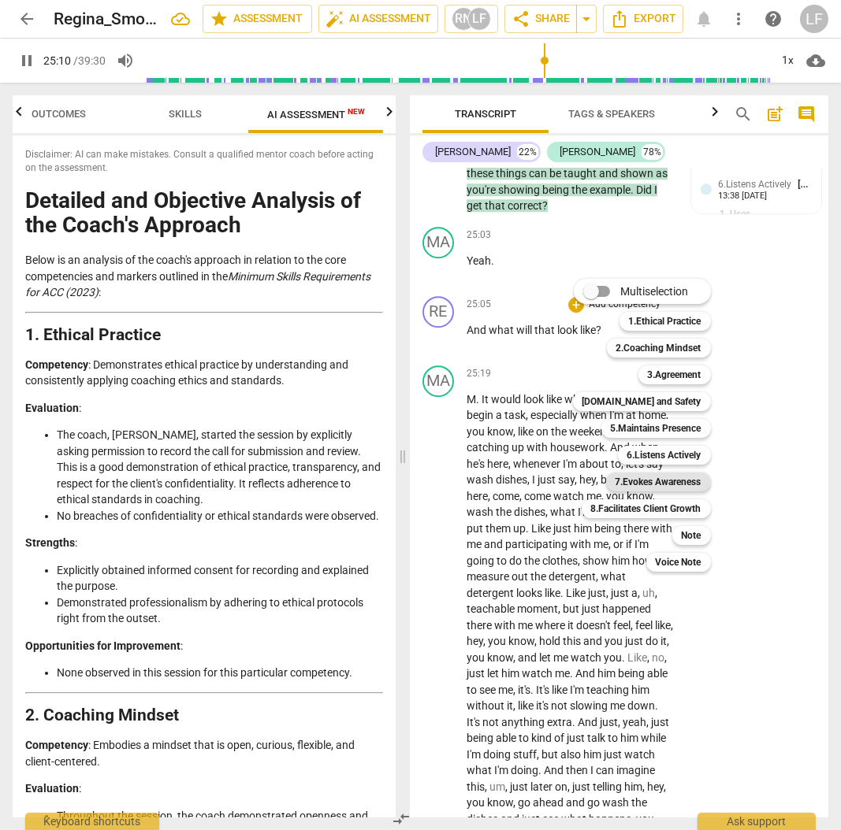
click at [640, 473] on b "7.Evokes Awareness" at bounding box center [658, 482] width 86 height 19
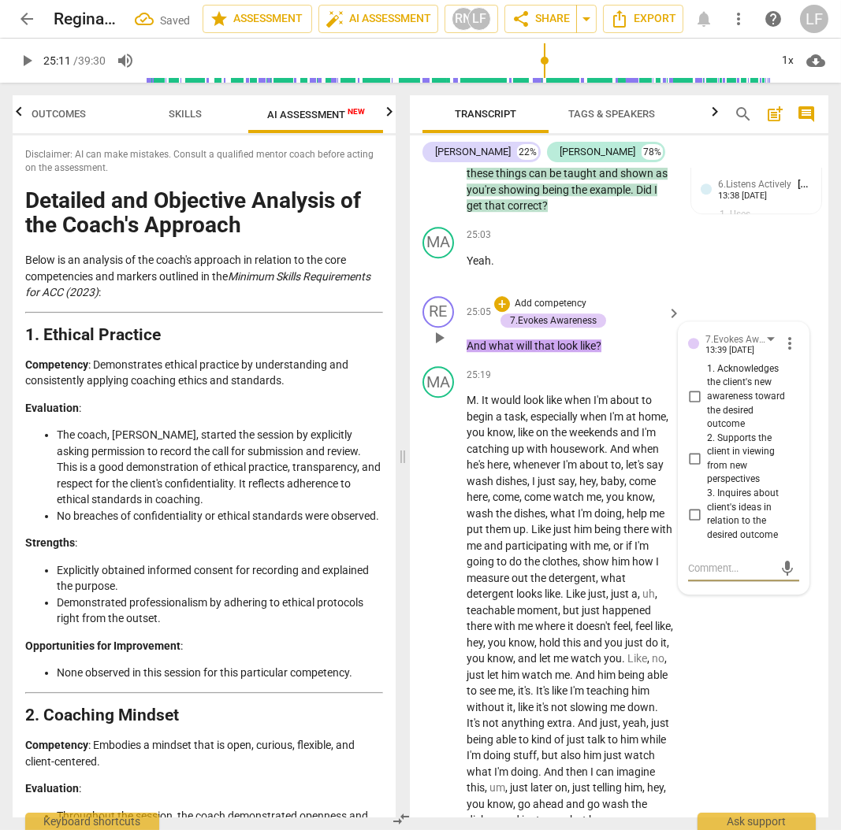
click at [693, 406] on input "1. Acknowledges the client's new awareness toward the desired outcome" at bounding box center [693, 397] width 25 height 19
click at [690, 469] on input "2. Supports the client in viewing from new perspectives" at bounding box center [693, 459] width 25 height 19
click at [688, 524] on input "3. Inquires about client's ideas in relation to the desired outcome" at bounding box center [693, 514] width 25 height 19
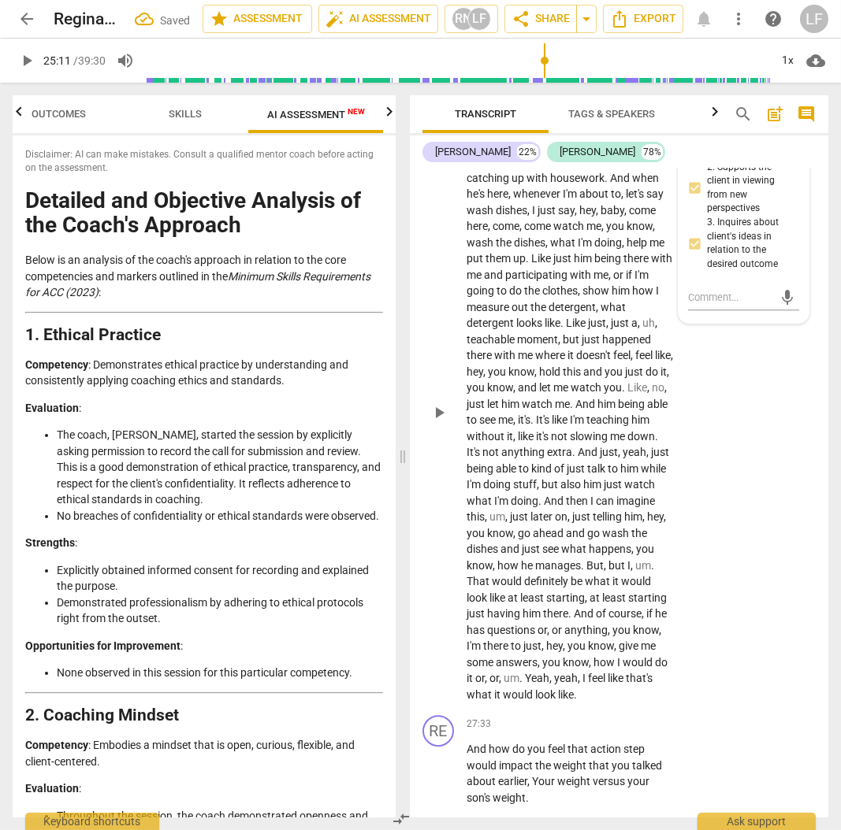
scroll to position [8203, 0]
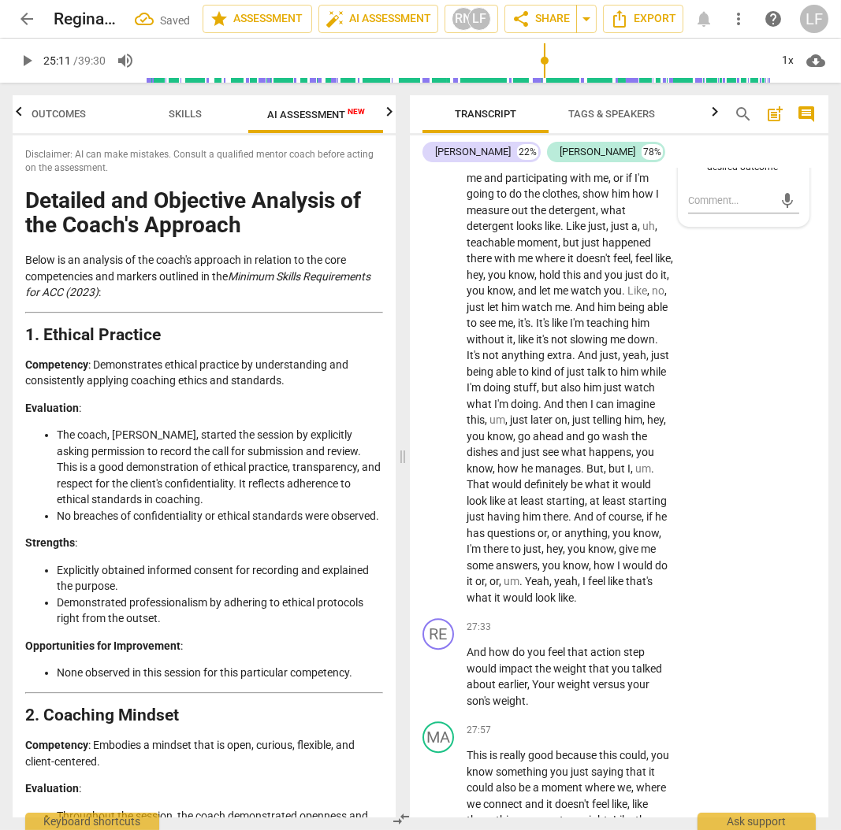
click at [19, 60] on span "play_arrow" at bounding box center [26, 60] width 19 height 19
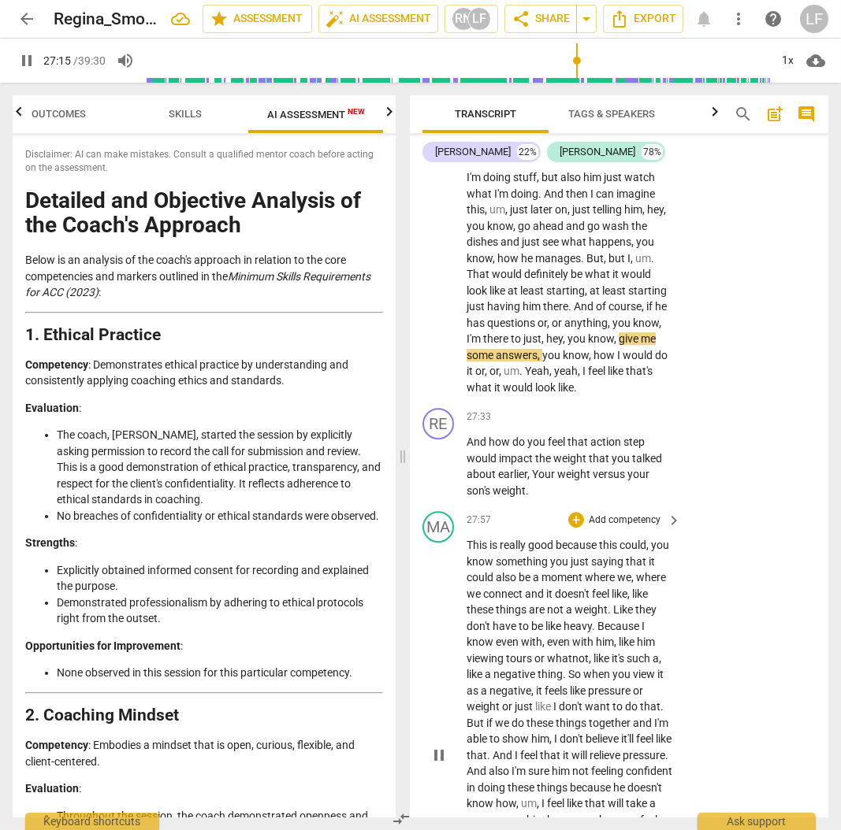
scroll to position [8496, 0]
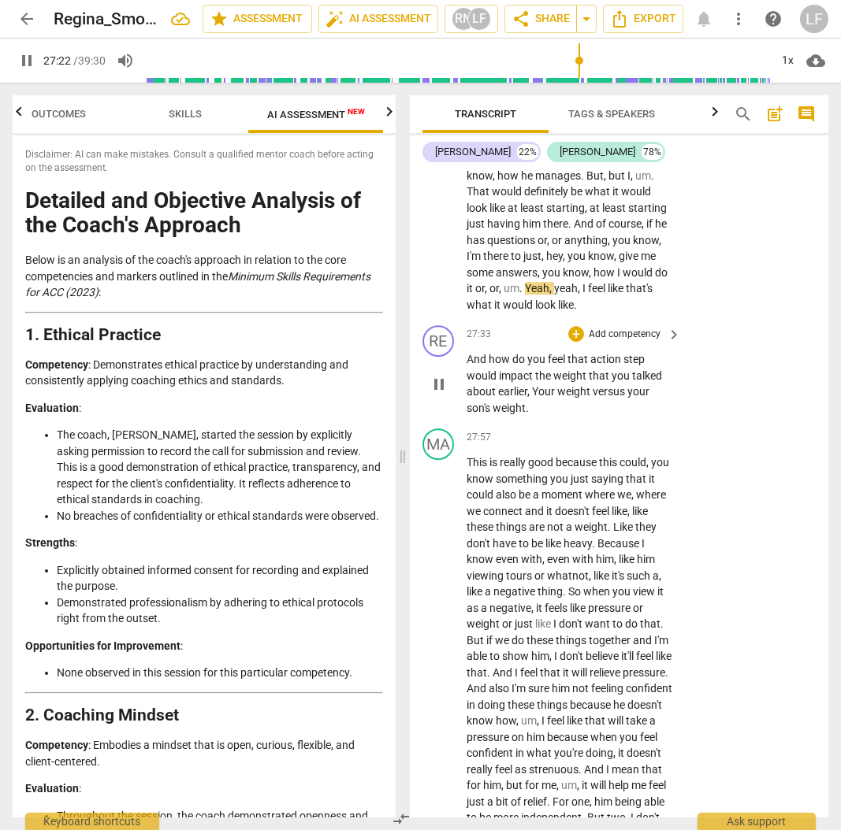
click at [618, 342] on p "Add competency" at bounding box center [624, 335] width 75 height 14
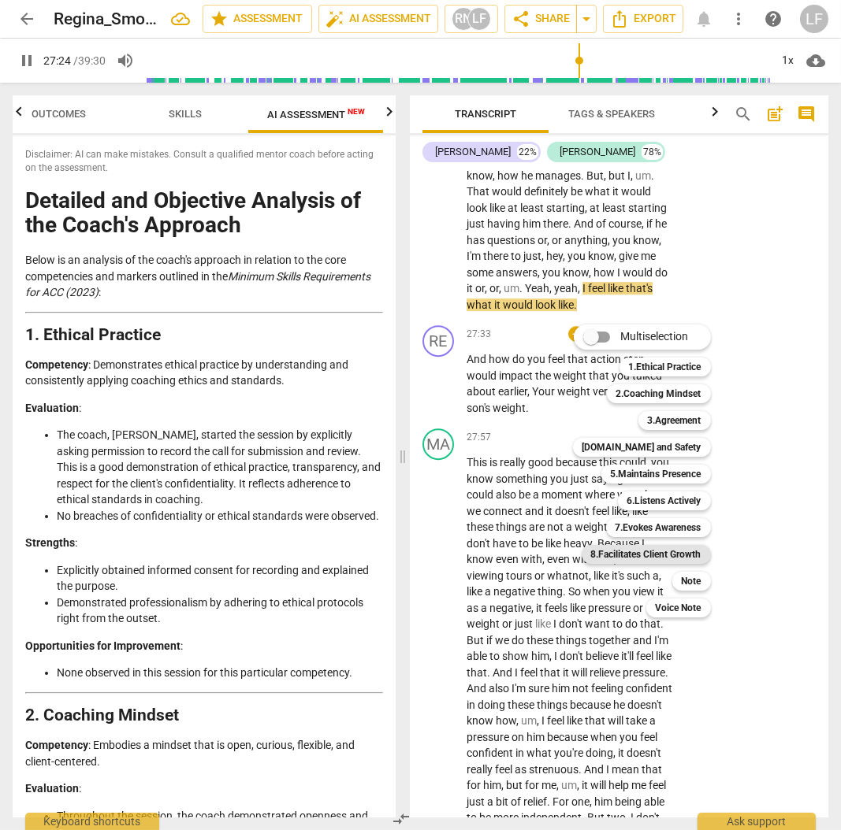
click at [675, 555] on b "8.Facilitates Client Growth" at bounding box center [646, 554] width 110 height 19
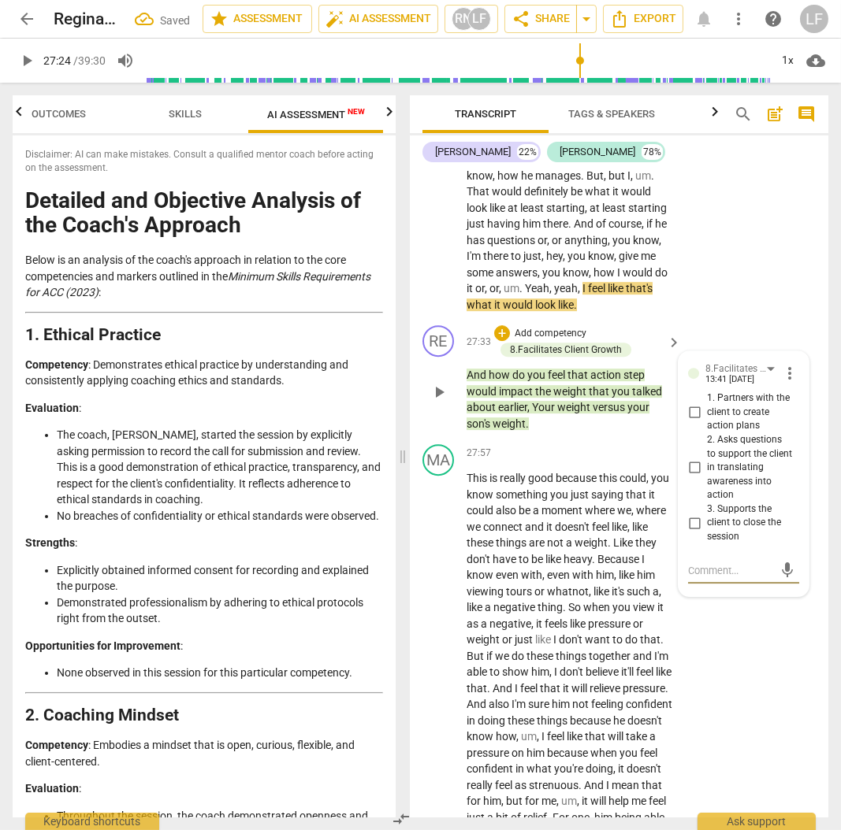
click at [695, 422] on input "1. Partners with the client to create action plans" at bounding box center [693, 412] width 25 height 19
click at [694, 477] on input "2. Asks questions to support the client in translating awareness into action" at bounding box center [693, 467] width 25 height 19
click at [27, 64] on span "play_arrow" at bounding box center [26, 60] width 19 height 19
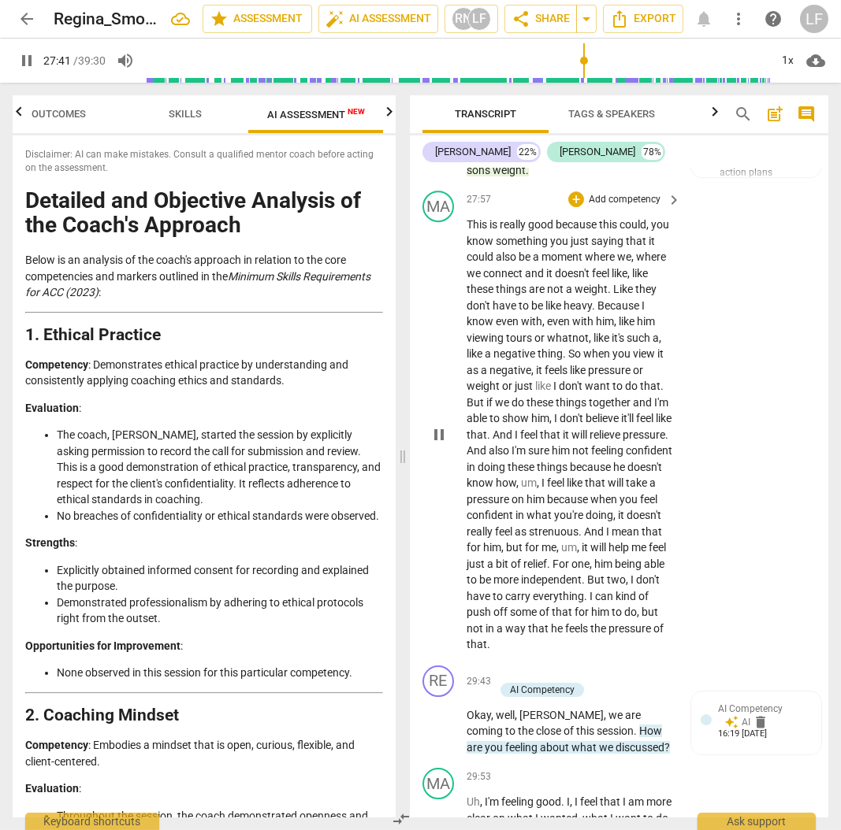
scroll to position [8759, 0]
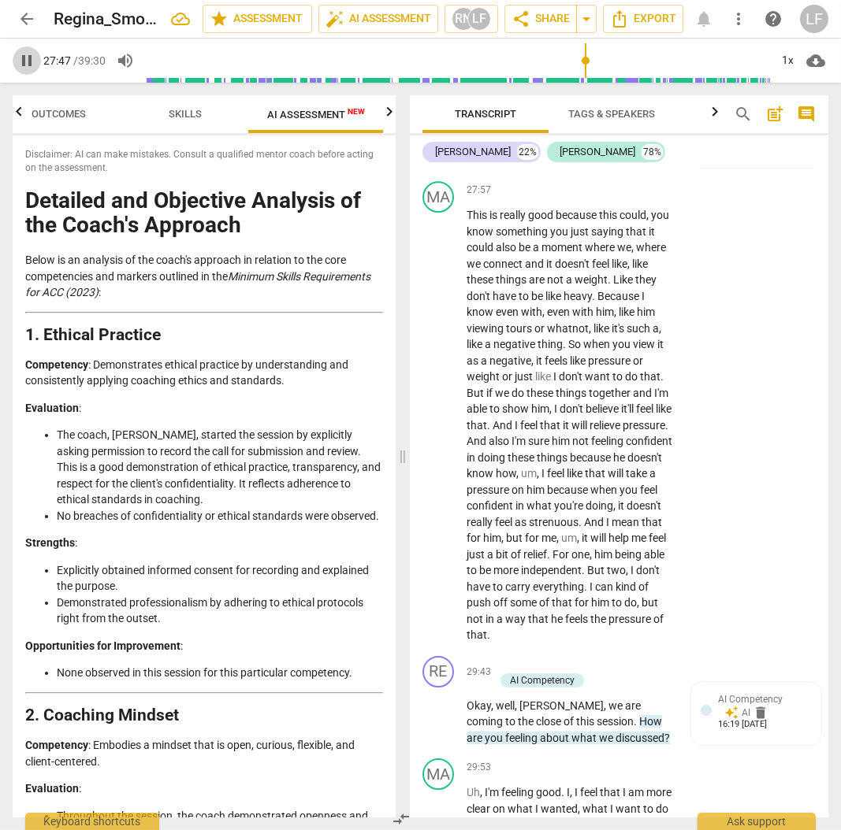
click at [28, 58] on span "pause" at bounding box center [26, 60] width 19 height 19
click at [563, 78] on p "Add competency" at bounding box center [550, 71] width 75 height 14
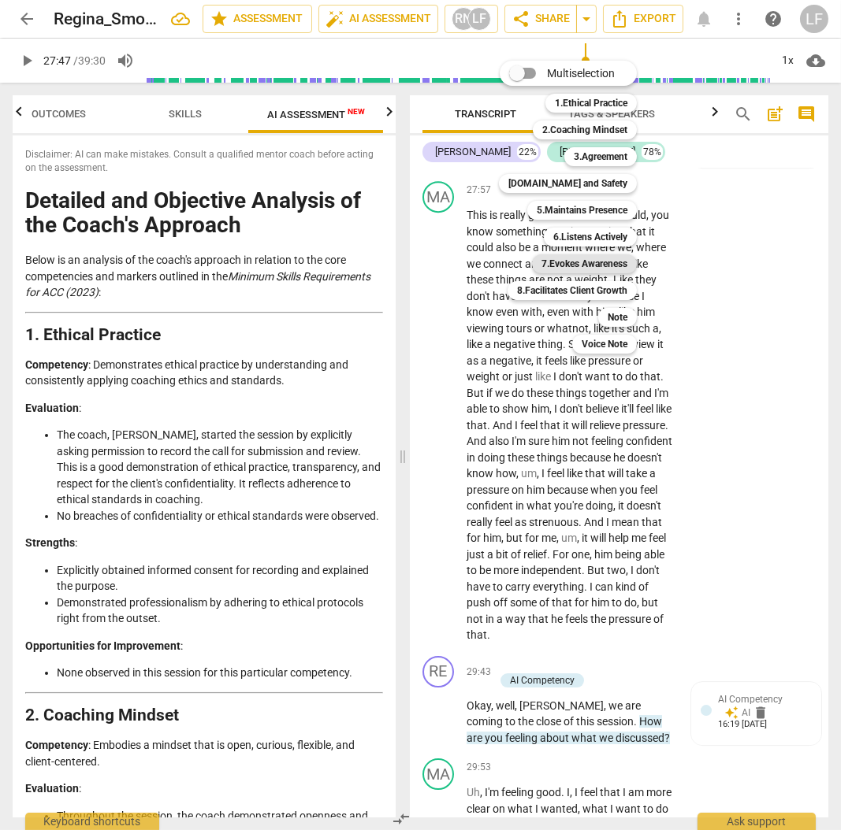
click at [592, 258] on b "7.Evokes Awareness" at bounding box center [584, 263] width 86 height 19
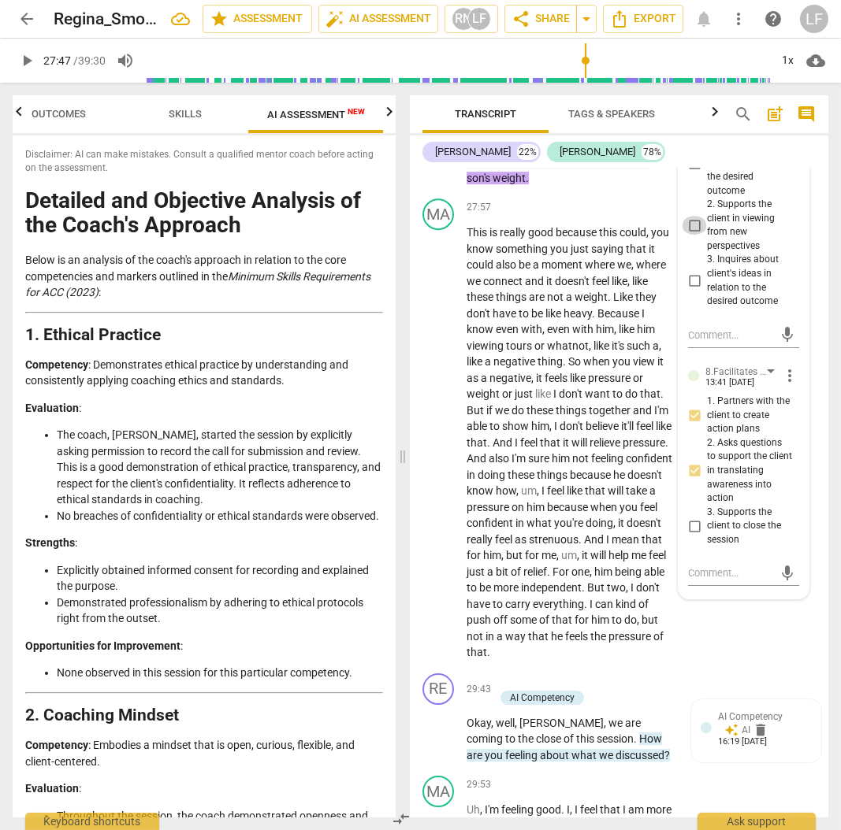
click at [685, 235] on input "2. Supports the client in viewing from new perspectives" at bounding box center [693, 225] width 25 height 19
click at [688, 173] on input "1. Acknowledges the client's new awareness toward the desired outcome" at bounding box center [693, 163] width 25 height 19
click at [540, 78] on p "Add competency" at bounding box center [550, 71] width 75 height 14
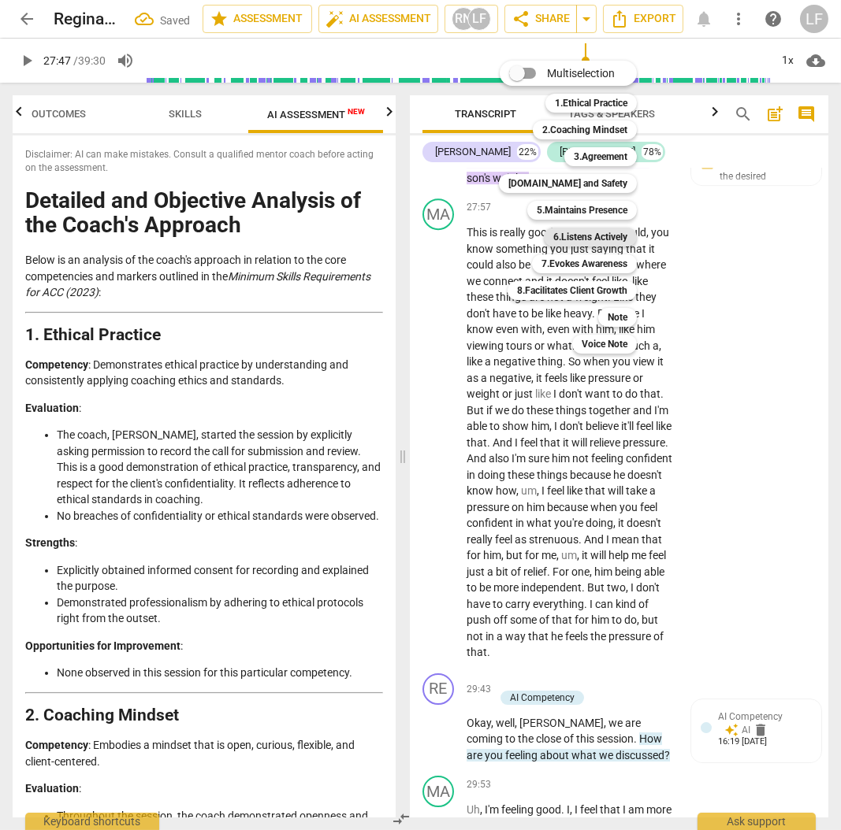
click at [590, 234] on b "6.Listens Actively" at bounding box center [590, 237] width 74 height 19
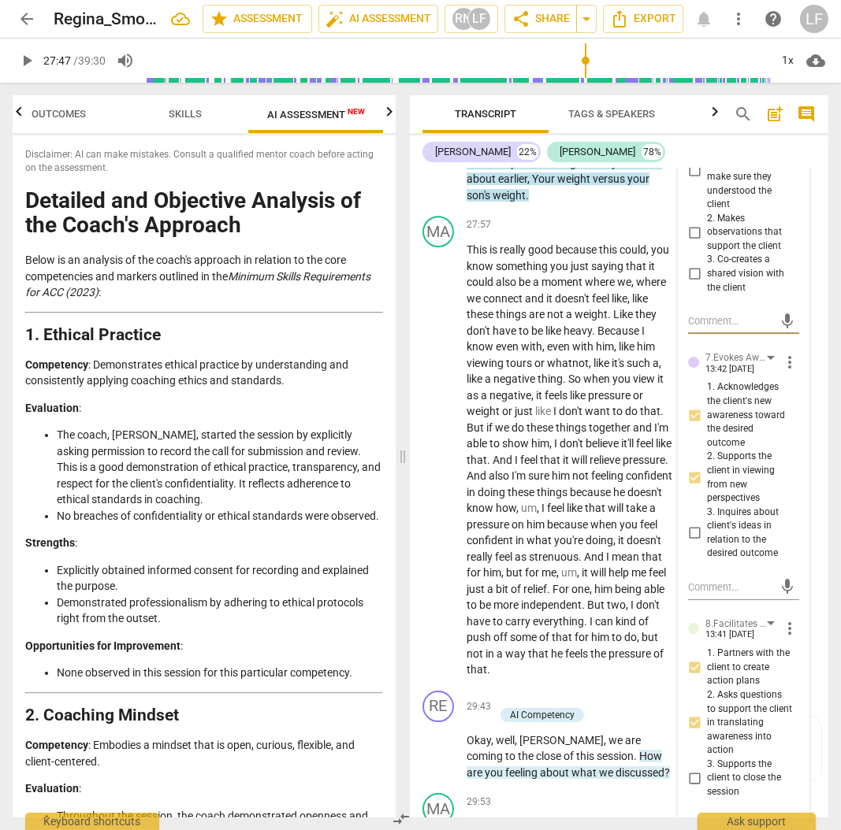
click at [689, 242] on input "2. Makes observations that support the client" at bounding box center [693, 232] width 25 height 19
click at [697, 284] on input "3. Co-creates a shared vision with the client" at bounding box center [693, 274] width 25 height 19
click at [25, 60] on span "play_arrow" at bounding box center [26, 60] width 19 height 19
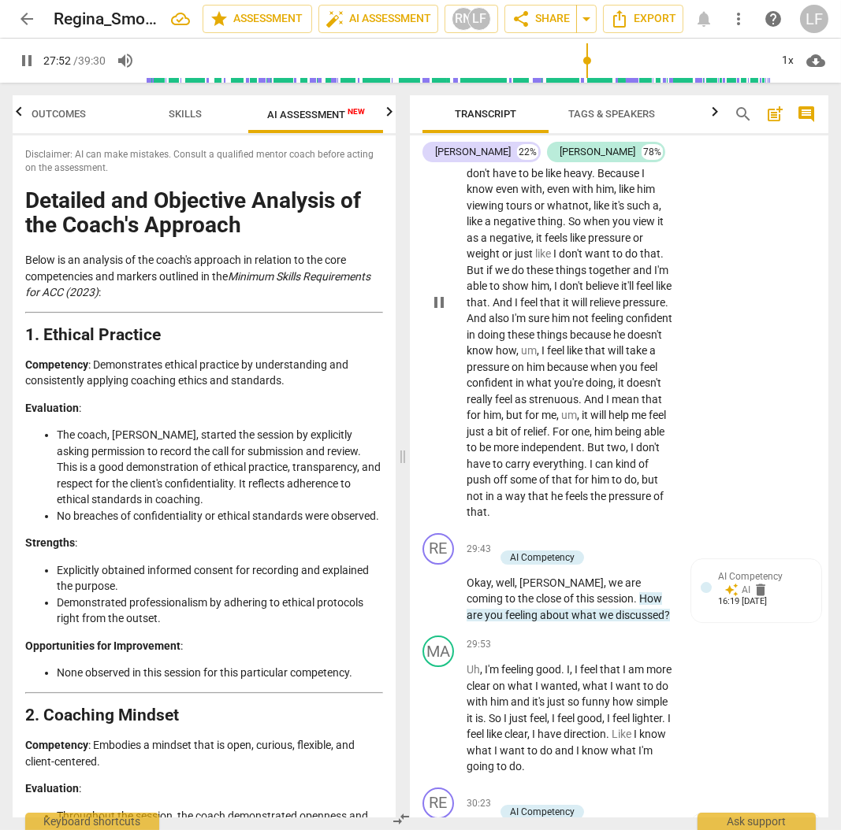
scroll to position [8916, 0]
click at [514, 212] on span "tours" at bounding box center [520, 205] width 28 height 13
click at [508, 212] on span "tours" at bounding box center [520, 205] width 28 height 13
drag, startPoint x: 511, startPoint y: 340, endPoint x: 514, endPoint y: 359, distance: 19.1
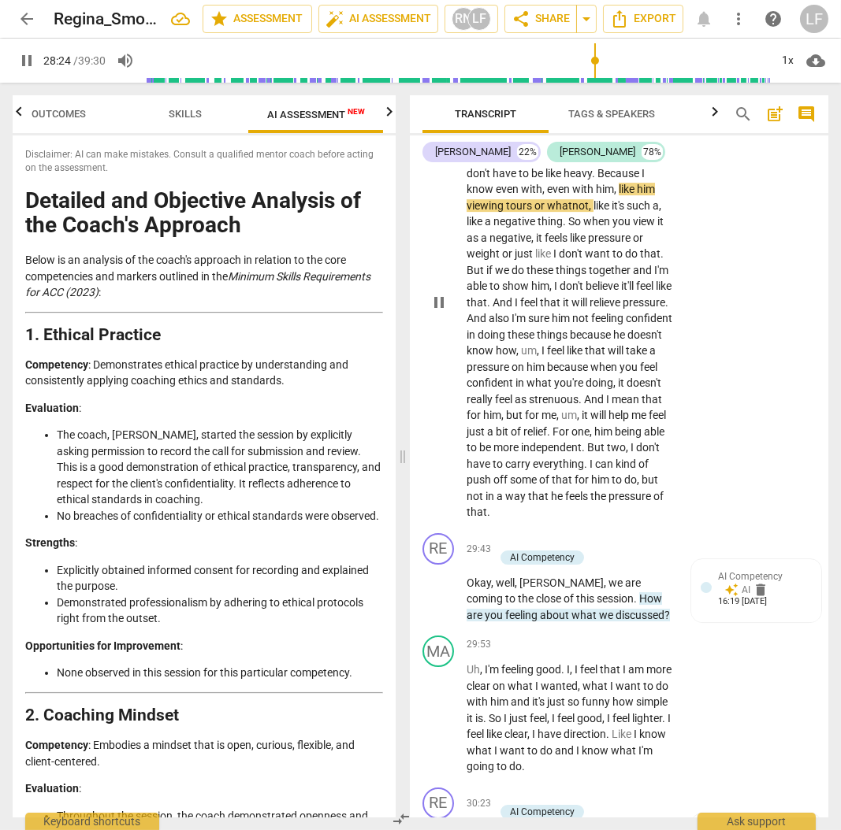
click at [512, 353] on p "This is really good because this could , you know something you just saying tha…" at bounding box center [569, 302] width 206 height 436
click at [760, 445] on div "MA play_arrow pause 27:57 + Add competency keyboard_arrow_right This is really …" at bounding box center [619, 289] width 418 height 475
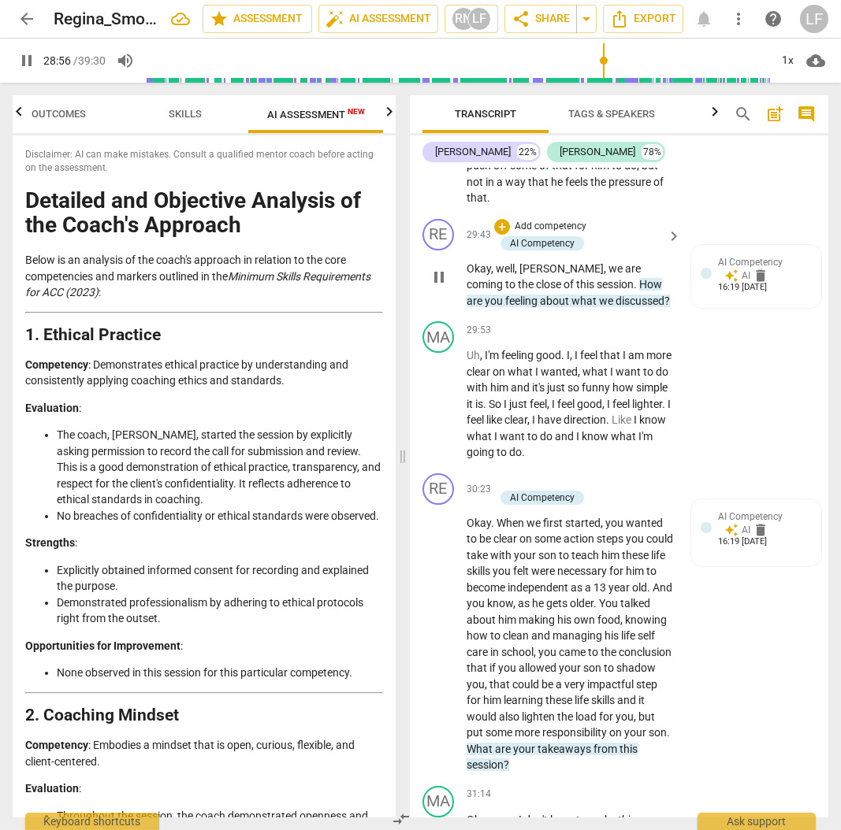
scroll to position [9231, 0]
click at [585, 251] on div "+ Add competency AI Competency" at bounding box center [578, 234] width 168 height 33
click at [534, 233] on p "Add competency" at bounding box center [550, 226] width 75 height 14
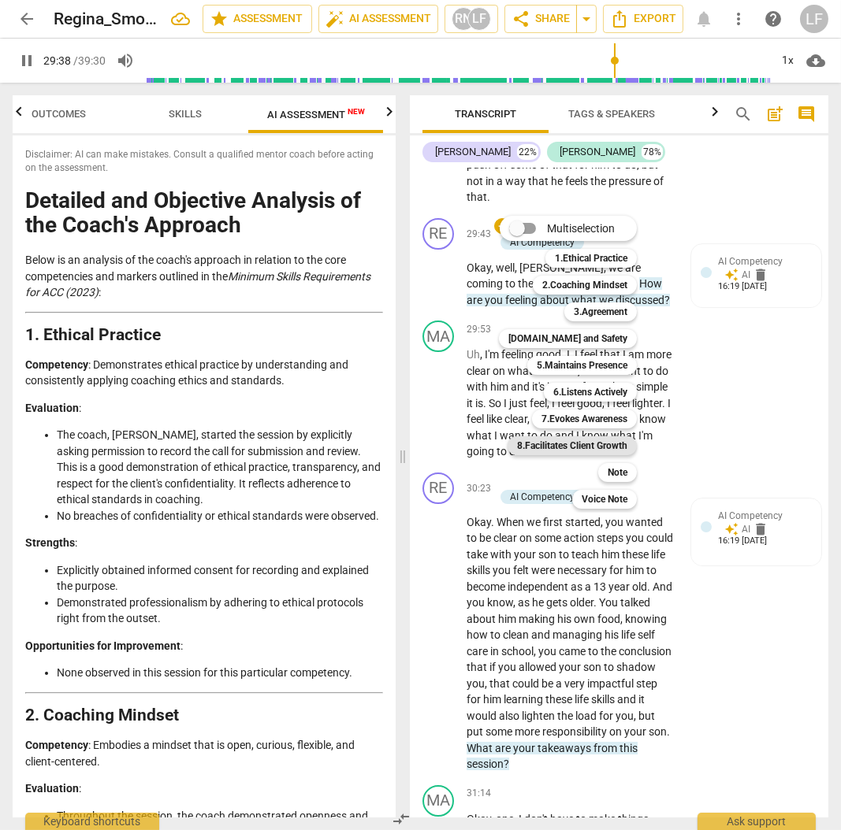
click at [568, 447] on b "8.Facilitates Client Growth" at bounding box center [572, 445] width 110 height 19
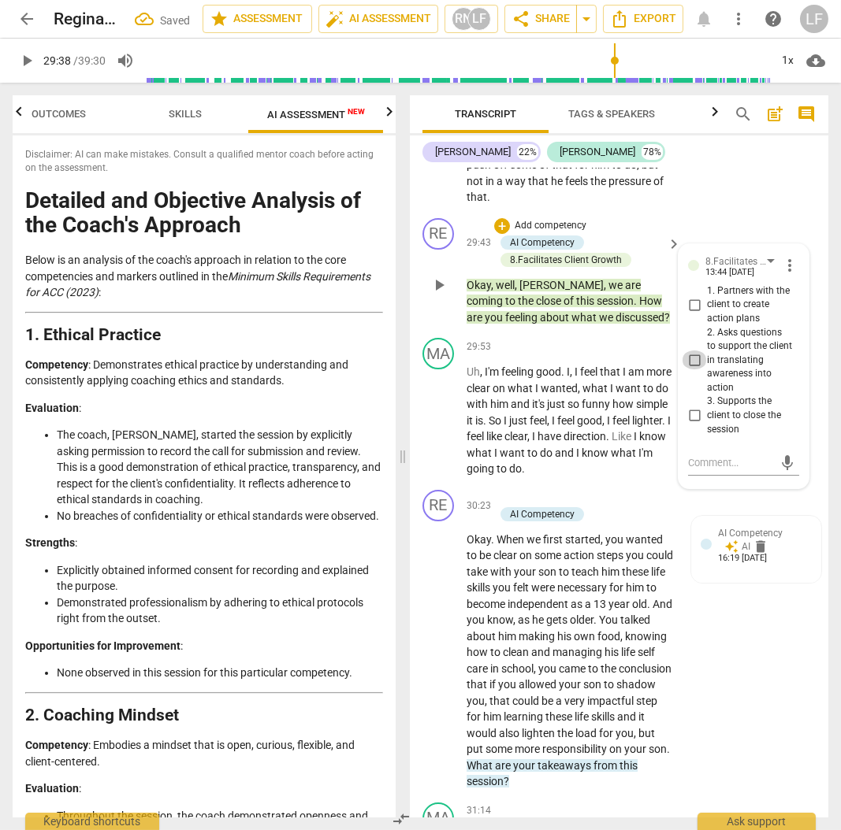
click at [691, 369] on input "2. Asks questions to support the client in translating awareness into action" at bounding box center [693, 360] width 25 height 19
click at [695, 425] on input "3. Supports the client to close the session" at bounding box center [693, 415] width 25 height 19
click at [13, 57] on span "play_arrow" at bounding box center [27, 60] width 28 height 19
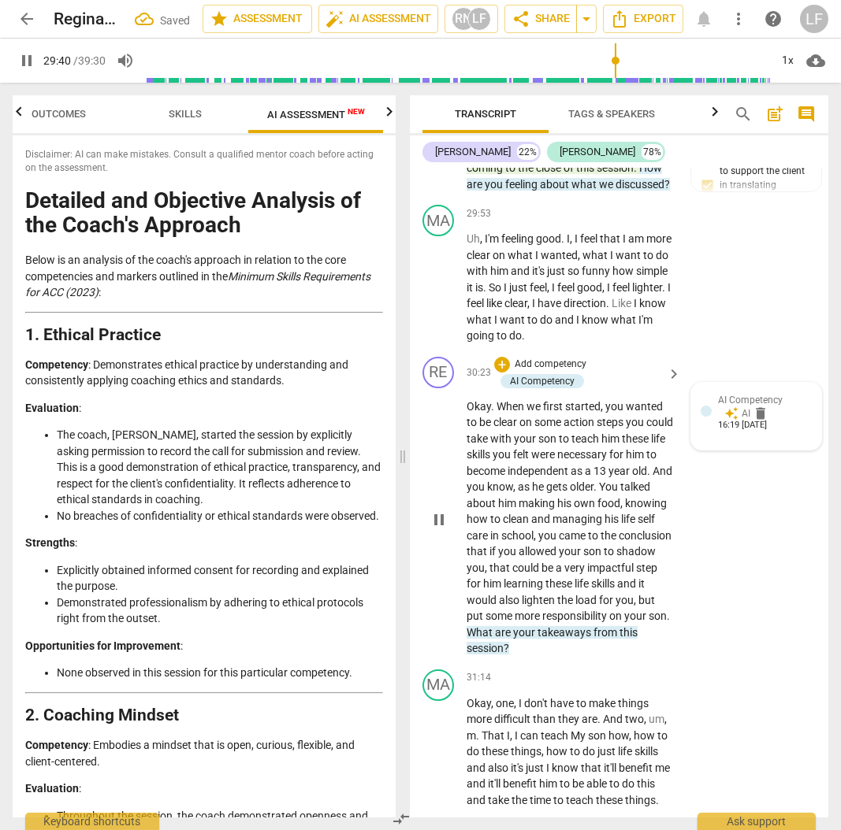
scroll to position [9389, 0]
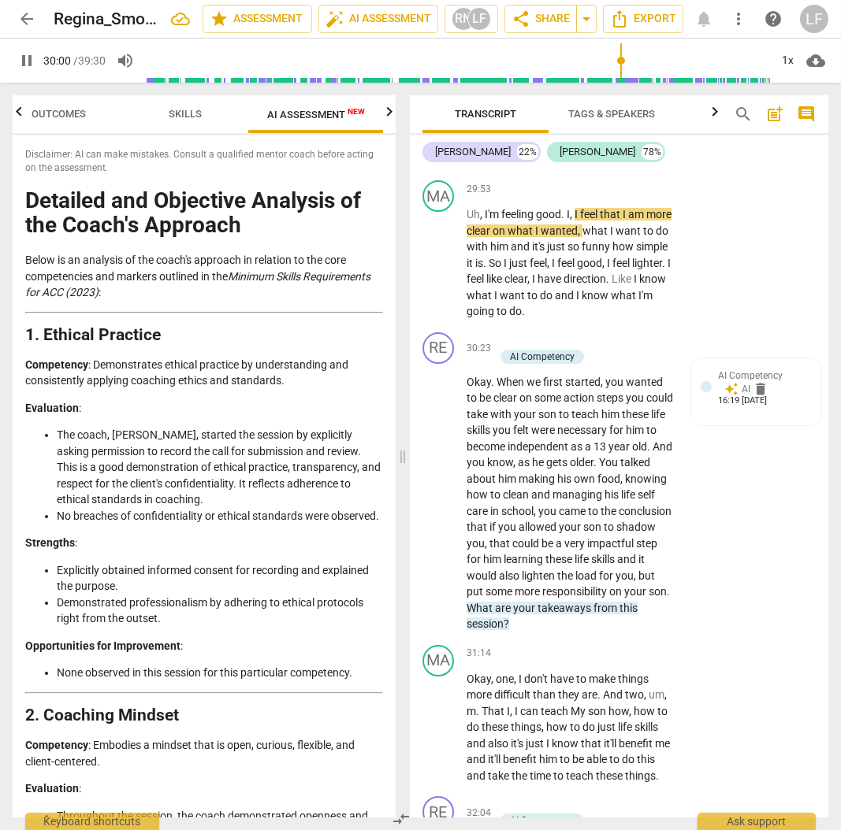
click at [19, 53] on span "pause" at bounding box center [26, 60] width 19 height 19
click at [28, 65] on span "play_arrow" at bounding box center [26, 60] width 19 height 19
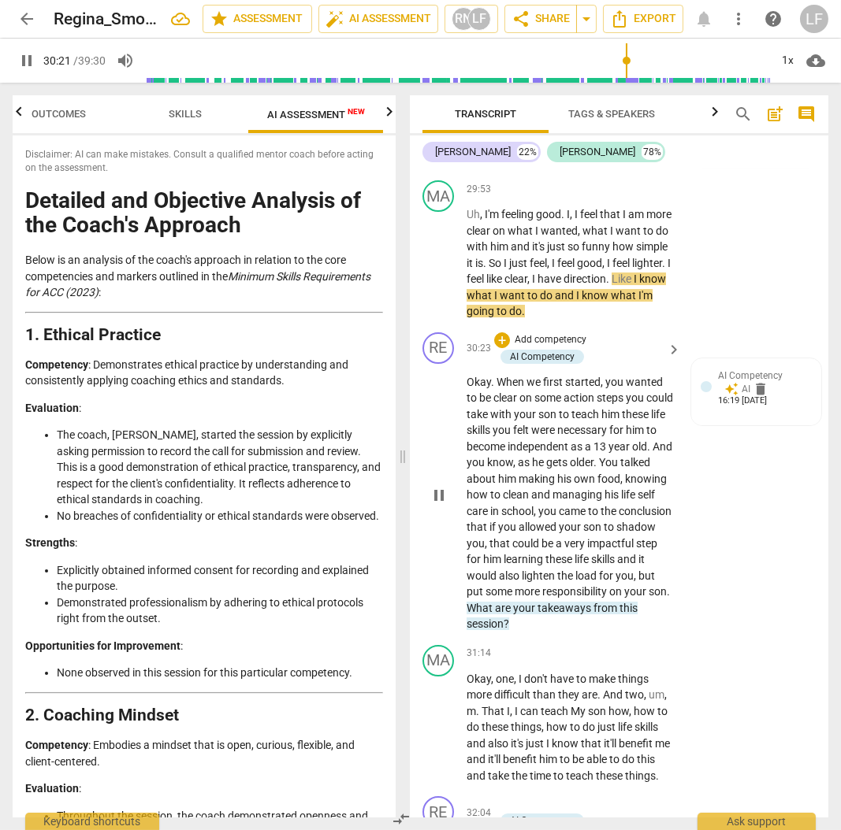
click at [553, 347] on p "Add competency" at bounding box center [550, 340] width 75 height 14
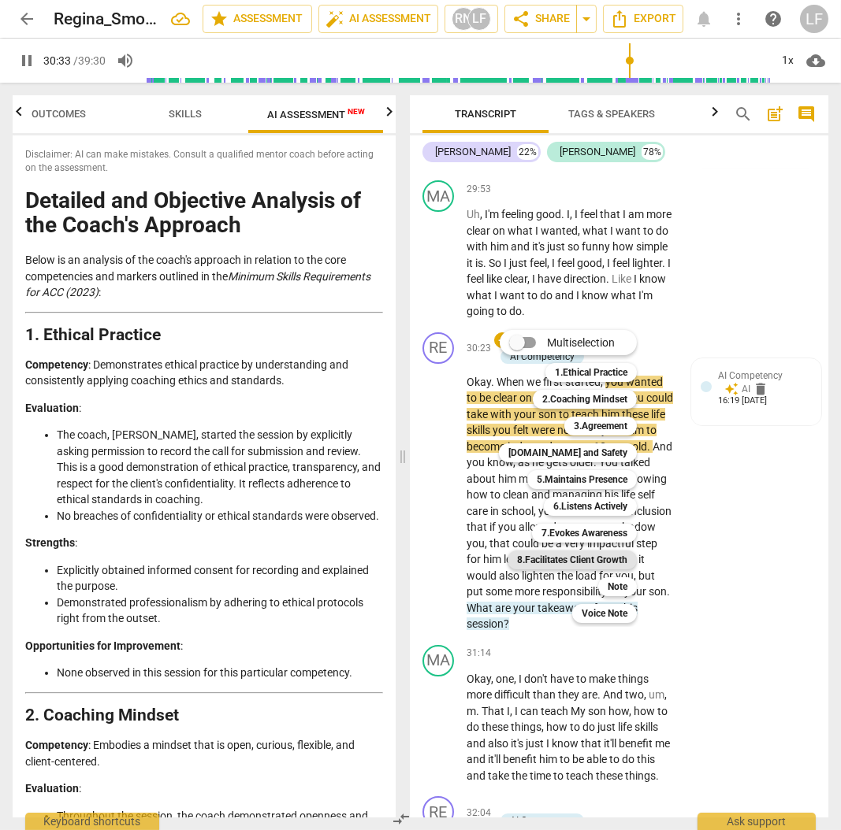
click at [568, 562] on b "8.Facilitates Client Growth" at bounding box center [572, 560] width 110 height 19
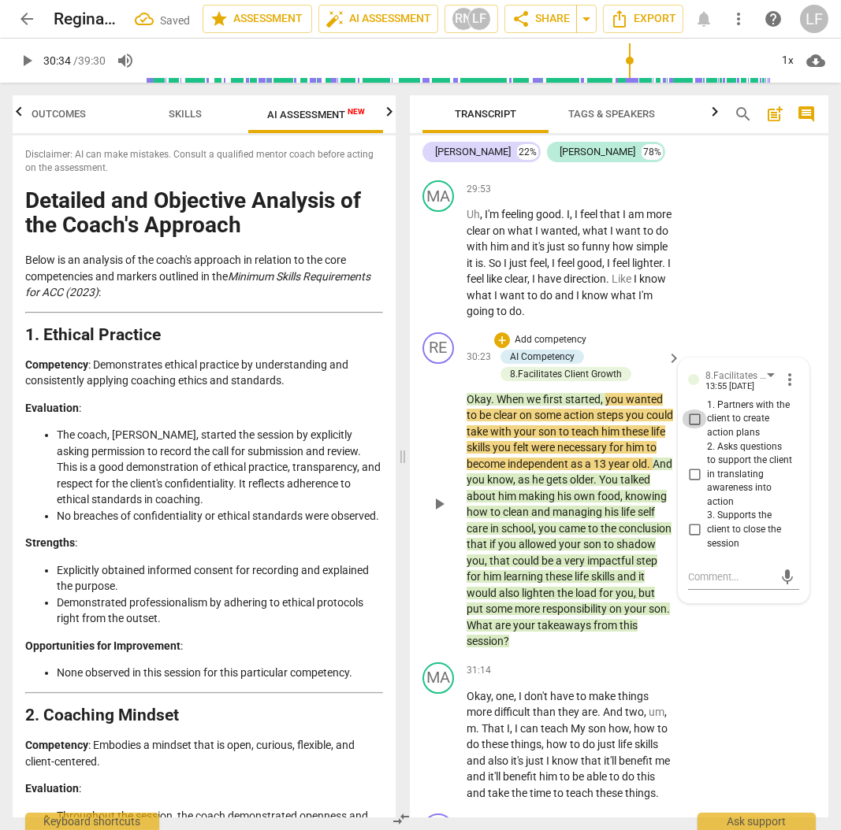
click at [689, 429] on input "1. Partners with the client to create action plans" at bounding box center [693, 419] width 25 height 19
click at [693, 484] on input "2. Asks questions to support the client in translating awareness into action" at bounding box center [693, 474] width 25 height 19
click at [24, 61] on span "play_arrow" at bounding box center [26, 60] width 19 height 19
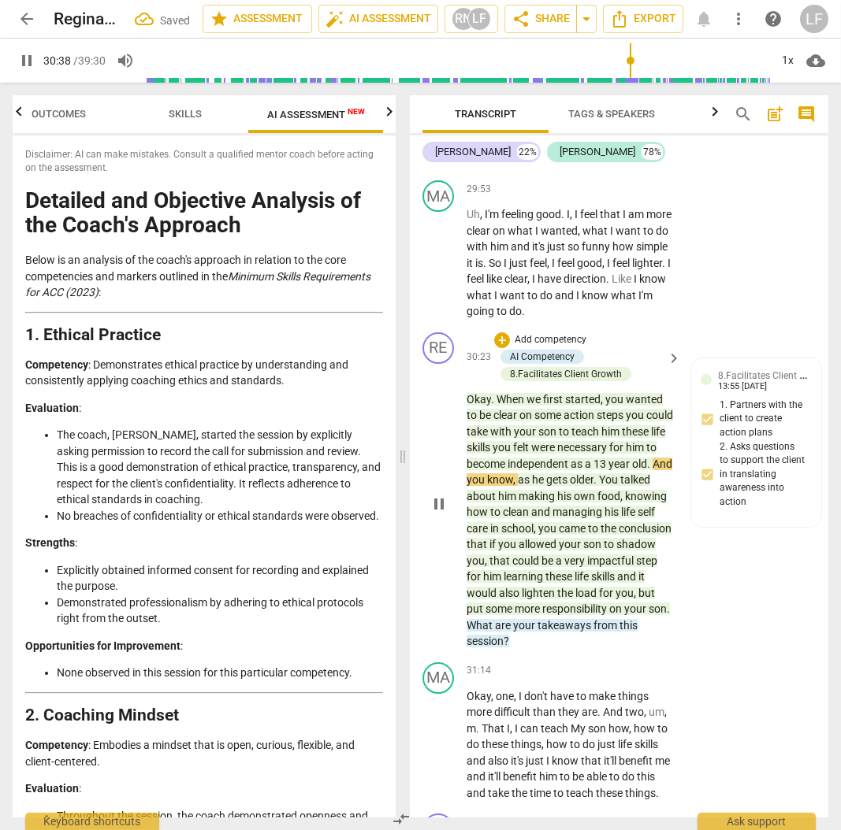
click at [572, 347] on p "Add competency" at bounding box center [550, 340] width 75 height 14
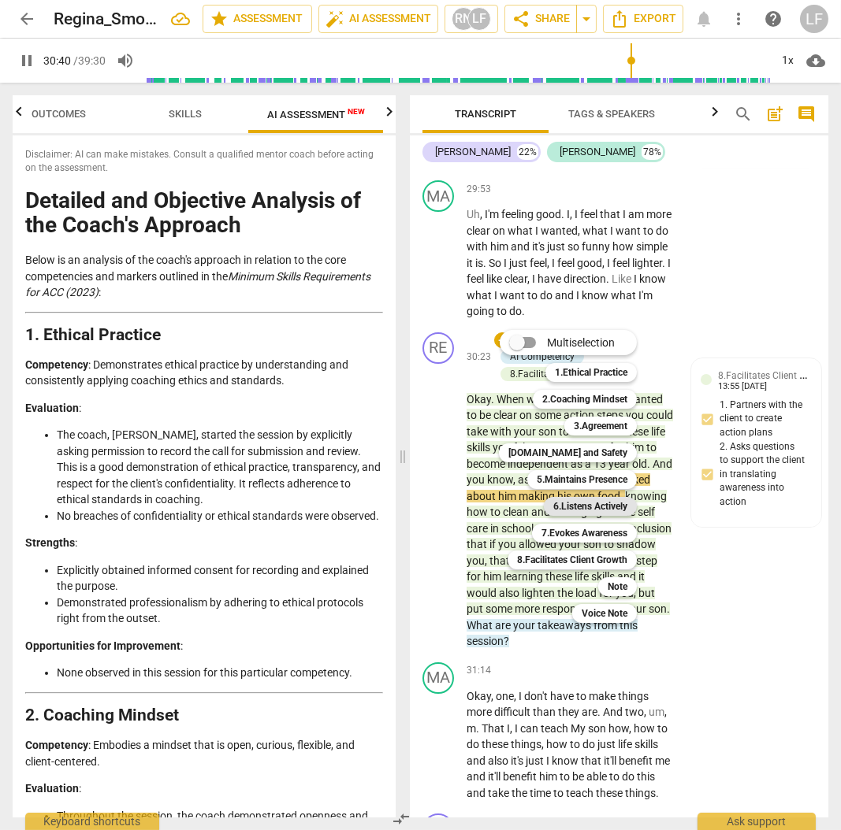
click at [603, 507] on b "6.Listens Actively" at bounding box center [590, 506] width 74 height 19
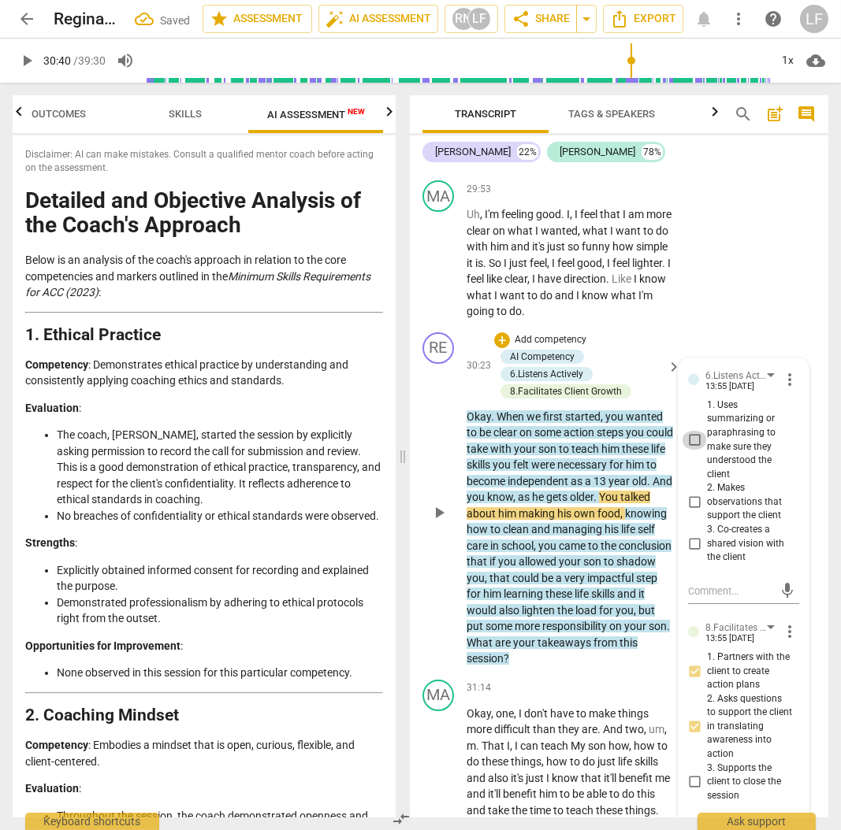
click at [694, 450] on input "1. Uses summarizing or paraphrasing to make sure they understood the client" at bounding box center [693, 440] width 25 height 19
click at [686, 512] on input "2. Makes observations that support the client" at bounding box center [693, 502] width 25 height 19
click at [691, 553] on input "3. Co-creates a shared vision with the client" at bounding box center [693, 543] width 25 height 19
click at [24, 66] on span "play_arrow" at bounding box center [26, 60] width 19 height 19
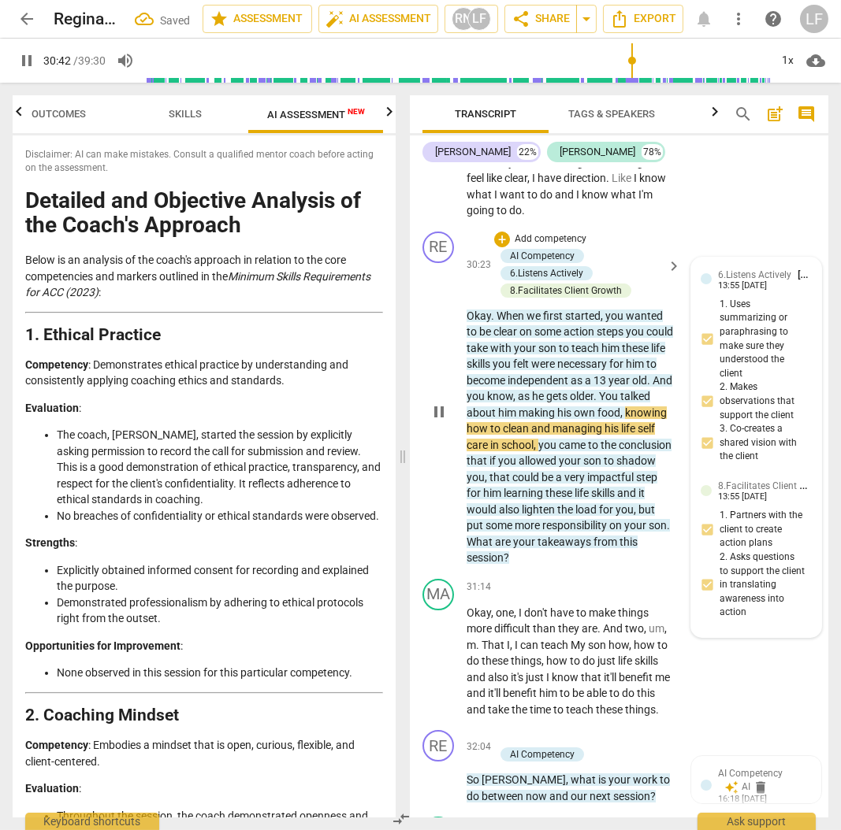
scroll to position [9494, 0]
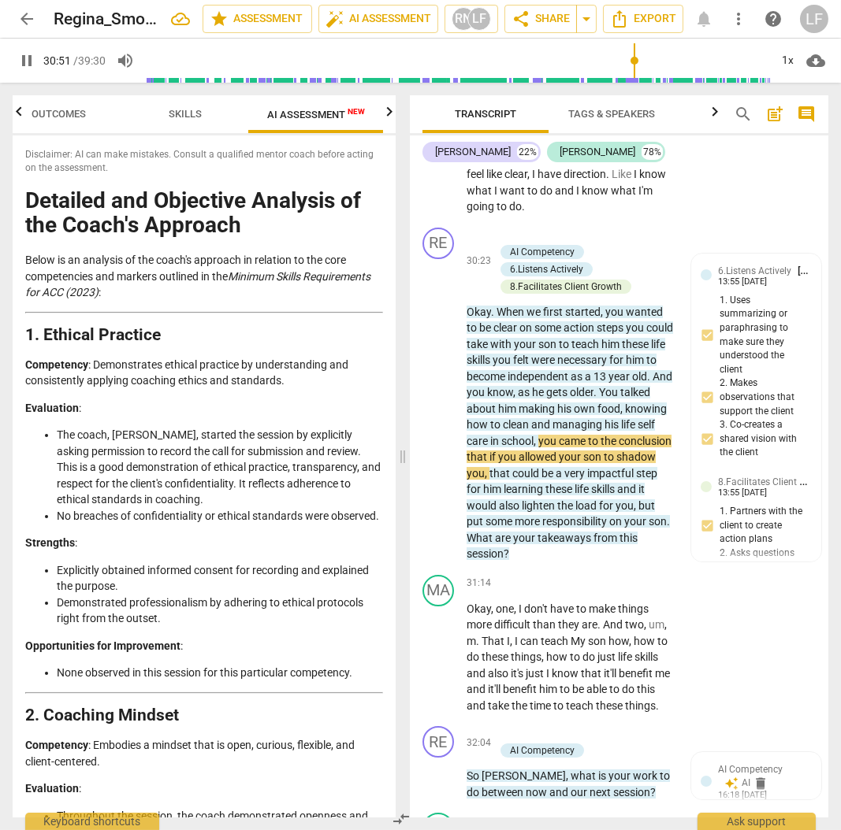
click at [183, 111] on span "Skills" at bounding box center [185, 114] width 33 height 12
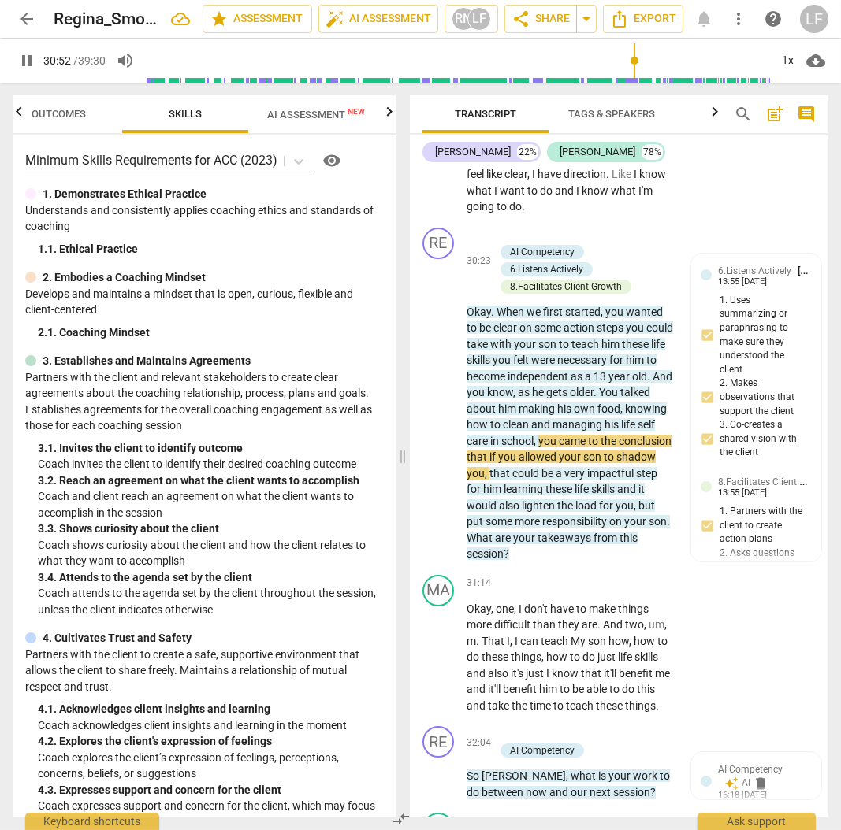
click at [57, 119] on span "Outcomes" at bounding box center [59, 114] width 54 height 12
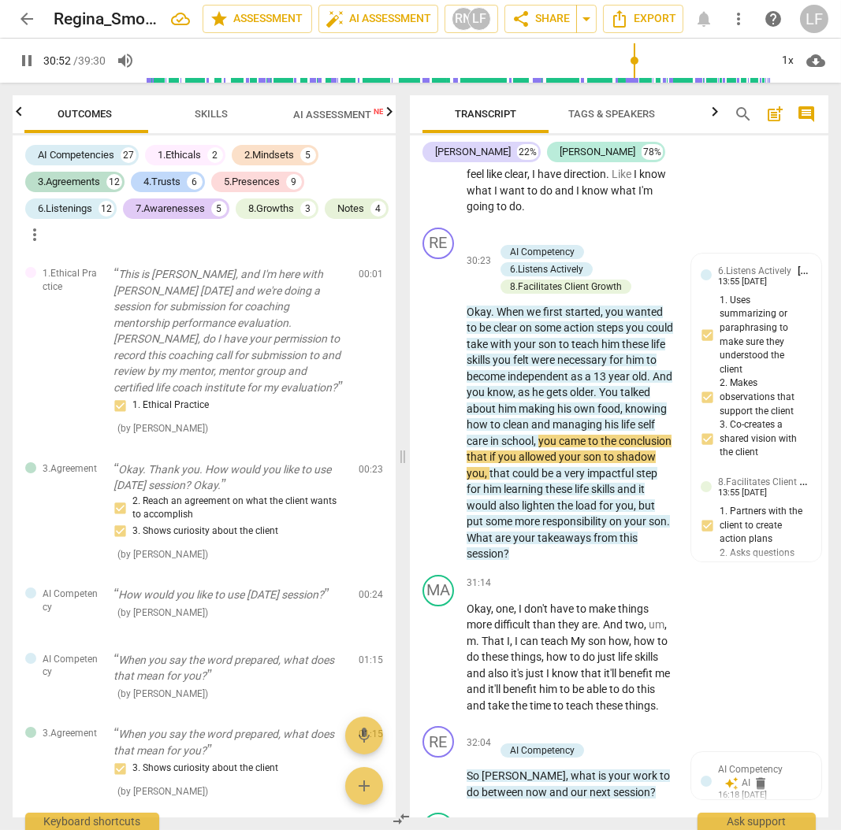
scroll to position [0, 0]
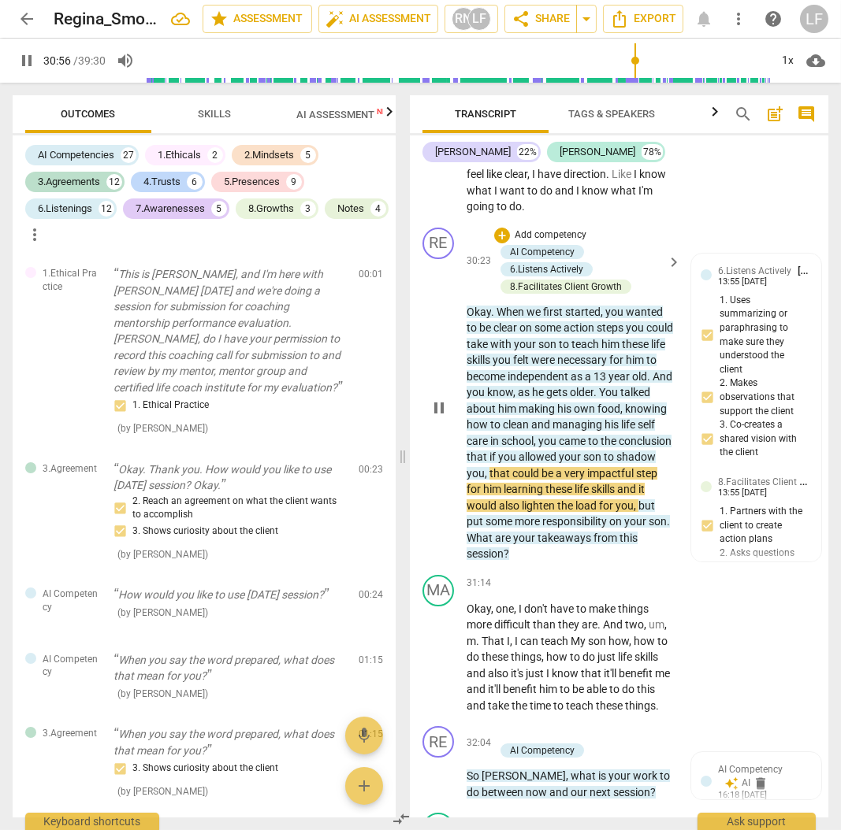
click at [551, 243] on p "Add competency" at bounding box center [550, 235] width 75 height 14
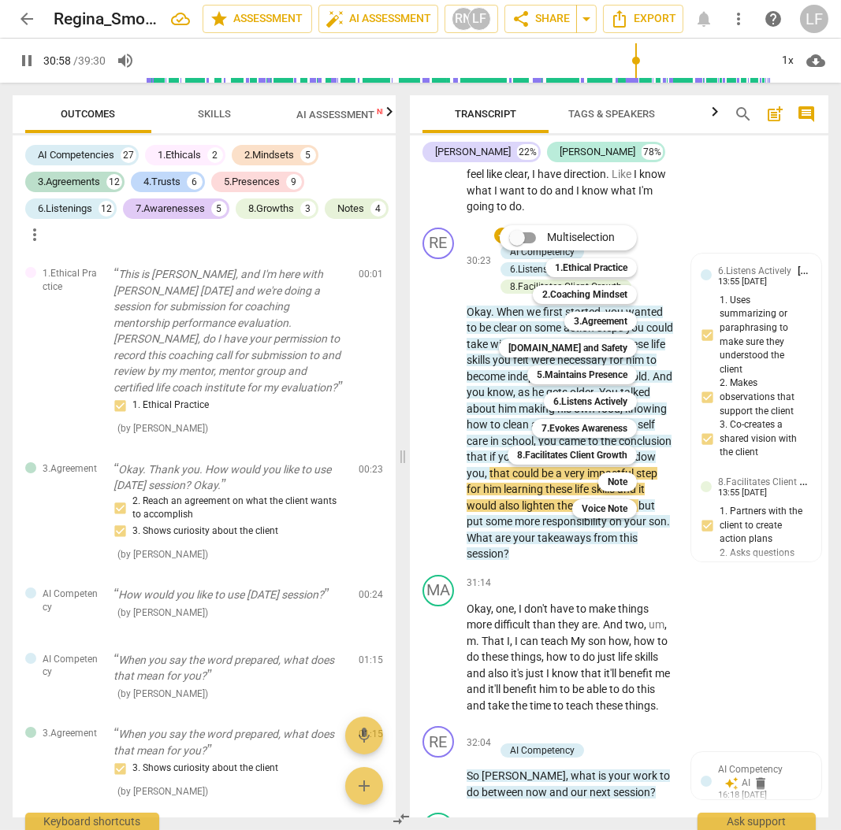
drag, startPoint x: 578, startPoint y: 263, endPoint x: 666, endPoint y: 284, distance: 89.8
click at [578, 265] on b "1.Ethical Practice" at bounding box center [591, 267] width 72 height 19
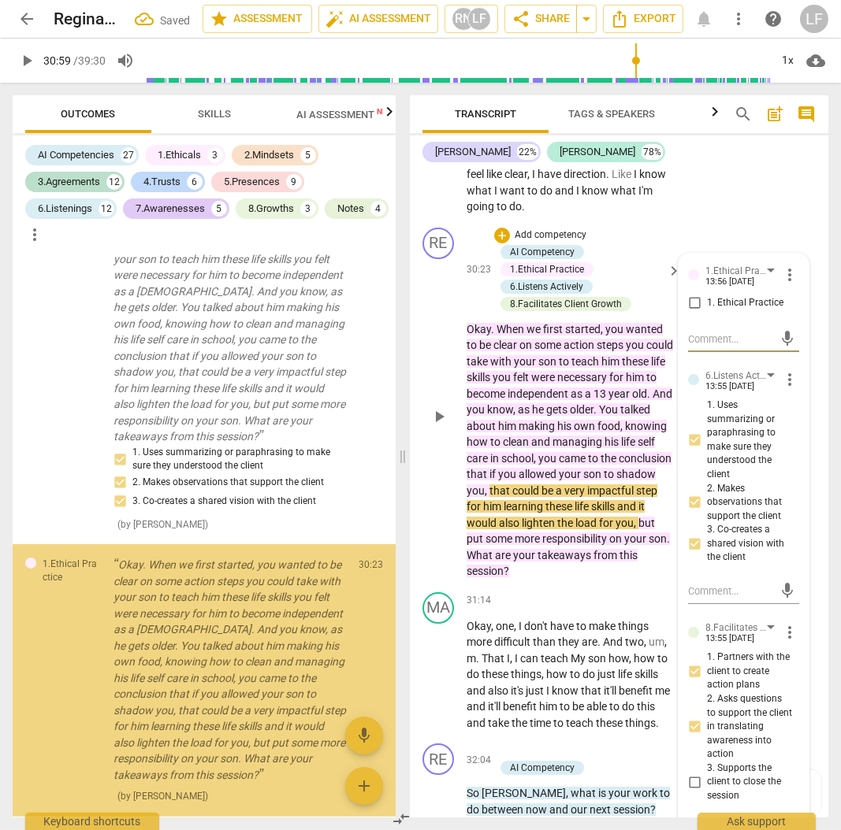
click at [691, 313] on input "1. Ethical Practice" at bounding box center [693, 303] width 25 height 19
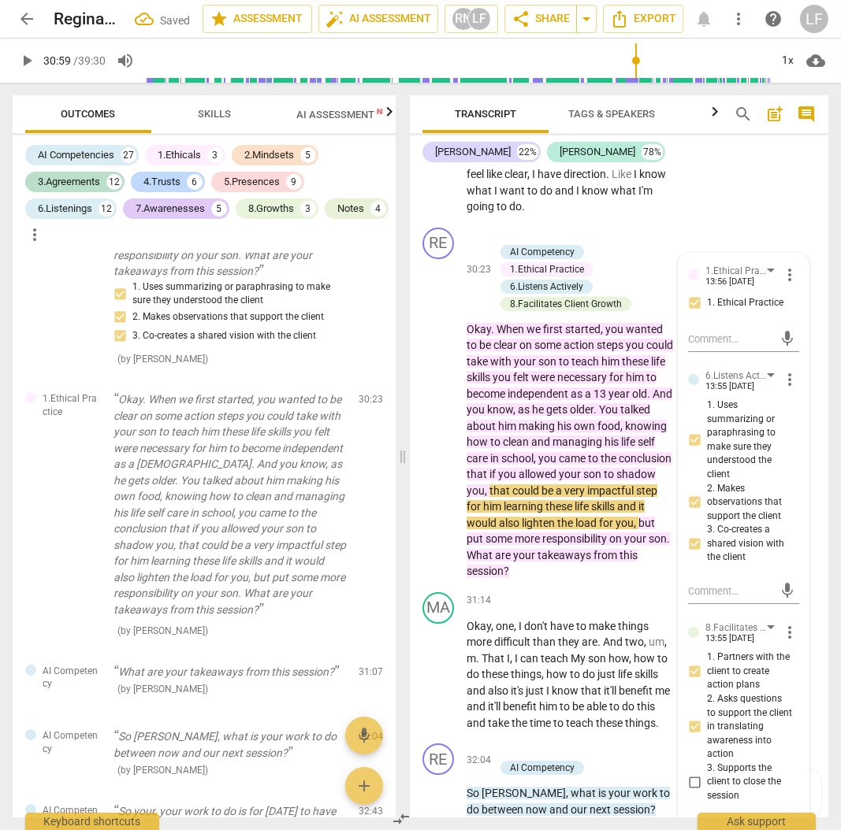
scroll to position [10738, 0]
click at [540, 243] on p "Add competency" at bounding box center [550, 235] width 75 height 14
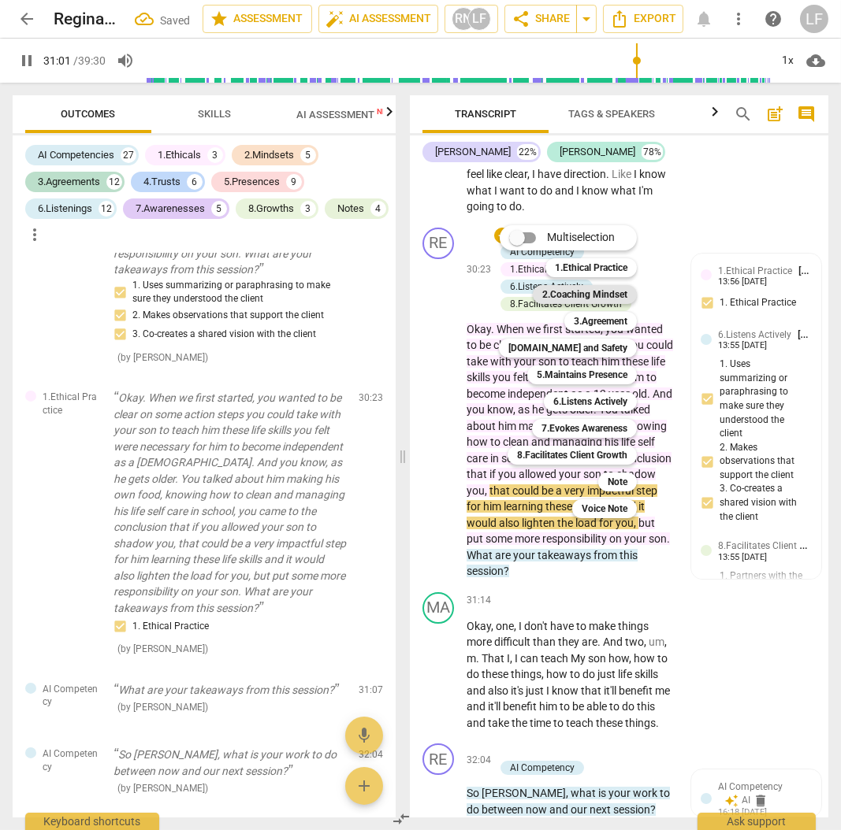
click at [595, 293] on b "2.Coaching Mindset" at bounding box center [584, 294] width 85 height 19
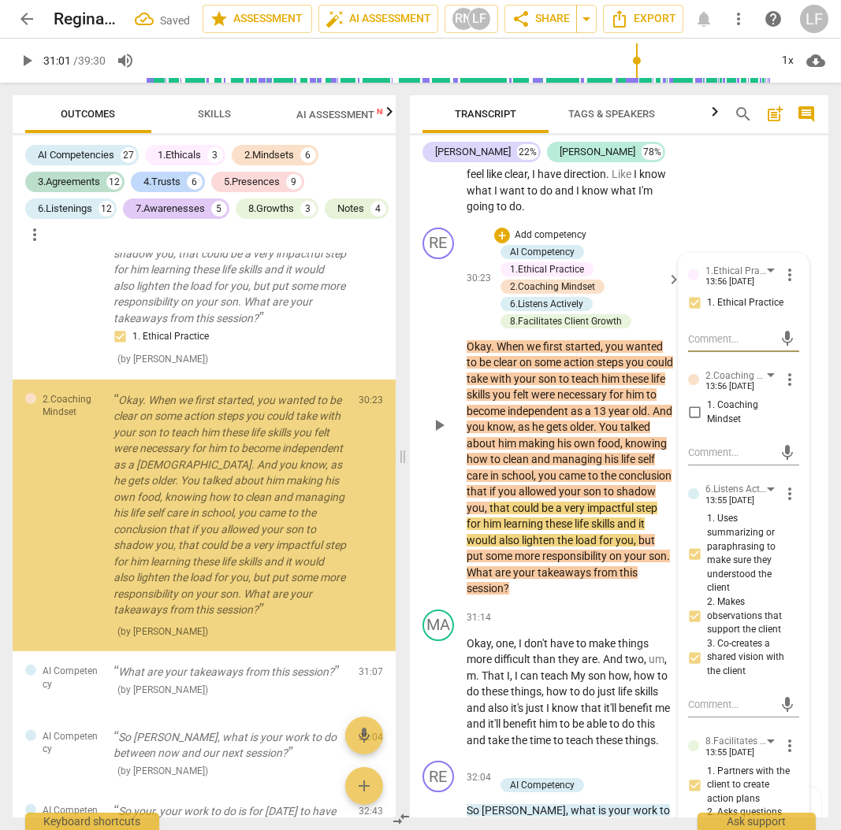
scroll to position [11030, 0]
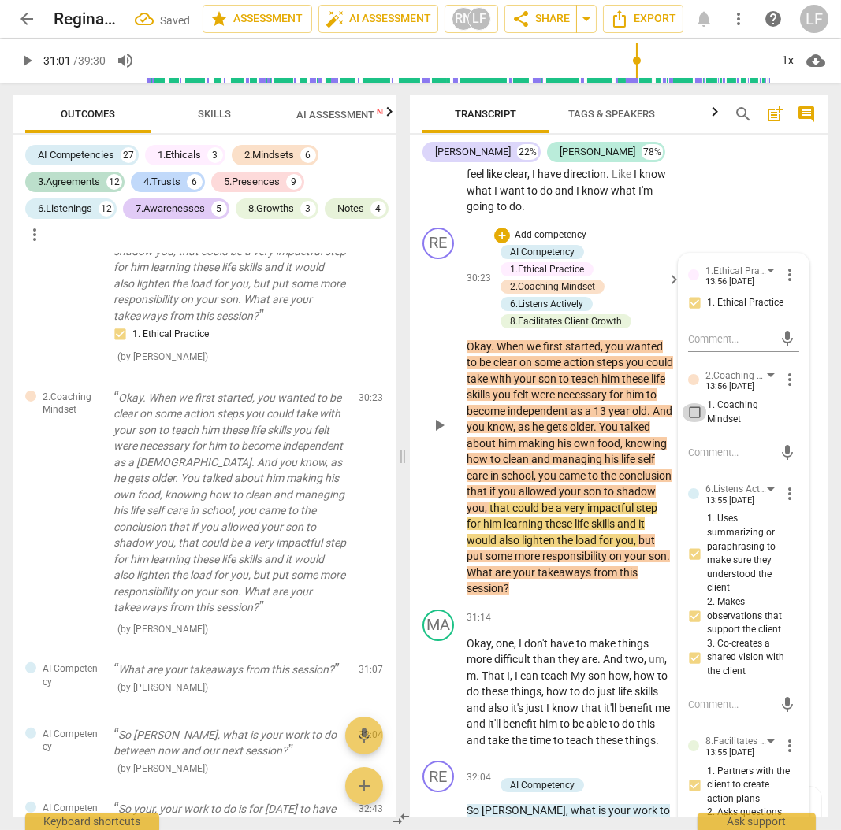
click at [695, 422] on input "1. Coaching Mindset" at bounding box center [693, 412] width 25 height 19
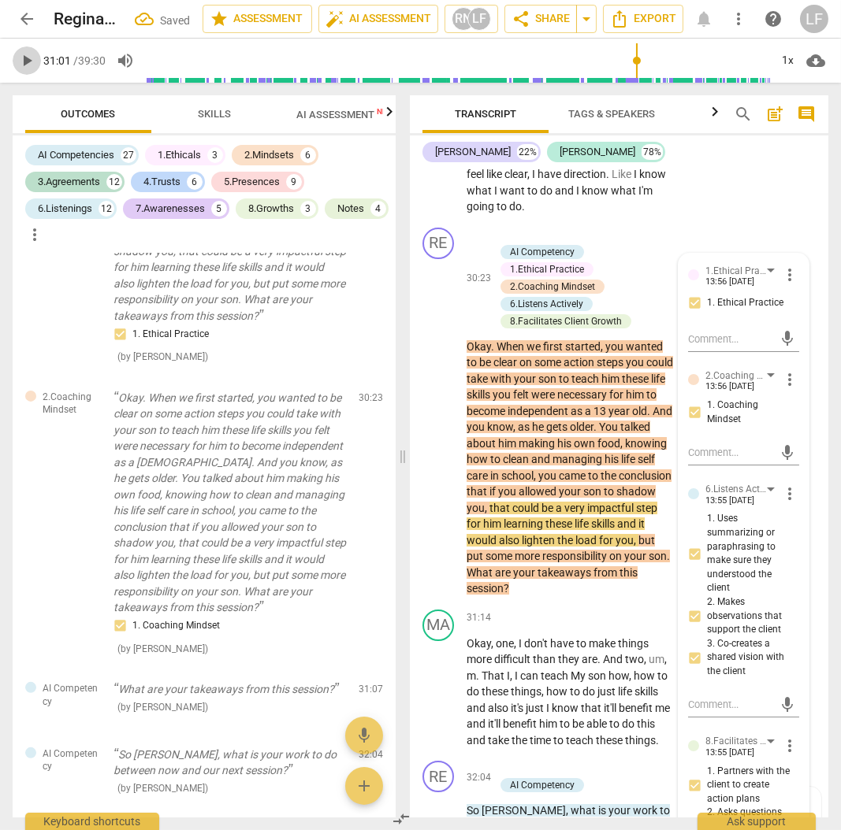
click at [14, 61] on span "play_arrow" at bounding box center [27, 60] width 28 height 19
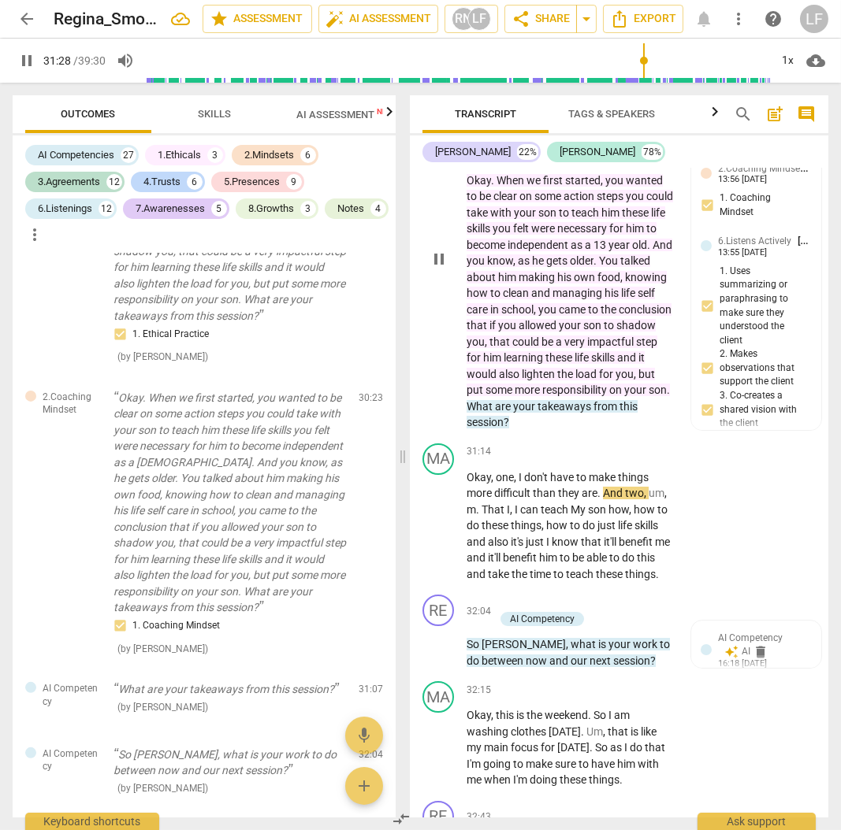
scroll to position [9651, 0]
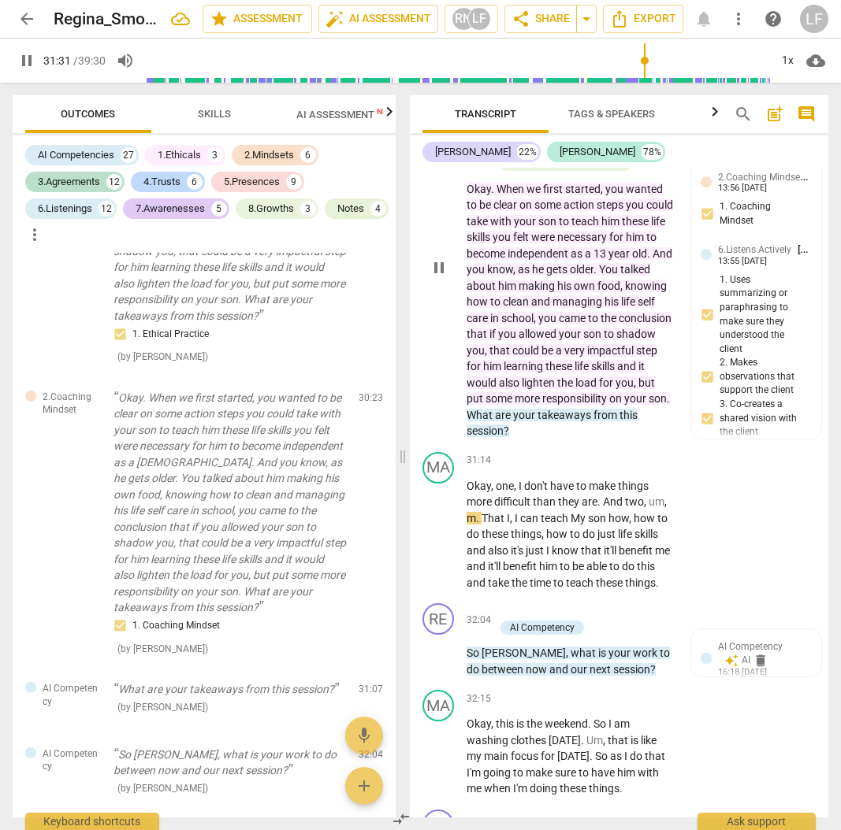
click at [545, 85] on p "Add competency" at bounding box center [550, 78] width 75 height 14
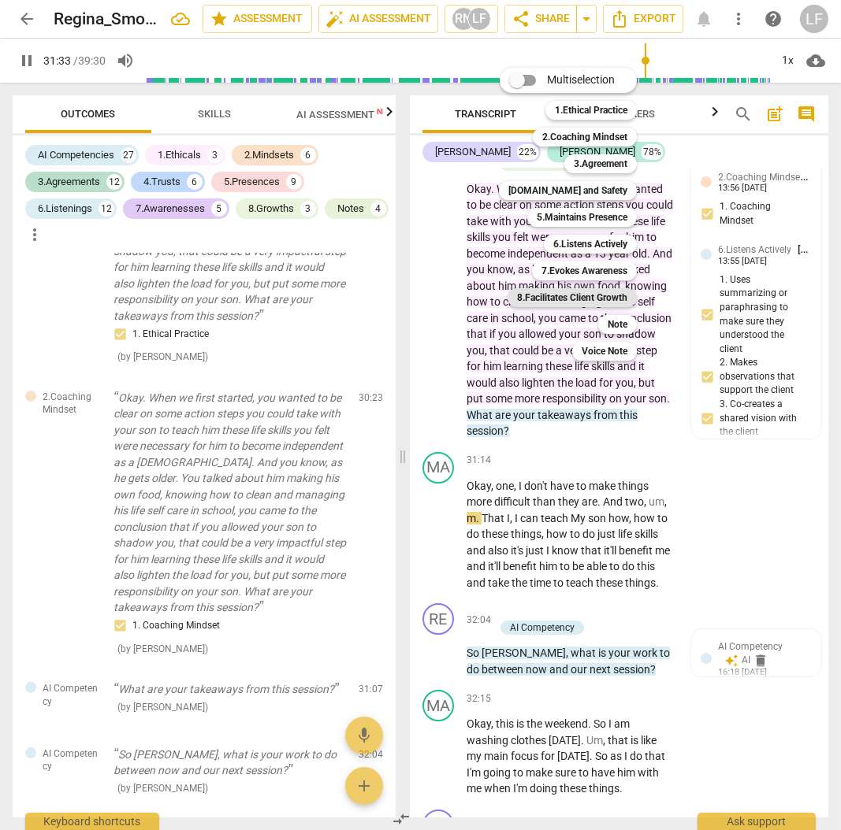
click at [582, 295] on b "8.Facilitates Client Growth" at bounding box center [572, 297] width 110 height 19
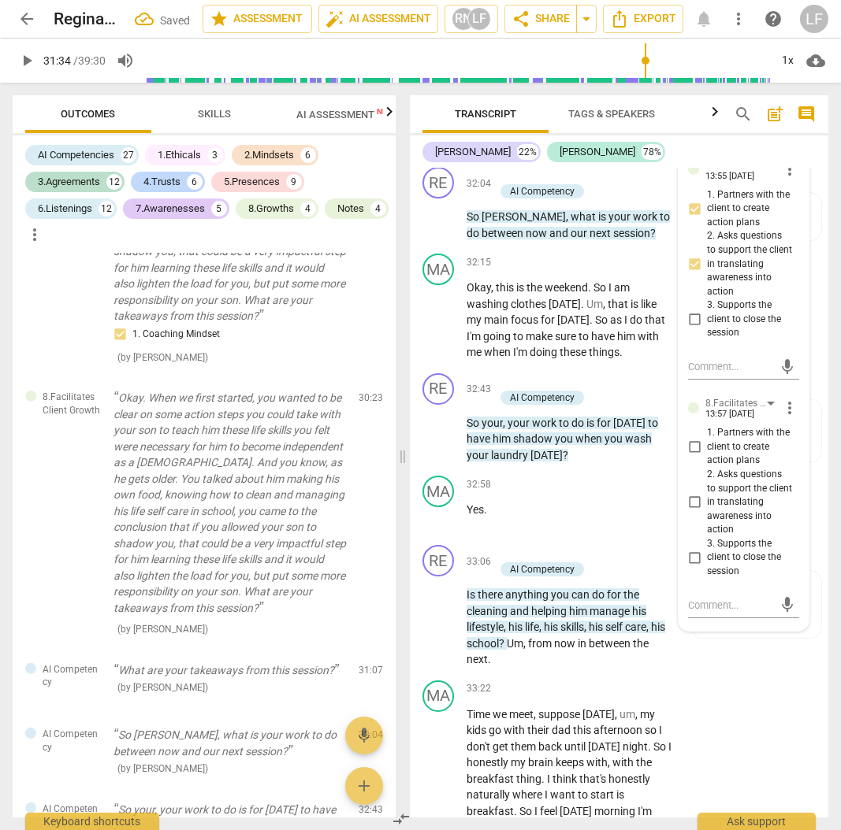
scroll to position [10124, 0]
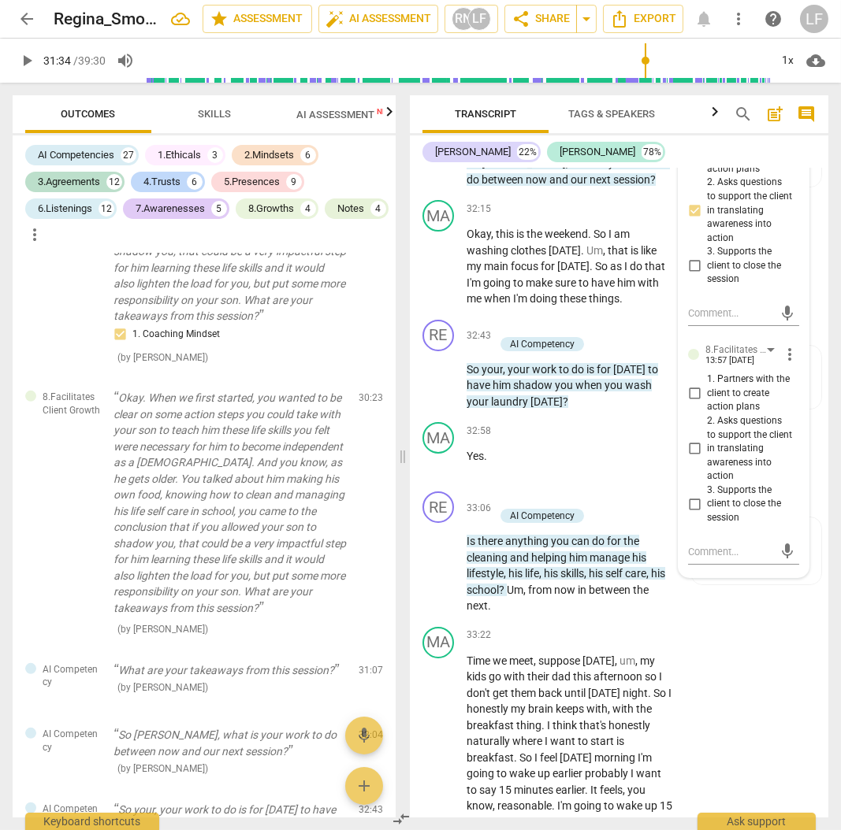
click at [691, 458] on input "2. Asks questions to support the client in translating awareness into action" at bounding box center [693, 449] width 25 height 19
click at [690, 403] on input "1. Partners with the client to create action plans" at bounding box center [693, 393] width 25 height 19
click at [697, 514] on input "3. Supports the client to close the session" at bounding box center [693, 504] width 25 height 19
drag, startPoint x: 24, startPoint y: 59, endPoint x: 39, endPoint y: 64, distance: 15.7
click at [24, 60] on span "play_arrow" at bounding box center [26, 60] width 19 height 19
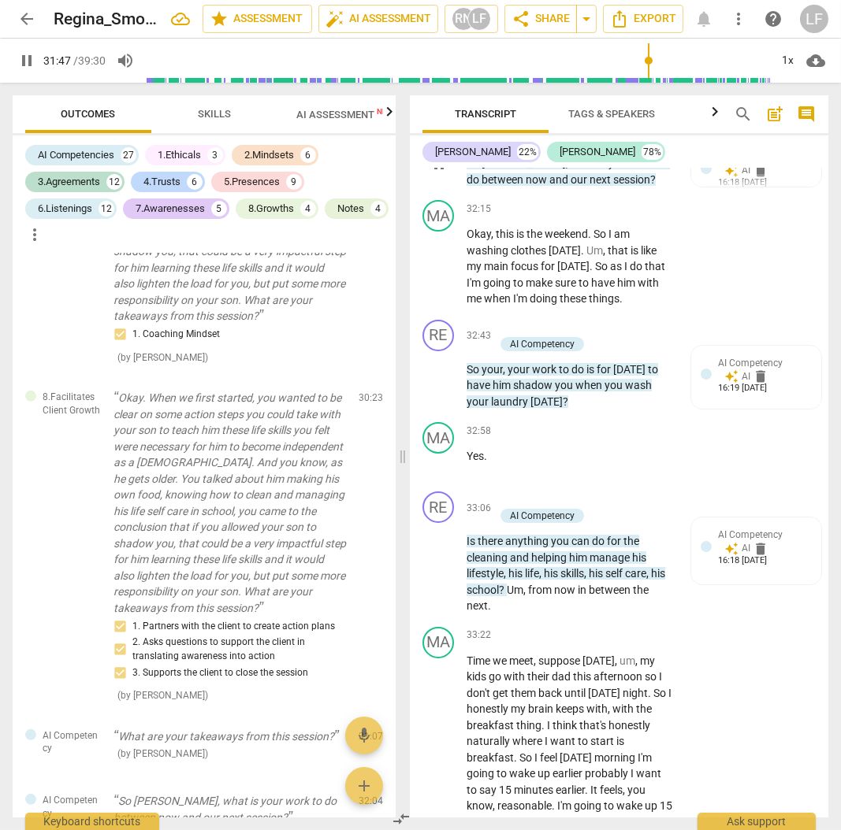
click at [540, 129] on p "Add competency" at bounding box center [550, 122] width 75 height 14
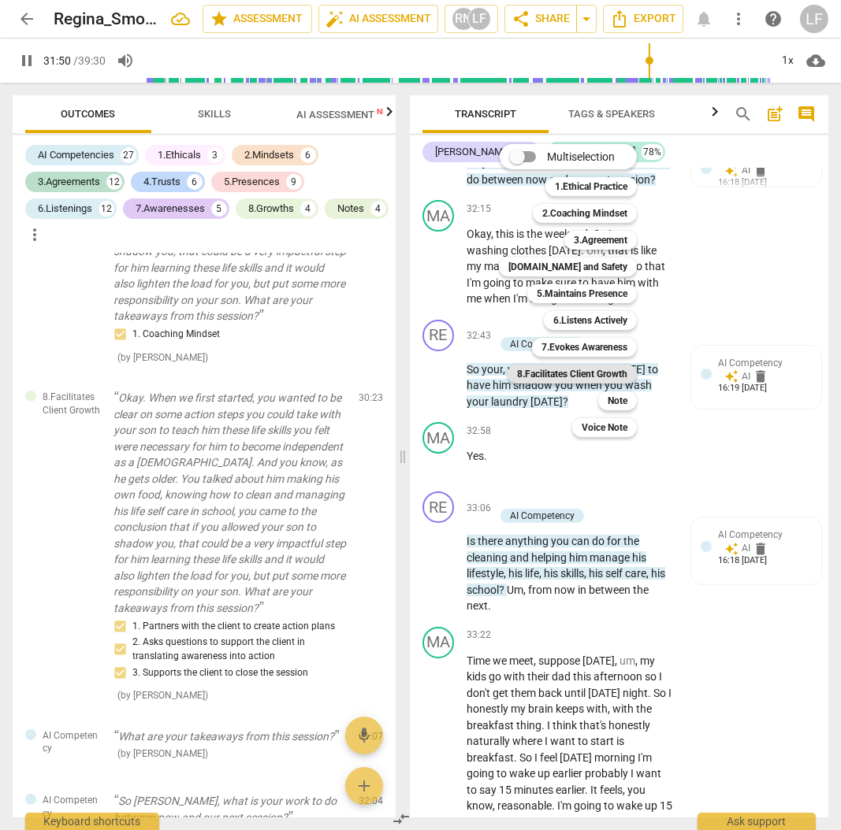
click at [562, 378] on b "8.Facilitates Client Growth" at bounding box center [572, 374] width 110 height 19
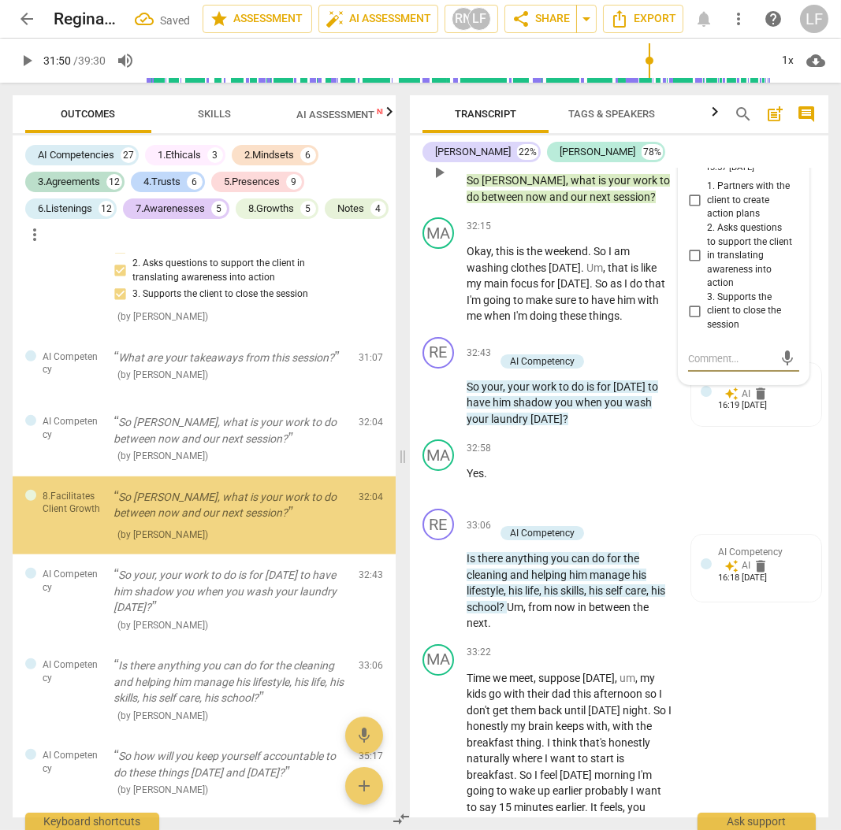
scroll to position [11703, 0]
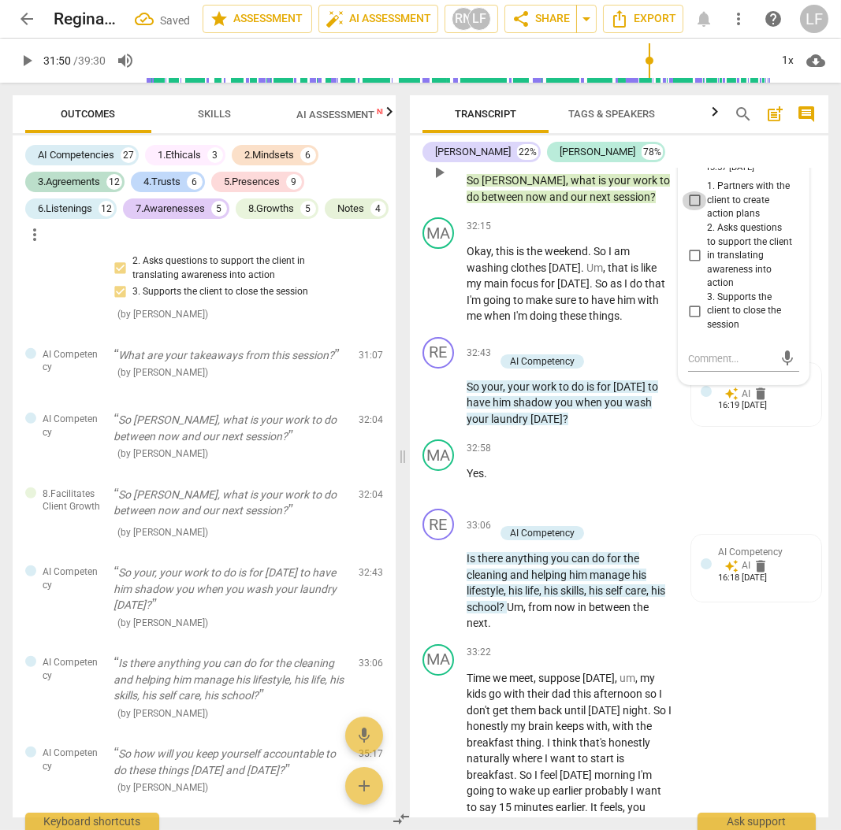
drag, startPoint x: 691, startPoint y: 368, endPoint x: 694, endPoint y: 380, distance: 12.2
click at [691, 210] on input "1. Partners with the client to create action plans" at bounding box center [693, 200] width 25 height 19
click at [692, 265] on input "2. Asks questions to support the client in translating awareness into action" at bounding box center [693, 256] width 25 height 19
click at [690, 321] on input "3. Supports the client to close the session" at bounding box center [693, 311] width 25 height 19
click at [24, 70] on button "play_arrow" at bounding box center [27, 60] width 28 height 28
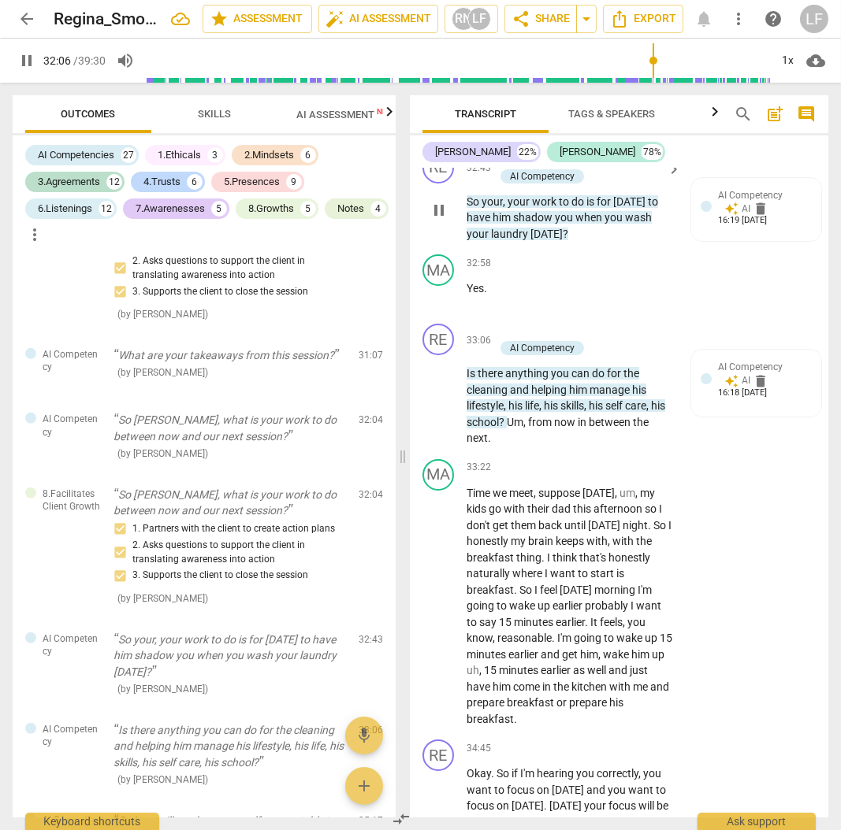
scroll to position [10334, 0]
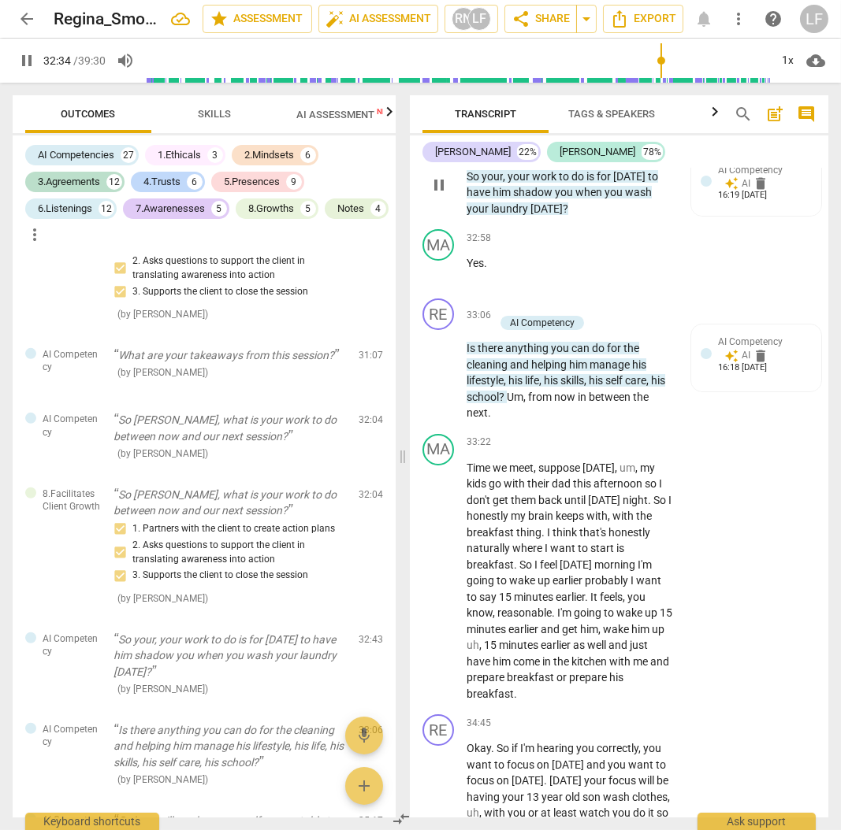
click at [522, 142] on p "Add competency" at bounding box center [550, 135] width 75 height 14
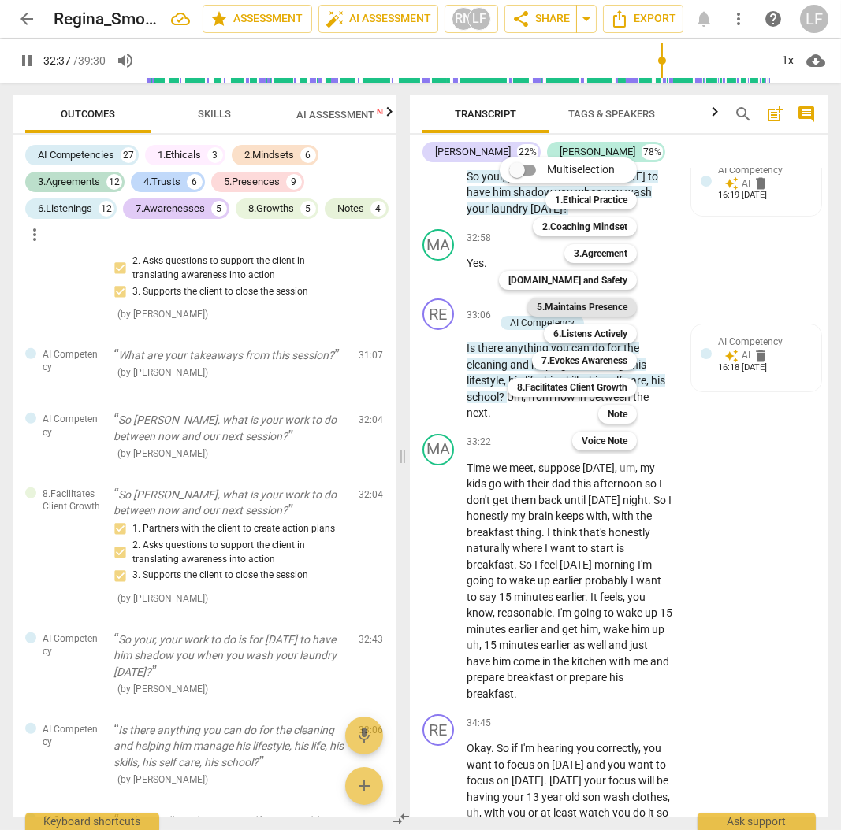
click at [607, 299] on b "5.Maintains Presence" at bounding box center [581, 307] width 91 height 19
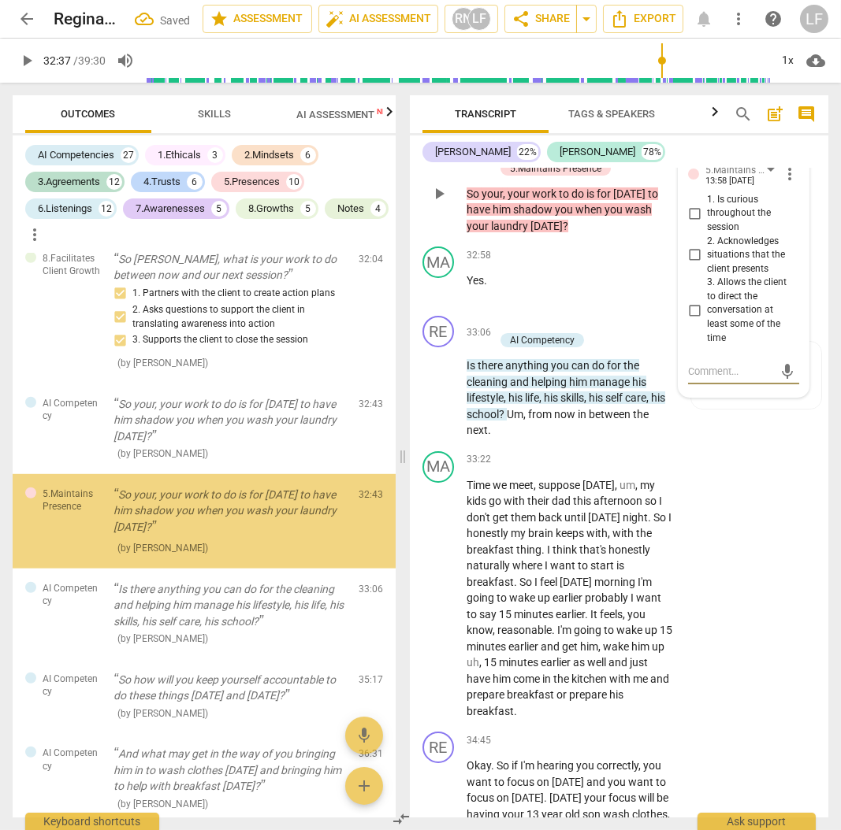
scroll to position [11945, 0]
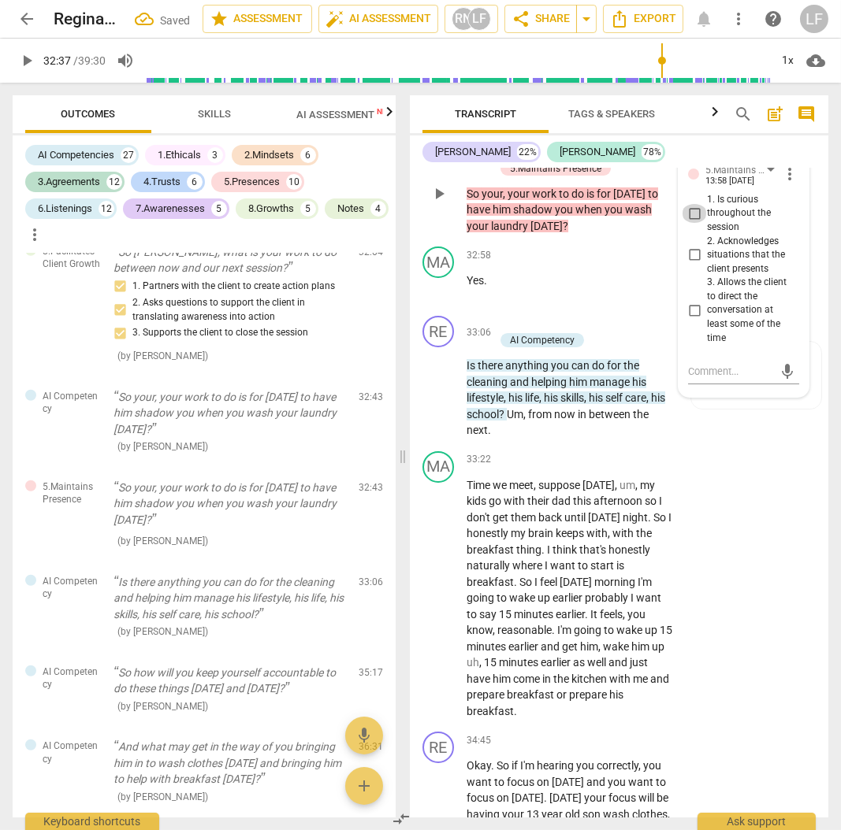
drag, startPoint x: 696, startPoint y: 382, endPoint x: 695, endPoint y: 397, distance: 15.0
click at [696, 223] on input "1. Is curious throughout the session" at bounding box center [693, 213] width 25 height 19
click at [691, 265] on input "2. Acknowledges situations that the client presents" at bounding box center [693, 255] width 25 height 19
click at [695, 320] on input "3. Allows the client to direct the conversation at least some of the time" at bounding box center [693, 310] width 25 height 19
click at [561, 142] on p "Add competency" at bounding box center [550, 135] width 75 height 14
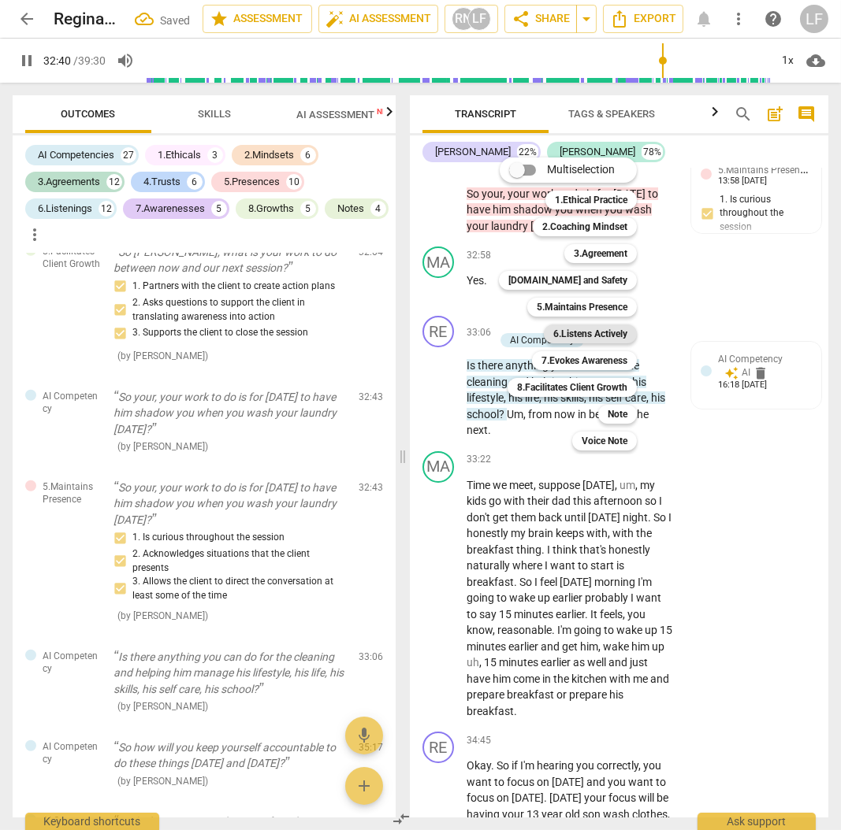
click at [604, 332] on b "6.Listens Actively" at bounding box center [590, 334] width 74 height 19
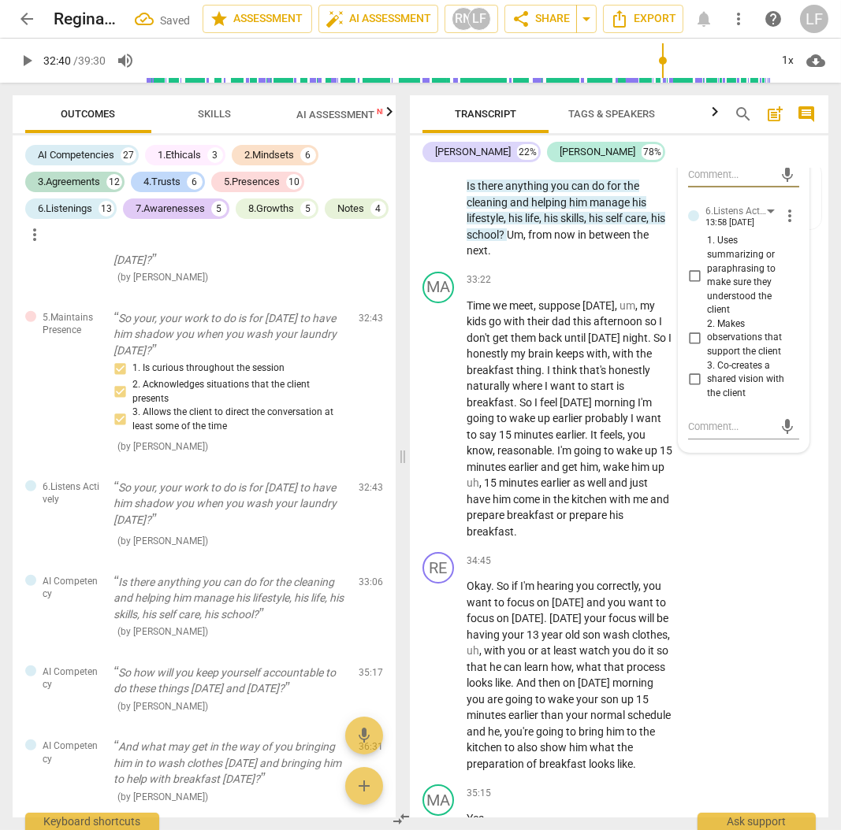
scroll to position [10544, 0]
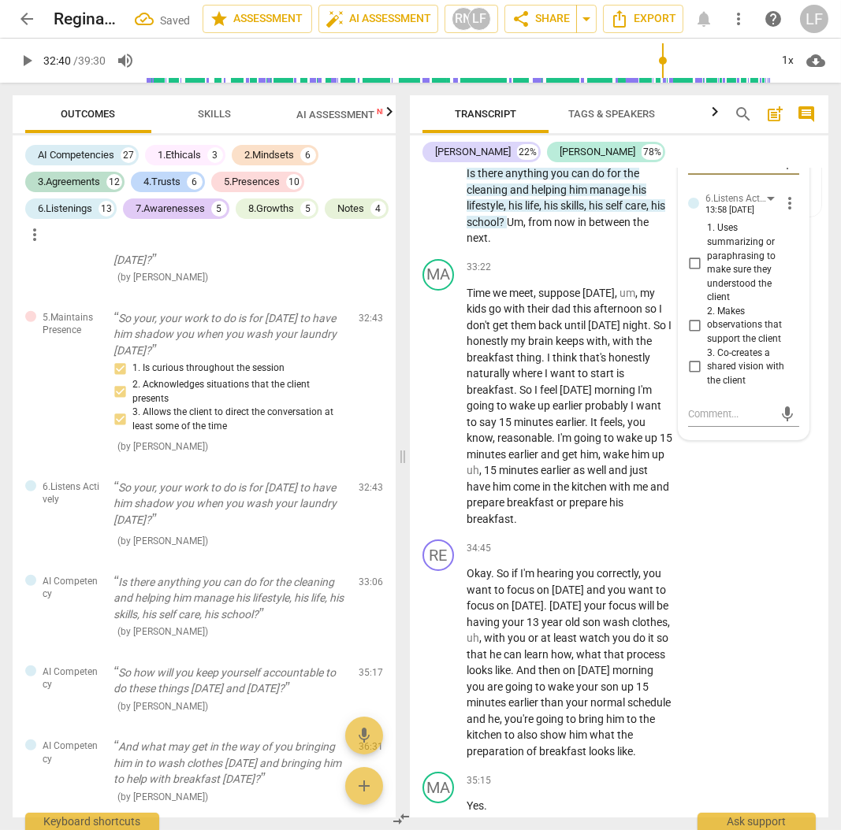
click at [688, 273] on input "1. Uses summarizing or paraphrasing to make sure they understood the client" at bounding box center [693, 263] width 25 height 19
click at [689, 335] on input "2. Makes observations that support the client" at bounding box center [693, 325] width 25 height 19
click at [687, 377] on input "3. Co-creates a shared vision with the client" at bounding box center [693, 367] width 25 height 19
click at [20, 56] on span "play_arrow" at bounding box center [26, 60] width 19 height 19
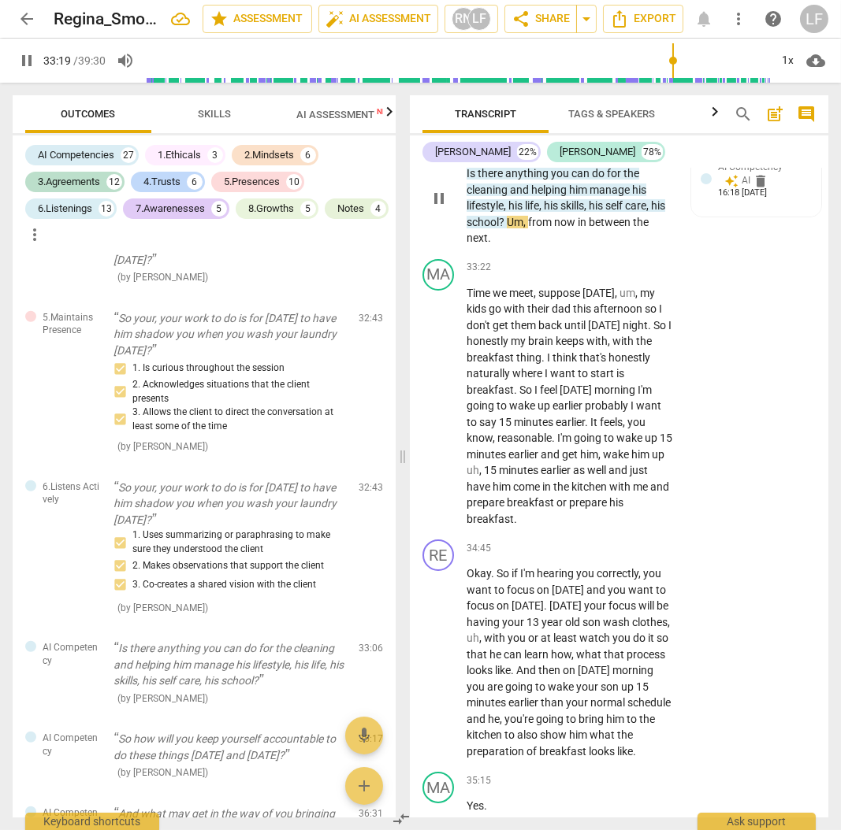
click at [568, 139] on p "Add competency" at bounding box center [550, 132] width 75 height 14
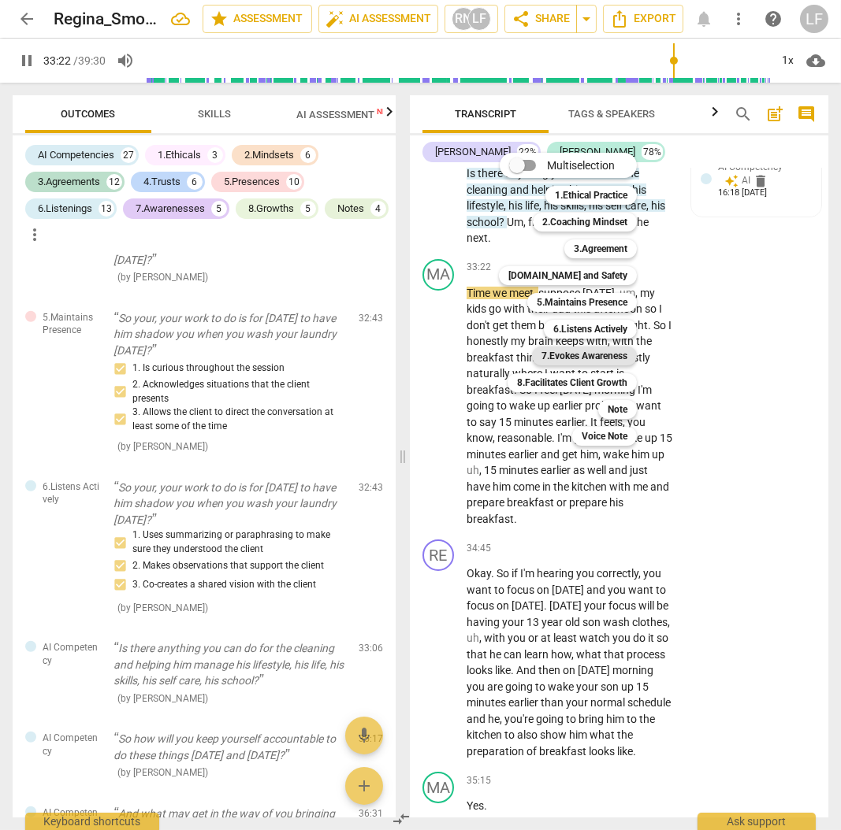
click at [588, 354] on b "7.Evokes Awareness" at bounding box center [584, 356] width 86 height 19
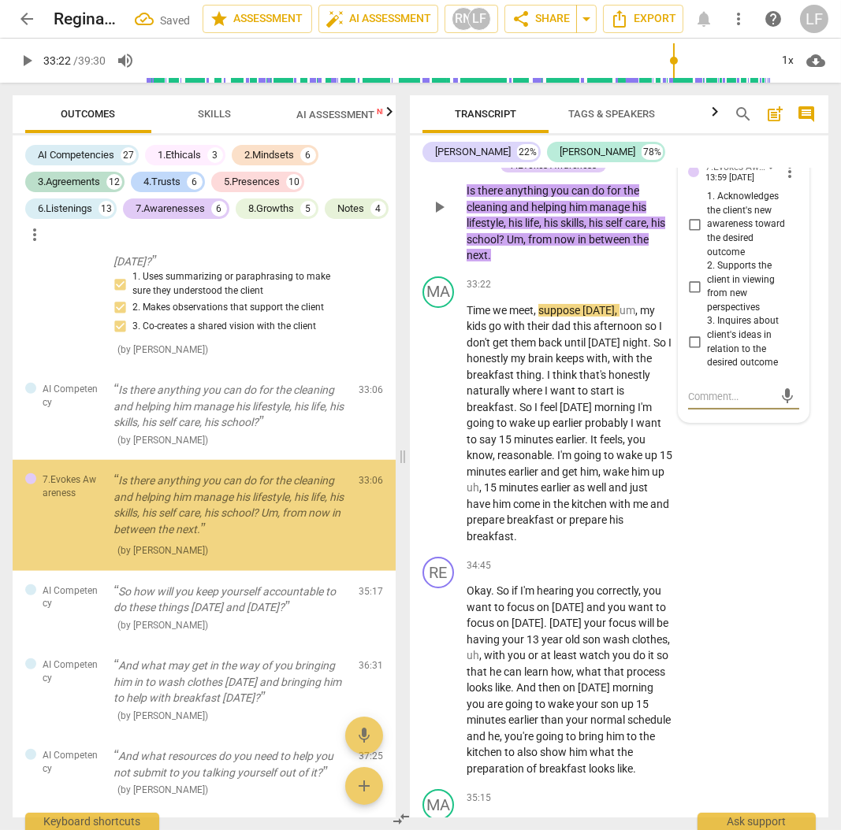
scroll to position [12375, 0]
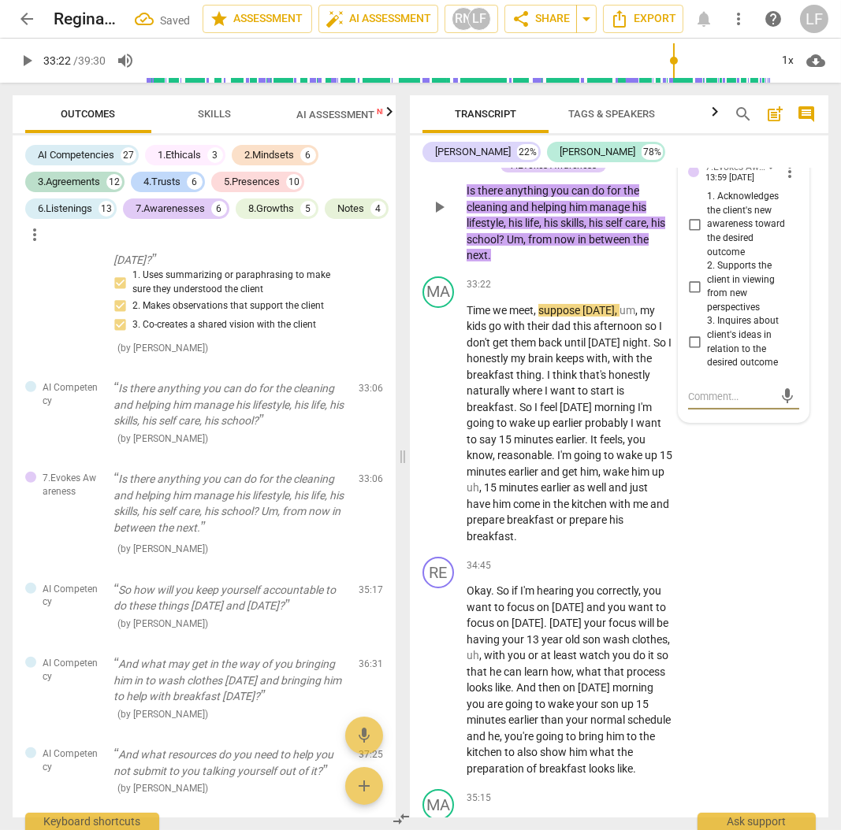
click at [692, 234] on input "1. Acknowledges the client's new awareness toward the desired outcome" at bounding box center [693, 224] width 25 height 19
drag, startPoint x: 691, startPoint y: 455, endPoint x: 688, endPoint y: 495, distance: 41.1
click at [691, 296] on input "2. Supports the client in viewing from new perspectives" at bounding box center [693, 286] width 25 height 19
click at [693, 352] on input "3. Inquires about client's ideas in relation to the desired outcome" at bounding box center [693, 342] width 25 height 19
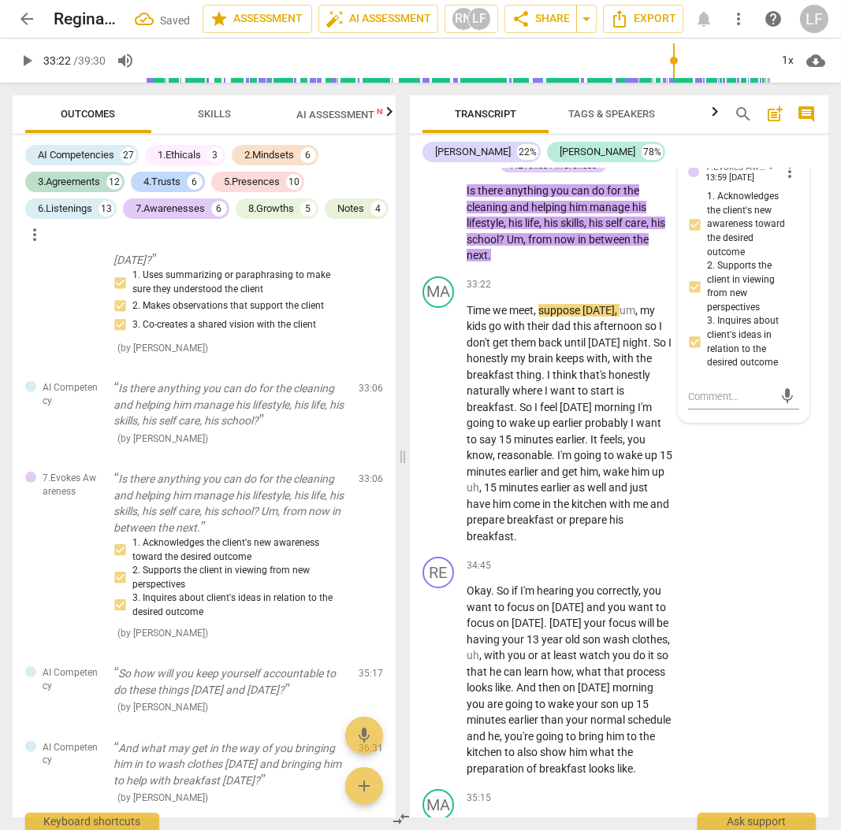
click at [25, 68] on span "play_arrow" at bounding box center [26, 60] width 19 height 19
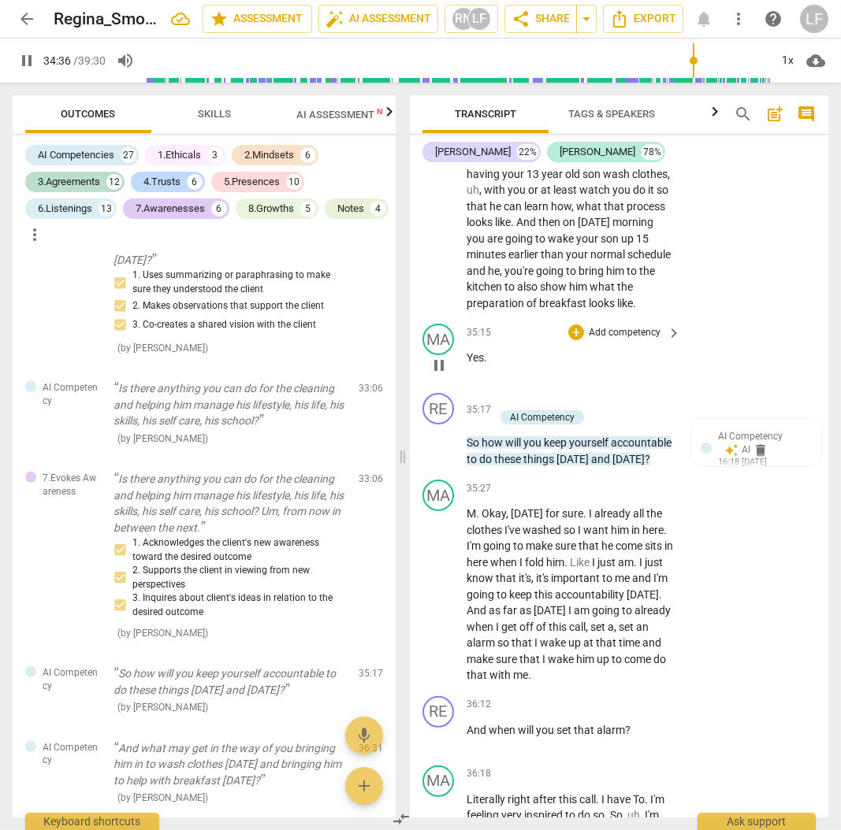
scroll to position [11016, 0]
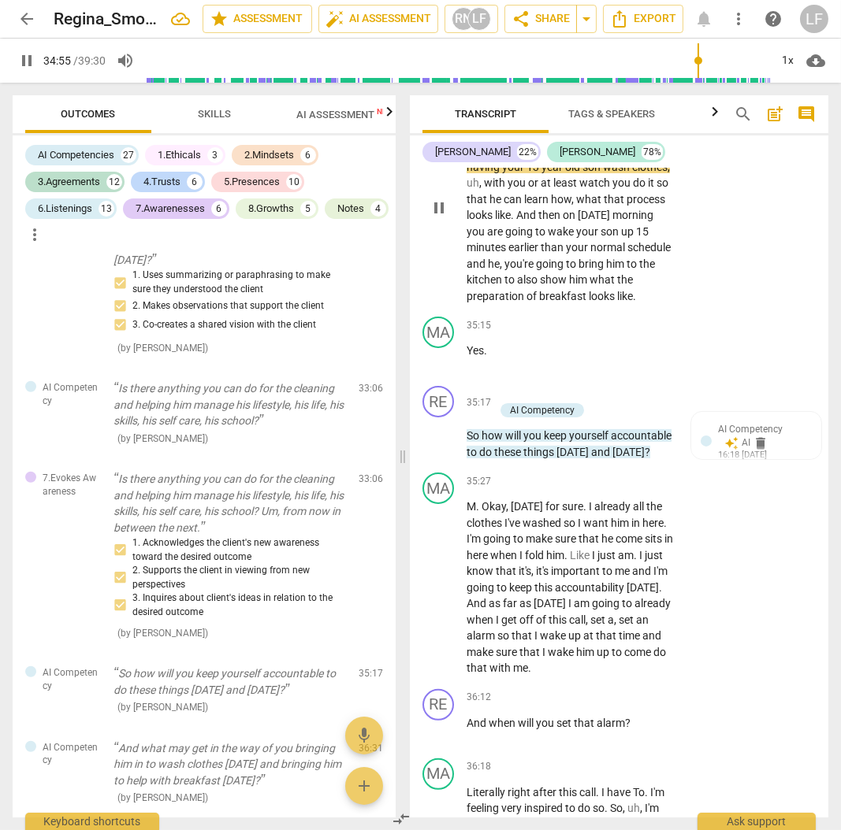
click at [611, 101] on p "Add competency" at bounding box center [624, 94] width 75 height 14
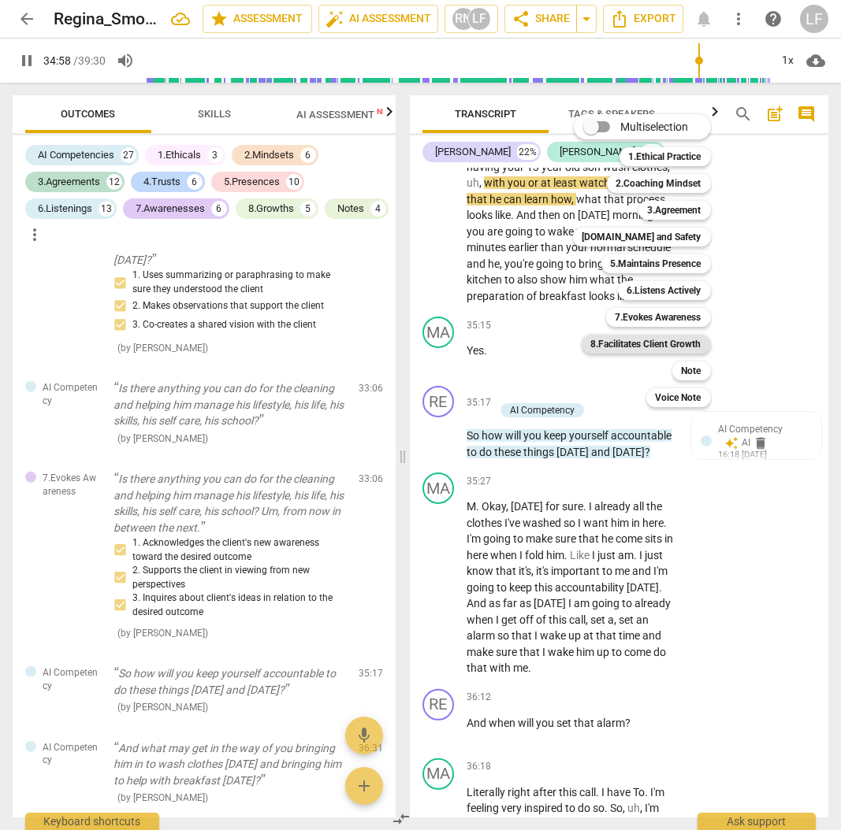
click at [654, 342] on b "8.Facilitates Client Growth" at bounding box center [646, 344] width 110 height 19
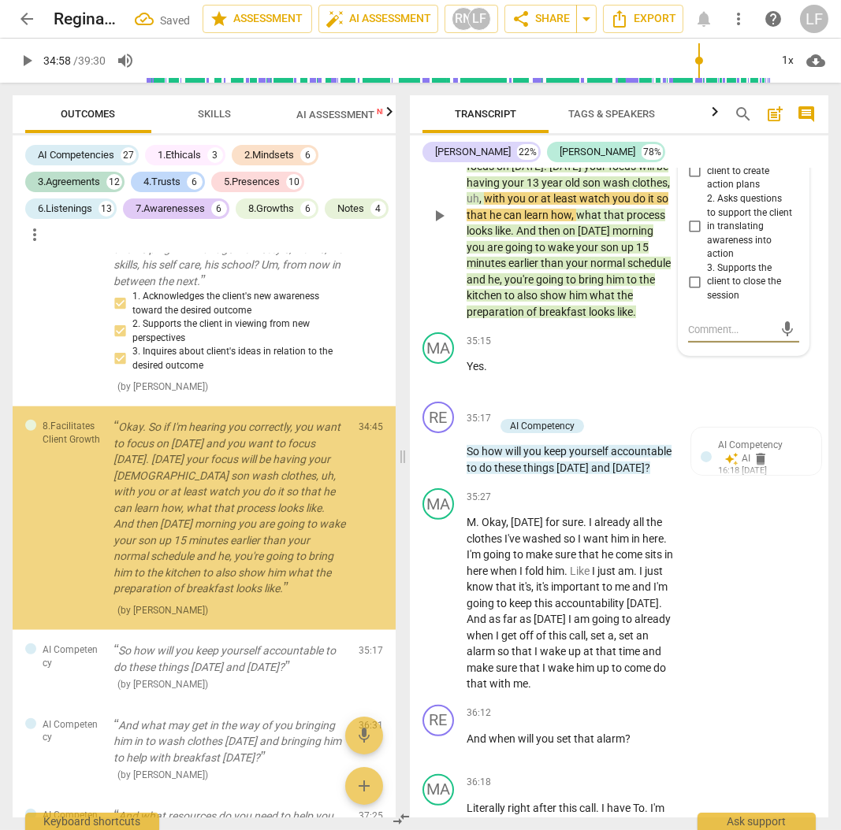
scroll to position [12626, 0]
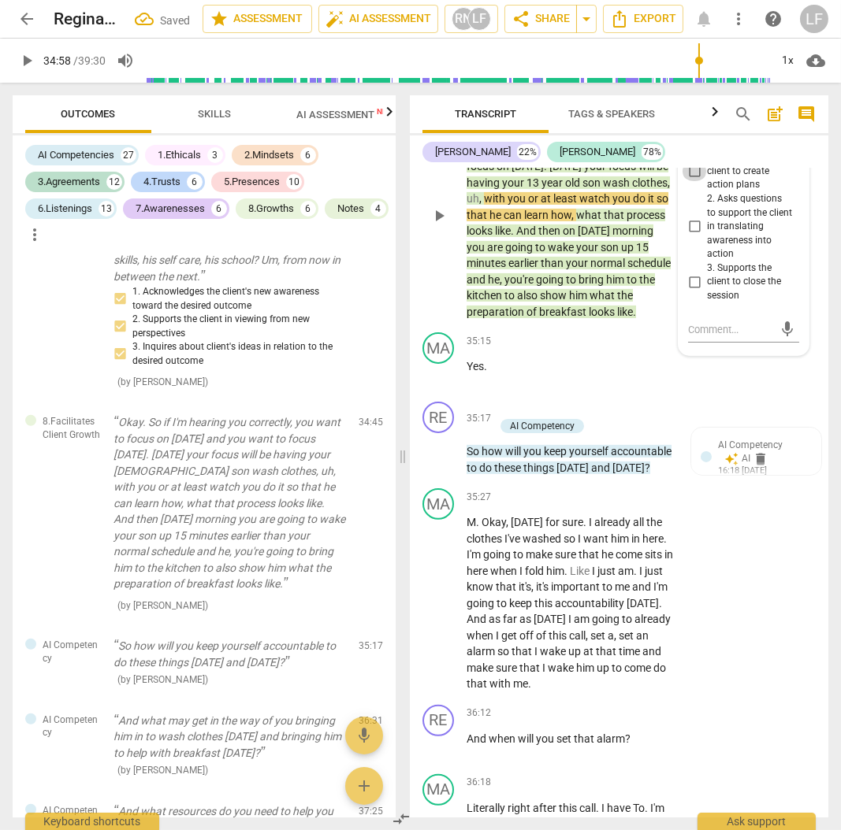
click at [697, 181] on input "1. Partners with the client to create action plans" at bounding box center [693, 171] width 25 height 19
click at [693, 236] on input "2. Asks questions to support the client in translating awareness into action" at bounding box center [693, 226] width 25 height 19
click at [692, 291] on input "3. Supports the client to close the session" at bounding box center [693, 282] width 25 height 19
click at [17, 60] on span "play_arrow" at bounding box center [26, 60] width 19 height 19
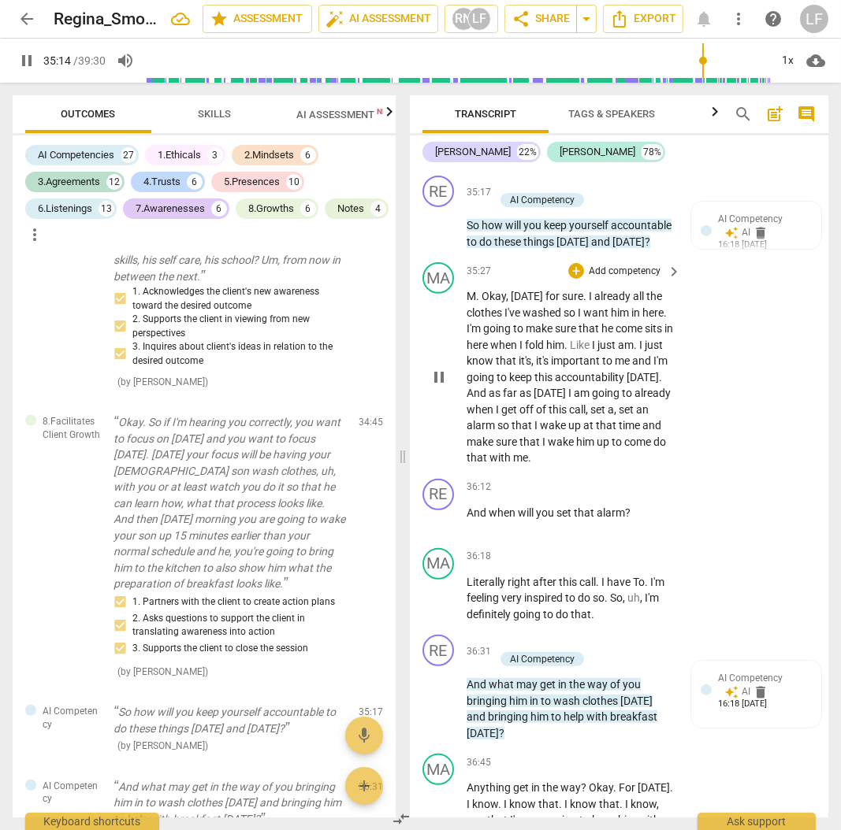
scroll to position [11332, 0]
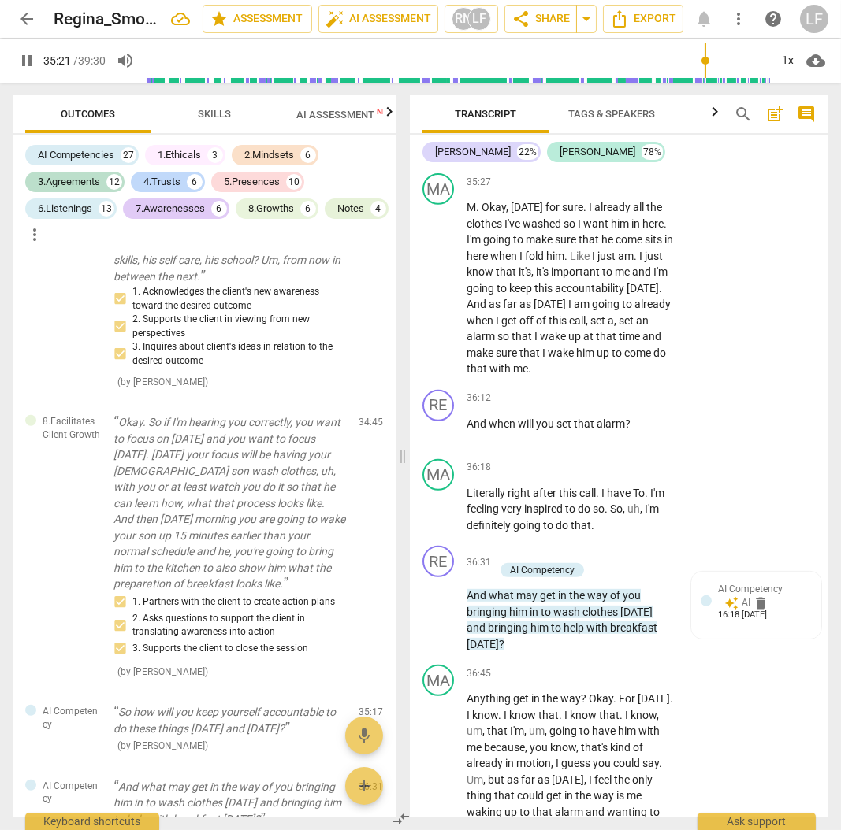
click at [554, 102] on p "Add competency" at bounding box center [550, 95] width 75 height 14
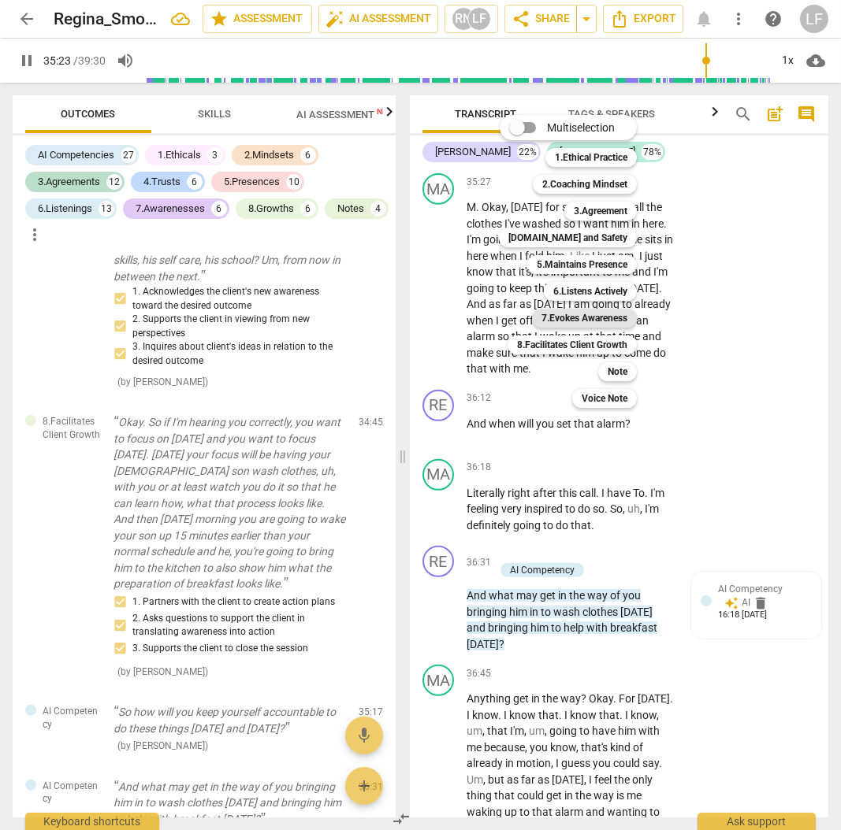
click at [596, 324] on b "7.Evokes Awareness" at bounding box center [584, 318] width 86 height 19
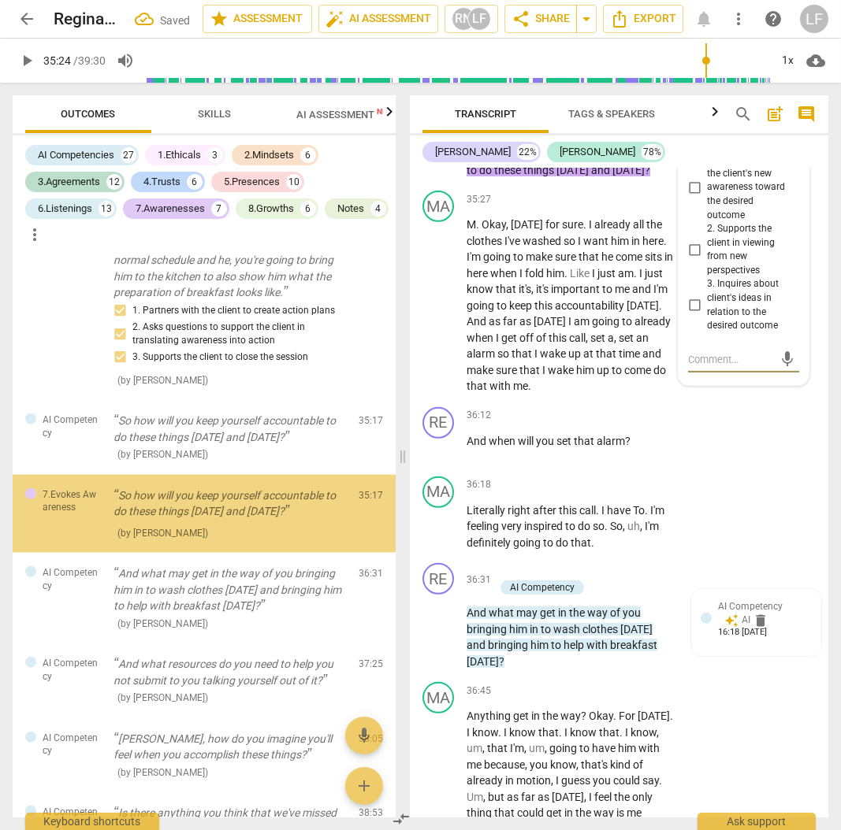
scroll to position [12917, 0]
click at [690, 197] on input "1. Acknowledges the client's new awareness toward the desired outcome" at bounding box center [693, 187] width 25 height 19
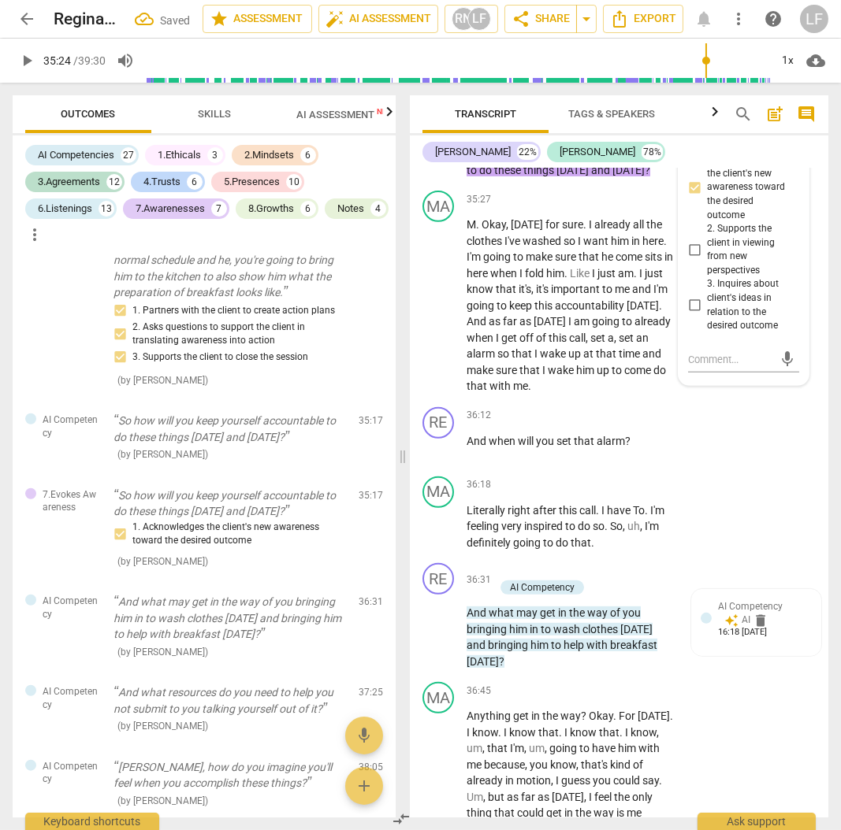
click at [564, 102] on p "Add competency" at bounding box center [550, 95] width 75 height 14
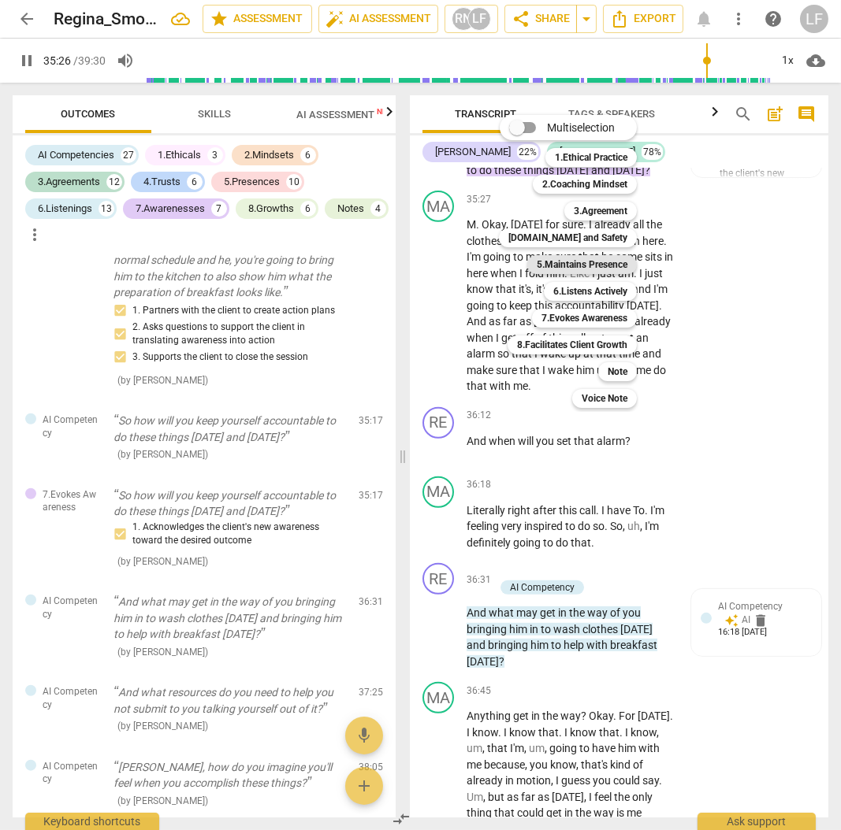
click at [599, 261] on b "5.Maintains Presence" at bounding box center [581, 264] width 91 height 19
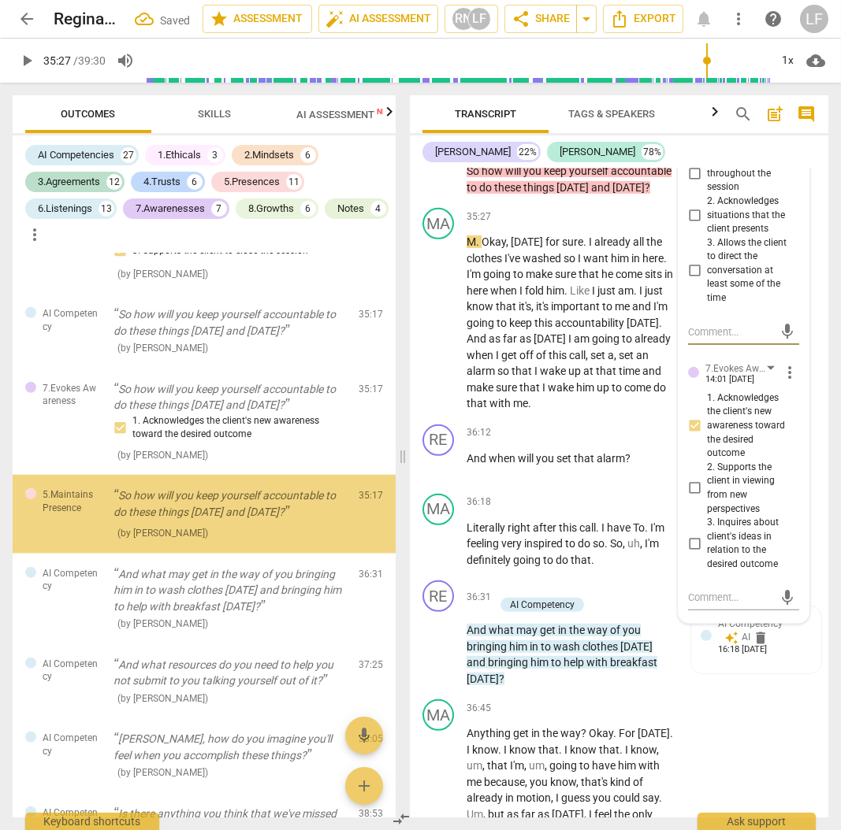
scroll to position [13024, 0]
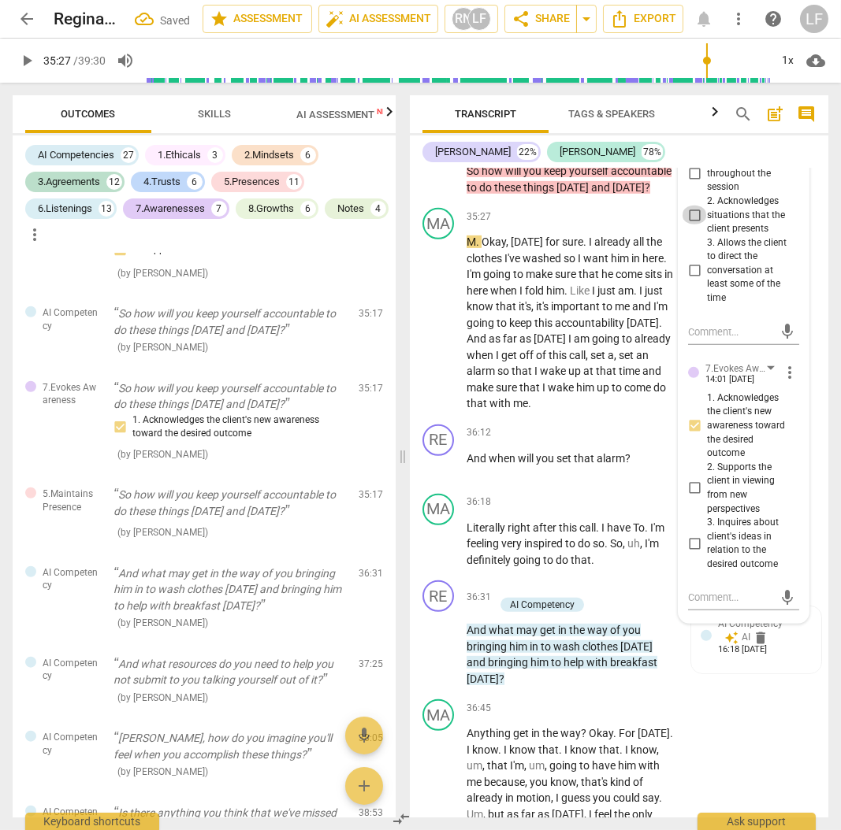
click at [693, 225] on input "2. Acknowledges situations that the client presents" at bounding box center [693, 215] width 25 height 19
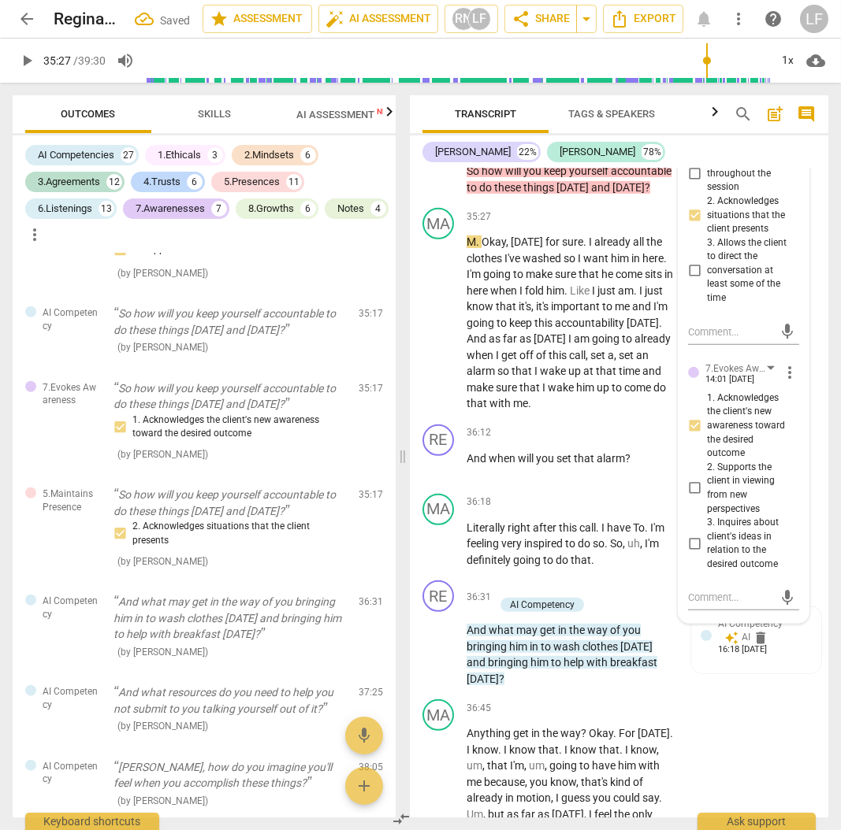
click at [533, 102] on p "Add competency" at bounding box center [550, 95] width 75 height 14
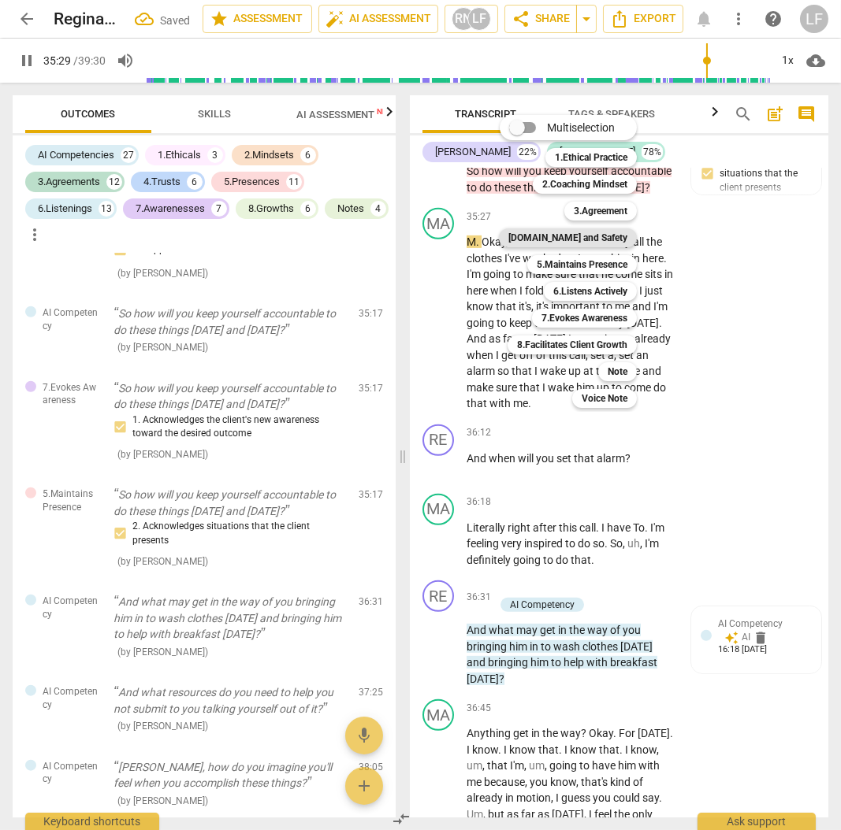
click at [596, 239] on b "[DOMAIN_NAME] and Safety" at bounding box center [567, 237] width 119 height 19
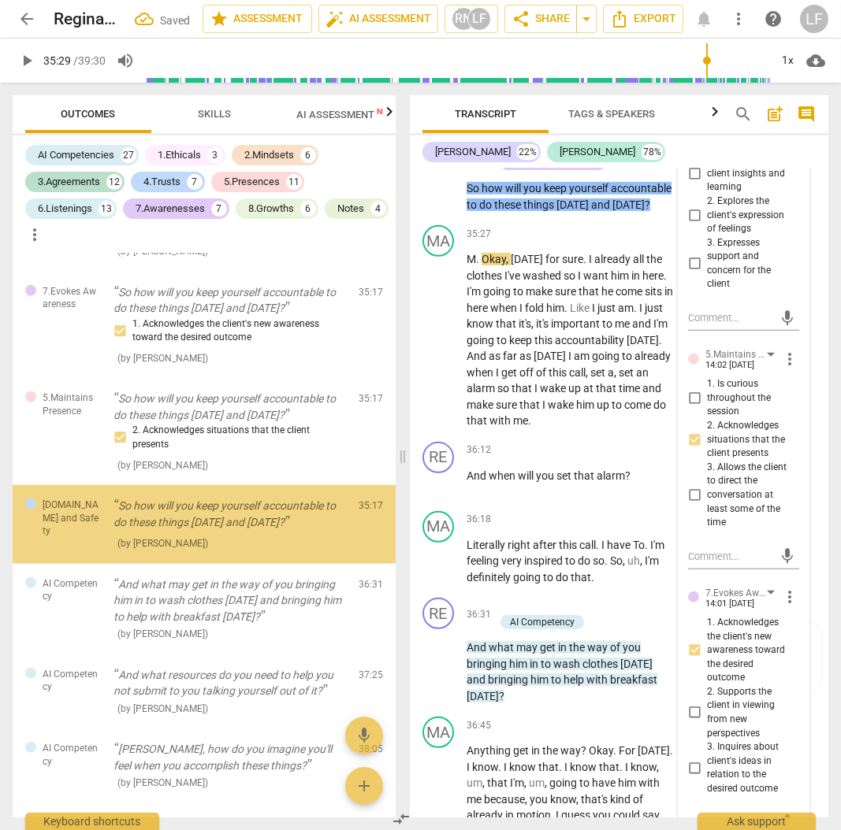
scroll to position [13132, 0]
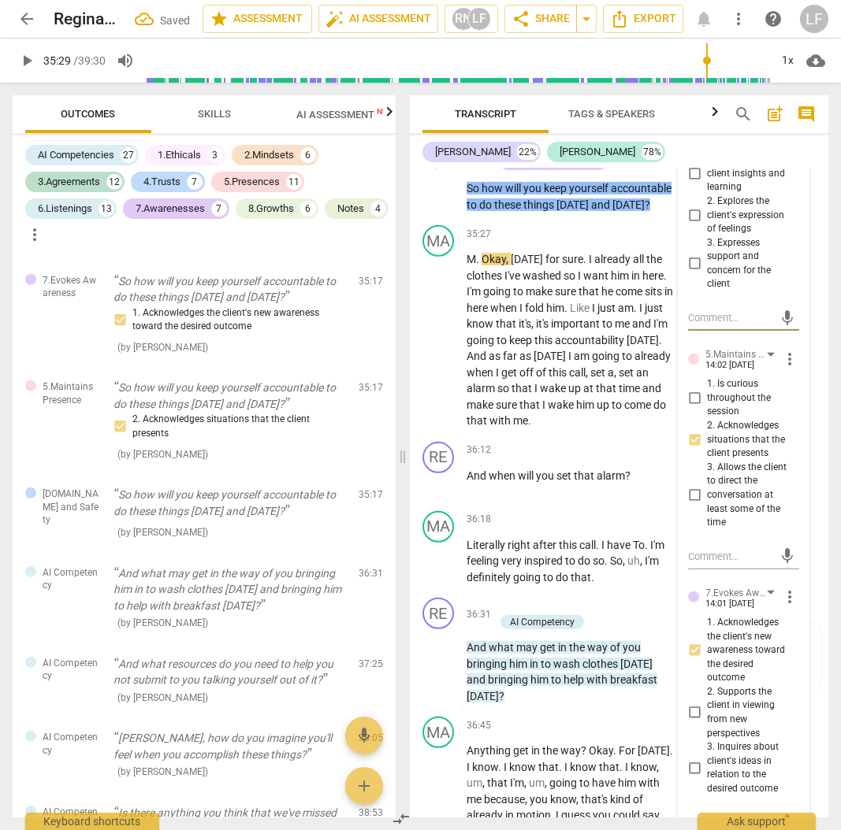
click at [696, 184] on input "1. Acknowledges client insights and learning" at bounding box center [693, 174] width 25 height 19
click at [690, 225] on input "2. Explores the client's expression of feelings" at bounding box center [693, 215] width 25 height 19
click at [689, 273] on input "3. Expresses support and concern for the client" at bounding box center [693, 263] width 25 height 19
click at [19, 54] on span "play_arrow" at bounding box center [26, 60] width 19 height 19
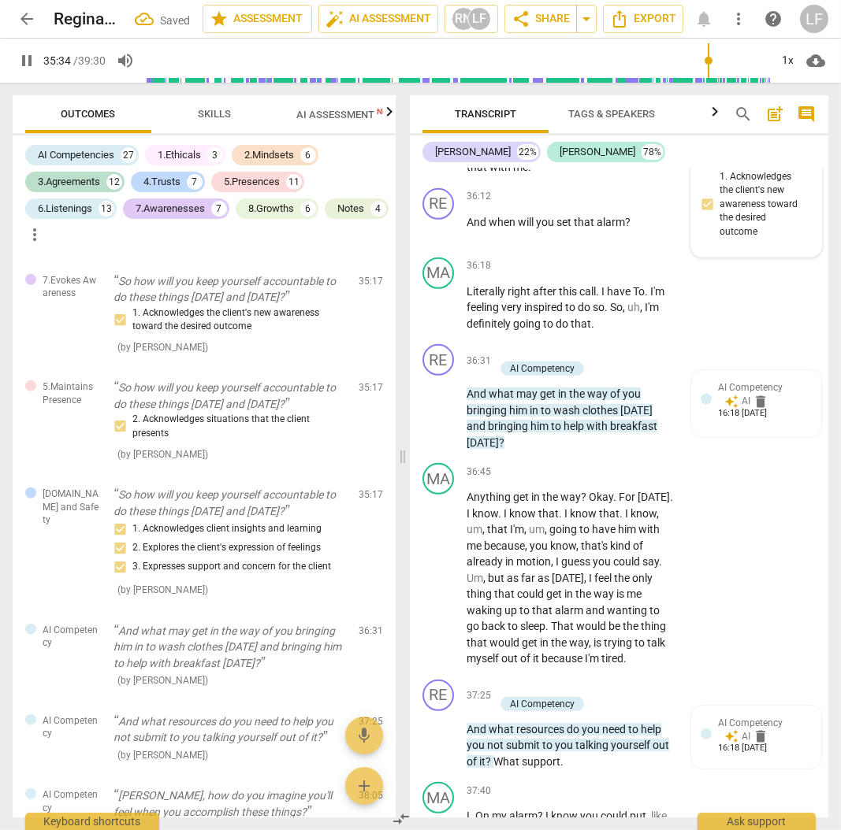
scroll to position [11595, 0]
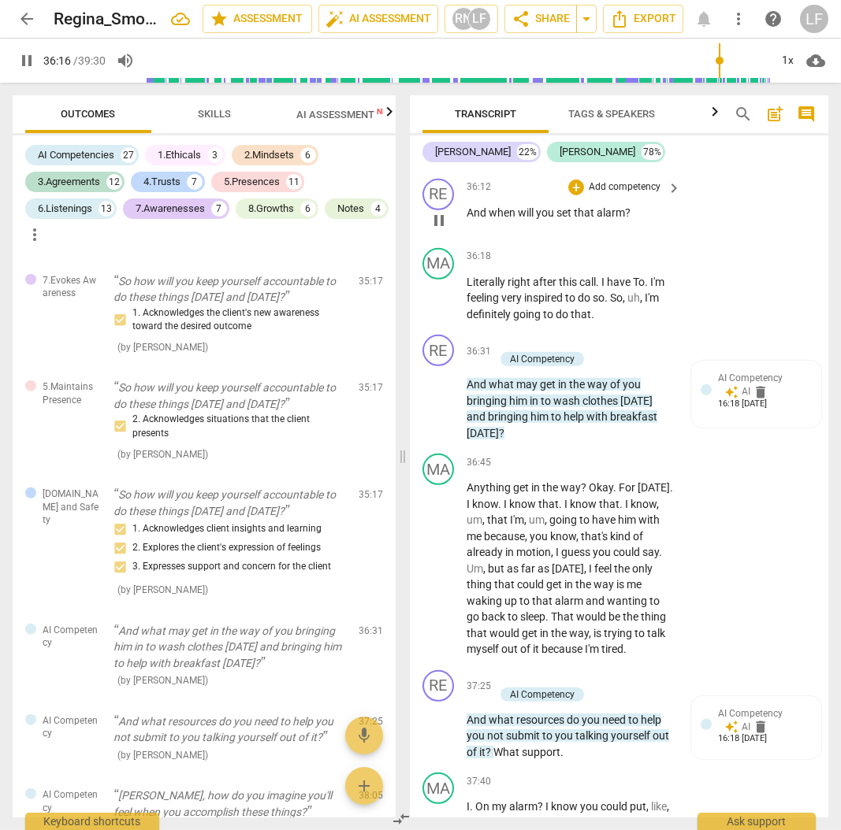
click at [596, 195] on p "Add competency" at bounding box center [624, 187] width 75 height 14
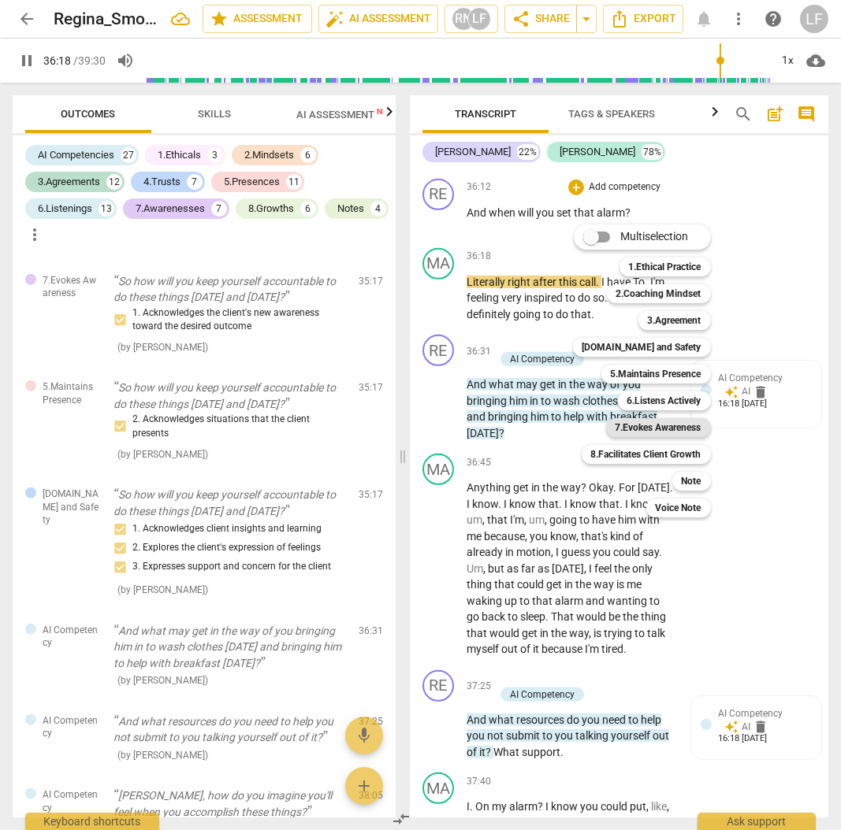
click at [673, 429] on b "7.Evokes Awareness" at bounding box center [658, 427] width 86 height 19
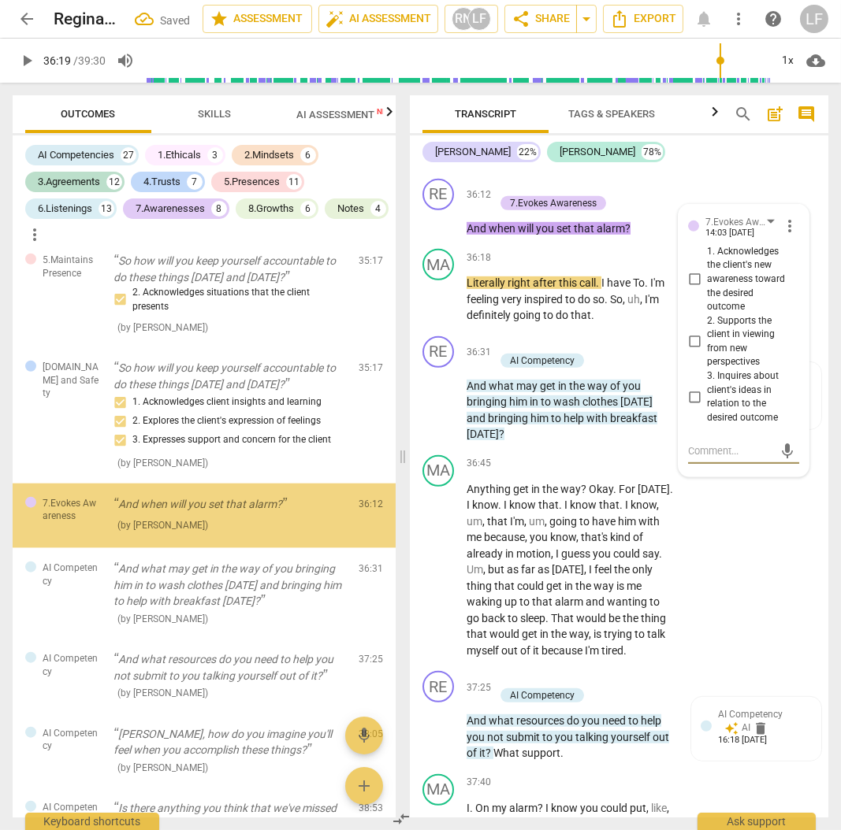
scroll to position [13260, 0]
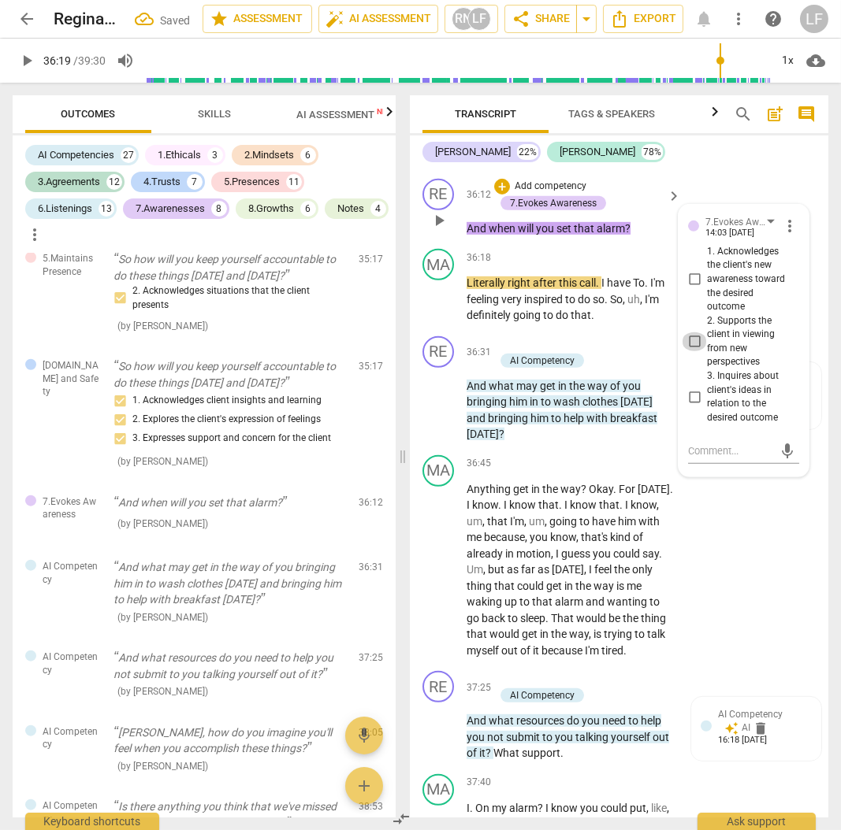
click at [697, 351] on input "2. Supports the client in viewing from new perspectives" at bounding box center [693, 341] width 25 height 19
click at [691, 406] on input "3. Inquires about client's ideas in relation to the desired outcome" at bounding box center [693, 397] width 25 height 19
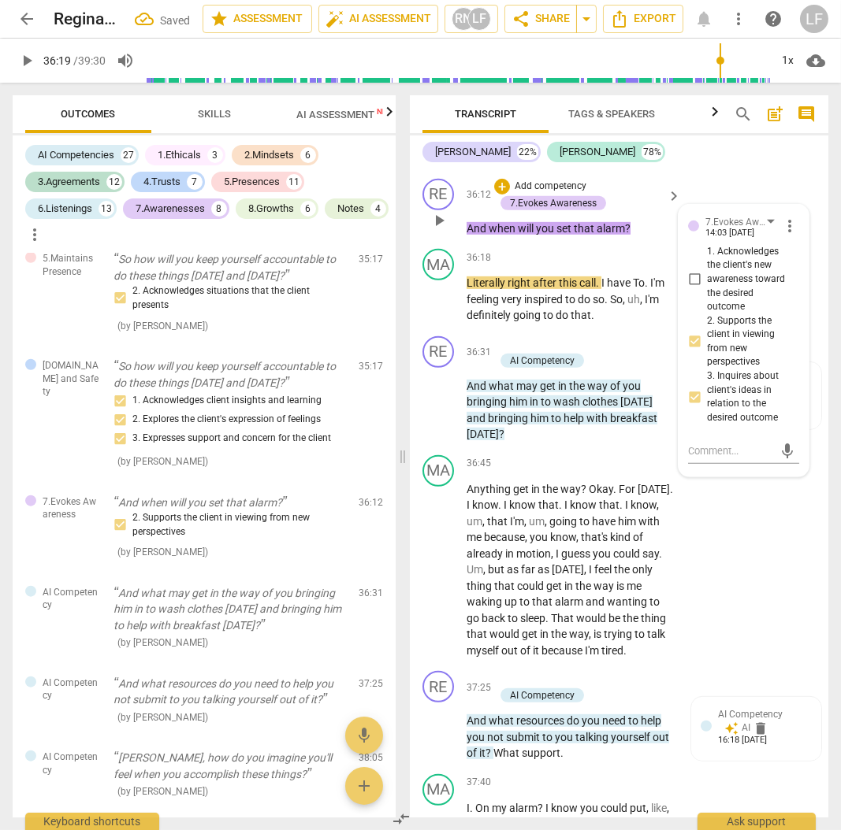
click at [554, 194] on p "Add competency" at bounding box center [550, 187] width 75 height 14
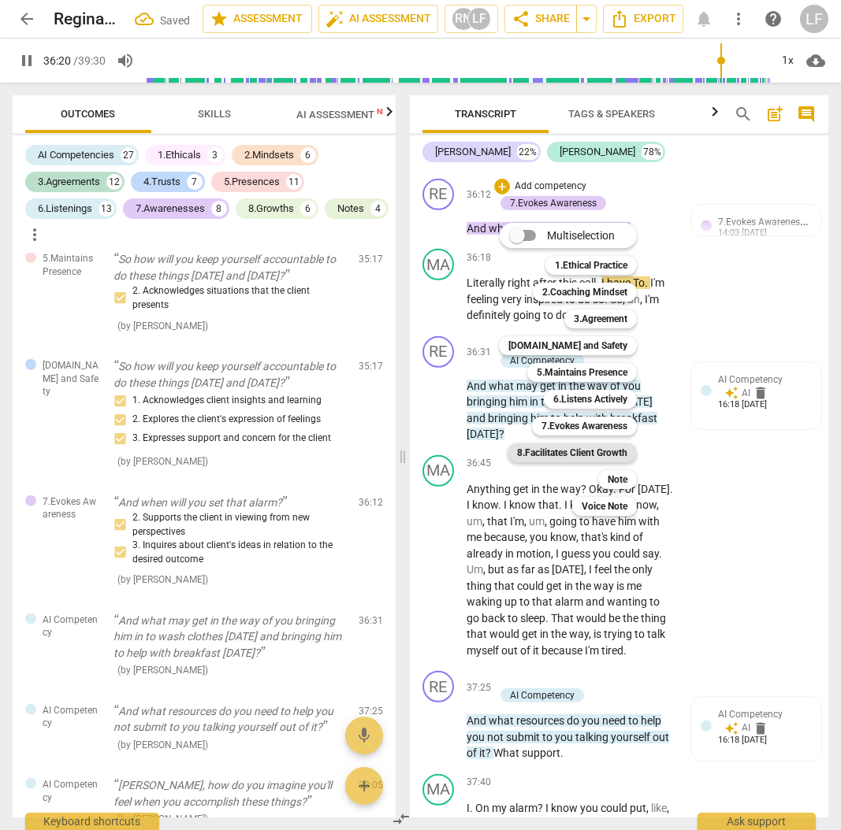
click at [588, 450] on b "8.Facilitates Client Growth" at bounding box center [572, 452] width 110 height 19
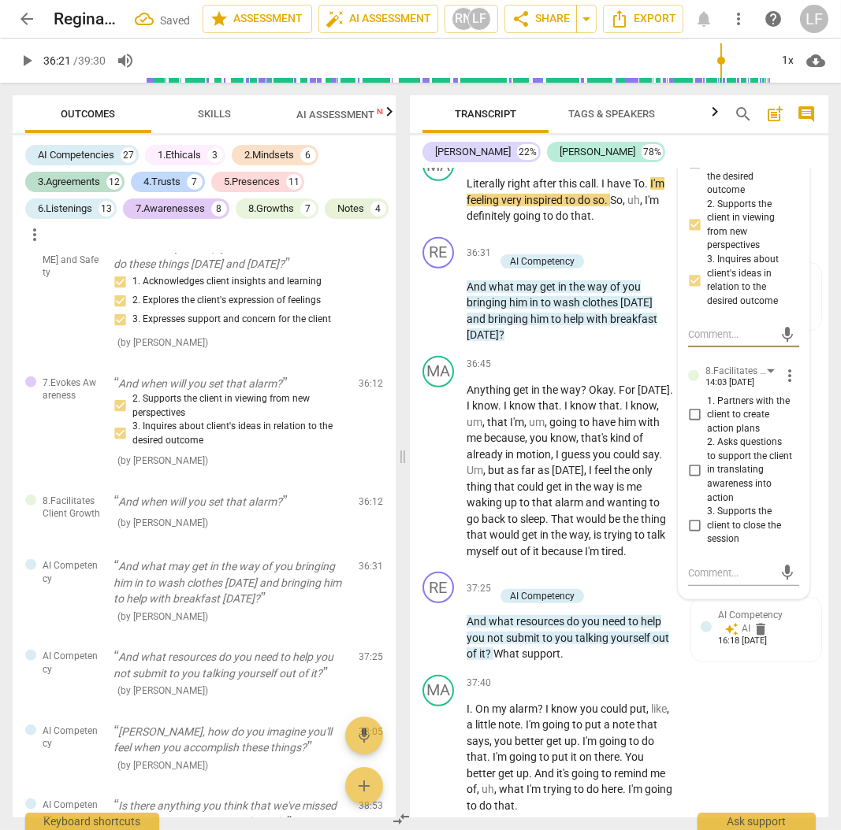
scroll to position [11752, 0]
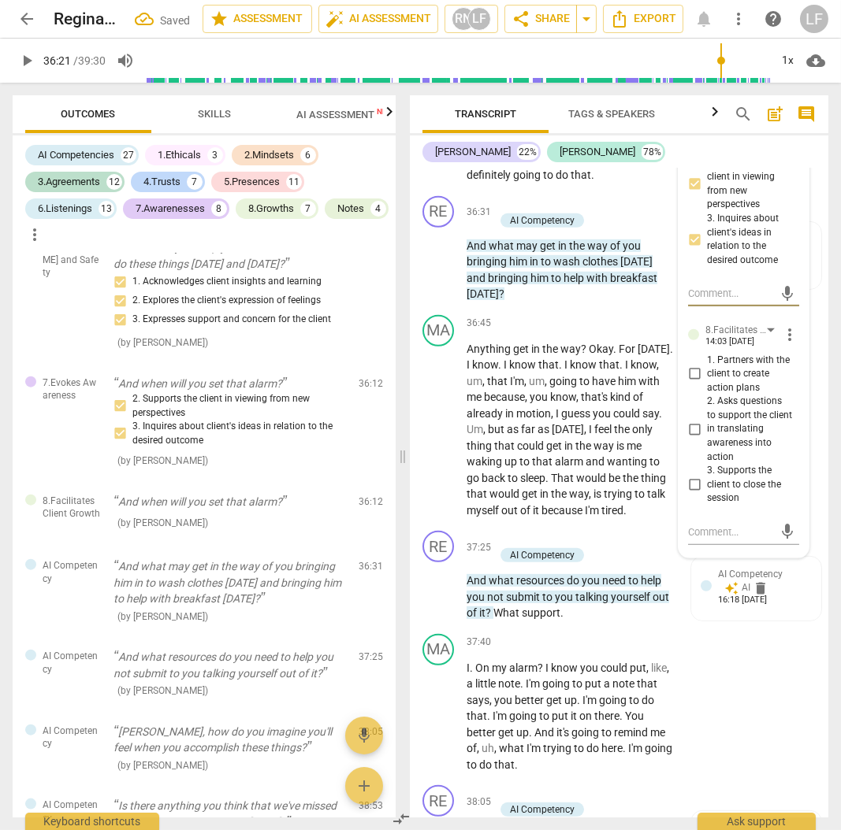
click at [696, 384] on input "1. Partners with the client to create action plans" at bounding box center [693, 374] width 25 height 19
drag, startPoint x: 690, startPoint y: 611, endPoint x: 685, endPoint y: 652, distance: 41.2
click at [690, 439] on input "2. Asks questions to support the client in translating awareness into action" at bounding box center [693, 429] width 25 height 19
click at [688, 495] on input "3. Supports the client to close the session" at bounding box center [693, 485] width 25 height 19
click at [21, 62] on span "play_arrow" at bounding box center [26, 60] width 19 height 19
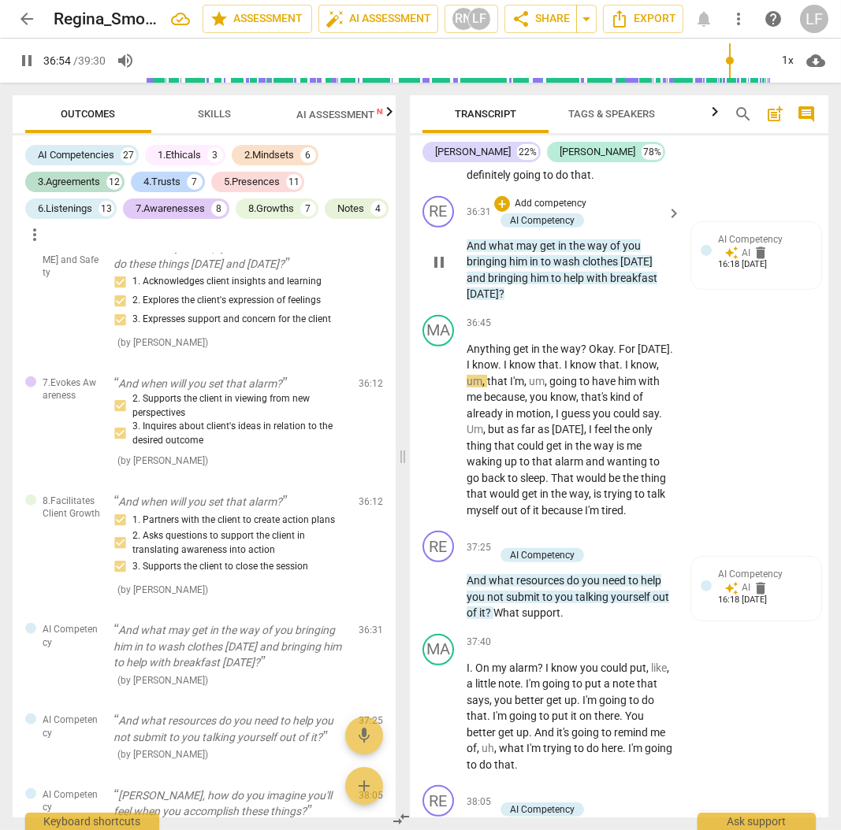
click at [559, 211] on p "Add competency" at bounding box center [550, 204] width 75 height 14
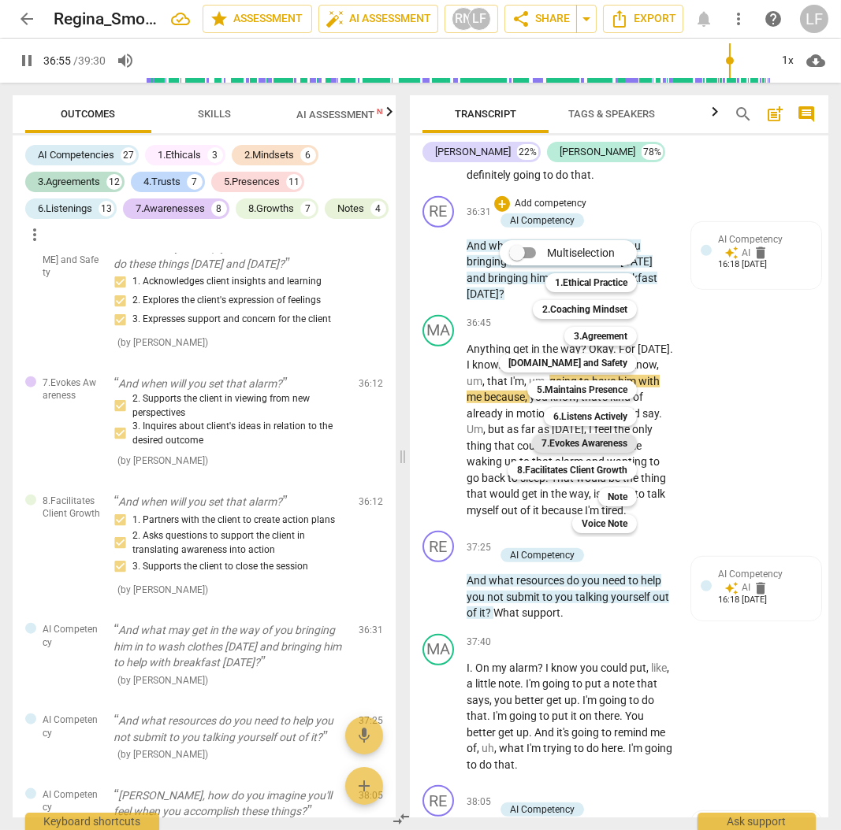
click at [605, 443] on b "7.Evokes Awareness" at bounding box center [584, 443] width 86 height 19
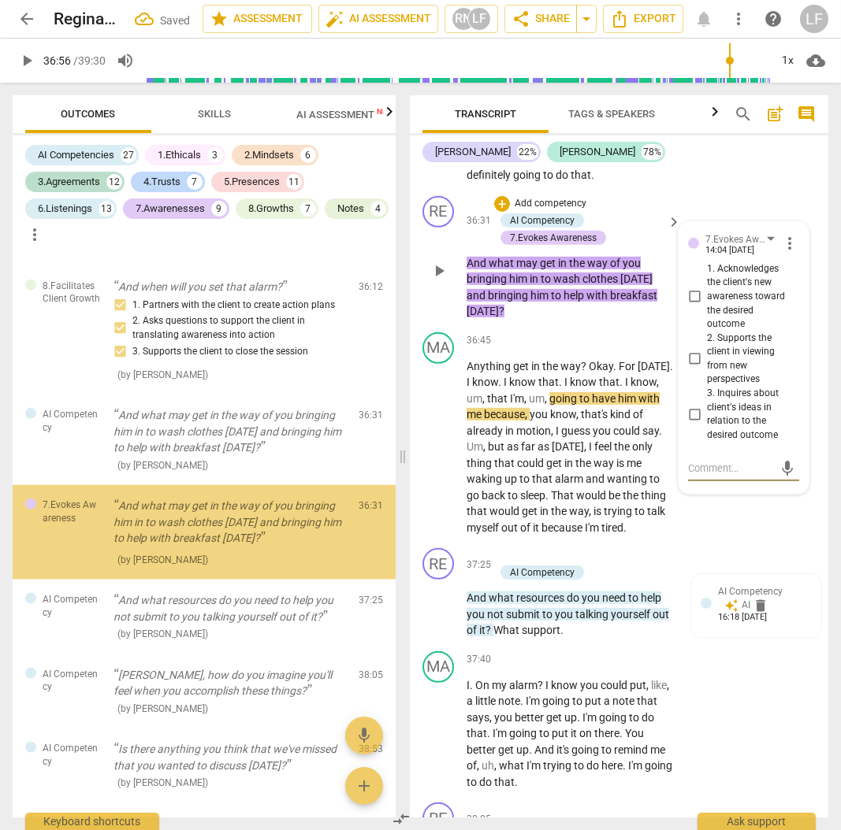
scroll to position [13612, 0]
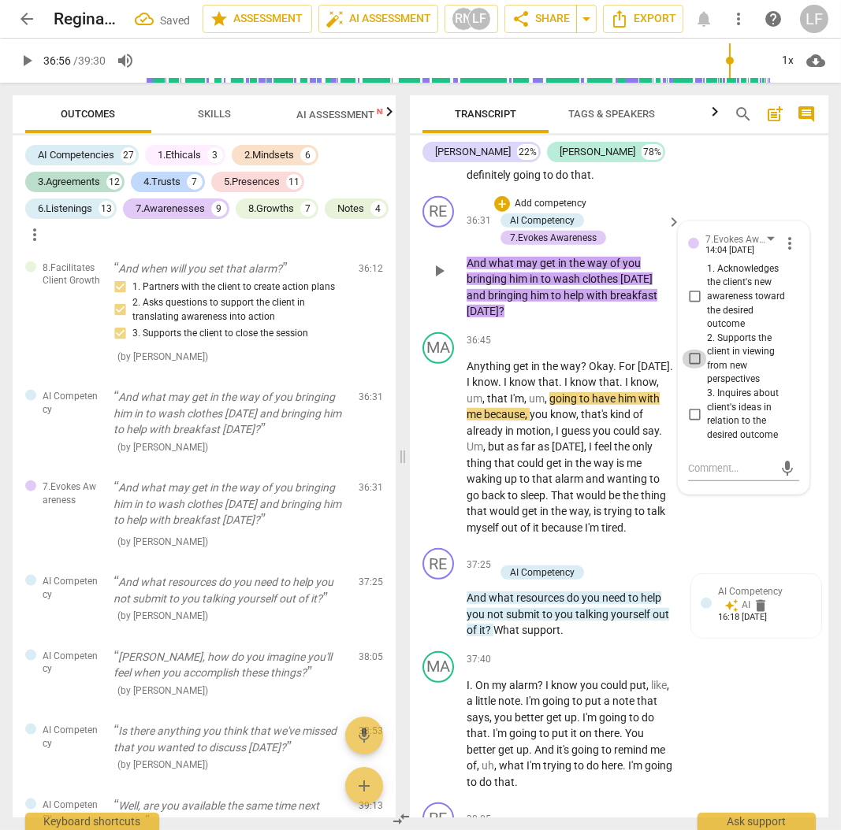
click at [696, 369] on input "2. Supports the client in viewing from new perspectives" at bounding box center [693, 359] width 25 height 19
click at [690, 424] on input "3. Inquires about client's ideas in relation to the desired outcome" at bounding box center [693, 414] width 25 height 19
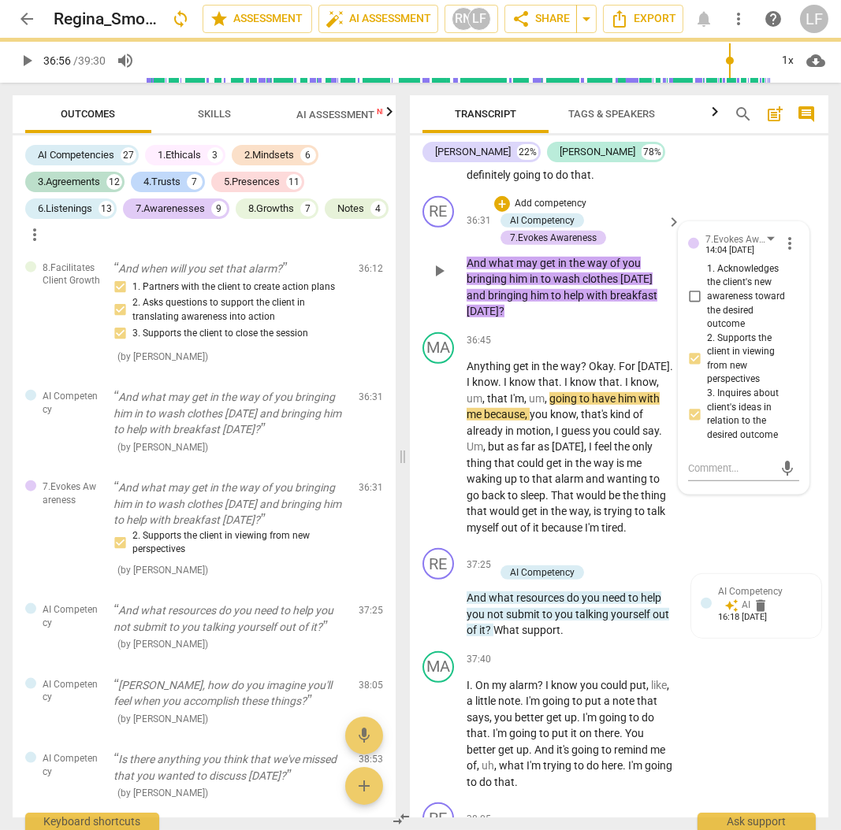
click at [570, 211] on p "Add competency" at bounding box center [550, 204] width 75 height 14
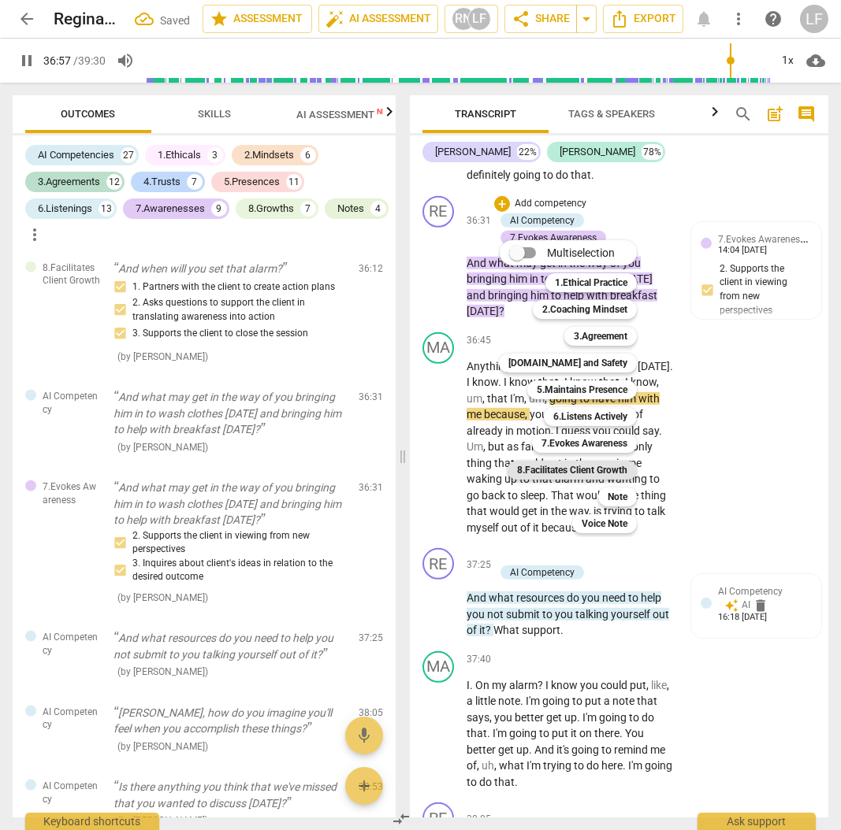
drag, startPoint x: 578, startPoint y: 469, endPoint x: 588, endPoint y: 473, distance: 10.7
click at [580, 471] on b "8.Facilitates Client Growth" at bounding box center [572, 470] width 110 height 19
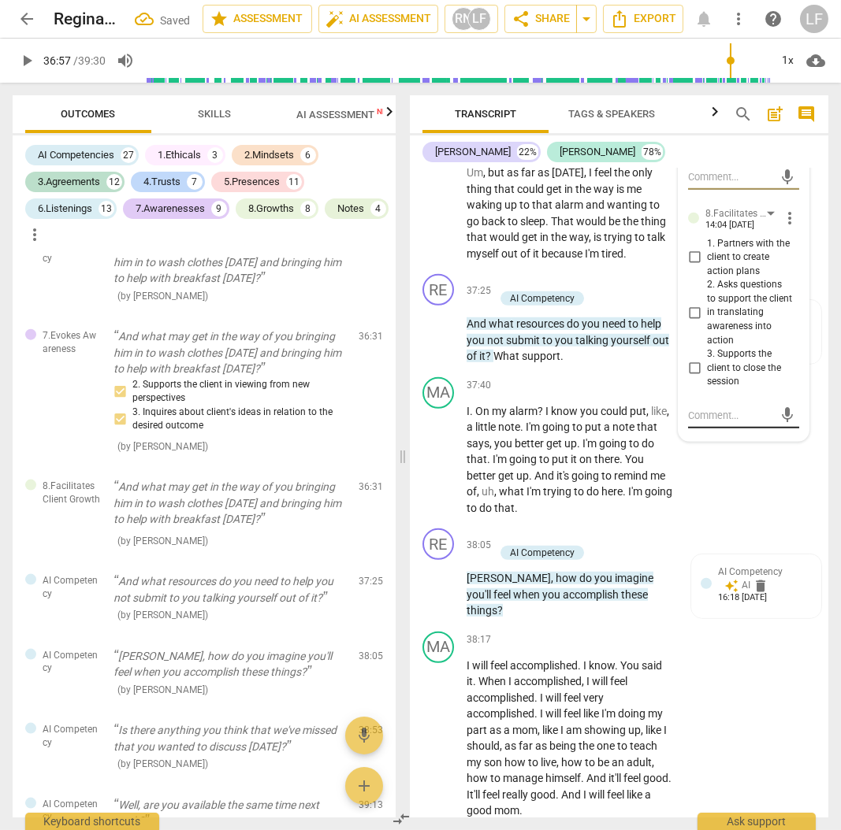
scroll to position [12067, 0]
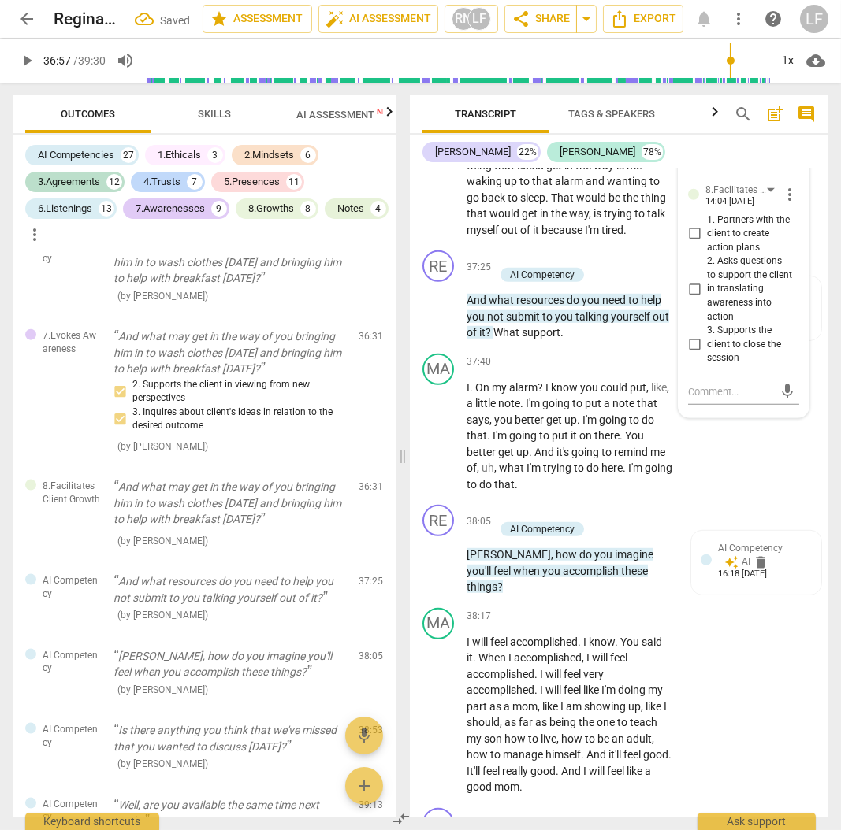
drag, startPoint x: 691, startPoint y: 410, endPoint x: 699, endPoint y: 432, distance: 23.4
click at [699, 255] on label "1. Partners with the client to create action plans" at bounding box center [736, 234] width 111 height 42
click at [699, 243] on input "1. Partners with the client to create action plans" at bounding box center [693, 234] width 25 height 19
drag, startPoint x: 692, startPoint y: 472, endPoint x: 694, endPoint y: 485, distance: 13.6
click at [692, 299] on input "2. Asks questions to support the client in translating awareness into action" at bounding box center [693, 289] width 25 height 19
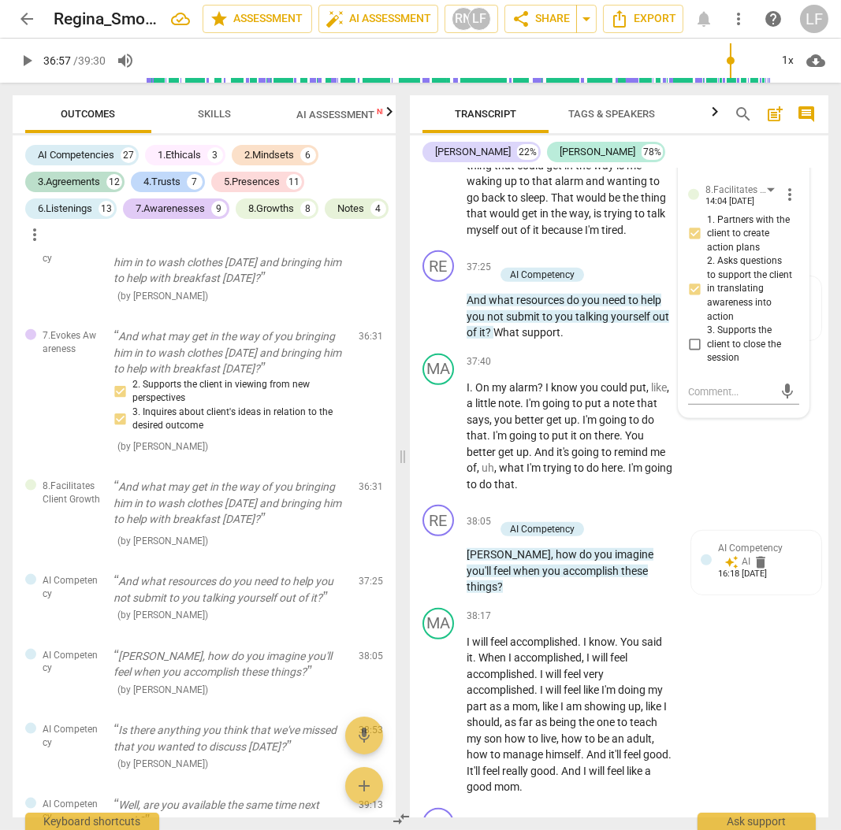
click at [693, 354] on input "3. Supports the client to close the session" at bounding box center [693, 345] width 25 height 19
click at [29, 58] on span "play_arrow" at bounding box center [26, 60] width 19 height 19
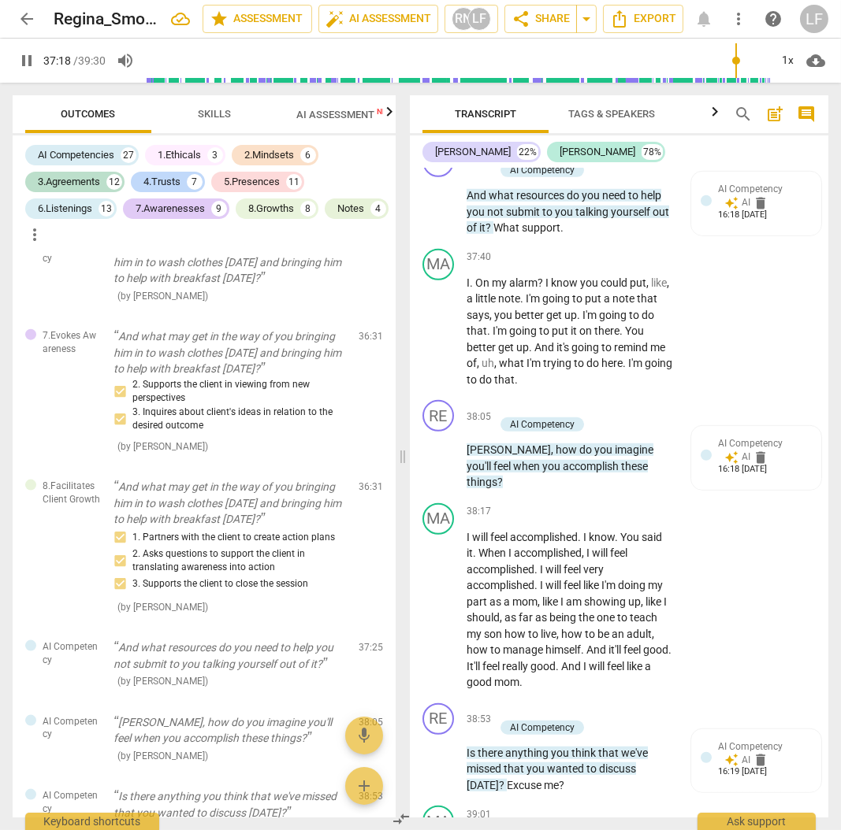
scroll to position [12225, 0]
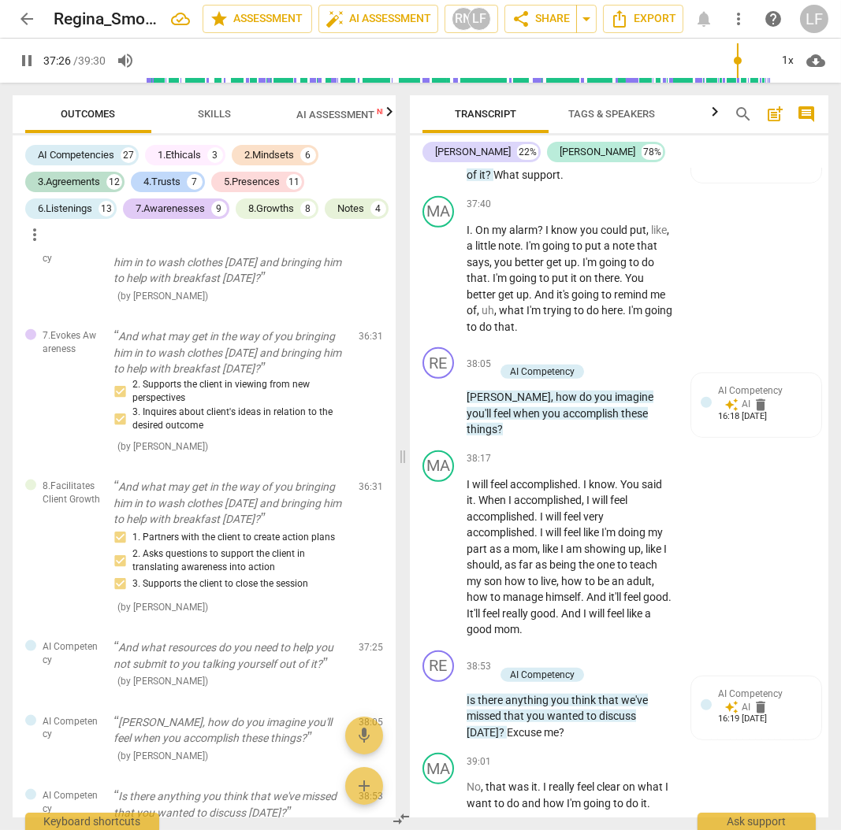
click at [534, 109] on p "Add competency" at bounding box center [550, 102] width 75 height 14
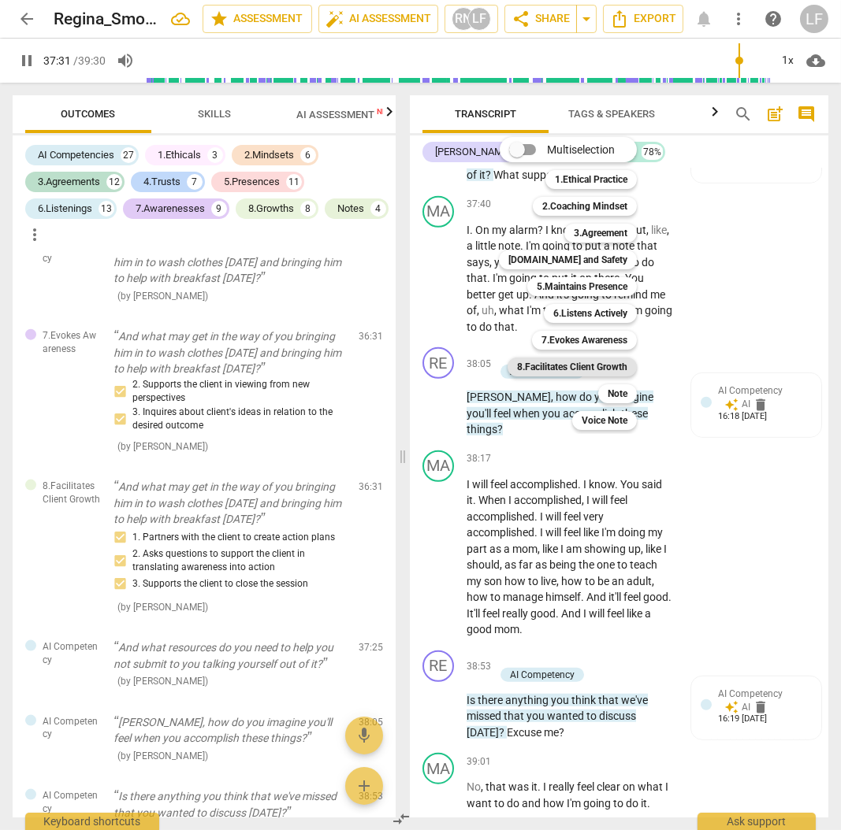
click at [599, 368] on b "8.Facilitates Client Growth" at bounding box center [572, 367] width 110 height 19
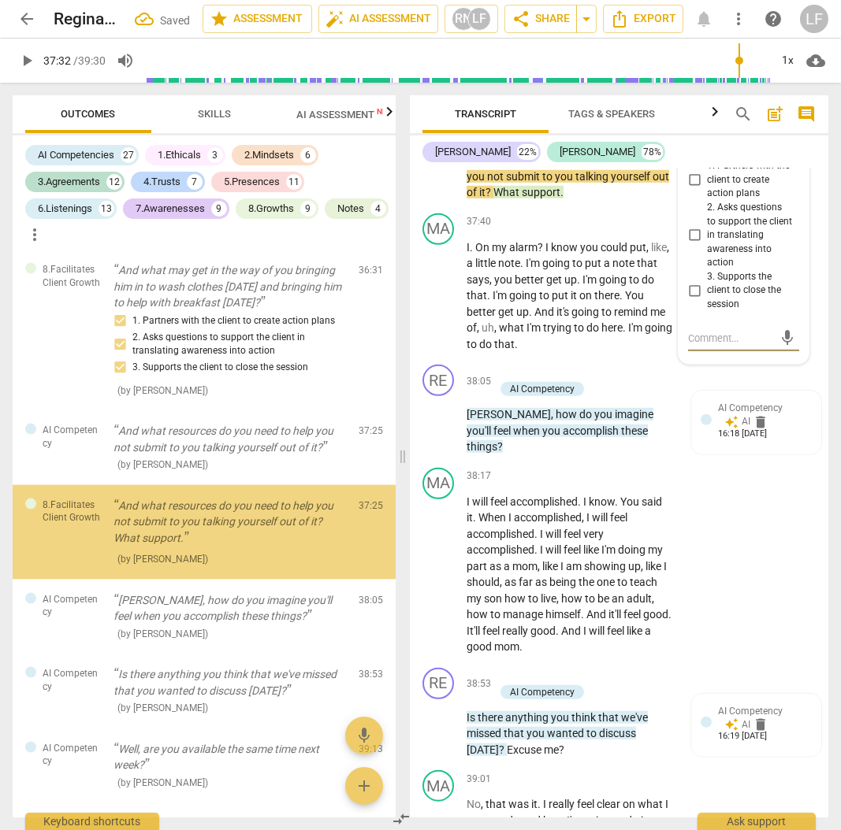
scroll to position [13998, 0]
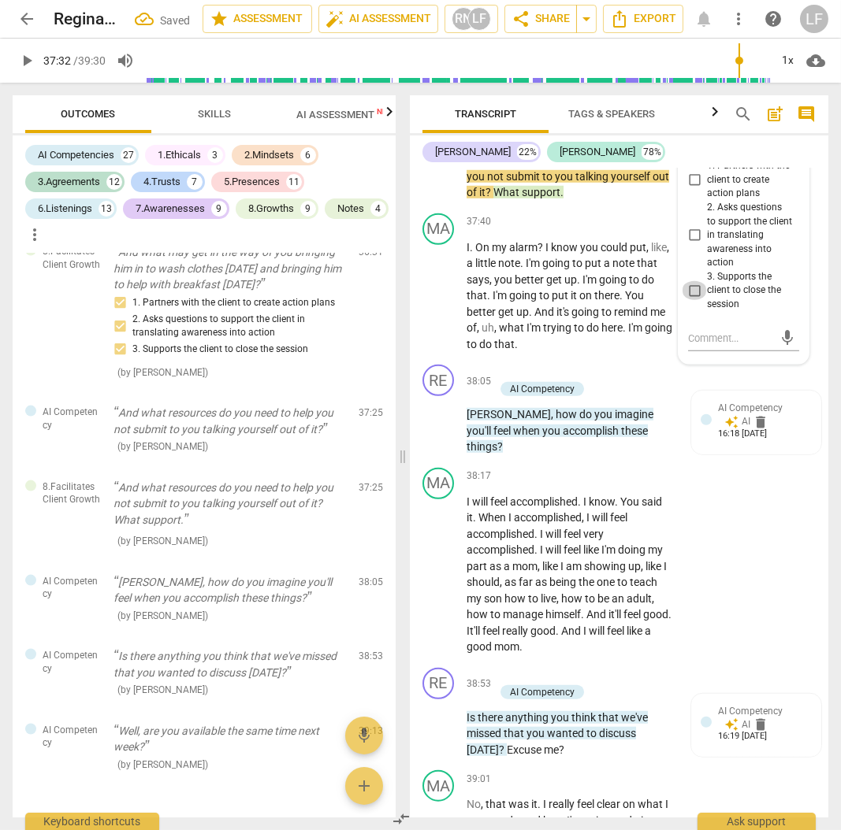
drag, startPoint x: 690, startPoint y: 473, endPoint x: 695, endPoint y: 434, distance: 38.9
click at [690, 300] on input "3. Supports the client to close the session" at bounding box center [693, 290] width 25 height 19
click at [696, 245] on input "2. Asks questions to support the client in translating awareness into action" at bounding box center [693, 235] width 25 height 19
click at [682, 201] on label "1. Partners with the client to create action plans" at bounding box center [736, 180] width 111 height 42
click at [682, 190] on input "1. Partners with the client to create action plans" at bounding box center [693, 180] width 25 height 19
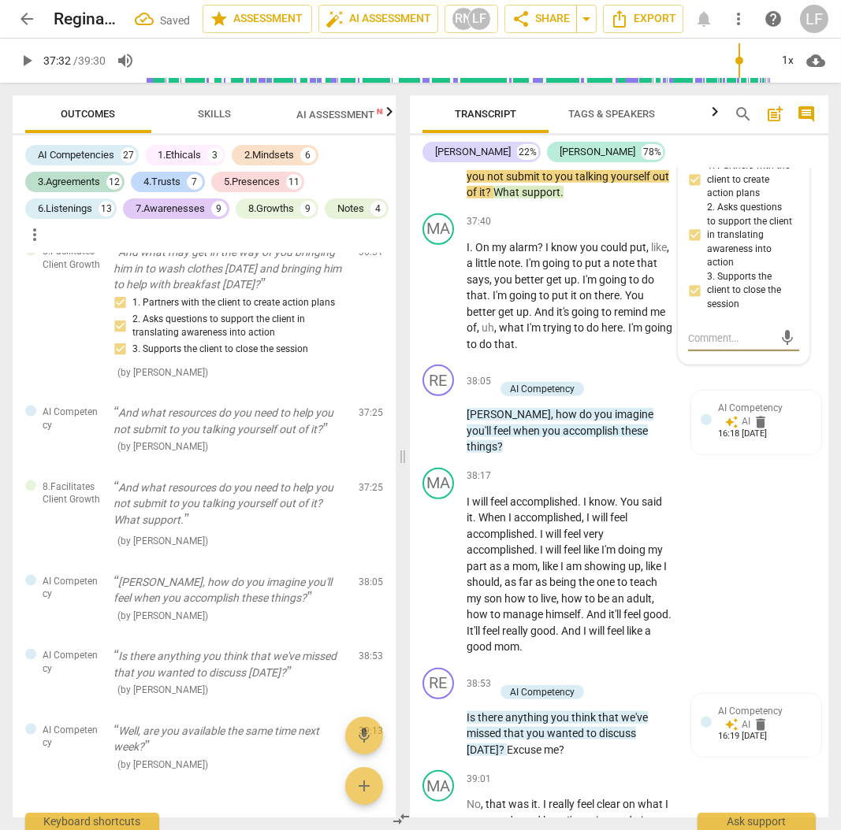
click at [713, 346] on textarea at bounding box center [731, 338] width 86 height 15
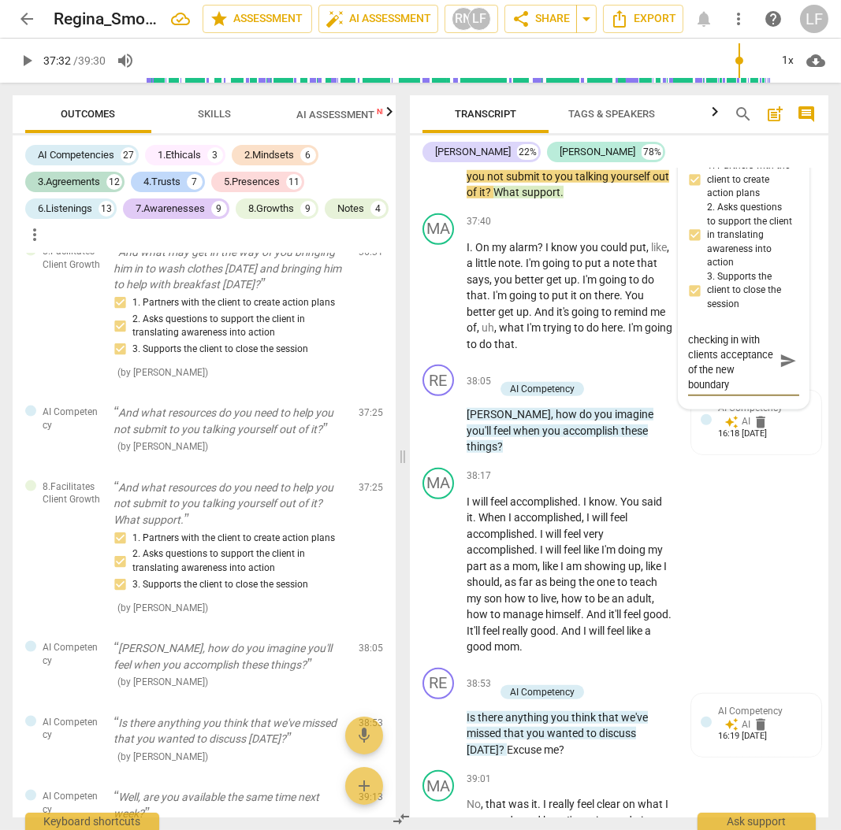
scroll to position [43, 0]
click at [781, 369] on span "send" at bounding box center [787, 360] width 17 height 17
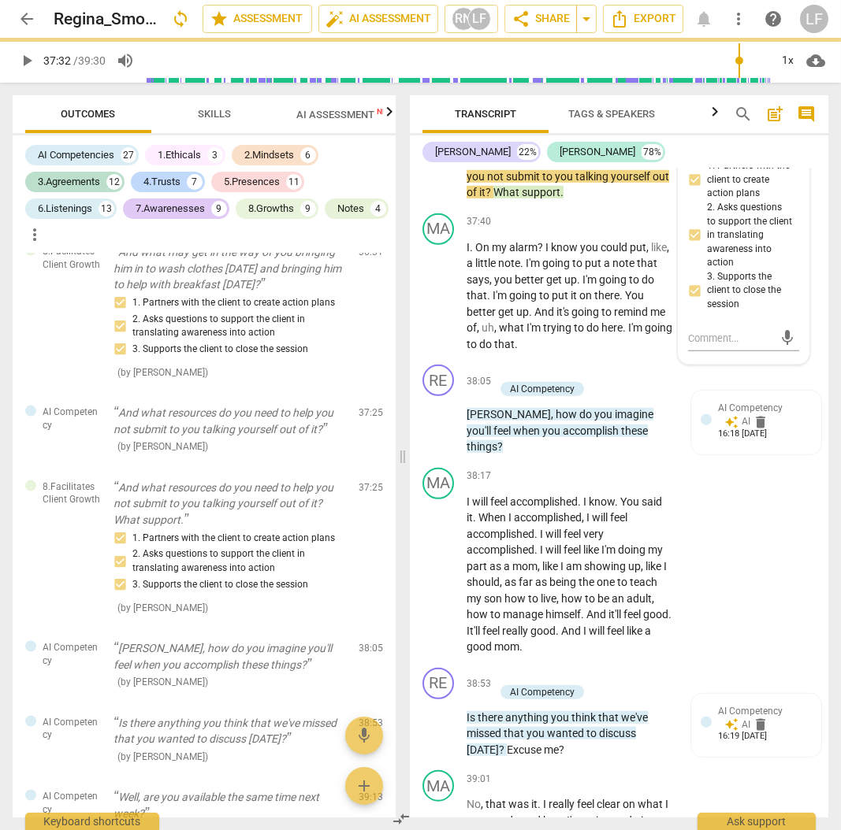
scroll to position [0, 0]
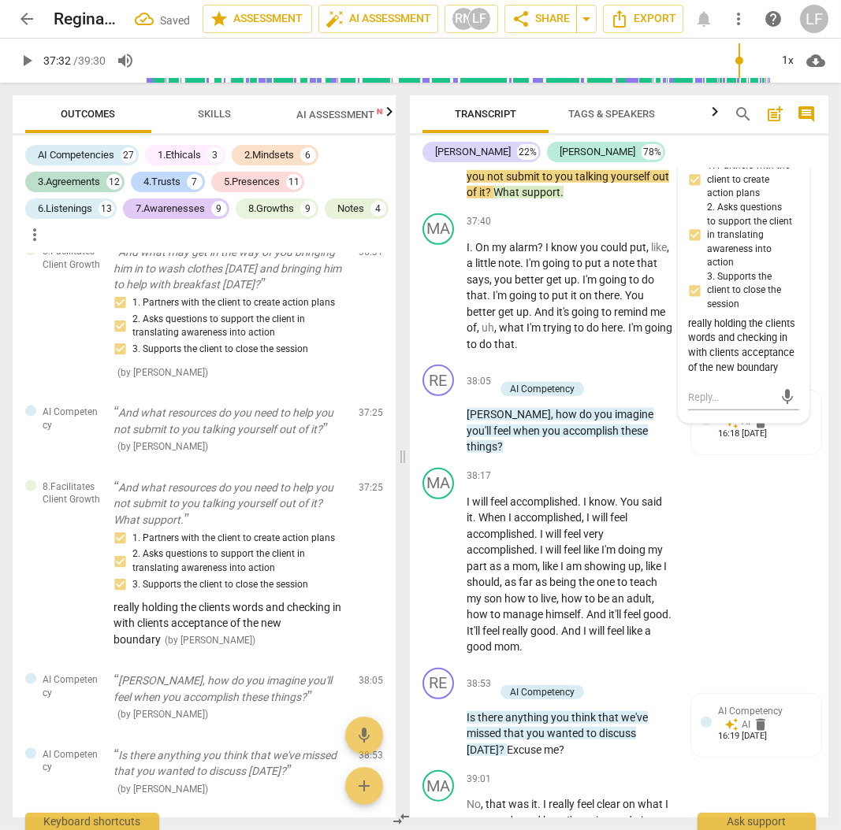
click at [17, 60] on span "play_arrow" at bounding box center [26, 60] width 19 height 19
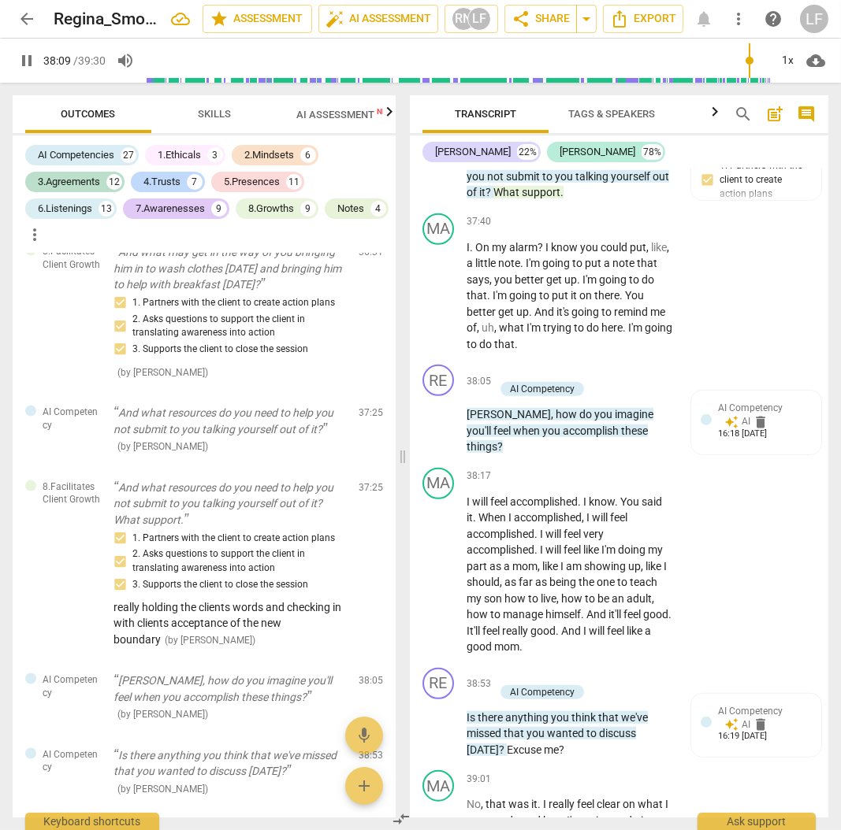
click at [32, 67] on span "pause" at bounding box center [26, 60] width 19 height 19
click at [577, 380] on p "Add competency" at bounding box center [550, 373] width 75 height 14
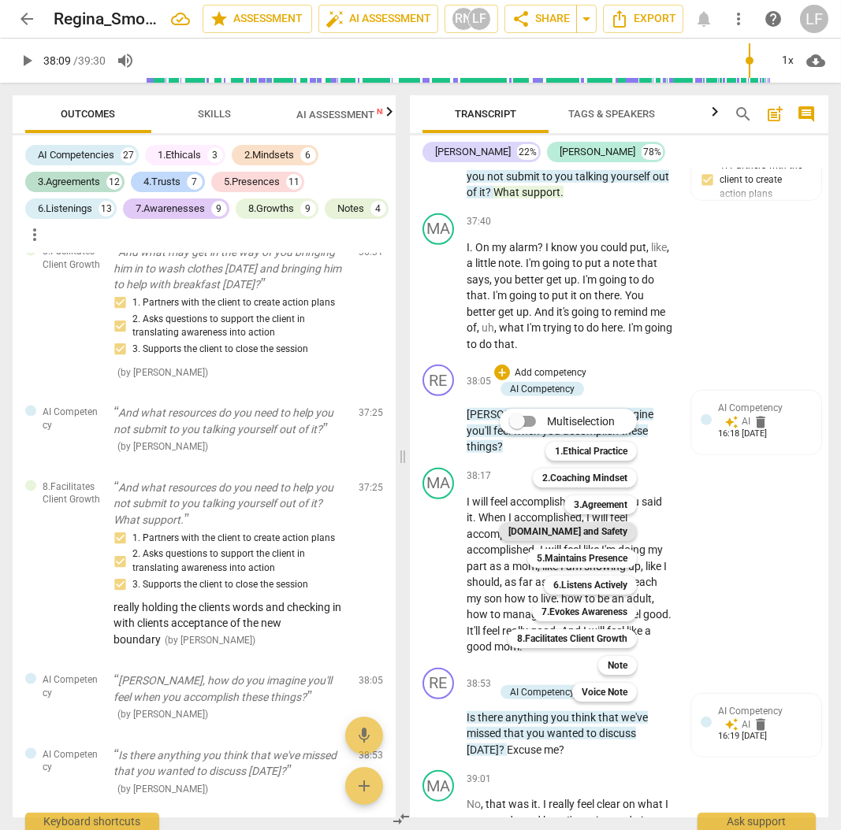
click at [600, 530] on b "[DOMAIN_NAME] and Safety" at bounding box center [567, 531] width 119 height 19
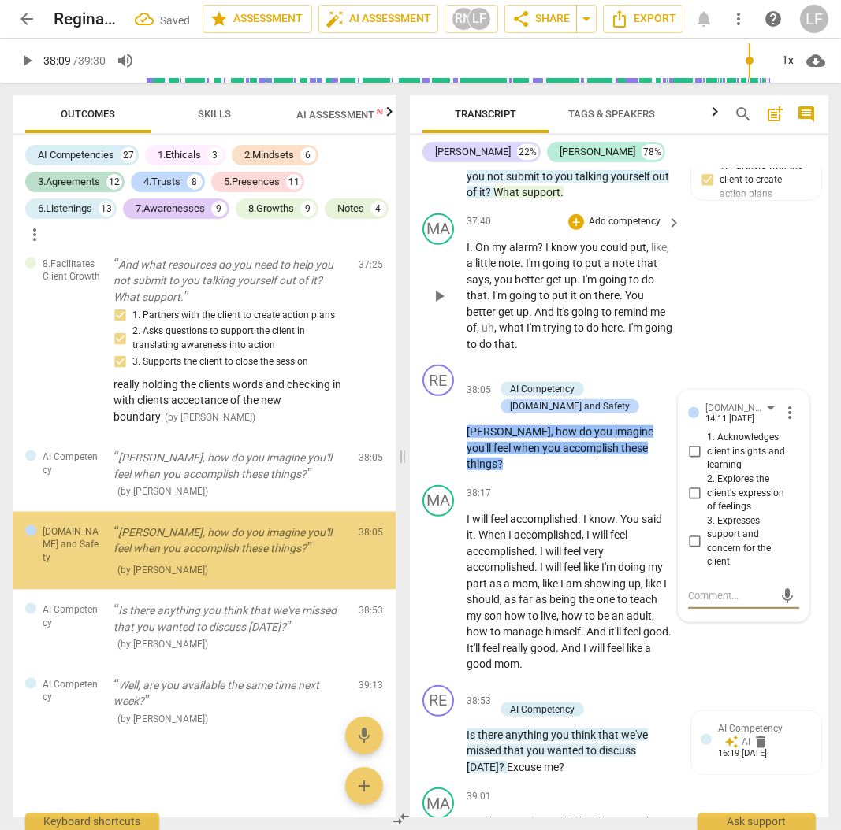
scroll to position [14243, 0]
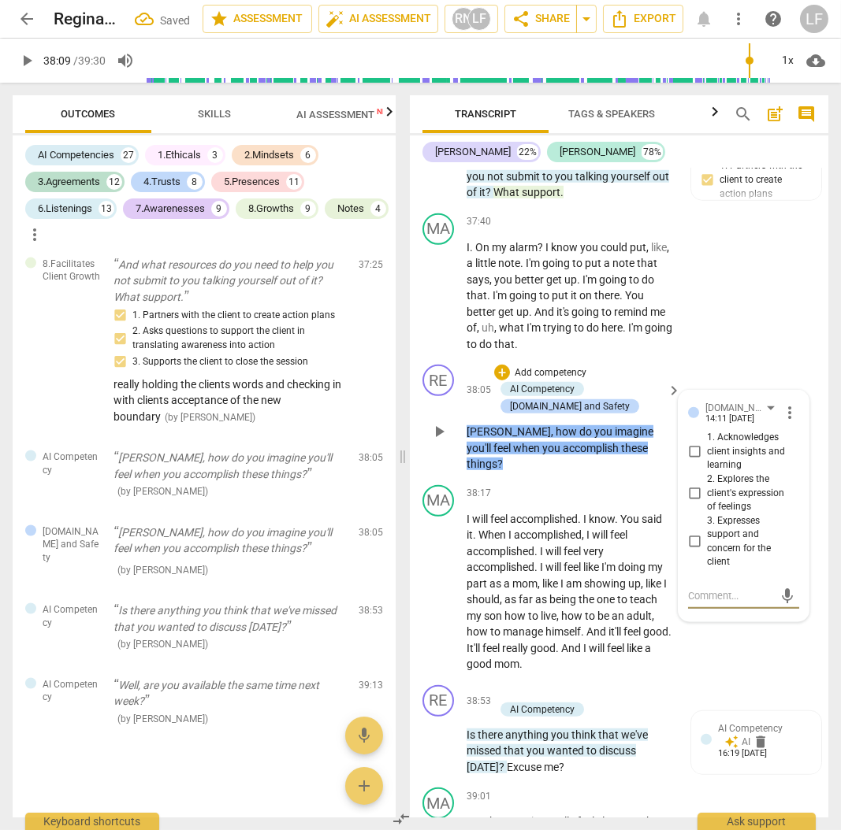
click at [697, 462] on input "1. Acknowledges client insights and learning" at bounding box center [693, 452] width 25 height 19
click at [693, 503] on input "2. Explores the client's expression of feelings" at bounding box center [693, 493] width 25 height 19
click at [695, 551] on input "3. Expresses support and concern for the client" at bounding box center [693, 542] width 25 height 19
click at [570, 380] on p "Add competency" at bounding box center [550, 373] width 75 height 14
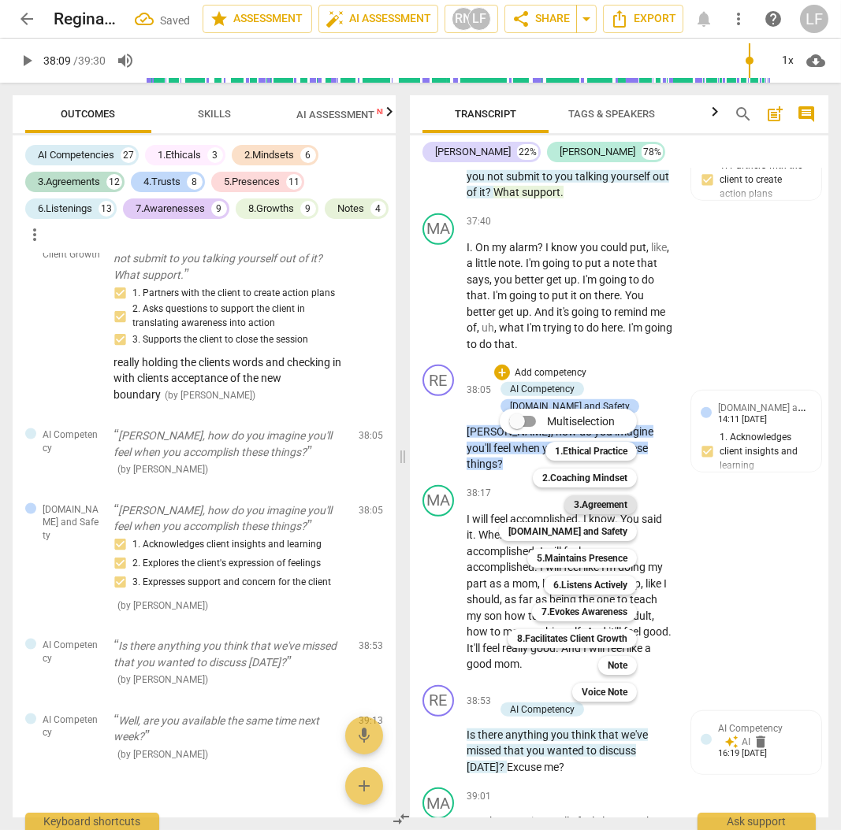
click at [611, 503] on b "3.Agreement" at bounding box center [600, 504] width 54 height 19
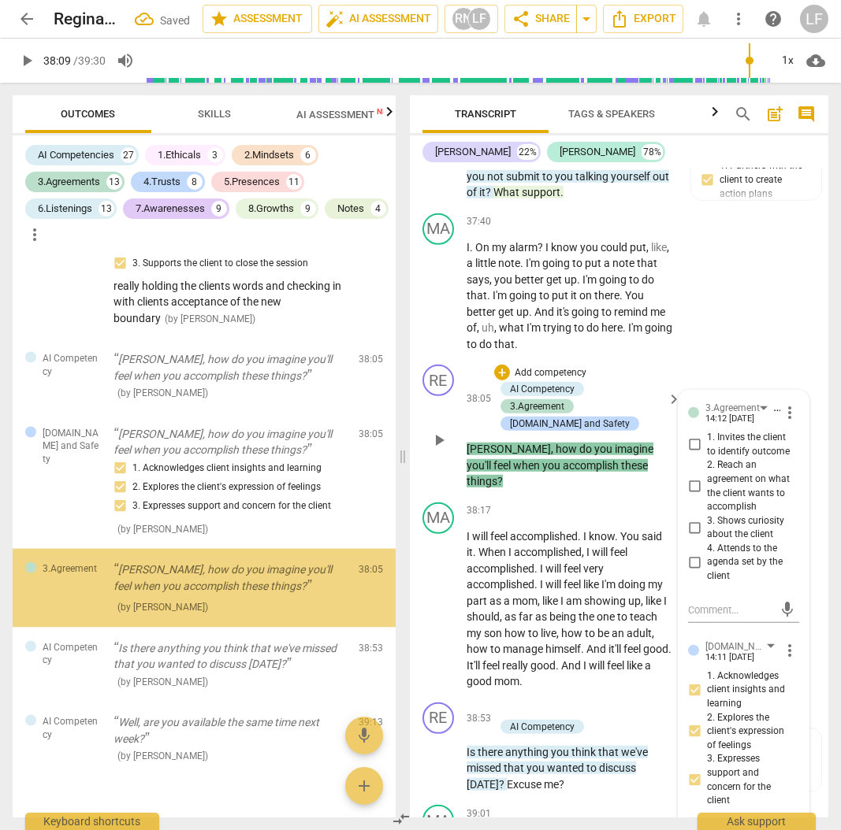
scroll to position [14379, 0]
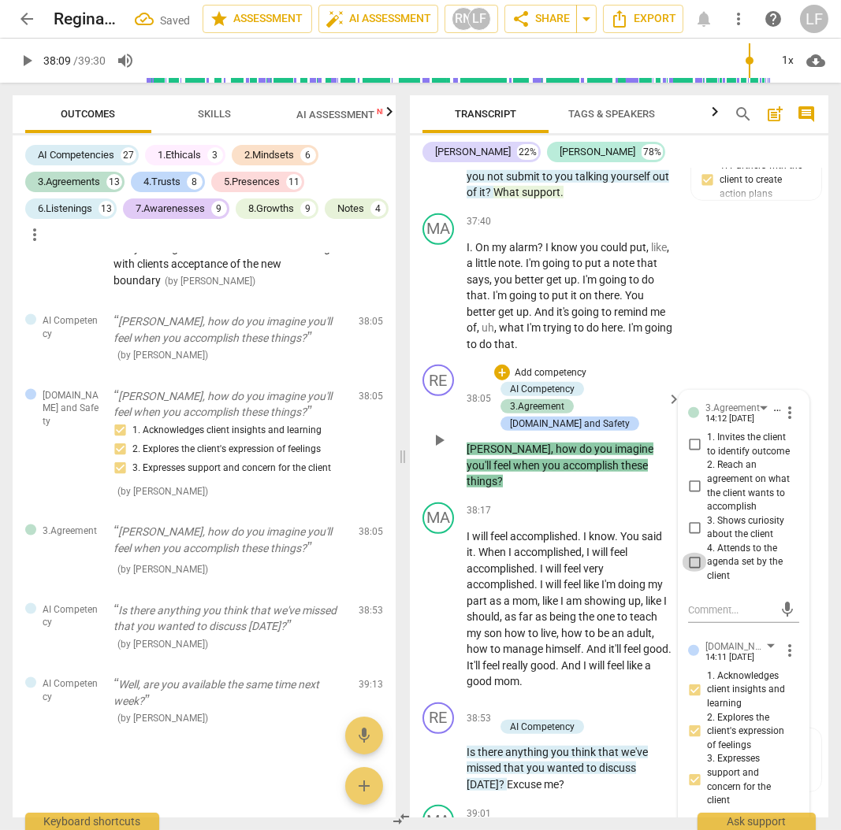
click at [691, 572] on input "4. Attends to the agenda set by the client" at bounding box center [693, 562] width 25 height 19
click at [551, 380] on p "Add competency" at bounding box center [550, 373] width 75 height 14
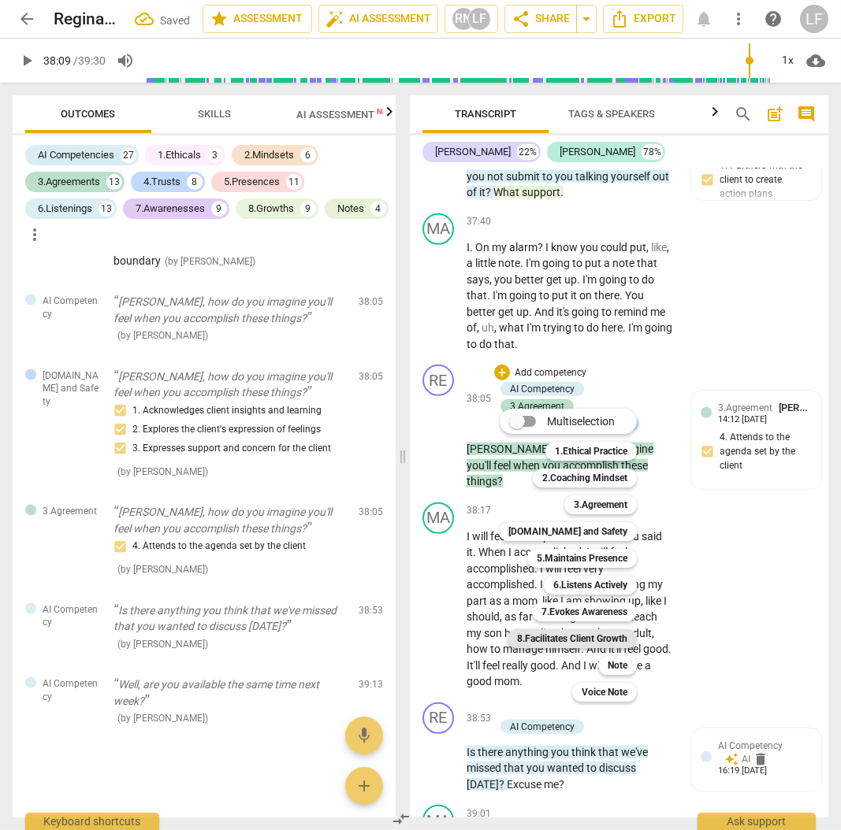
click at [579, 637] on b "8.Facilitates Client Growth" at bounding box center [572, 638] width 110 height 19
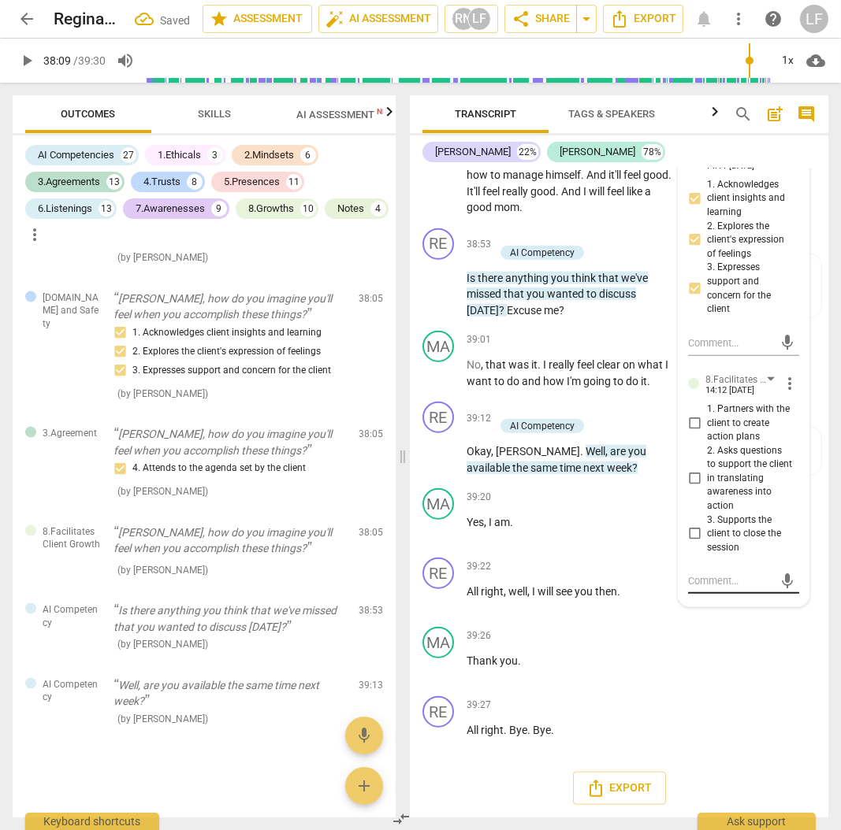
scroll to position [12802, 0]
click at [692, 432] on input "1. Partners with the client to create action plans" at bounding box center [693, 423] width 25 height 19
click at [685, 488] on input "2. Asks questions to support the client in translating awareness into action" at bounding box center [693, 478] width 25 height 19
click at [692, 544] on input "3. Supports the client to close the session" at bounding box center [693, 534] width 25 height 19
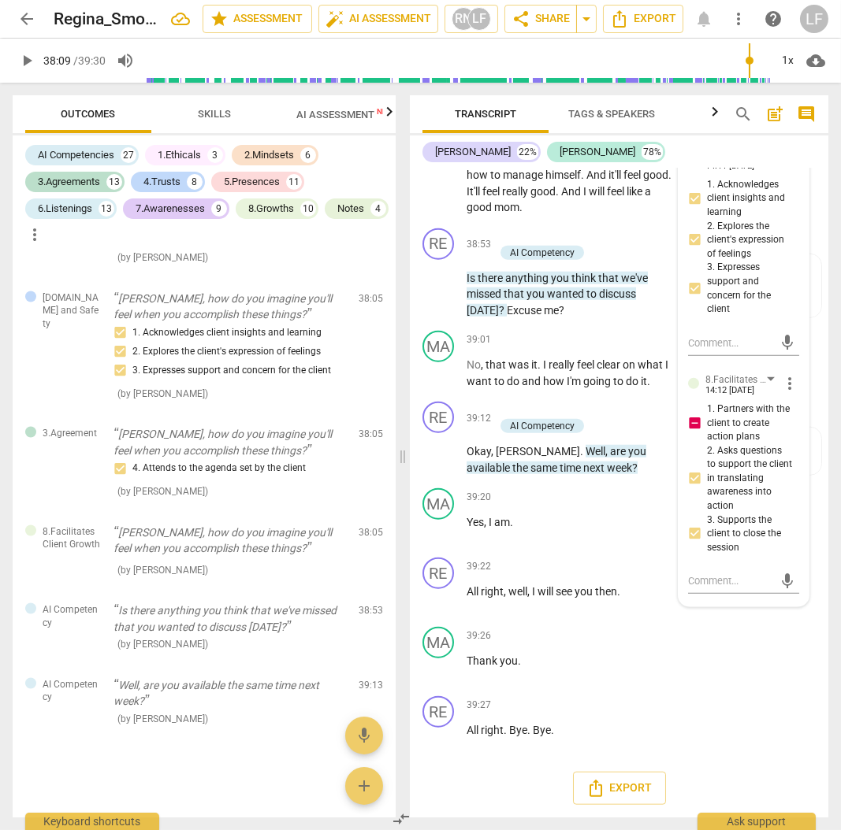
click at [688, 432] on input "1. Partners with the client to create action plans" at bounding box center [693, 423] width 25 height 19
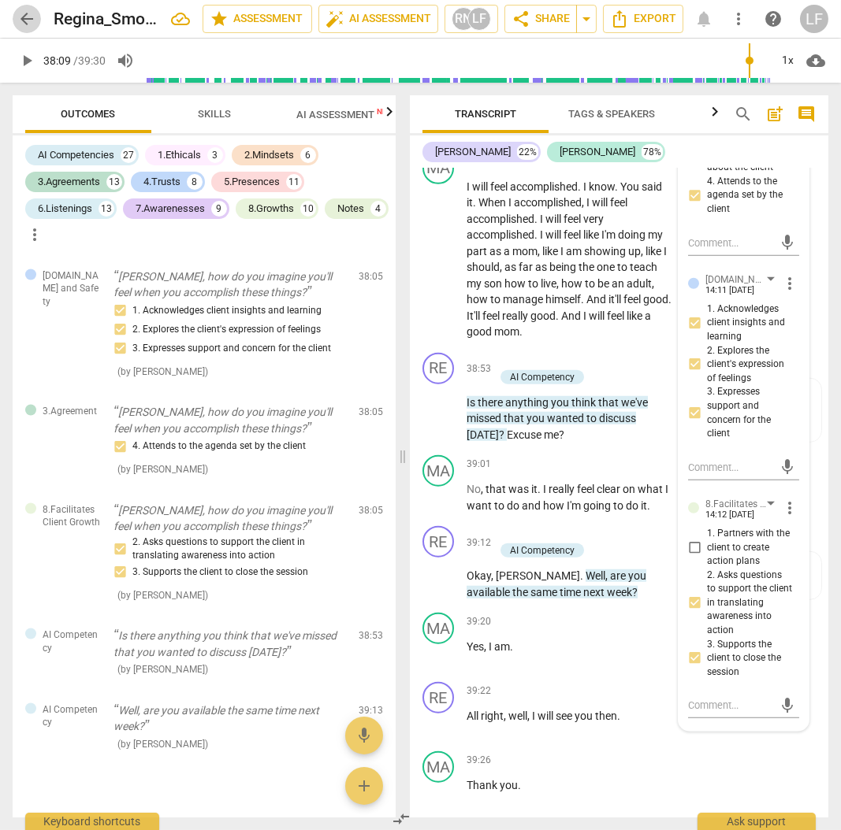
click at [17, 14] on span "arrow_back" at bounding box center [26, 18] width 19 height 19
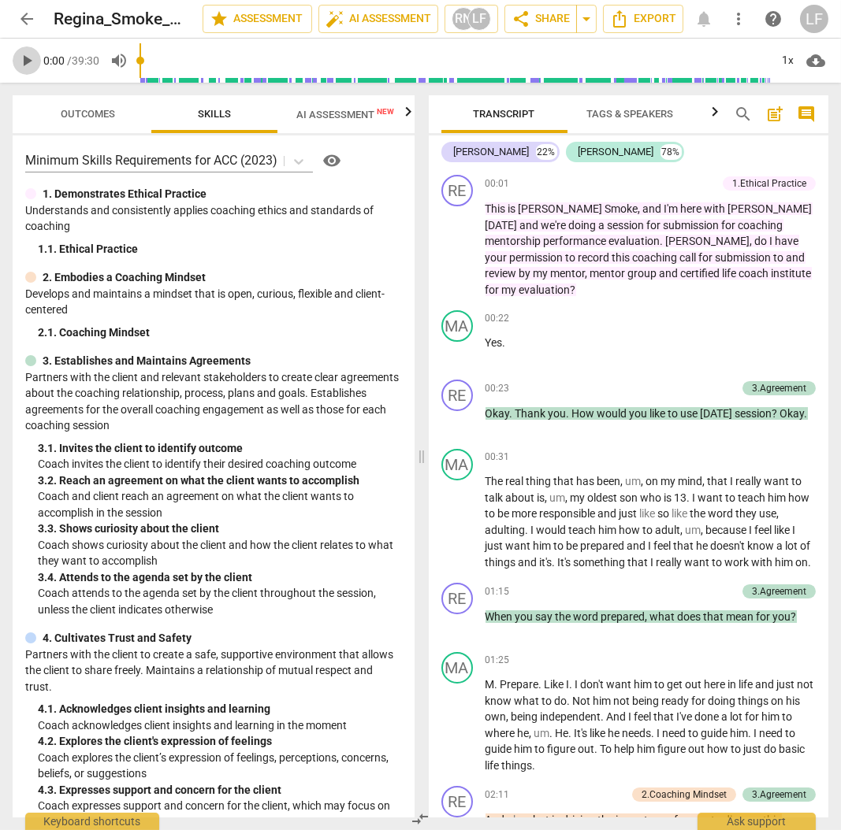
click at [24, 58] on span "play_arrow" at bounding box center [26, 60] width 19 height 19
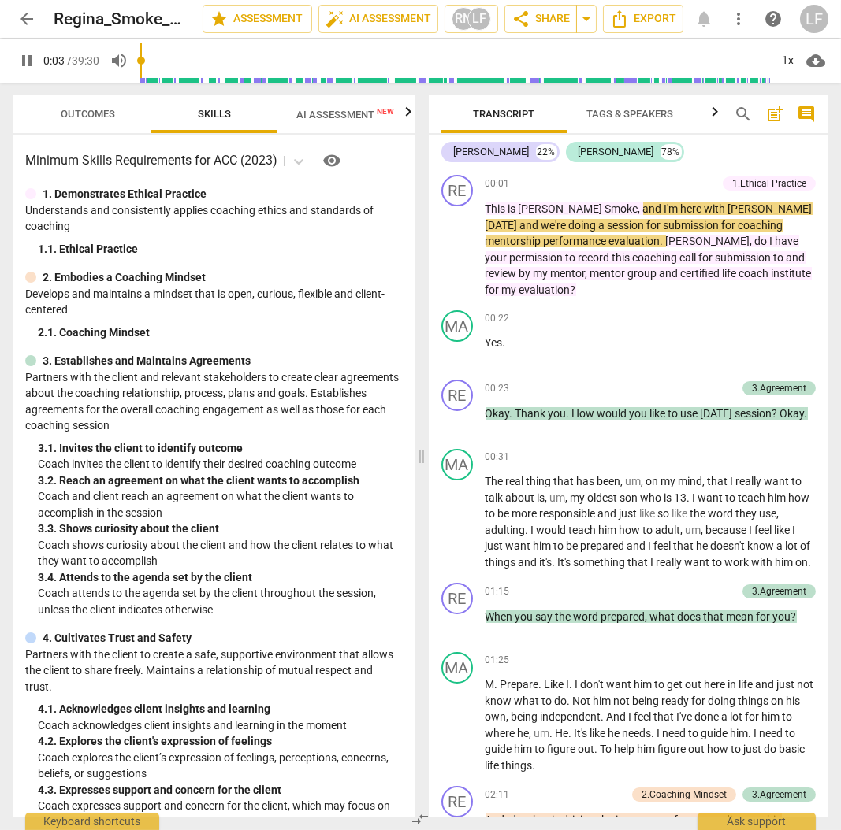
drag, startPoint x: 142, startPoint y: 59, endPoint x: 615, endPoint y: 74, distance: 473.7
click at [615, 74] on div at bounding box center [454, 61] width 630 height 44
click at [711, 57] on input "range" at bounding box center [458, 60] width 624 height 50
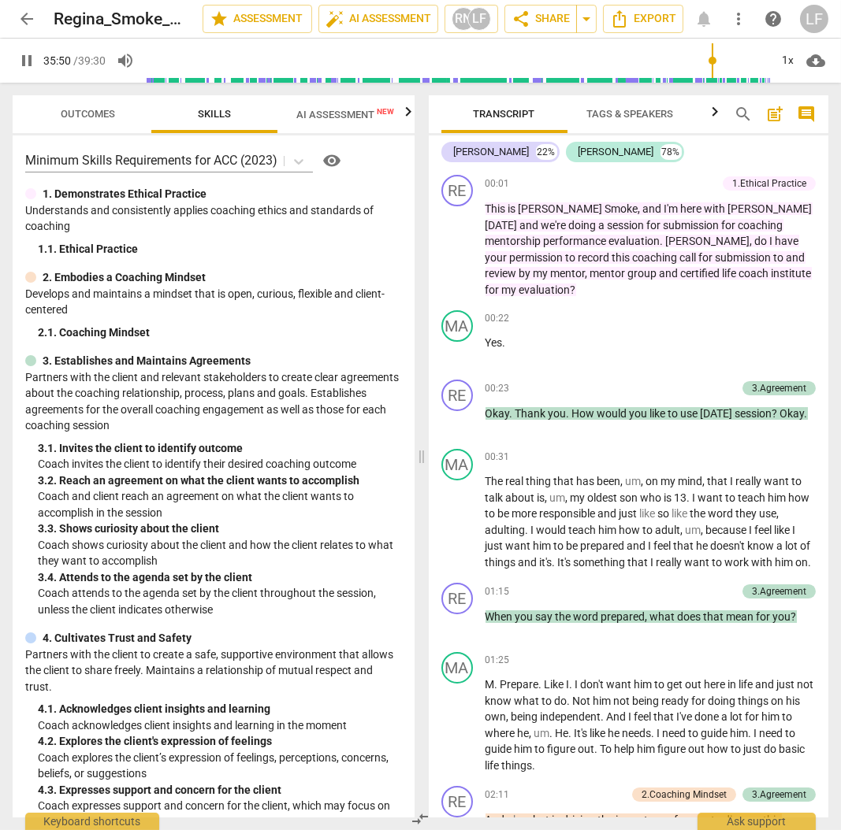
scroll to position [7777, 0]
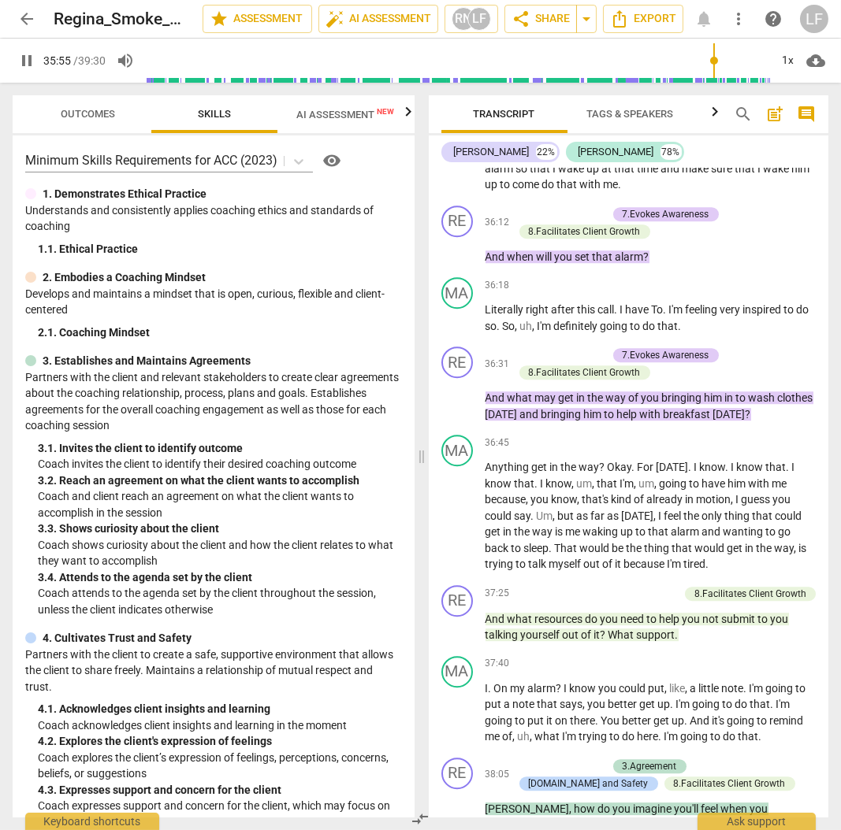
click at [670, 61] on input "range" at bounding box center [458, 60] width 624 height 50
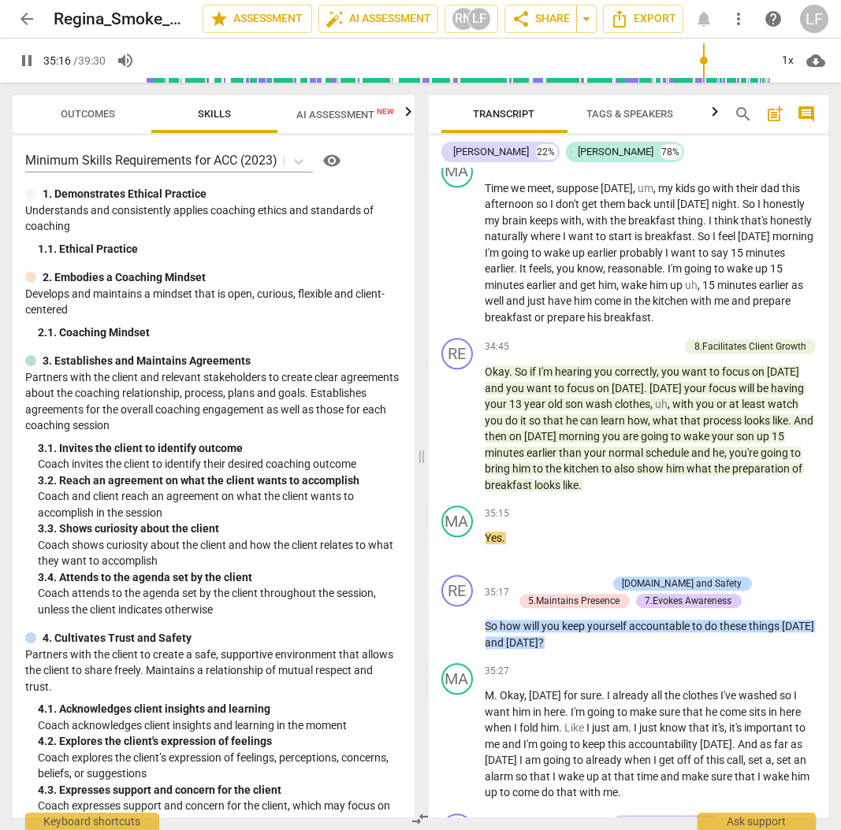
click at [702, 62] on input "range" at bounding box center [458, 60] width 624 height 50
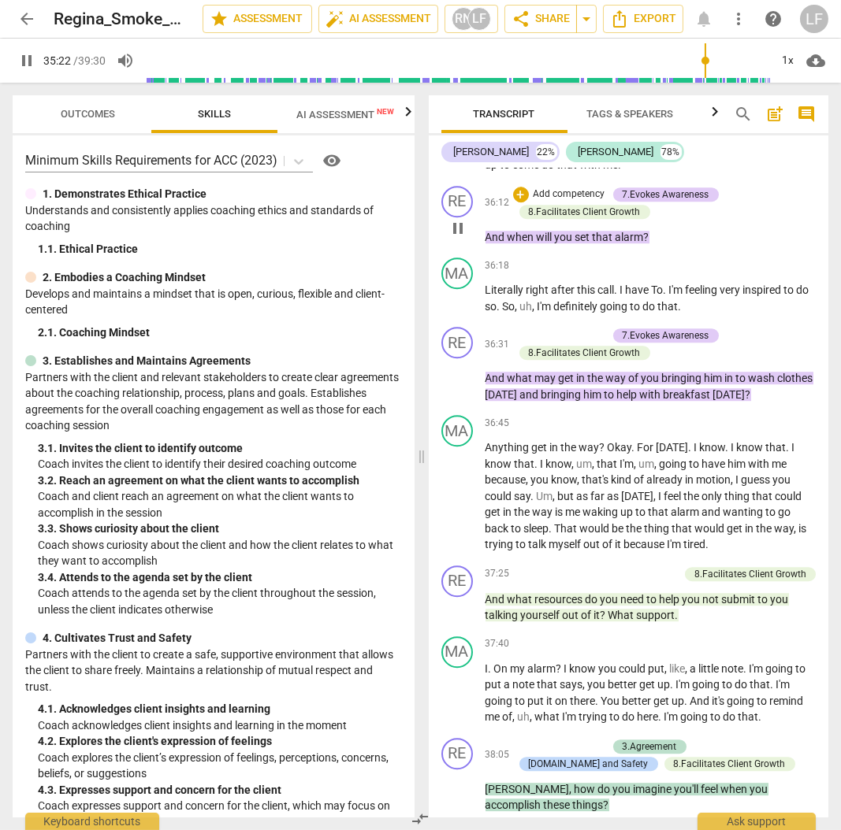
scroll to position [7903, 0]
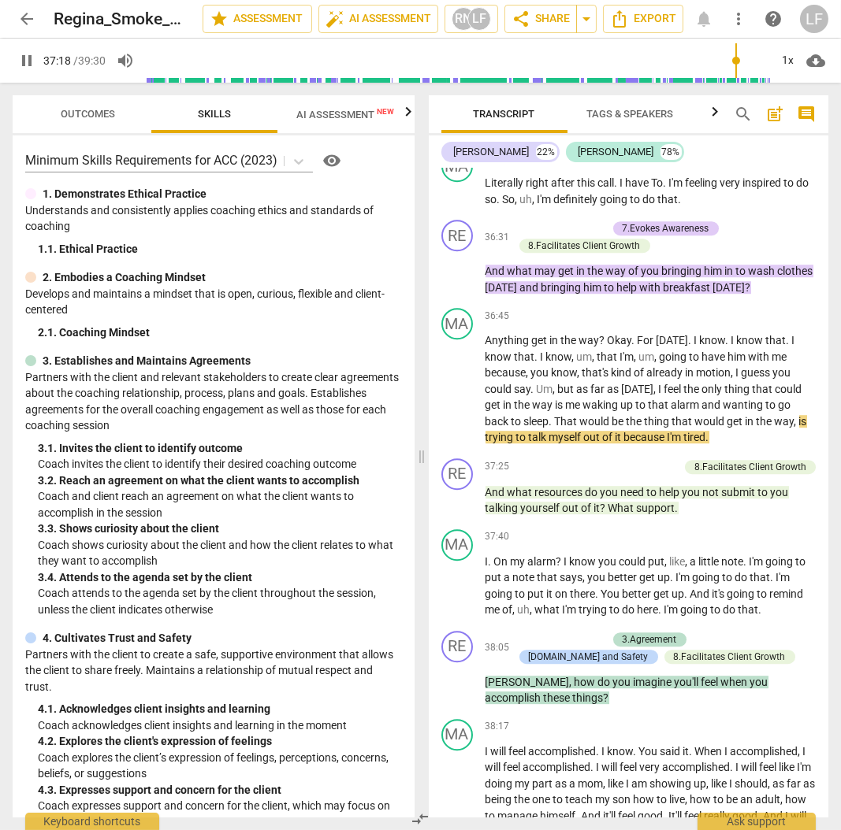
click at [734, 61] on input "range" at bounding box center [458, 60] width 624 height 50
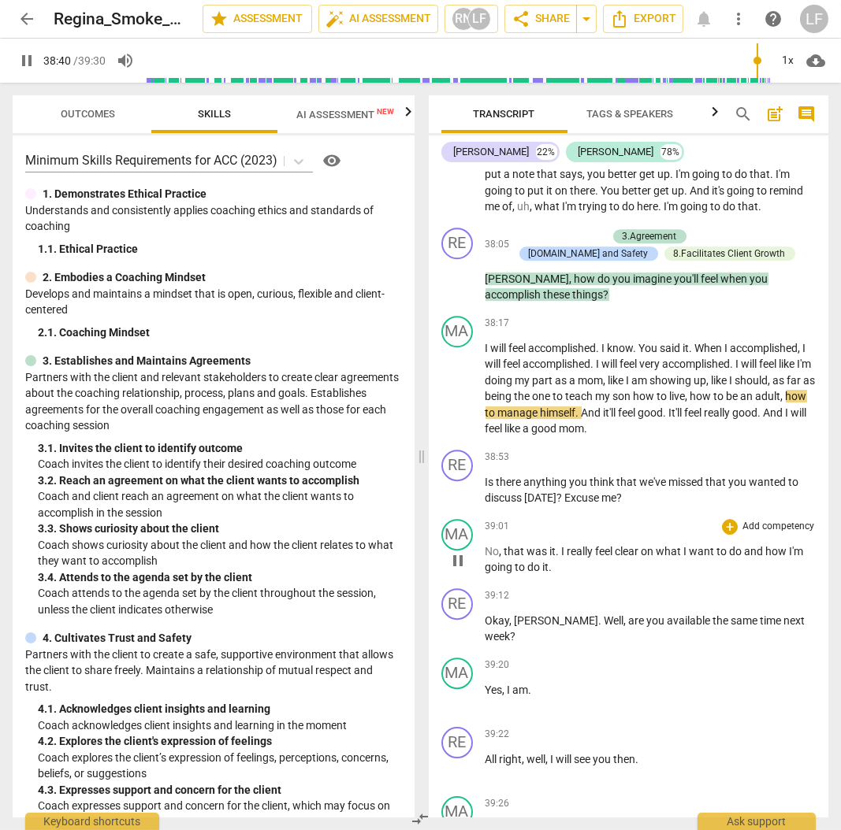
scroll to position [8323, 0]
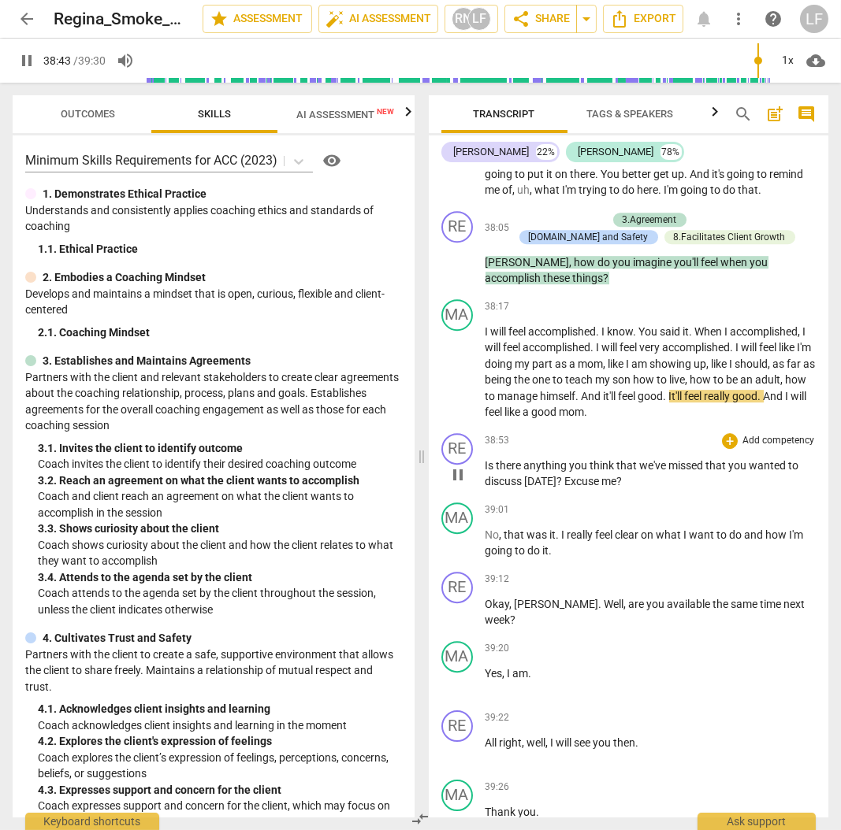
click at [762, 448] on p "Add competency" at bounding box center [777, 441] width 75 height 14
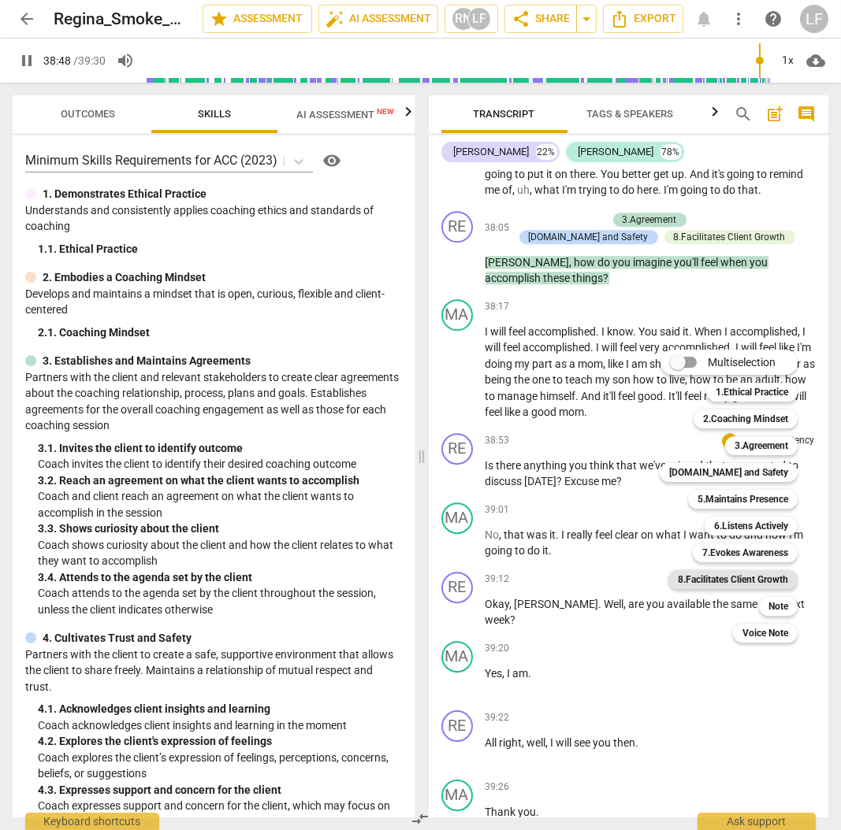
click at [744, 577] on b "8.Facilitates Client Growth" at bounding box center [732, 579] width 110 height 19
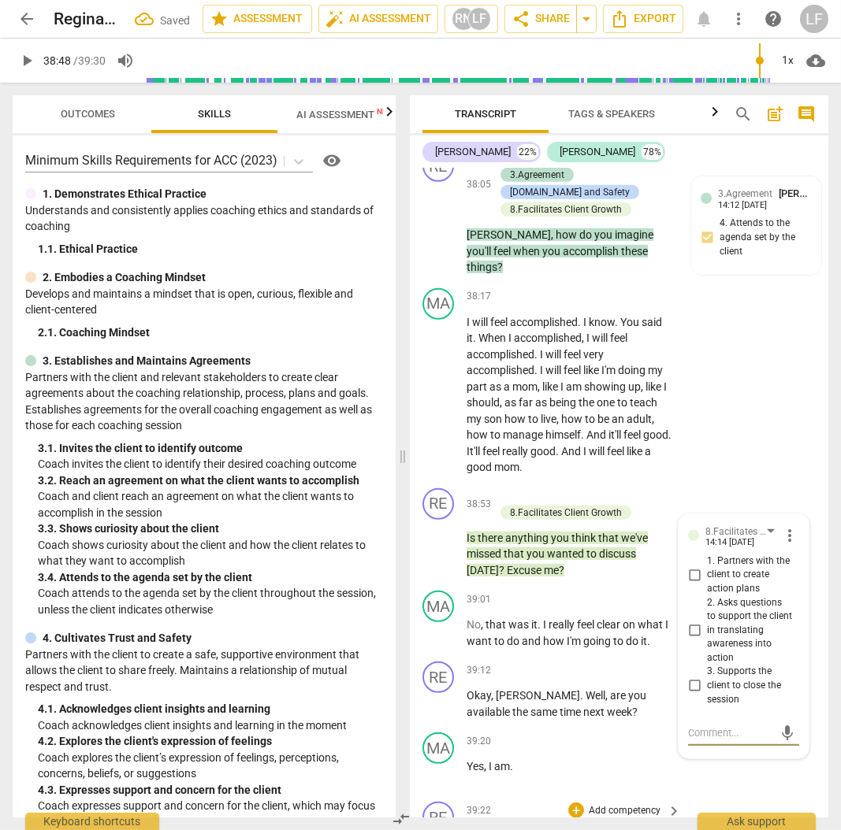
scroll to position [12465, 0]
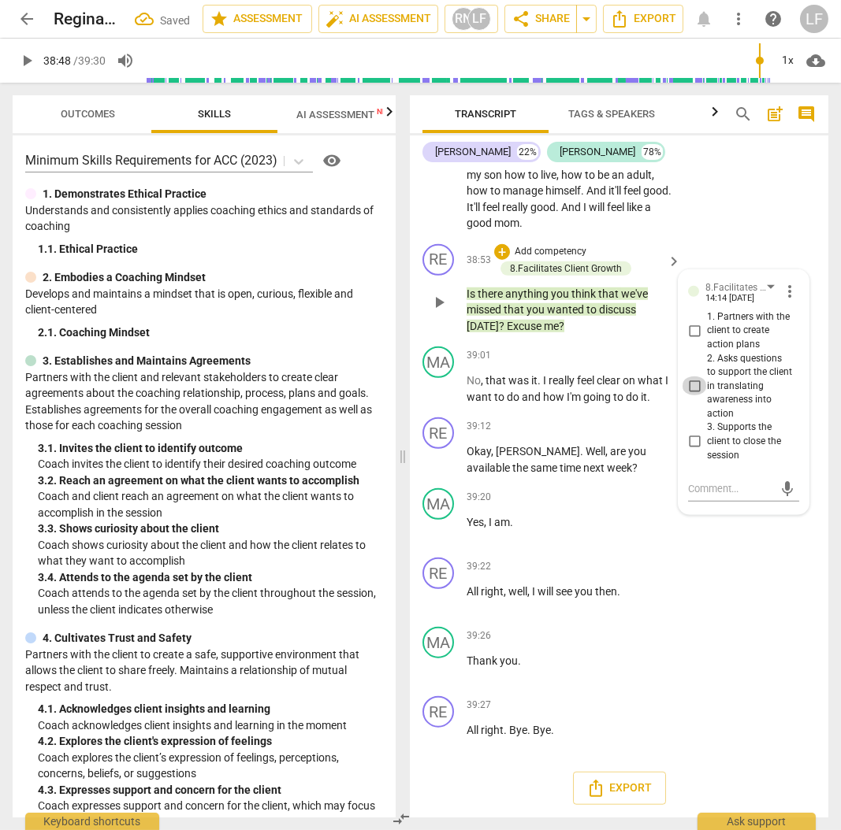
click at [692, 392] on input "2. Asks questions to support the client in translating awareness into action" at bounding box center [693, 386] width 25 height 19
click at [687, 447] on input "3. Supports the client to close the session" at bounding box center [693, 441] width 25 height 19
click at [21, 58] on span "play_arrow" at bounding box center [26, 60] width 19 height 19
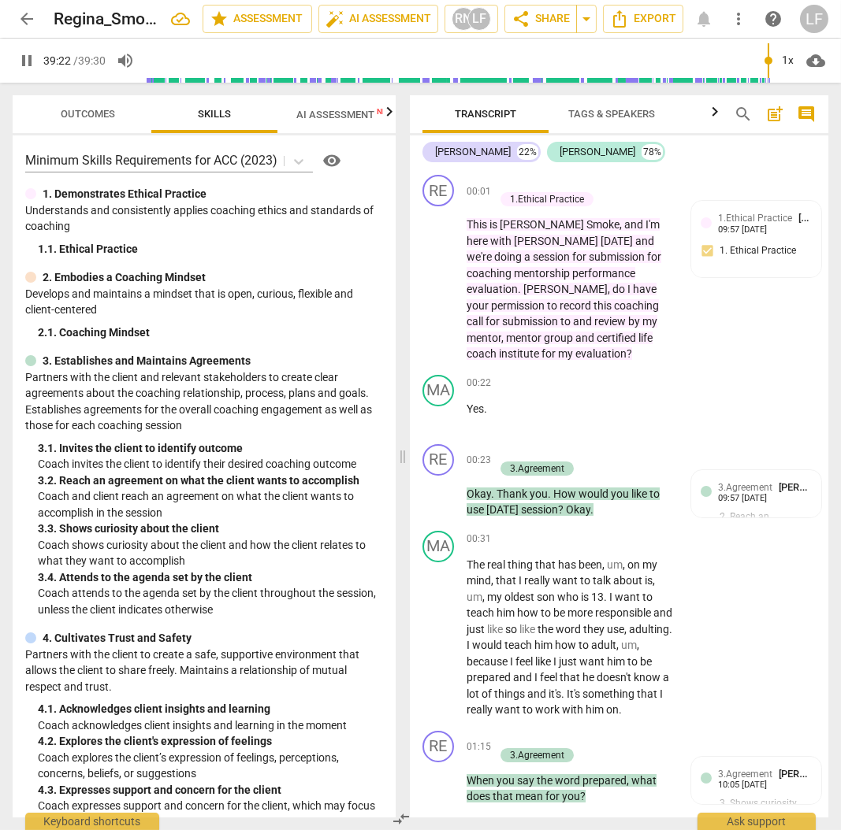
scroll to position [12465, 0]
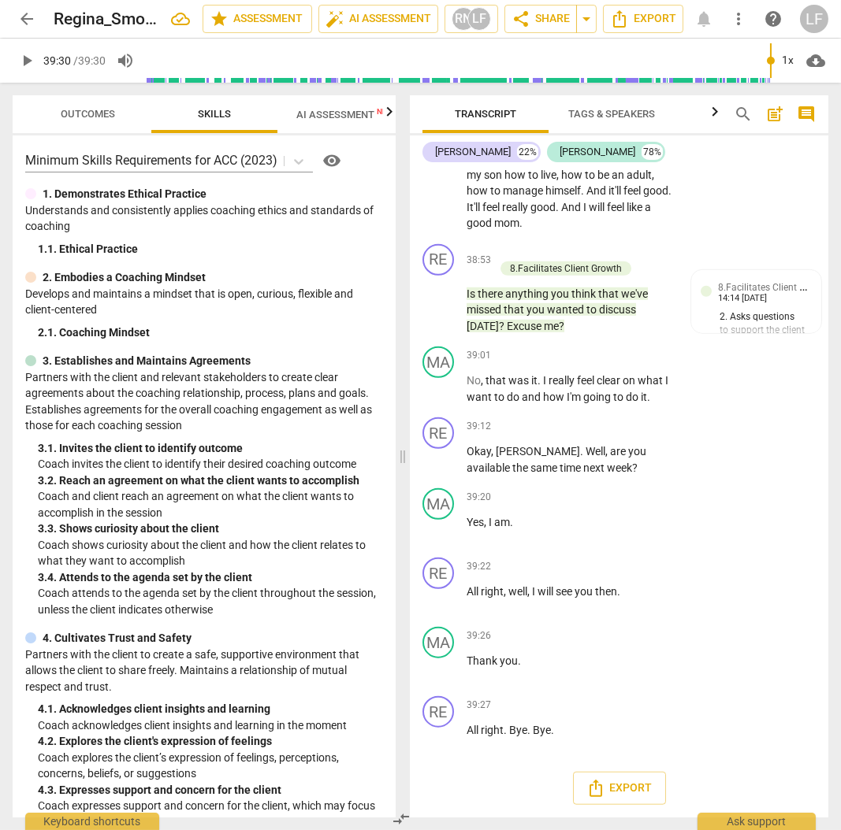
type input "2370"
click at [636, 23] on span "Export" at bounding box center [643, 18] width 66 height 19
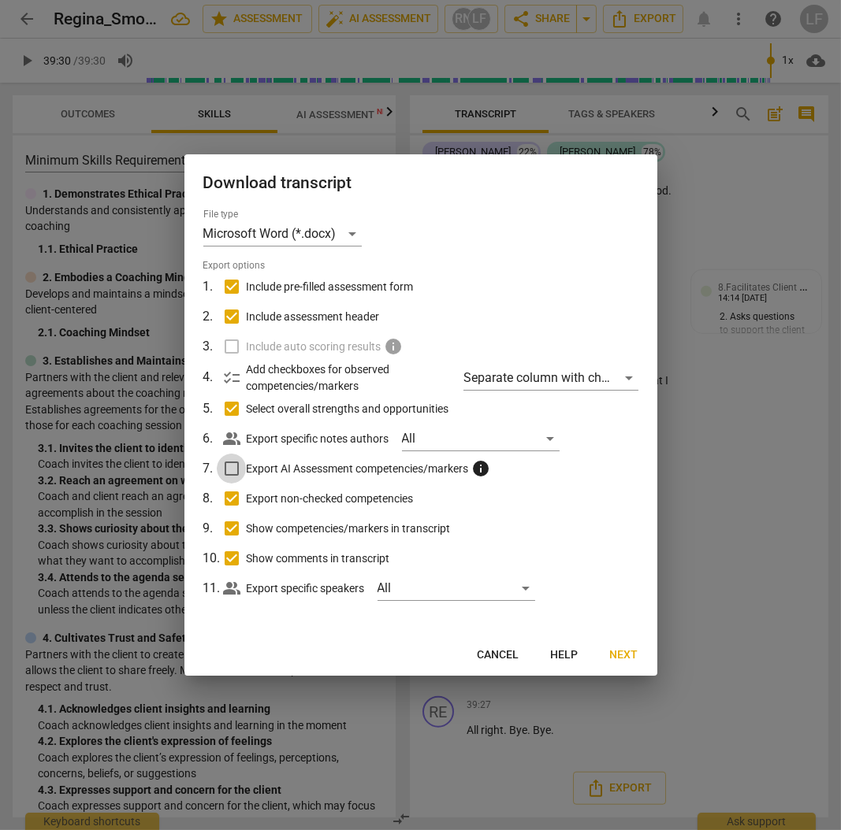
click at [228, 468] on input "Export AI Assessment competencies/markers info" at bounding box center [232, 469] width 30 height 30
click at [618, 654] on span "Next" at bounding box center [624, 656] width 28 height 16
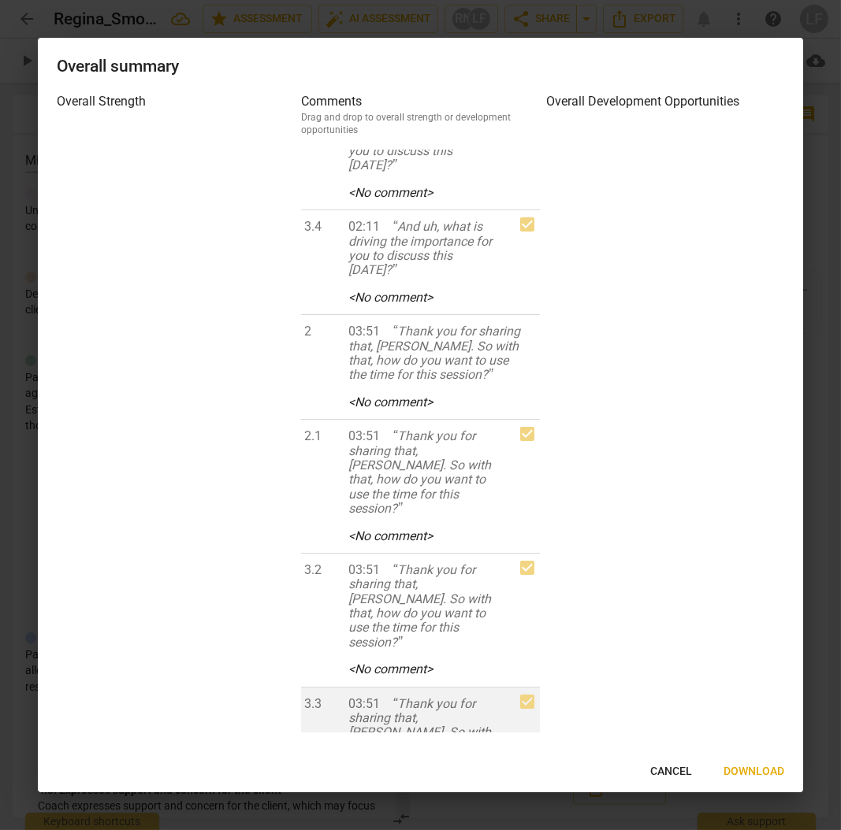
scroll to position [1208, 0]
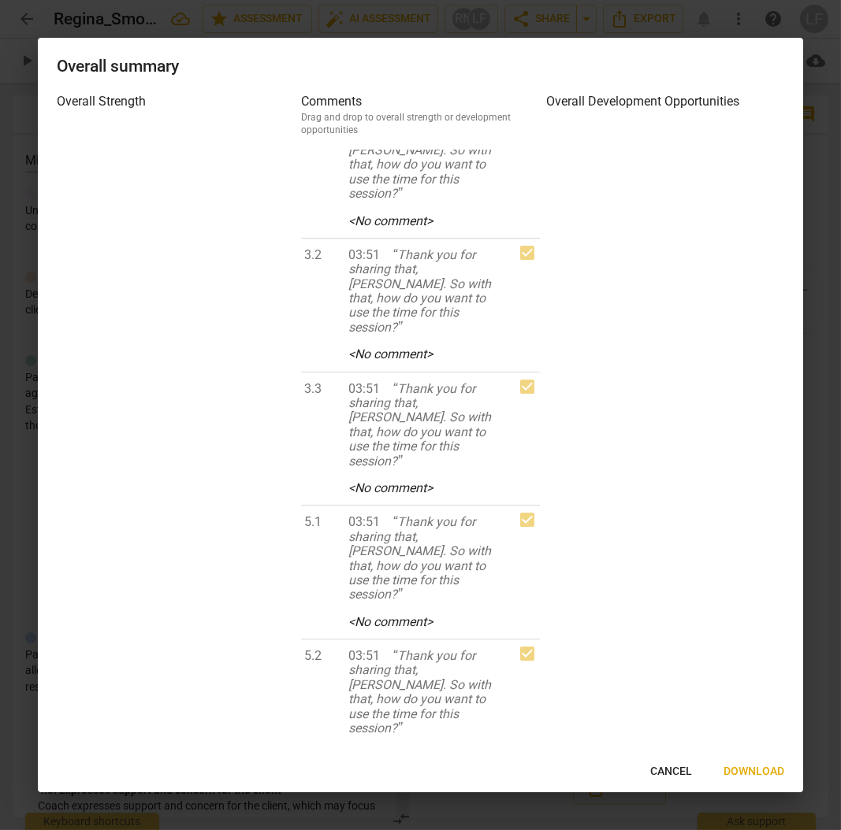
click at [469, 61] on h2 "Overall summary" at bounding box center [420, 67] width 727 height 20
click at [670, 769] on span "Cancel" at bounding box center [671, 772] width 42 height 16
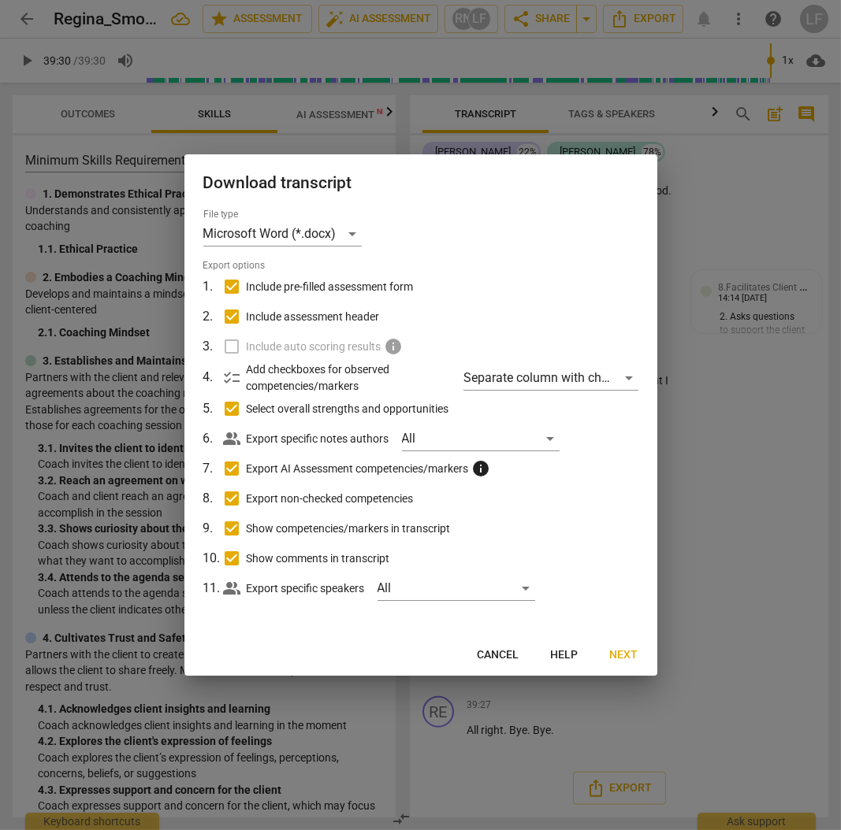
click at [228, 468] on input "Export AI Assessment competencies/markers info" at bounding box center [232, 469] width 30 height 30
click at [625, 652] on span "Next" at bounding box center [624, 656] width 28 height 16
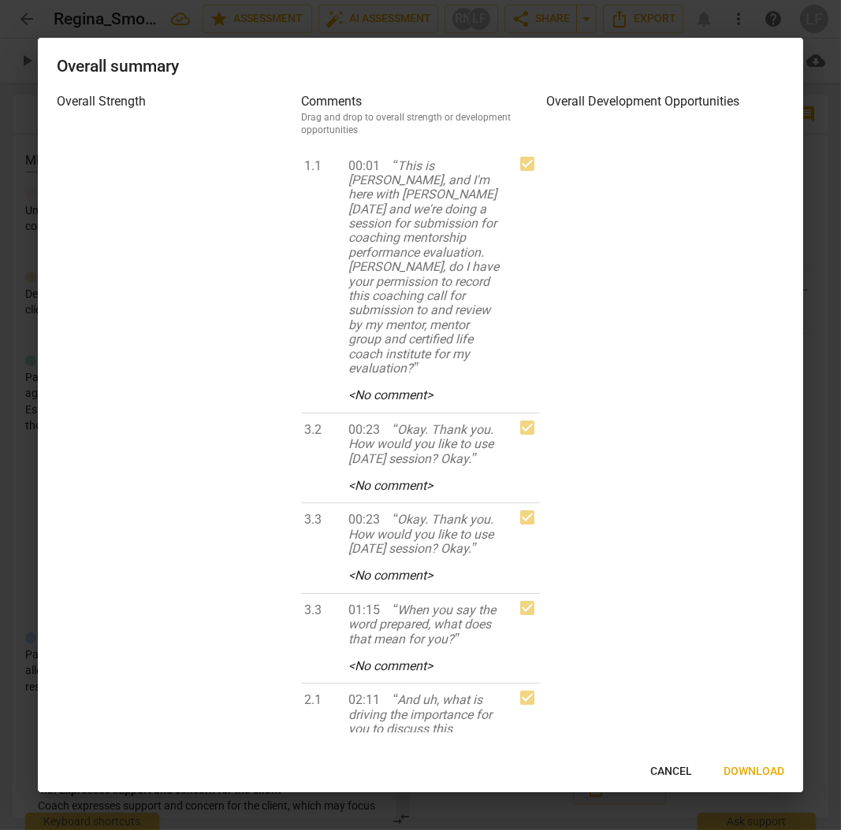
click at [655, 763] on button "Cancel" at bounding box center [670, 772] width 67 height 28
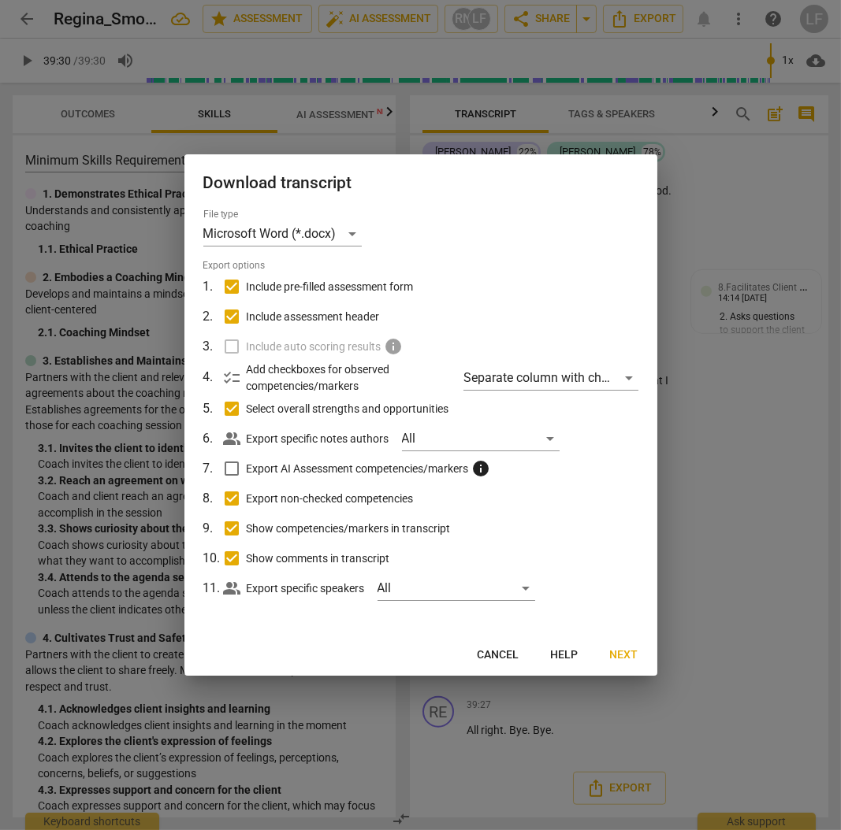
click at [228, 466] on input "Export AI Assessment competencies/markers info" at bounding box center [232, 469] width 30 height 30
checkbox input "true"
click at [625, 655] on span "Next" at bounding box center [624, 656] width 28 height 16
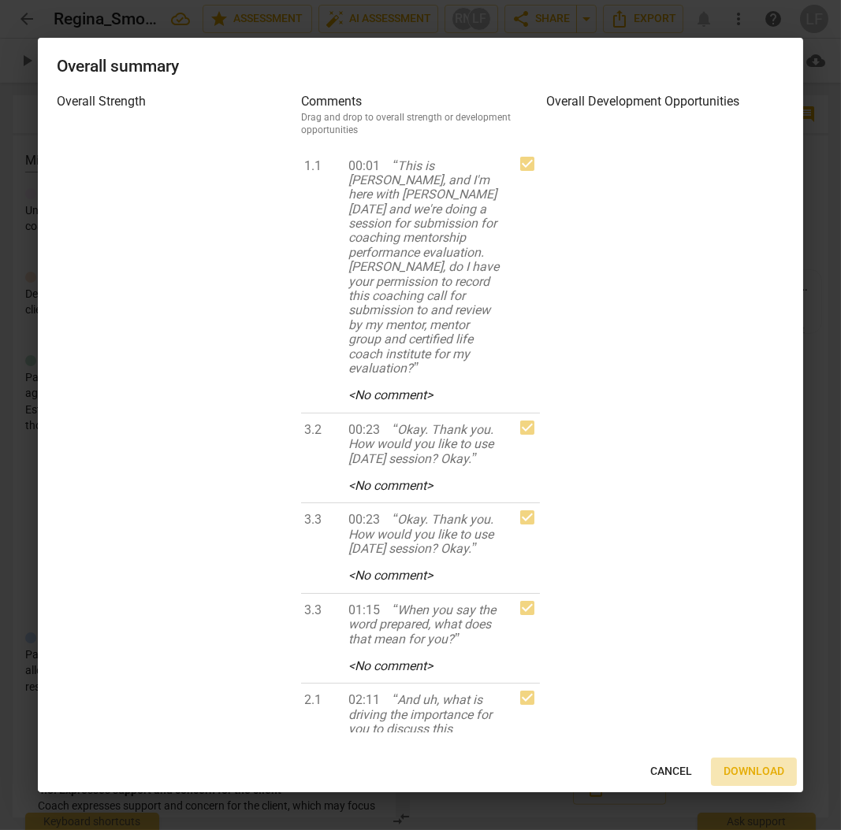
click at [759, 774] on span "Download" at bounding box center [753, 772] width 61 height 16
